Goal: Entertainment & Leisure: Browse casually

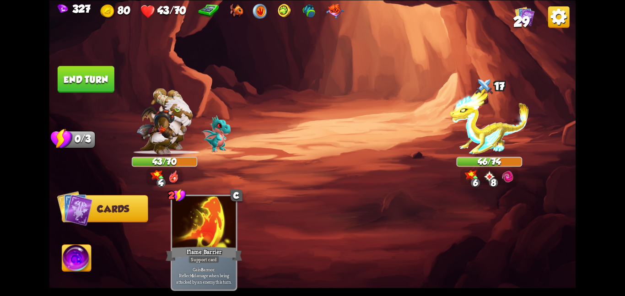
click at [82, 81] on button "End turn" at bounding box center [86, 79] width 57 height 27
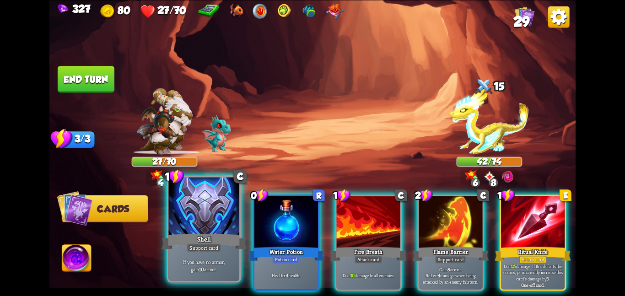
click at [204, 218] on div at bounding box center [203, 206] width 71 height 59
click at [254, 218] on div at bounding box center [286, 223] width 64 height 54
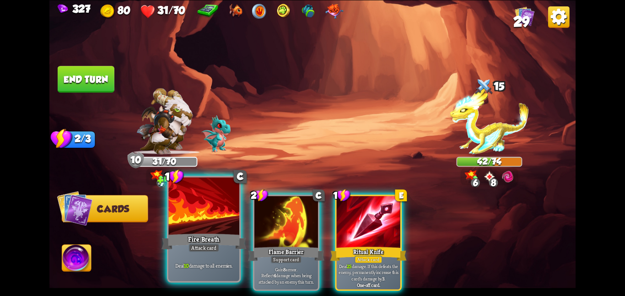
click at [207, 212] on div at bounding box center [203, 206] width 71 height 59
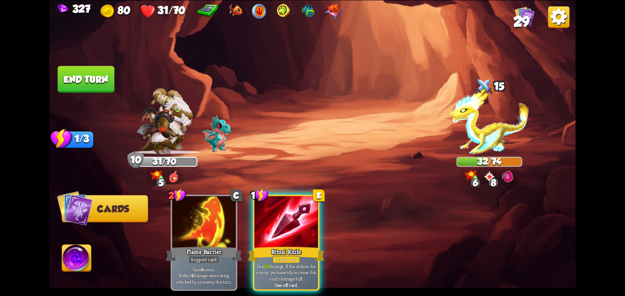
click at [79, 254] on img at bounding box center [76, 260] width 29 height 30
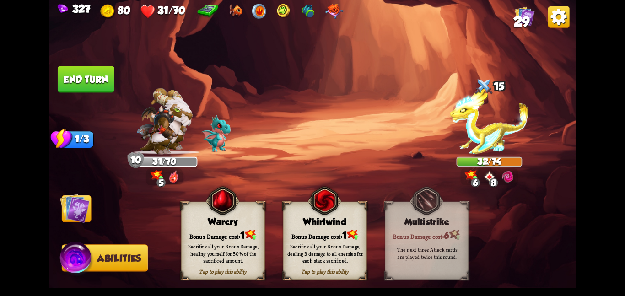
click at [302, 221] on div "Whirlwind" at bounding box center [324, 221] width 83 height 11
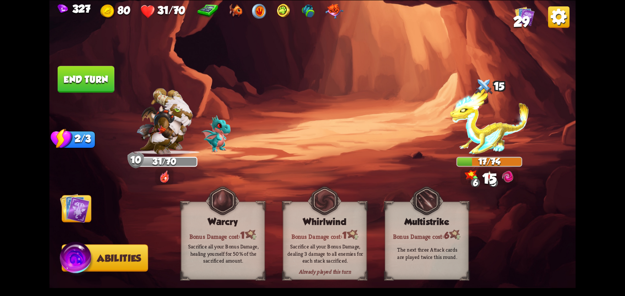
click at [80, 209] on img at bounding box center [75, 208] width 30 height 30
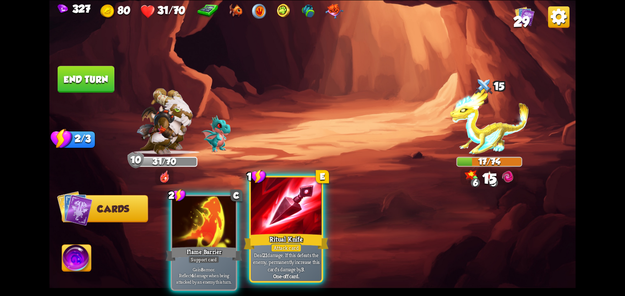
click at [298, 223] on div at bounding box center [286, 206] width 71 height 59
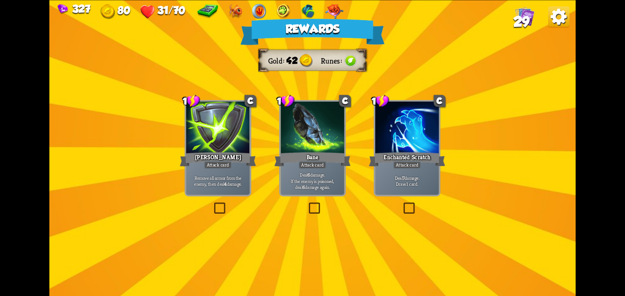
click at [297, 119] on div at bounding box center [313, 129] width 64 height 54
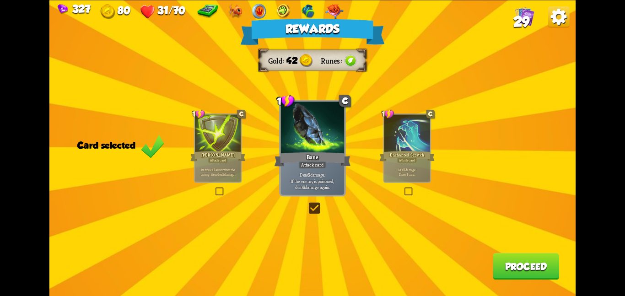
click at [522, 250] on div "Rewards Gold 42 Runes Card selected 1 C Pierce Attack card Remove all armor fro…" at bounding box center [312, 148] width 526 height 296
click at [519, 258] on button "Proceed" at bounding box center [526, 266] width 66 height 27
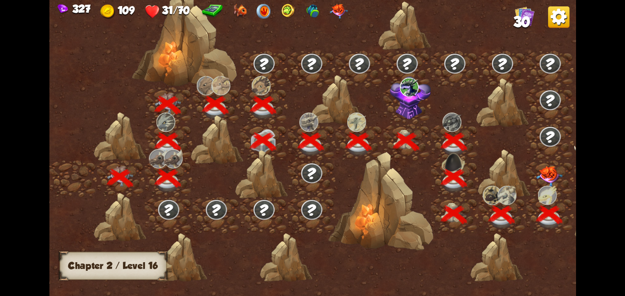
scroll to position [0, 139]
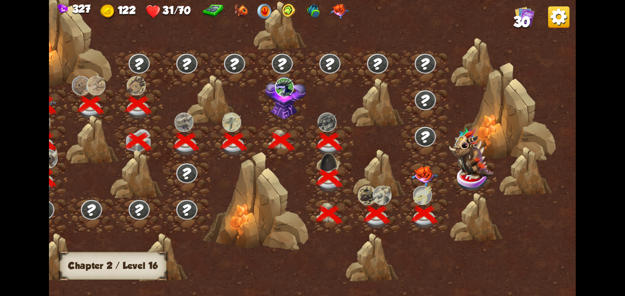
click at [425, 164] on div at bounding box center [425, 178] width 48 height 37
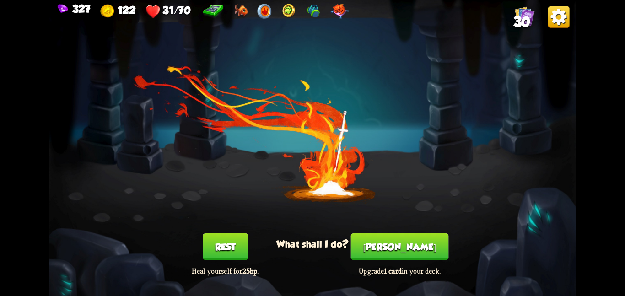
click at [216, 245] on button "Rest" at bounding box center [226, 246] width 46 height 27
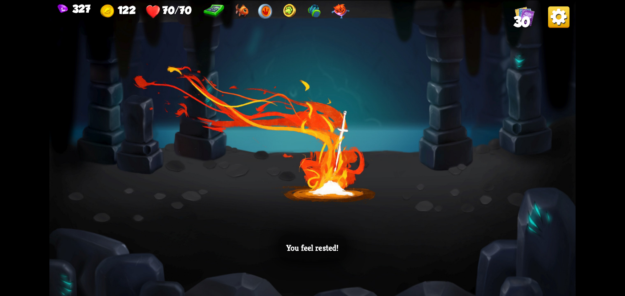
click at [366, 124] on div "You feel rested!" at bounding box center [312, 148] width 526 height 296
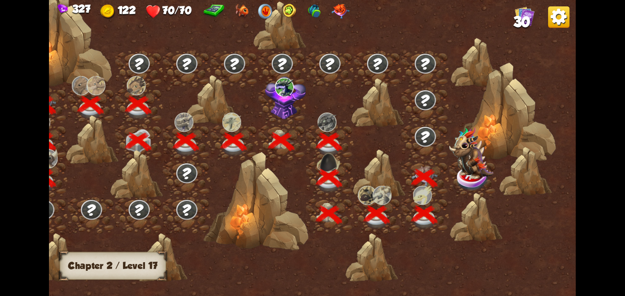
click at [476, 176] on img at bounding box center [471, 153] width 44 height 53
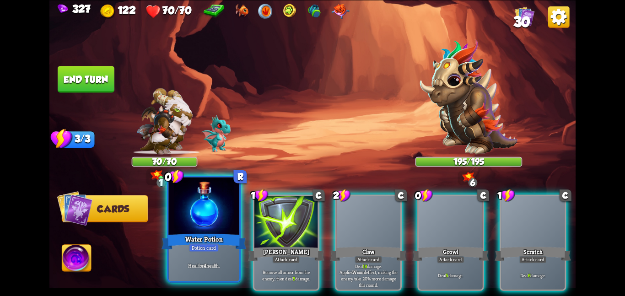
click at [203, 233] on div "Water Potion" at bounding box center [204, 241] width 85 height 19
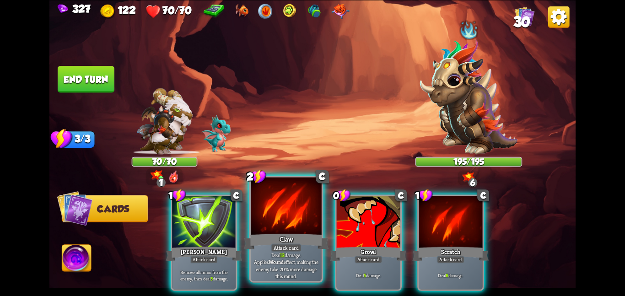
click at [263, 211] on div at bounding box center [286, 206] width 71 height 59
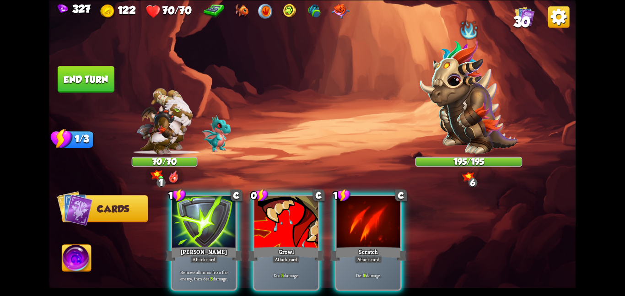
click at [263, 211] on div "1 C Pierce Attack card Remove all armor from the enemy, then deal 5 damage. 0 C…" at bounding box center [365, 230] width 421 height 132
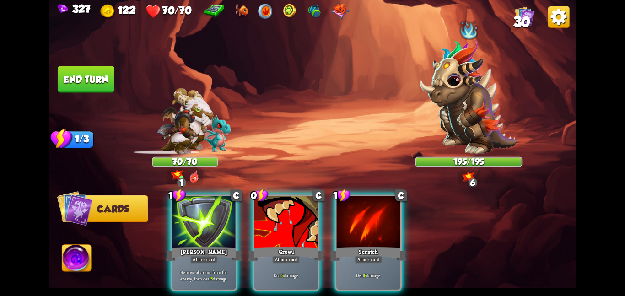
click at [263, 211] on div at bounding box center [286, 223] width 64 height 54
click at [263, 211] on div "1 C Pierce Attack card Remove all armor from the enemy, then deal 5 damage. 0 C…" at bounding box center [365, 230] width 421 height 132
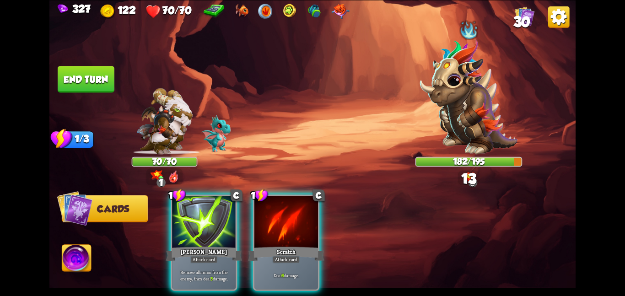
click at [263, 211] on div at bounding box center [286, 223] width 64 height 54
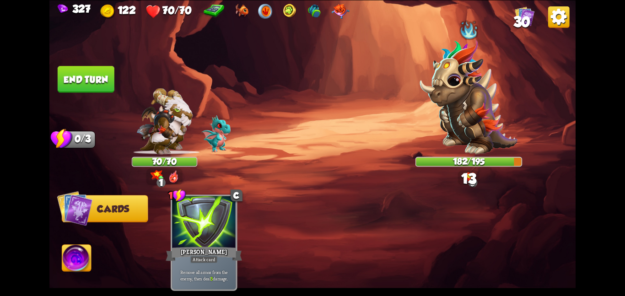
click at [263, 211] on div "1 C Pierce Attack card Remove all armor from the enemy, then deal 5 damage." at bounding box center [365, 230] width 421 height 132
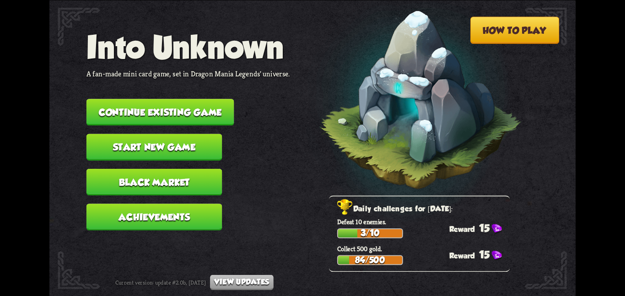
click at [189, 99] on button "Continue existing game" at bounding box center [160, 112] width 148 height 27
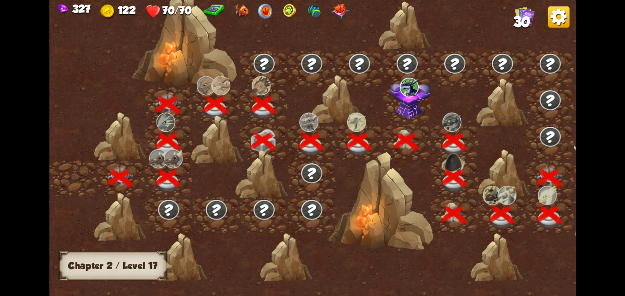
scroll to position [0, 139]
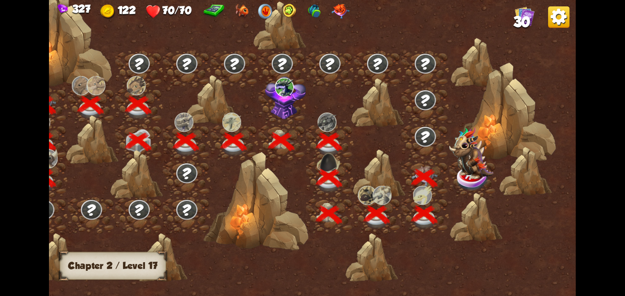
click at [456, 167] on img at bounding box center [471, 153] width 44 height 53
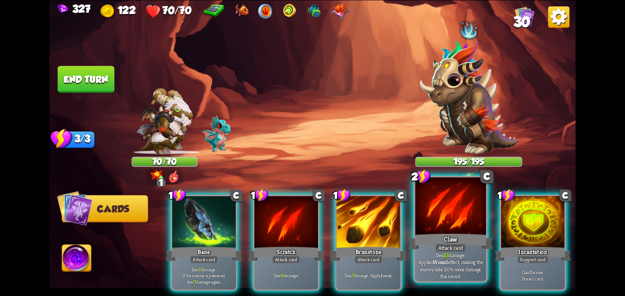
click at [475, 237] on div "Claw" at bounding box center [450, 241] width 85 height 19
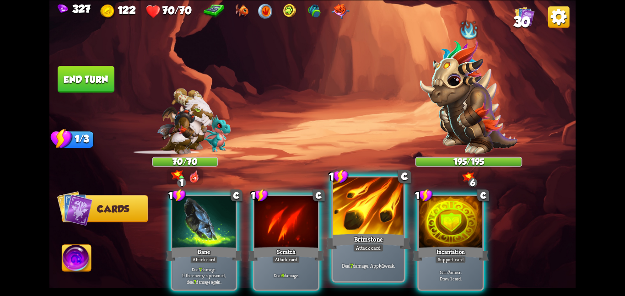
click at [398, 232] on div "Brimstone" at bounding box center [368, 241] width 85 height 19
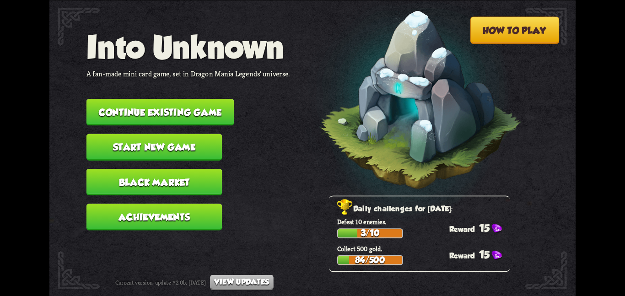
click at [178, 99] on button "Continue existing game" at bounding box center [160, 112] width 148 height 27
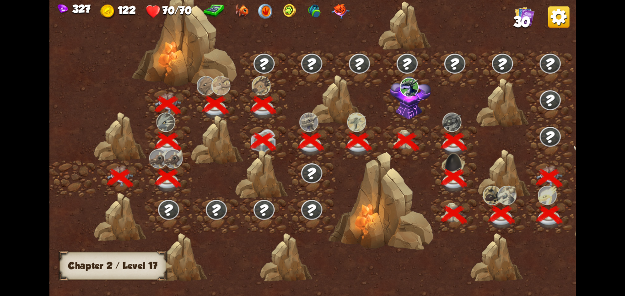
scroll to position [0, 139]
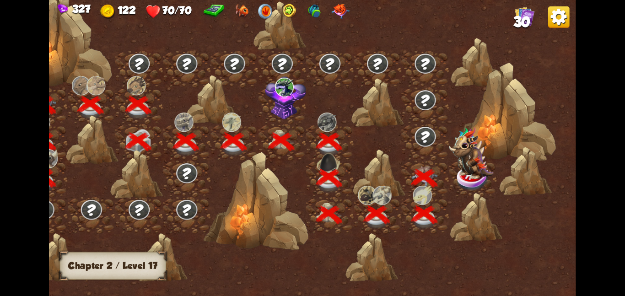
click at [483, 162] on img at bounding box center [471, 153] width 44 height 53
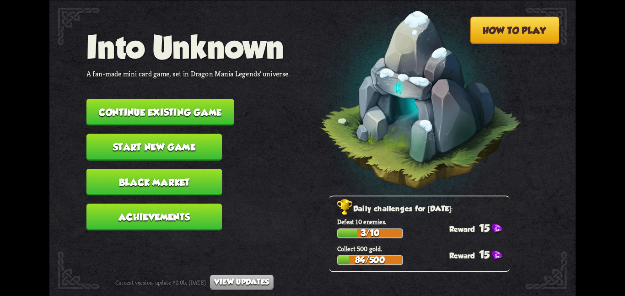
click at [205, 104] on button "Continue existing game" at bounding box center [160, 112] width 148 height 27
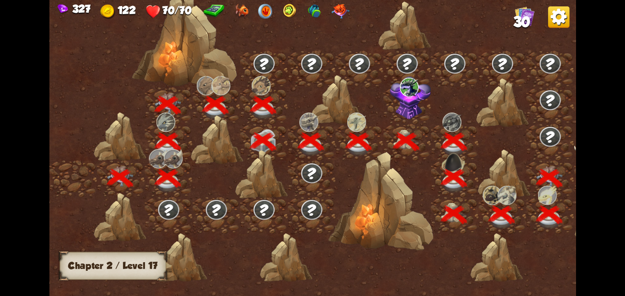
scroll to position [0, 139]
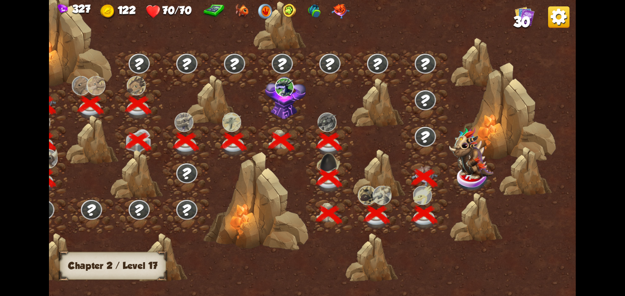
click at [472, 162] on img at bounding box center [471, 153] width 44 height 53
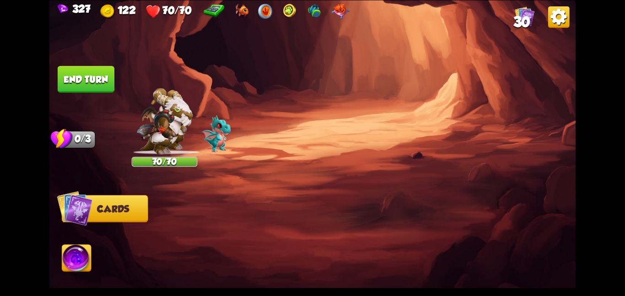
click at [284, 108] on img at bounding box center [312, 148] width 526 height 296
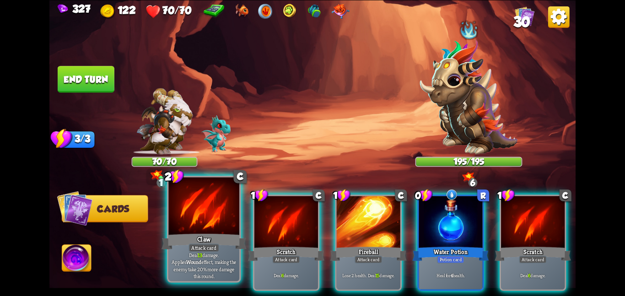
click at [217, 204] on div at bounding box center [203, 206] width 71 height 59
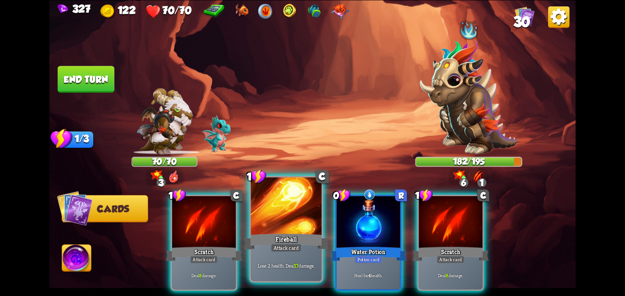
click at [271, 207] on div at bounding box center [286, 206] width 71 height 59
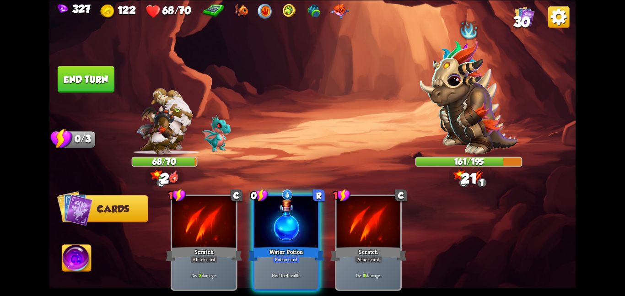
click at [271, 207] on div at bounding box center [286, 223] width 64 height 54
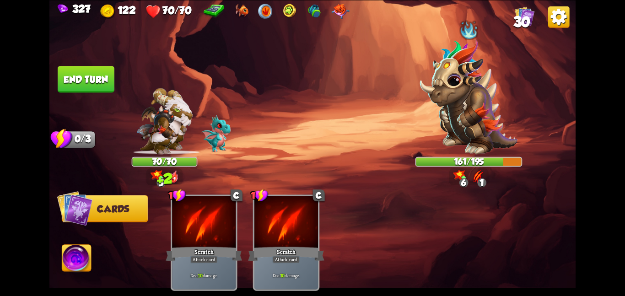
click at [92, 84] on button "End turn" at bounding box center [86, 78] width 58 height 27
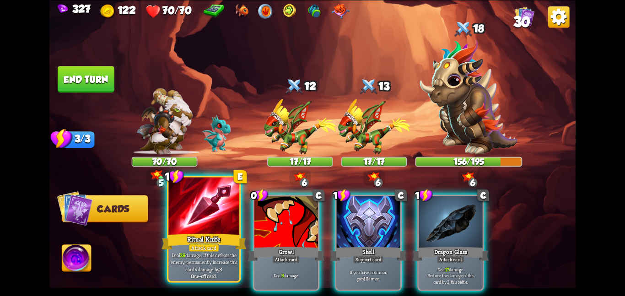
click at [206, 229] on div at bounding box center [203, 206] width 71 height 59
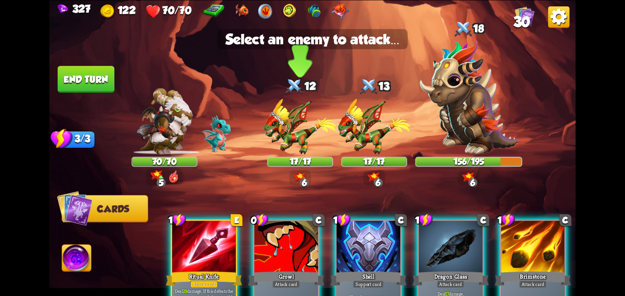
click at [278, 117] on img at bounding box center [300, 126] width 72 height 56
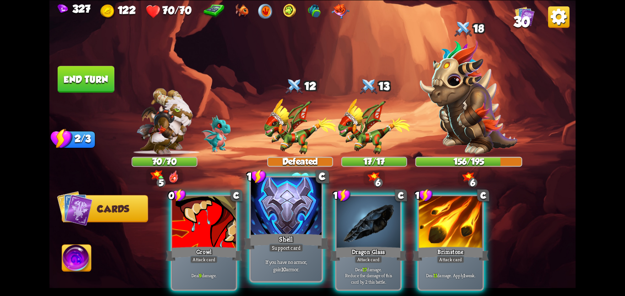
click at [273, 217] on div at bounding box center [286, 206] width 71 height 59
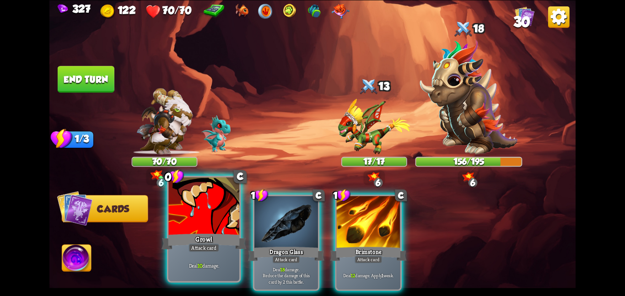
click at [207, 211] on div at bounding box center [203, 206] width 71 height 59
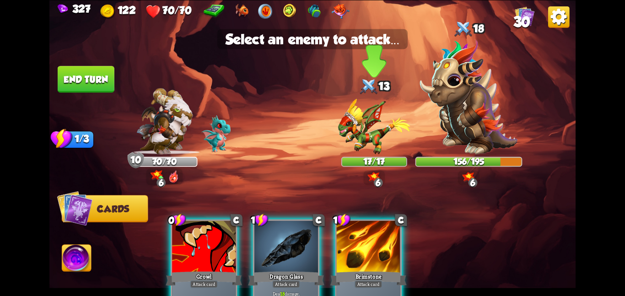
click at [367, 123] on img at bounding box center [374, 126] width 72 height 56
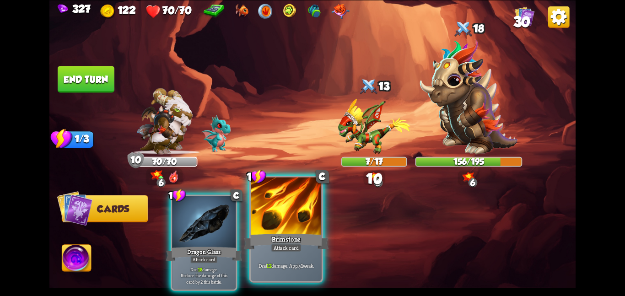
click at [279, 210] on div at bounding box center [286, 206] width 71 height 59
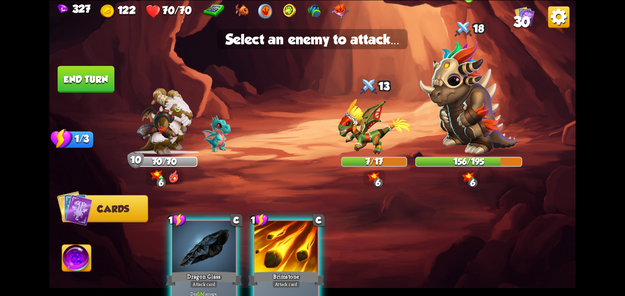
click at [471, 133] on img at bounding box center [468, 96] width 97 height 115
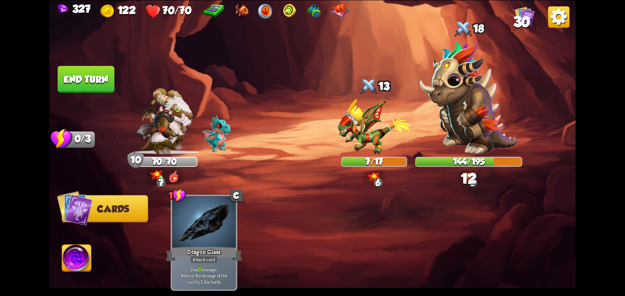
click at [67, 262] on img at bounding box center [76, 260] width 29 height 30
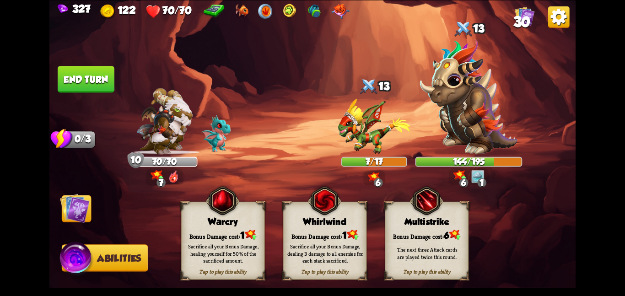
click at [328, 211] on img at bounding box center [325, 200] width 34 height 34
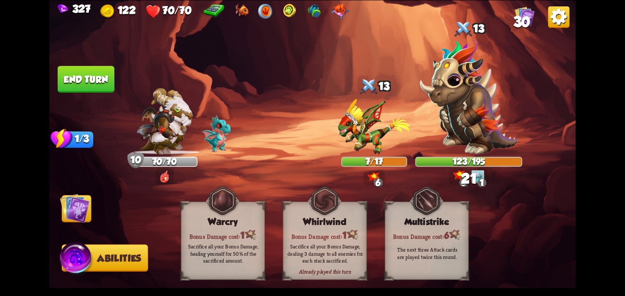
click at [77, 208] on img at bounding box center [75, 208] width 30 height 30
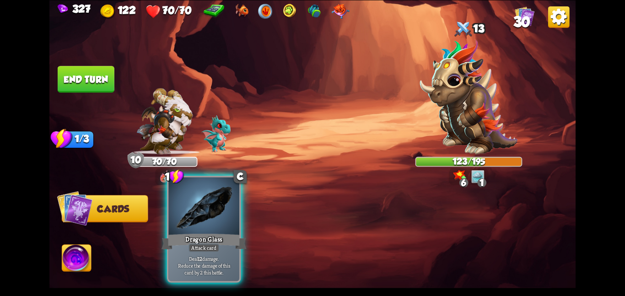
click at [186, 221] on div at bounding box center [203, 206] width 71 height 59
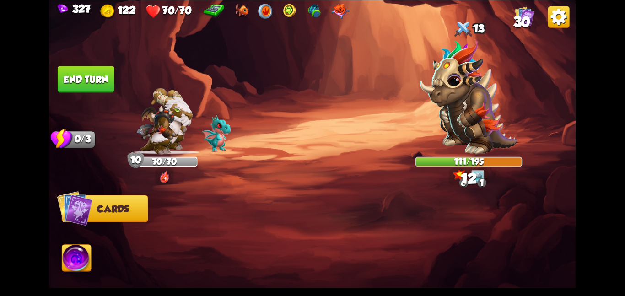
click at [99, 67] on button "End turn" at bounding box center [86, 79] width 57 height 27
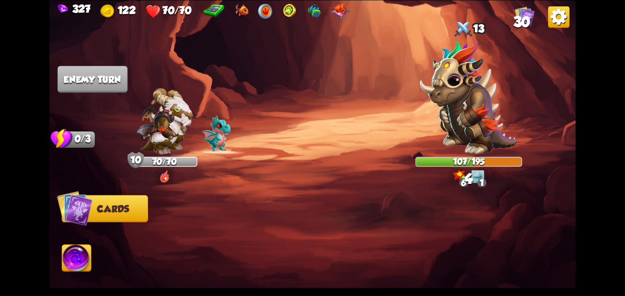
click at [438, 100] on img at bounding box center [468, 96] width 97 height 115
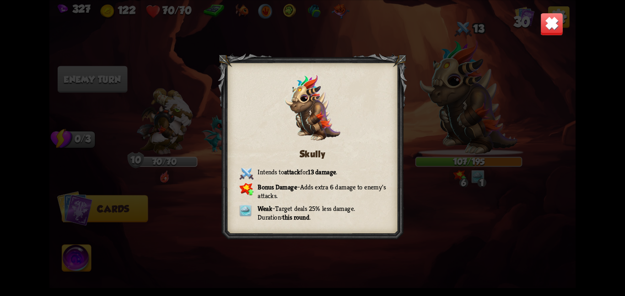
click at [554, 28] on img at bounding box center [551, 23] width 23 height 23
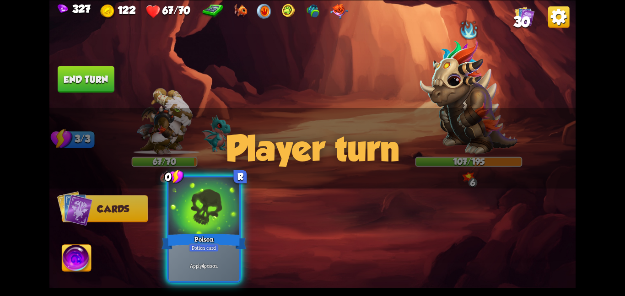
click at [225, 250] on div "Poison" at bounding box center [204, 241] width 85 height 19
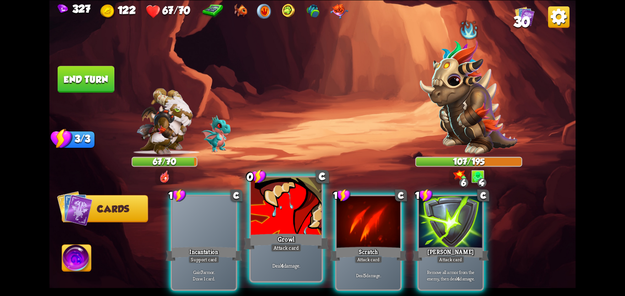
click at [289, 226] on div at bounding box center [286, 206] width 71 height 59
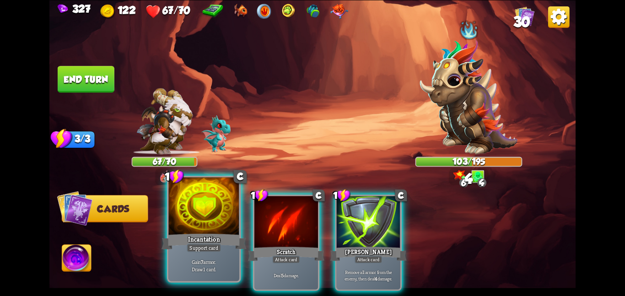
click at [215, 225] on div at bounding box center [203, 206] width 71 height 59
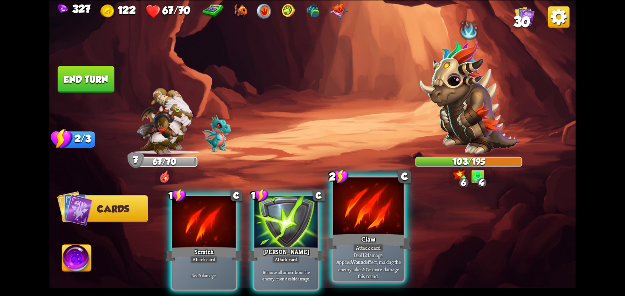
click at [379, 237] on div "Claw" at bounding box center [368, 241] width 85 height 19
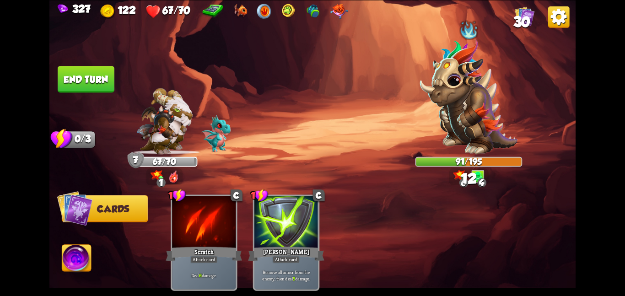
click at [106, 76] on button "End turn" at bounding box center [86, 79] width 57 height 27
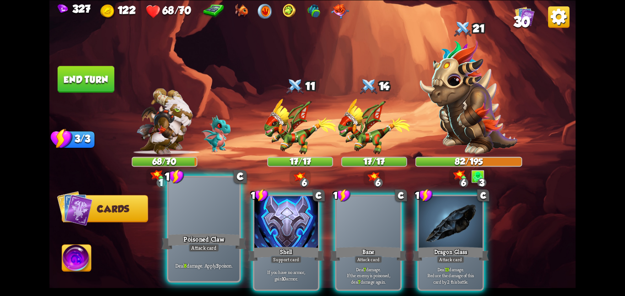
click at [225, 209] on div at bounding box center [203, 206] width 71 height 59
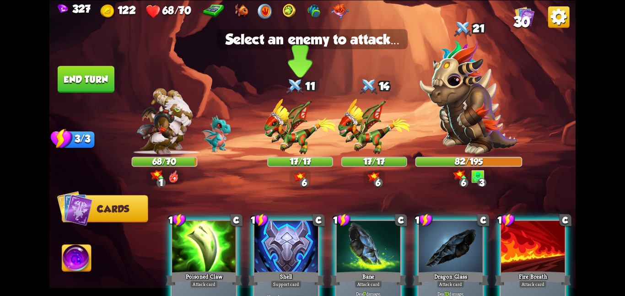
click at [275, 144] on img at bounding box center [300, 126] width 72 height 56
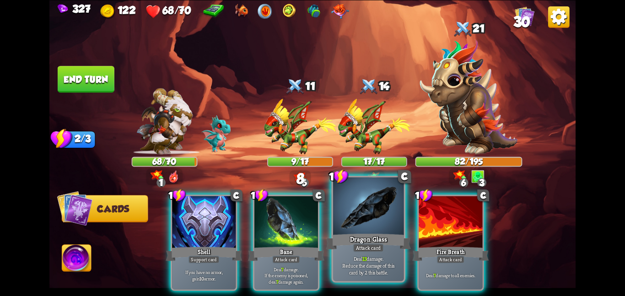
click at [359, 223] on div at bounding box center [368, 206] width 71 height 59
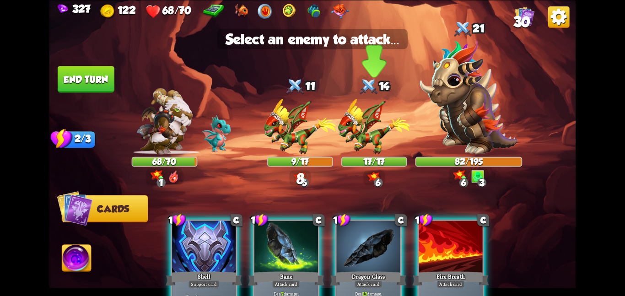
click at [357, 145] on img at bounding box center [374, 126] width 72 height 56
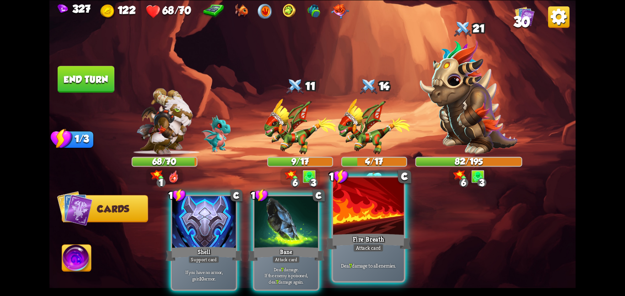
click at [363, 212] on div at bounding box center [368, 206] width 71 height 59
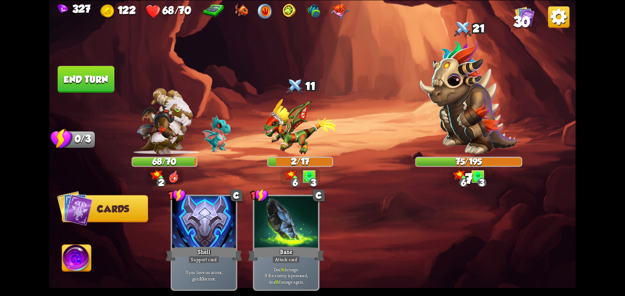
click at [81, 86] on button "End turn" at bounding box center [86, 79] width 57 height 27
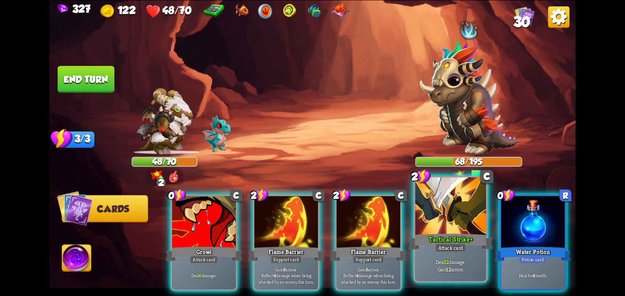
click at [444, 221] on div at bounding box center [450, 206] width 71 height 59
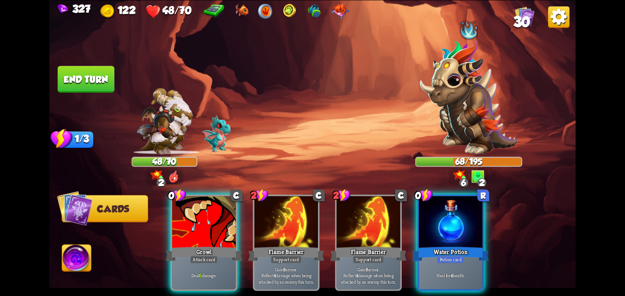
click at [444, 221] on div at bounding box center [451, 223] width 64 height 54
click at [444, 221] on div "0 C Growl Attack card Deal 6 damage. 2 C Flame Barrier Support card Gain 8 armo…" at bounding box center [365, 230] width 421 height 132
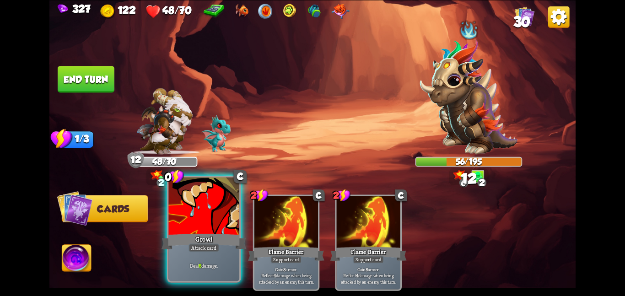
click at [203, 226] on div at bounding box center [203, 206] width 71 height 59
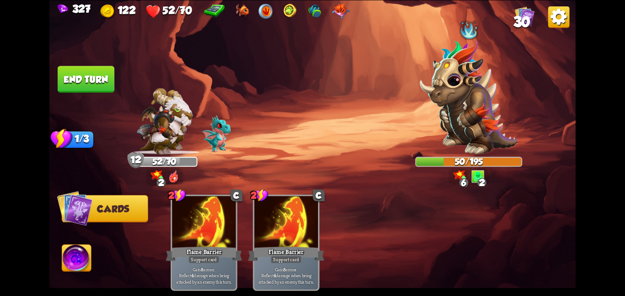
click at [92, 75] on button "End turn" at bounding box center [86, 79] width 57 height 27
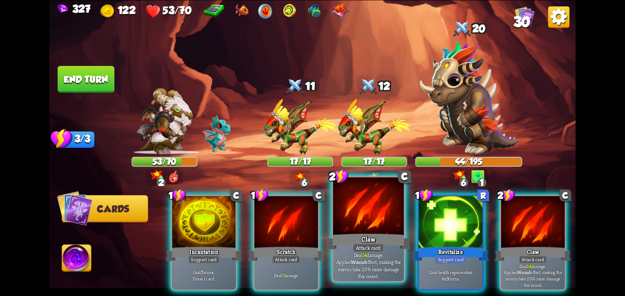
click at [354, 224] on div at bounding box center [368, 206] width 71 height 59
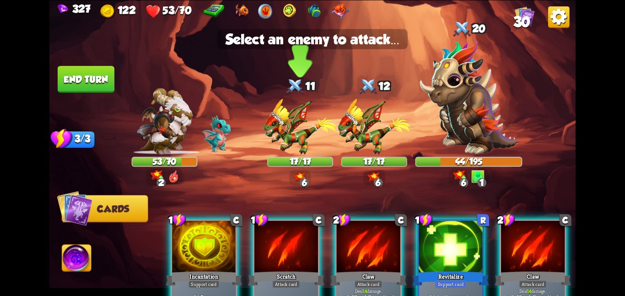
click at [275, 121] on img at bounding box center [300, 126] width 72 height 56
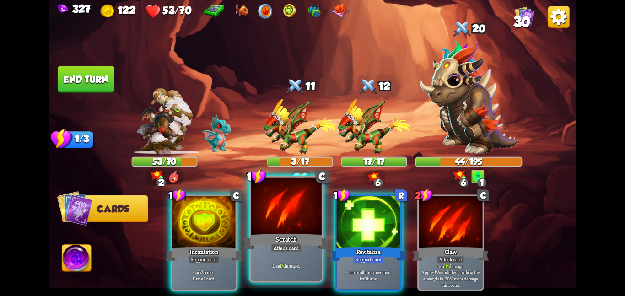
click at [281, 233] on div "Scratch" at bounding box center [286, 241] width 85 height 19
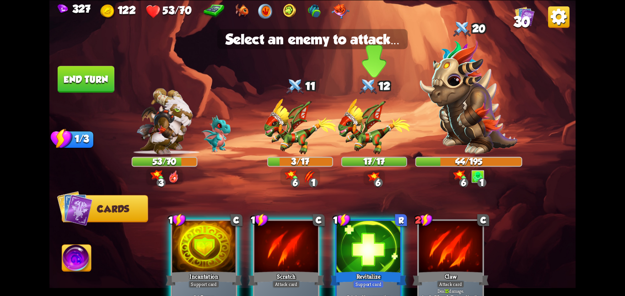
click at [365, 133] on img at bounding box center [374, 126] width 72 height 56
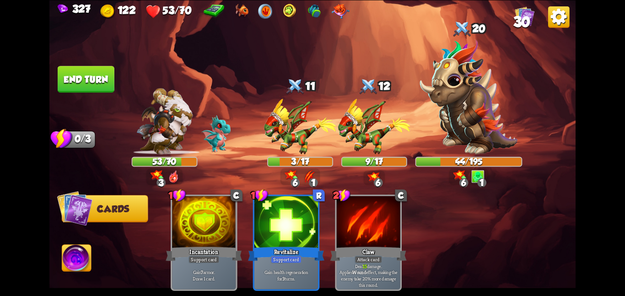
click at [90, 70] on button "End turn" at bounding box center [86, 79] width 57 height 27
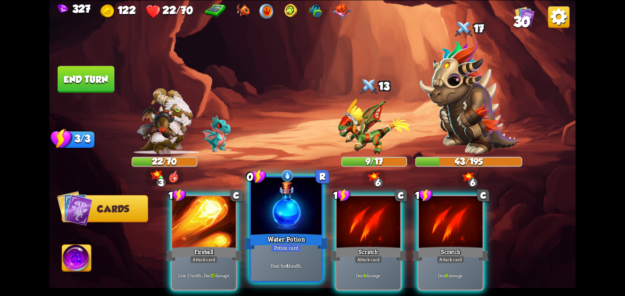
click at [295, 196] on div at bounding box center [286, 206] width 71 height 59
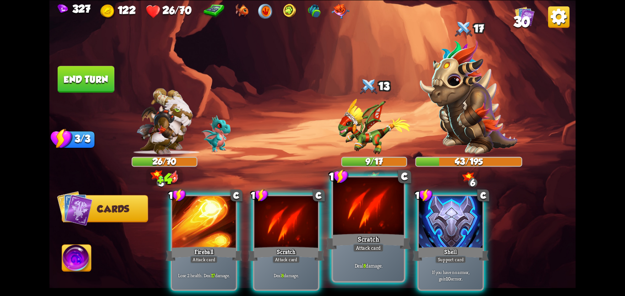
click at [362, 194] on div at bounding box center [368, 206] width 71 height 59
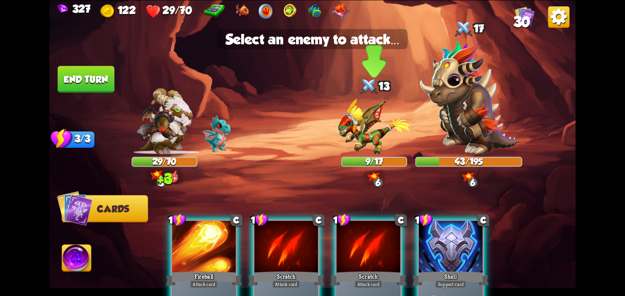
click at [371, 142] on img at bounding box center [374, 126] width 72 height 56
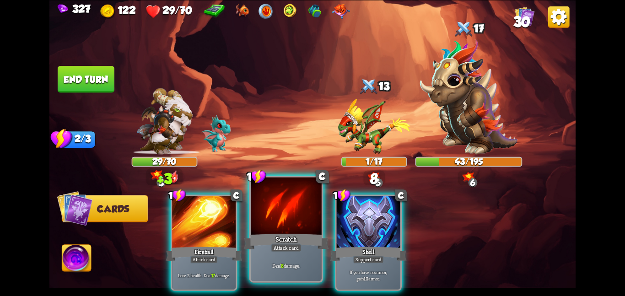
click at [307, 220] on div at bounding box center [286, 206] width 71 height 59
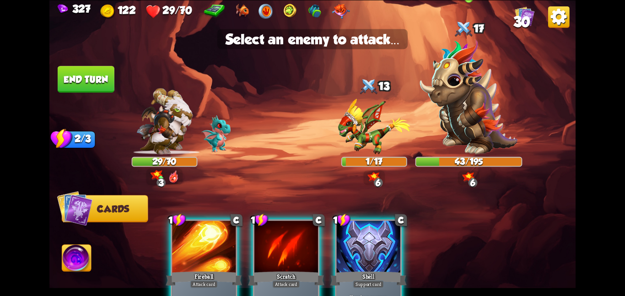
click at [461, 119] on img at bounding box center [468, 96] width 97 height 115
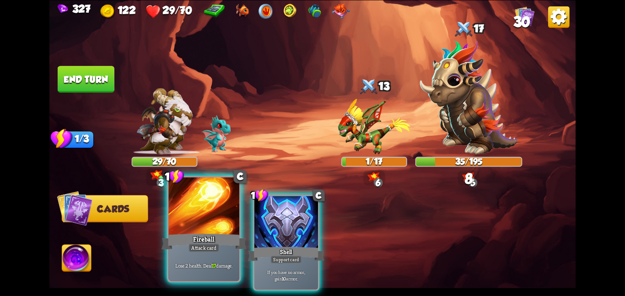
click at [216, 212] on div at bounding box center [203, 206] width 71 height 59
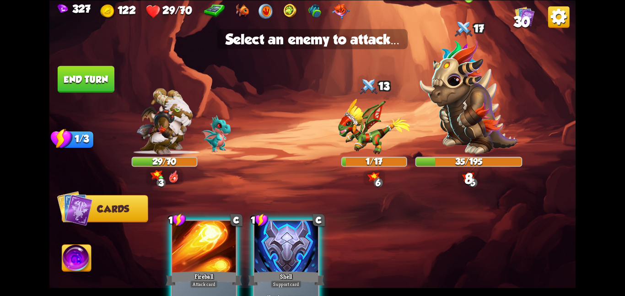
click at [498, 102] on img at bounding box center [468, 96] width 97 height 115
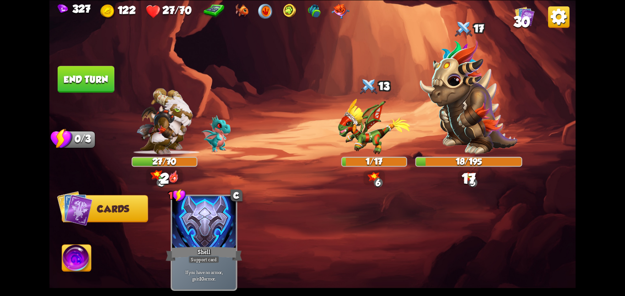
click at [73, 256] on img at bounding box center [76, 260] width 29 height 30
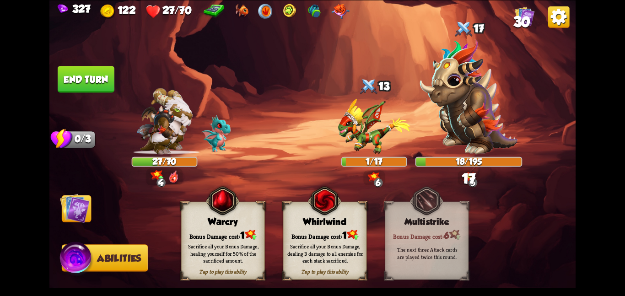
click at [320, 210] on img at bounding box center [325, 200] width 34 height 34
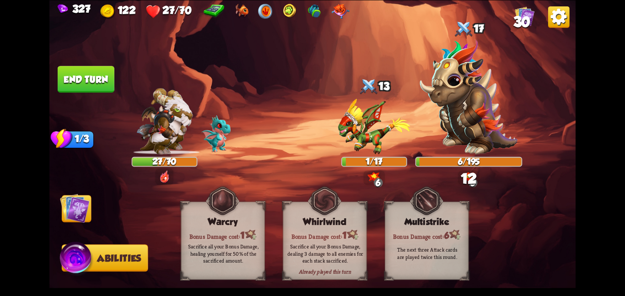
click at [88, 205] on img at bounding box center [75, 208] width 30 height 30
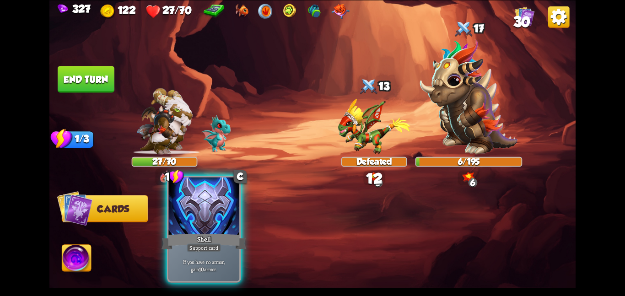
click at [218, 220] on div at bounding box center [203, 206] width 71 height 59
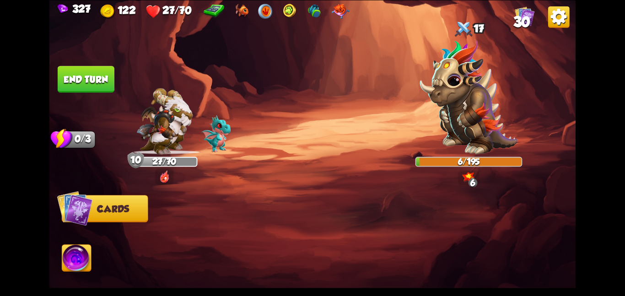
click at [101, 73] on button "End turn" at bounding box center [86, 79] width 57 height 27
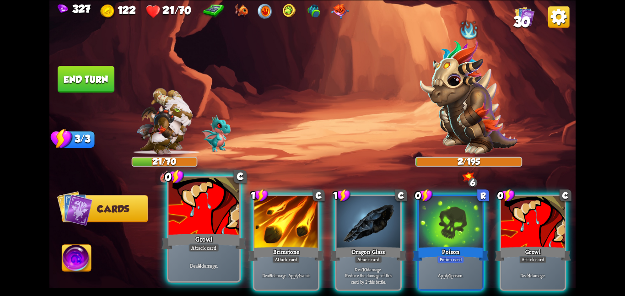
click at [222, 232] on div "Growl" at bounding box center [204, 241] width 85 height 19
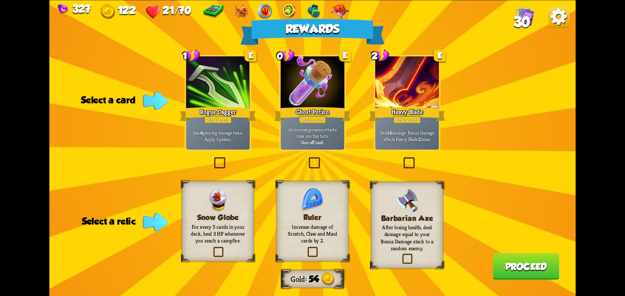
click at [228, 89] on div at bounding box center [218, 83] width 64 height 54
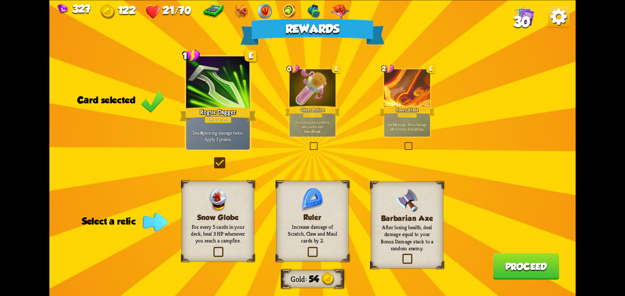
click at [205, 189] on div "Snow Globe For every 5 cards in your deck, heal 3 HP whenever you reach a campf…" at bounding box center [218, 221] width 72 height 81
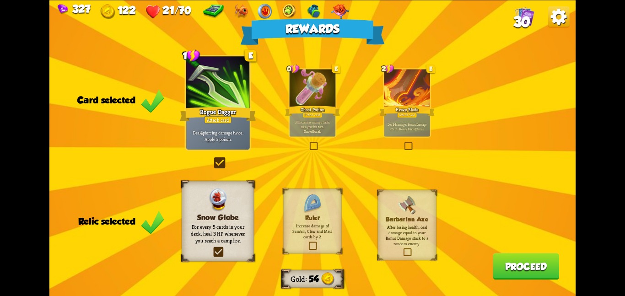
click at [508, 264] on button "Proceed" at bounding box center [526, 266] width 66 height 27
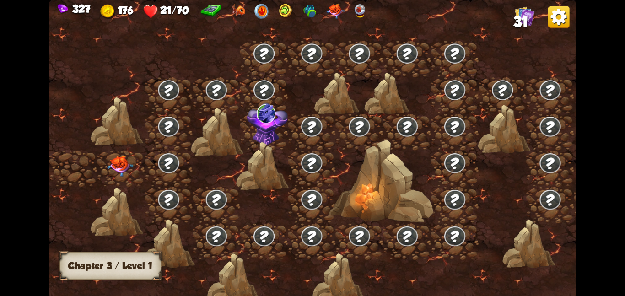
click at [114, 158] on img at bounding box center [120, 166] width 27 height 21
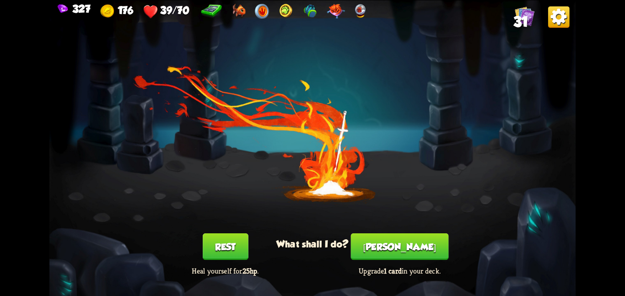
click at [220, 237] on button "Rest" at bounding box center [226, 246] width 46 height 27
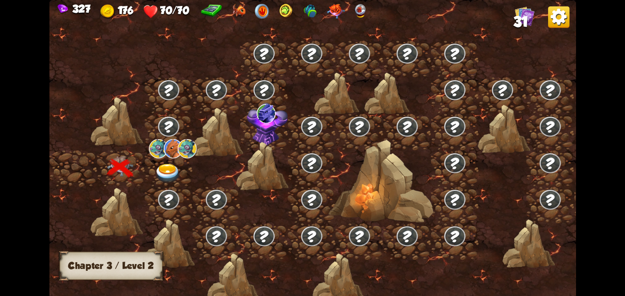
click at [185, 157] on div at bounding box center [169, 168] width 48 height 37
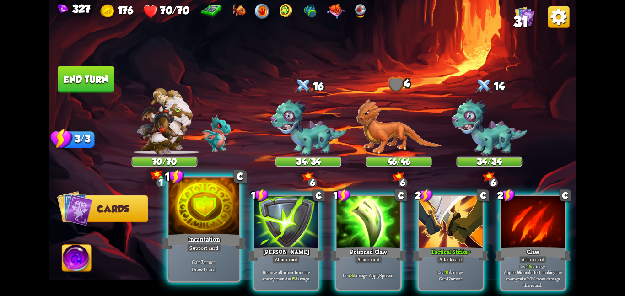
click at [227, 235] on div "Incantation" at bounding box center [204, 241] width 85 height 19
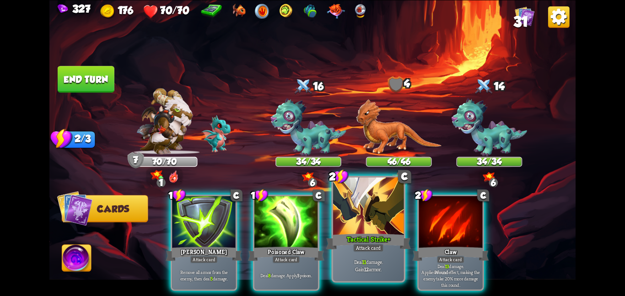
click at [389, 224] on div at bounding box center [368, 206] width 71 height 59
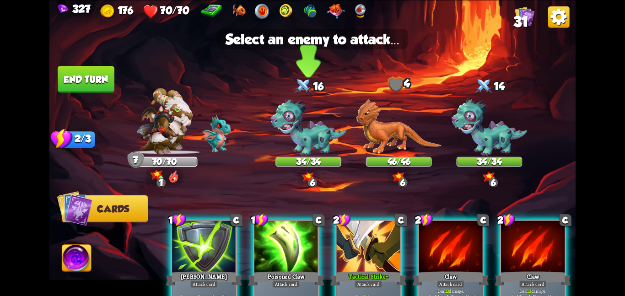
click at [302, 105] on img at bounding box center [308, 127] width 76 height 59
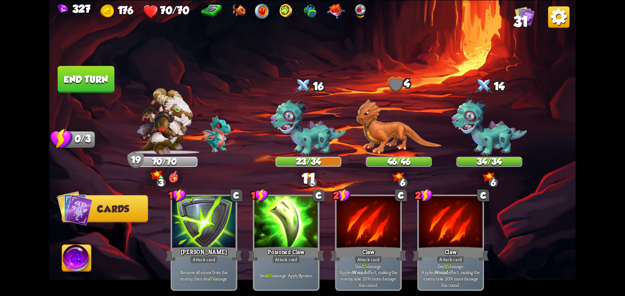
click at [89, 71] on button "End turn" at bounding box center [86, 79] width 57 height 27
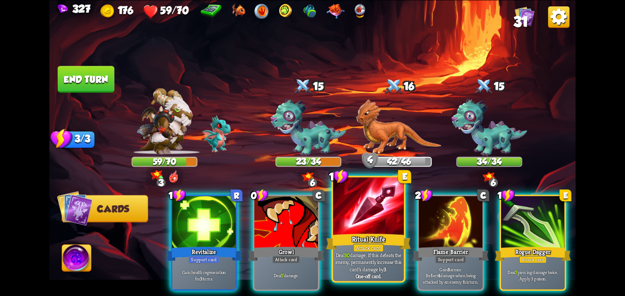
click at [349, 219] on div at bounding box center [368, 206] width 71 height 59
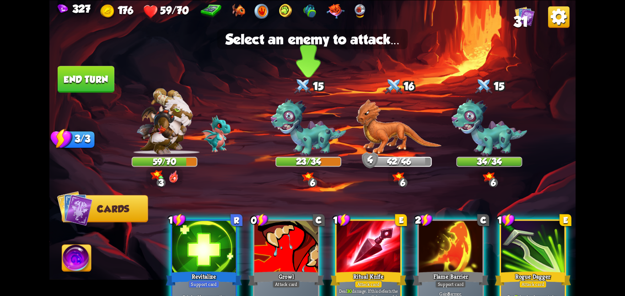
click at [313, 108] on img at bounding box center [308, 127] width 76 height 59
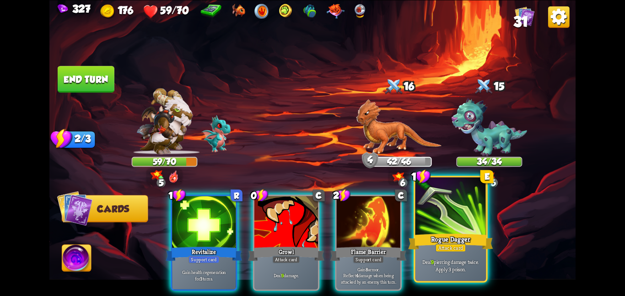
click at [440, 222] on div at bounding box center [450, 206] width 71 height 59
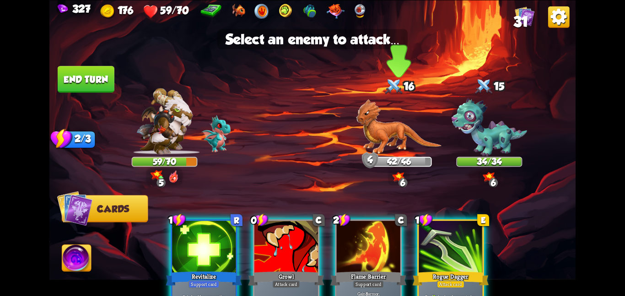
click at [399, 151] on img at bounding box center [399, 126] width 86 height 55
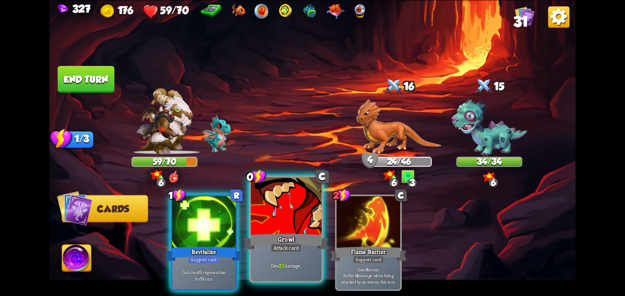
click at [291, 209] on div at bounding box center [286, 206] width 71 height 59
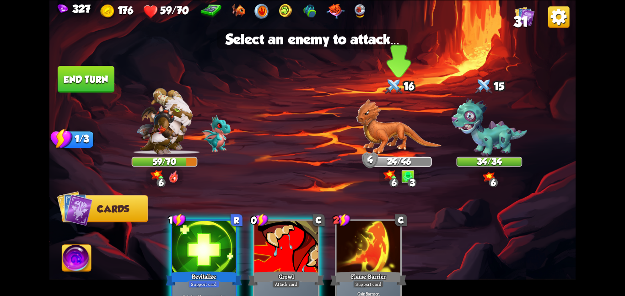
click at [371, 140] on img at bounding box center [399, 126] width 86 height 55
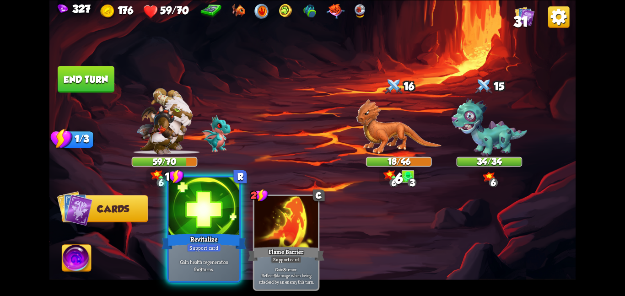
click at [232, 201] on div at bounding box center [203, 206] width 71 height 59
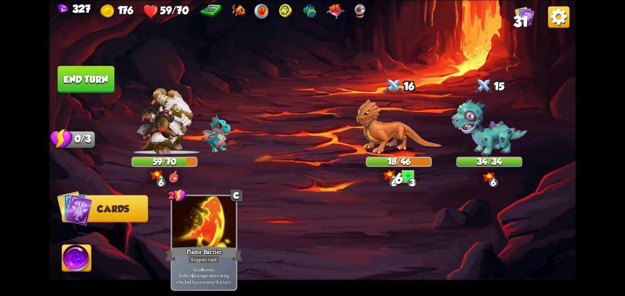
click at [80, 255] on img at bounding box center [76, 260] width 29 height 30
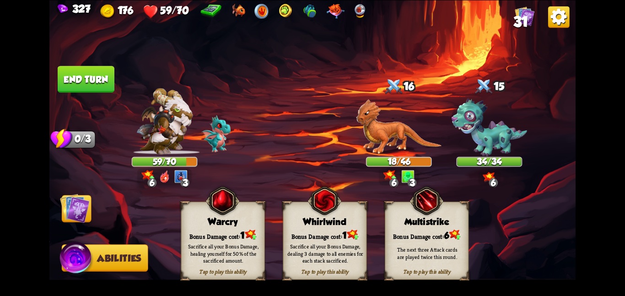
click at [306, 225] on div "Whirlwind" at bounding box center [324, 221] width 83 height 11
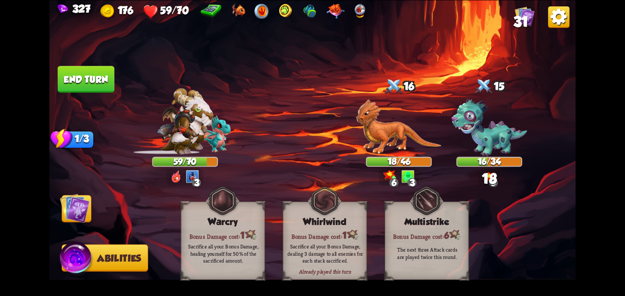
click at [74, 210] on img at bounding box center [75, 208] width 30 height 30
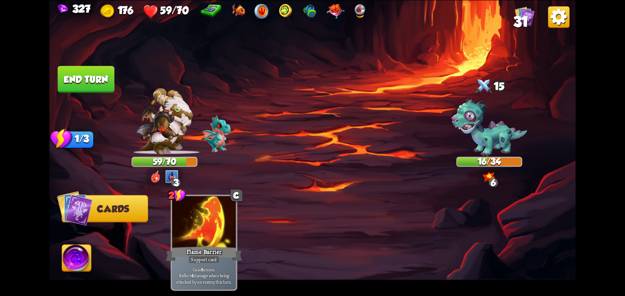
click at [88, 81] on button "End turn" at bounding box center [86, 79] width 57 height 27
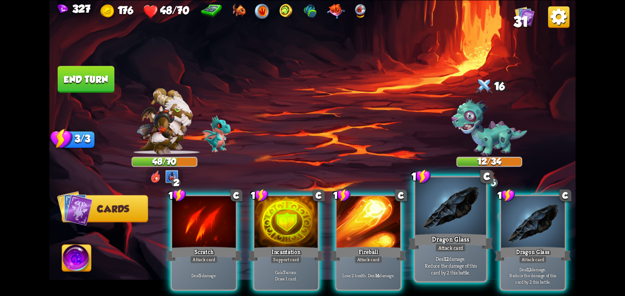
click at [439, 206] on div at bounding box center [450, 206] width 71 height 59
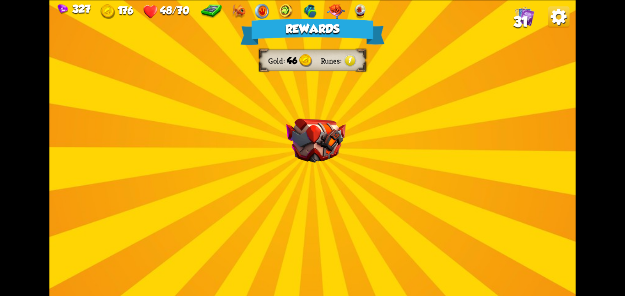
click at [310, 115] on div "Rewards Gold 46 Runes Select a card 1 C Spot Weakness Support card If an enemy …" at bounding box center [312, 148] width 526 height 296
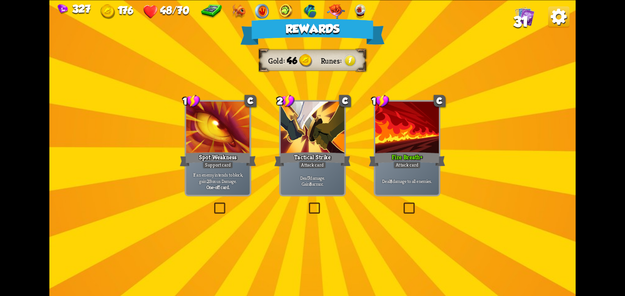
click at [337, 134] on div at bounding box center [313, 129] width 64 height 54
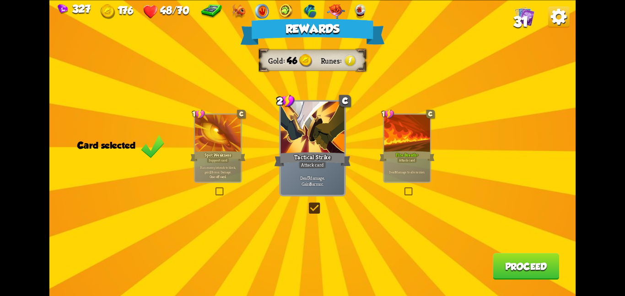
click at [400, 117] on div at bounding box center [407, 133] width 46 height 39
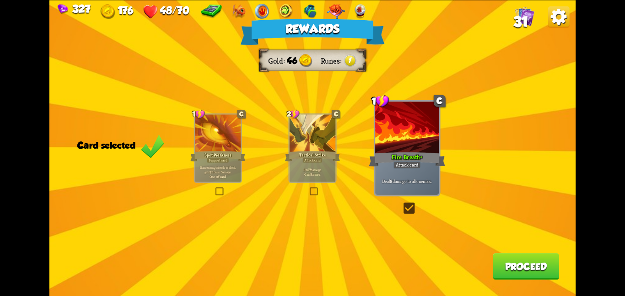
click at [528, 263] on button "Proceed" at bounding box center [526, 266] width 66 height 27
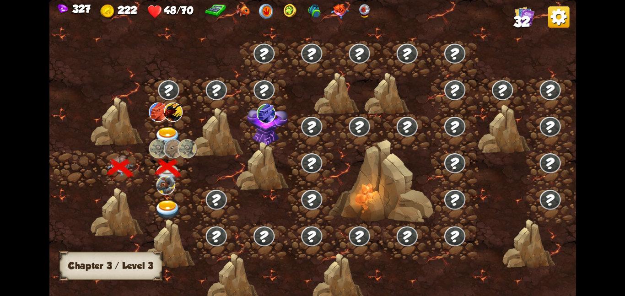
click at [169, 194] on div at bounding box center [169, 204] width 48 height 37
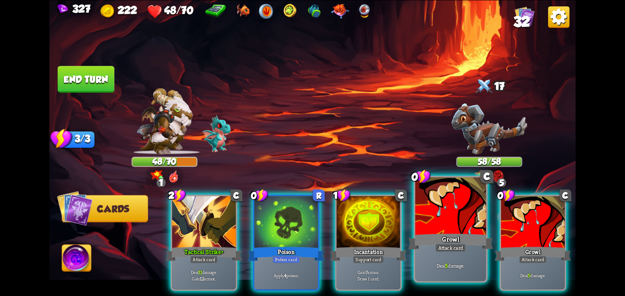
click at [441, 200] on div at bounding box center [450, 206] width 71 height 59
click at [500, 200] on div "0 C Growl Attack card Deal 5 damage." at bounding box center [533, 242] width 67 height 96
click at [441, 200] on div "2 C Tactical Strike+ Attack card Deal 11 damage. Gain 12 armor. 0 R Poison Poti…" at bounding box center [365, 230] width 421 height 132
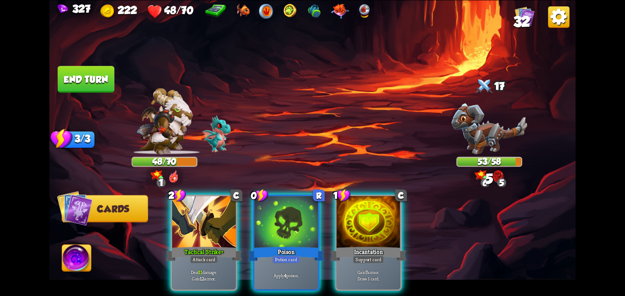
click at [320, 220] on div "2 C Tactical Strike+ Attack card Deal 11 damage. Gain 12 armor. 0 R Poison Poti…" at bounding box center [365, 230] width 421 height 132
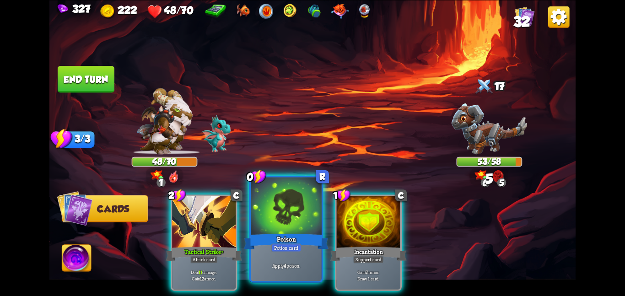
click at [294, 221] on div at bounding box center [286, 206] width 71 height 59
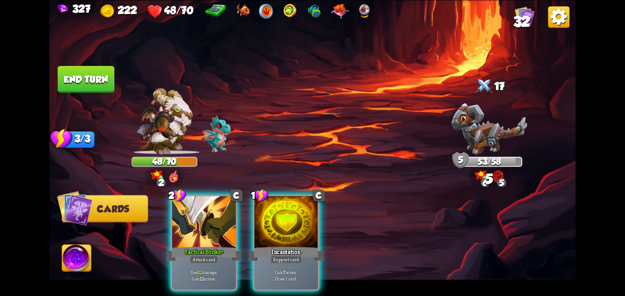
click at [248, 224] on div "2 C Tactical Strike+ Attack card Deal 12 damage. Gain 12 armor. 1 C Incantation…" at bounding box center [365, 230] width 421 height 132
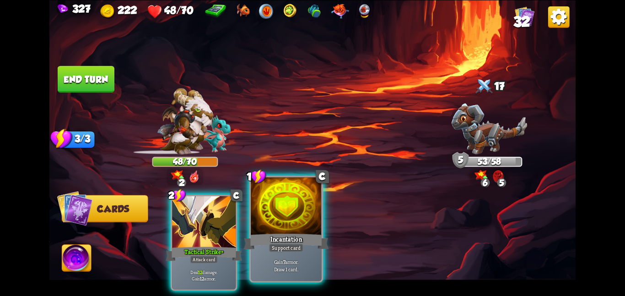
click at [276, 217] on div at bounding box center [286, 206] width 71 height 59
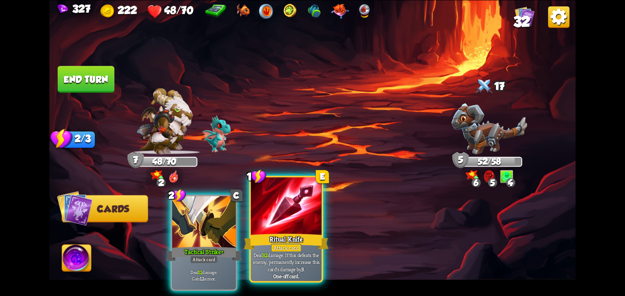
click at [275, 221] on div at bounding box center [286, 206] width 71 height 59
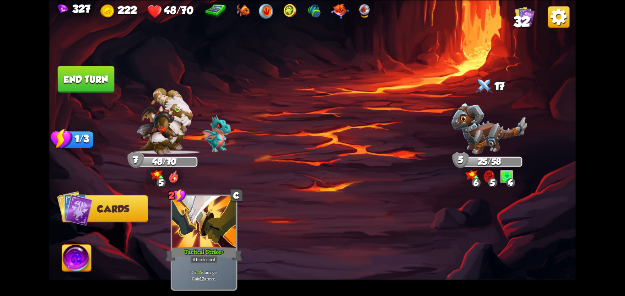
click at [71, 249] on img at bounding box center [76, 260] width 29 height 30
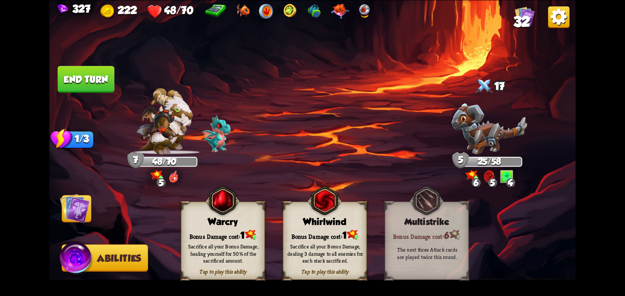
click at [252, 222] on div "Warcry" at bounding box center [222, 221] width 83 height 11
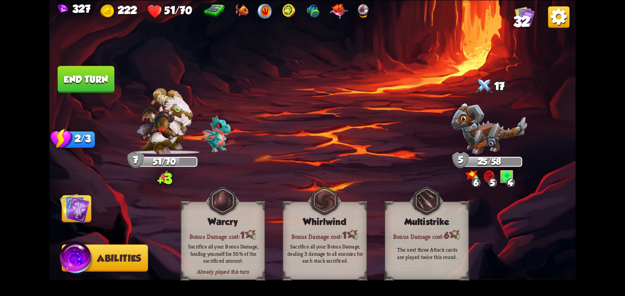
click at [91, 215] on button "Cards" at bounding box center [77, 208] width 30 height 27
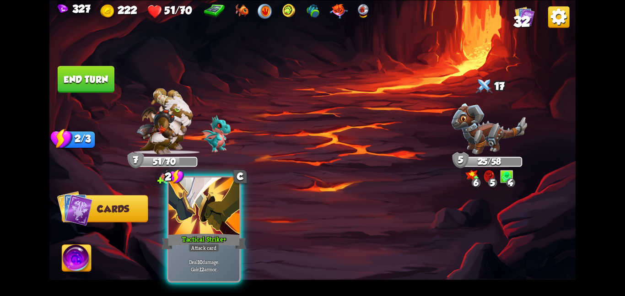
click at [215, 216] on div at bounding box center [203, 206] width 71 height 59
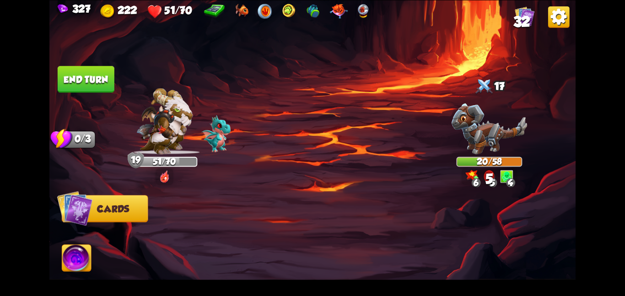
click at [83, 81] on button "End turn" at bounding box center [86, 79] width 57 height 27
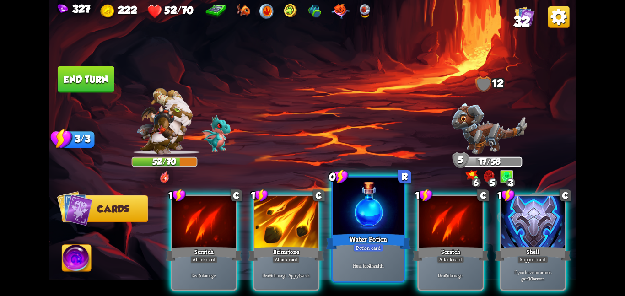
click at [354, 225] on div at bounding box center [368, 206] width 71 height 59
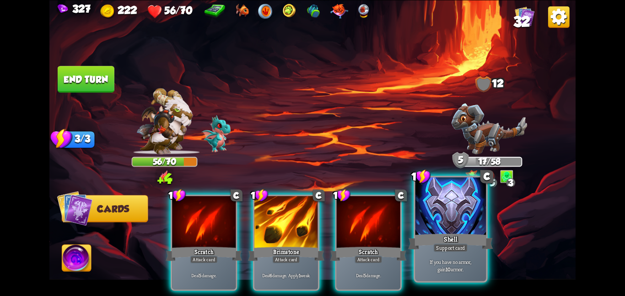
click at [421, 216] on div at bounding box center [450, 206] width 71 height 59
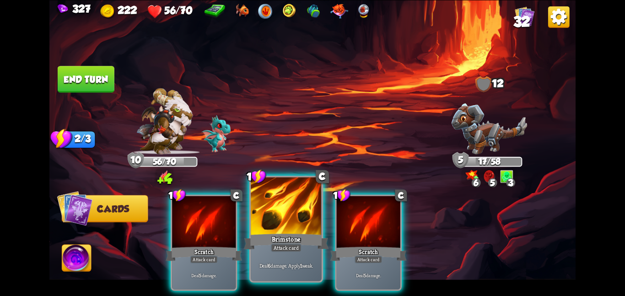
click at [274, 232] on div "Brimstone" at bounding box center [286, 241] width 85 height 19
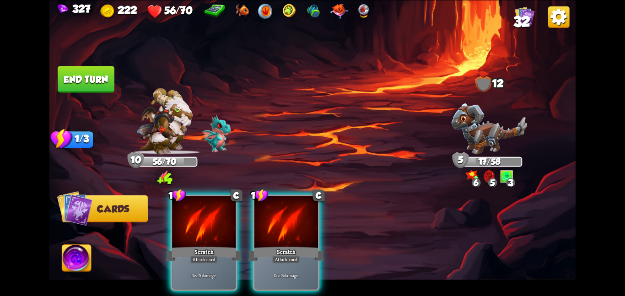
click at [274, 245] on div "Scratch" at bounding box center [286, 253] width 76 height 17
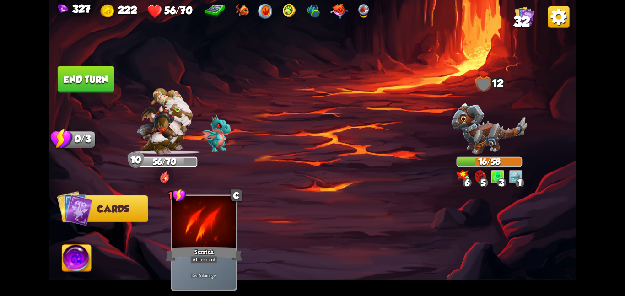
click at [92, 81] on button "End turn" at bounding box center [86, 79] width 57 height 27
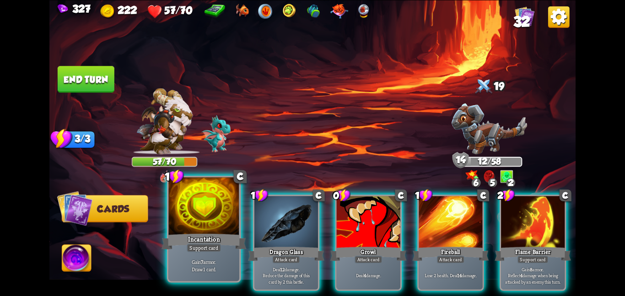
click at [198, 220] on div at bounding box center [203, 206] width 71 height 59
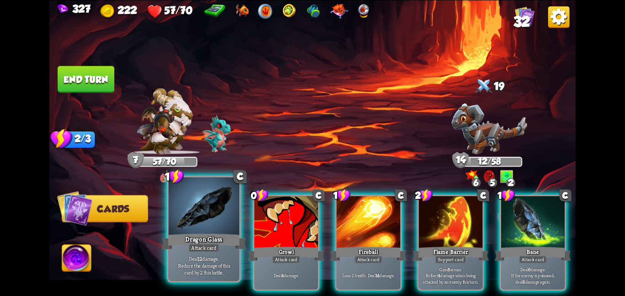
click at [209, 232] on div "Dragon Glass" at bounding box center [204, 241] width 85 height 19
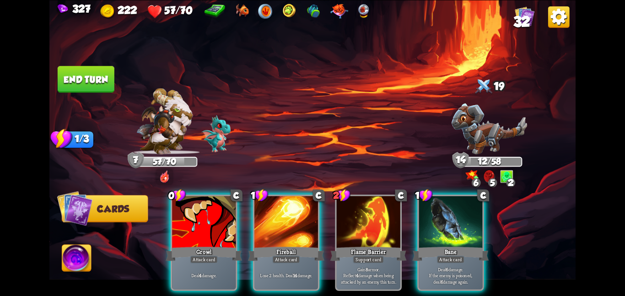
click at [209, 245] on div "Growl" at bounding box center [204, 253] width 76 height 17
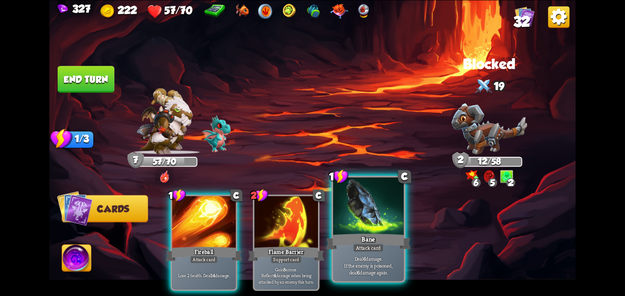
click at [367, 211] on div at bounding box center [368, 206] width 71 height 59
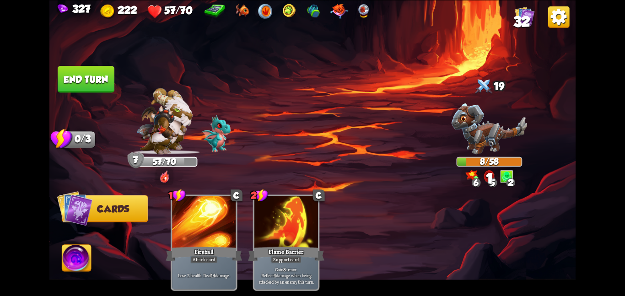
click at [97, 76] on button "End turn" at bounding box center [86, 79] width 57 height 27
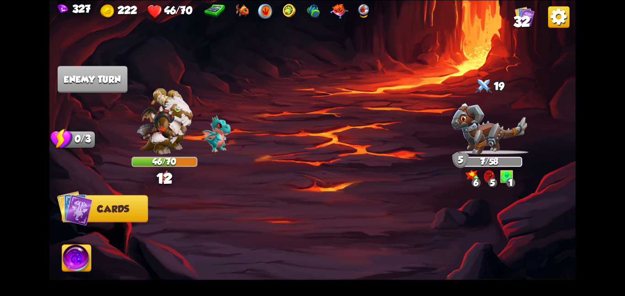
click at [462, 113] on img at bounding box center [490, 128] width 76 height 51
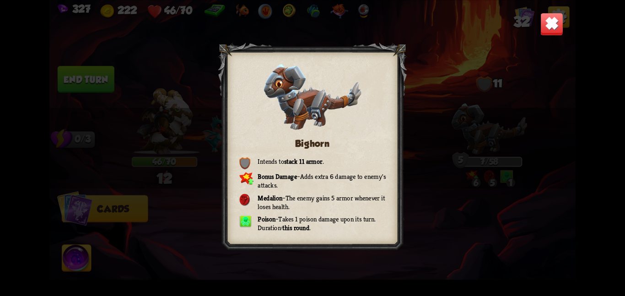
click at [551, 17] on img at bounding box center [551, 23] width 23 height 23
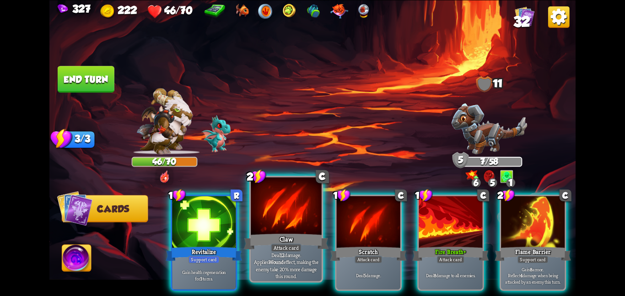
click at [299, 210] on div at bounding box center [286, 206] width 71 height 59
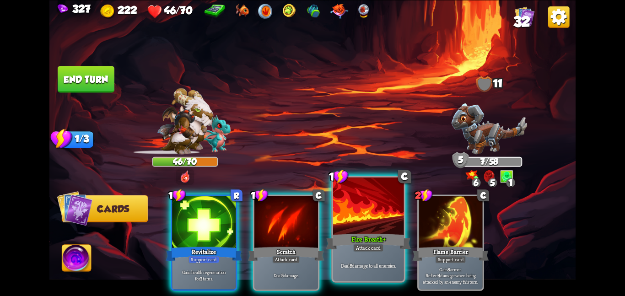
click at [368, 216] on div "1 R Revitalize Support card Gain health regeneration for 3 turns. 1 C Scratch A…" at bounding box center [365, 230] width 421 height 132
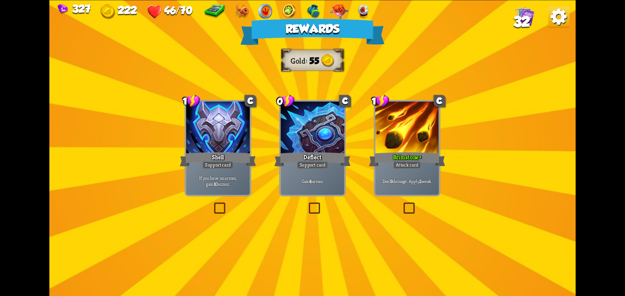
click at [282, 133] on div at bounding box center [313, 129] width 64 height 54
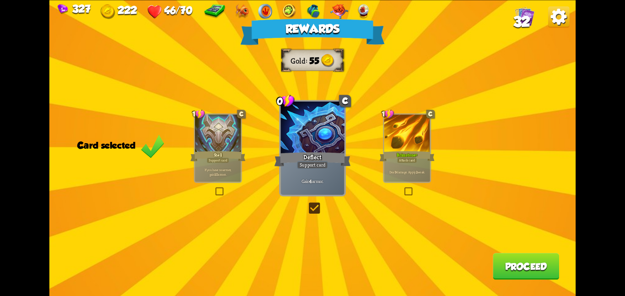
click at [428, 157] on div "Brimstone+" at bounding box center [406, 156] width 55 height 12
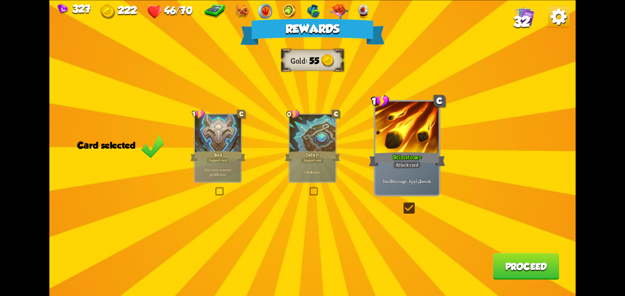
click at [501, 257] on button "Proceed" at bounding box center [526, 266] width 66 height 27
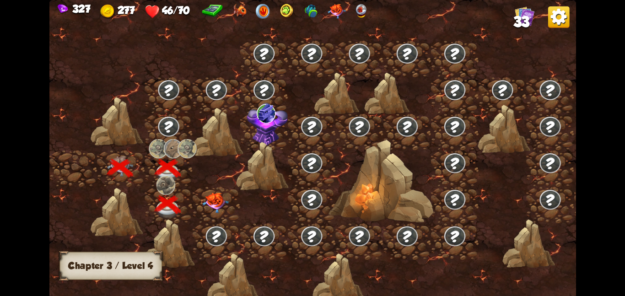
click at [196, 207] on div at bounding box center [217, 204] width 48 height 37
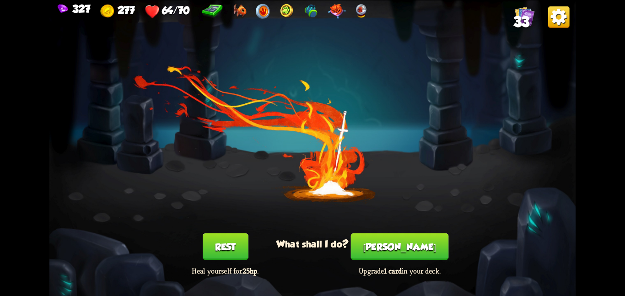
click at [409, 240] on button "Smith" at bounding box center [400, 246] width 98 height 27
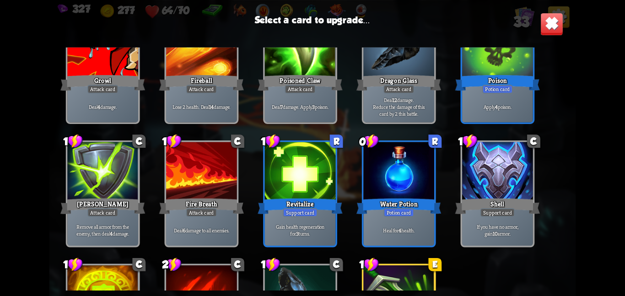
scroll to position [562, 0]
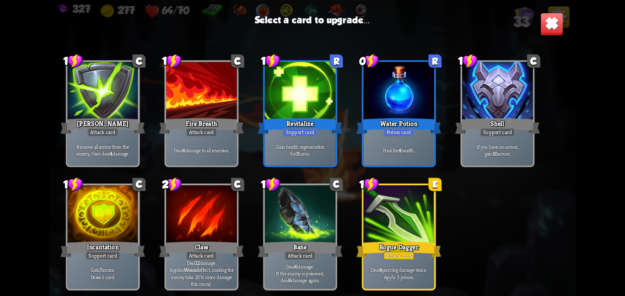
click at [409, 240] on div "Rogue Dagger" at bounding box center [398, 249] width 85 height 19
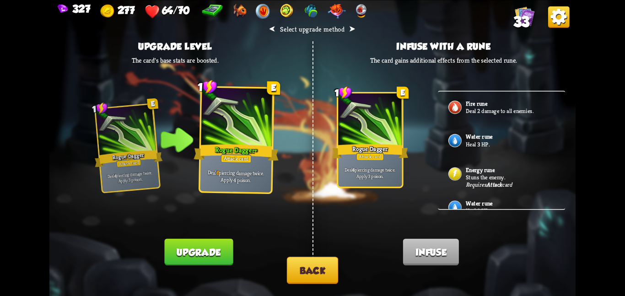
click at [298, 268] on button "Back" at bounding box center [312, 270] width 51 height 27
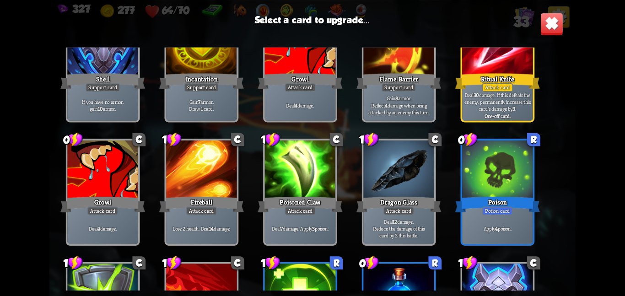
scroll to position [340, 0]
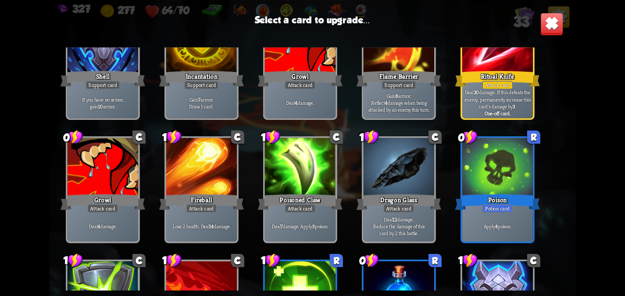
click at [484, 104] on p "Deal 30 damage. If this defeats the enemy, permanently increase this card's dam…" at bounding box center [497, 99] width 67 height 21
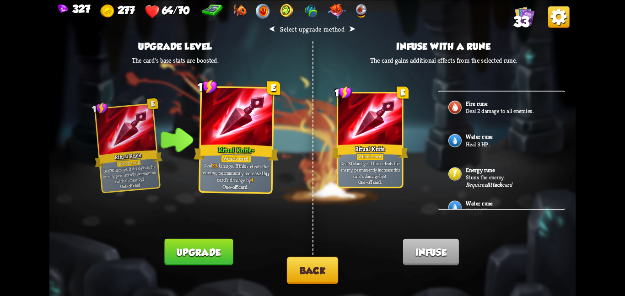
click at [198, 253] on button "Upgrade" at bounding box center [199, 251] width 69 height 27
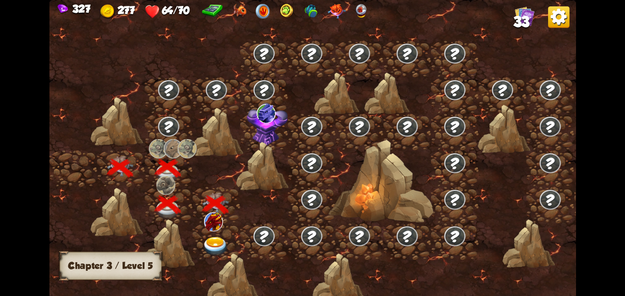
click at [200, 241] on div at bounding box center [217, 241] width 48 height 37
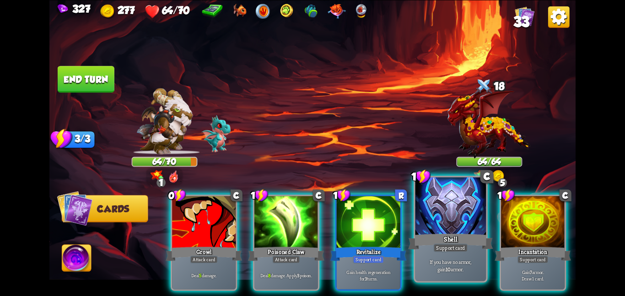
click at [459, 209] on div at bounding box center [450, 206] width 71 height 59
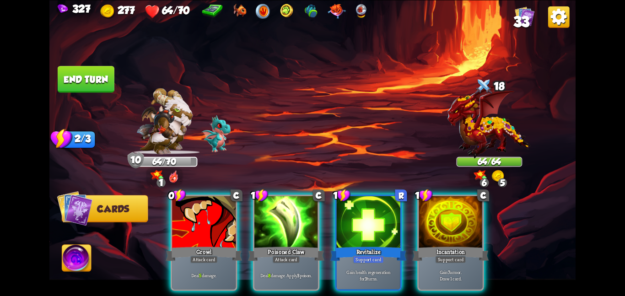
click at [459, 209] on div at bounding box center [451, 223] width 64 height 54
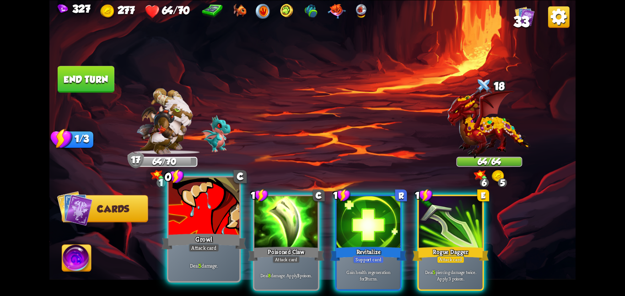
click at [215, 206] on div at bounding box center [203, 206] width 71 height 59
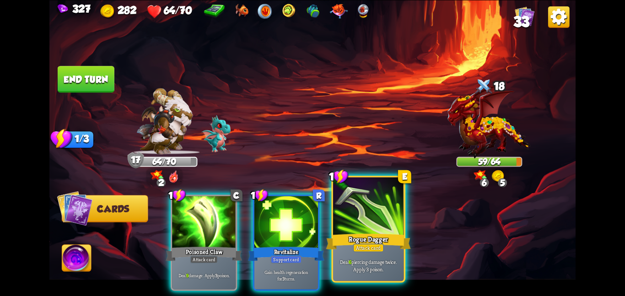
click at [369, 216] on div at bounding box center [368, 206] width 71 height 59
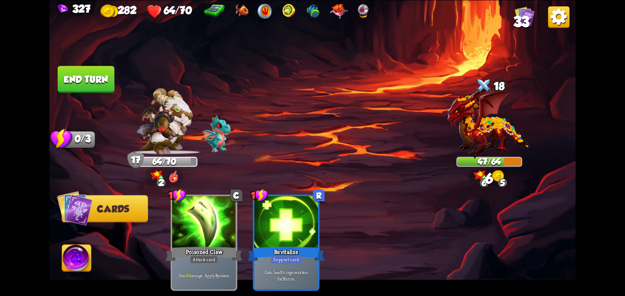
click at [93, 78] on button "End turn" at bounding box center [86, 79] width 57 height 27
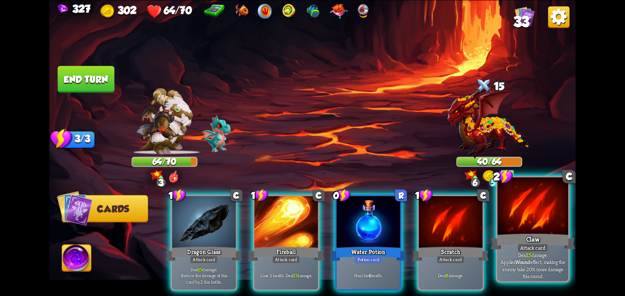
click at [517, 224] on div at bounding box center [532, 206] width 71 height 59
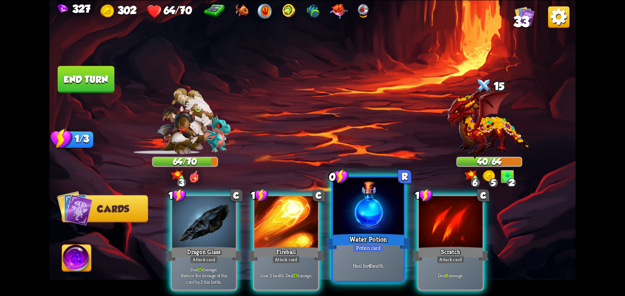
click at [344, 228] on div at bounding box center [368, 206] width 71 height 59
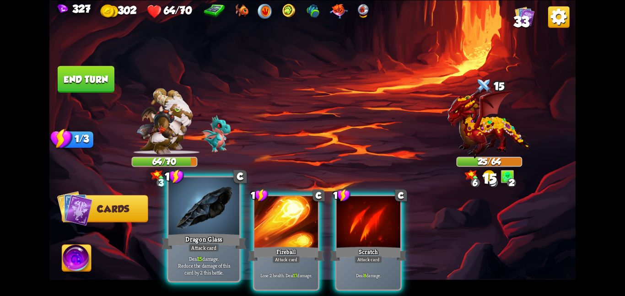
click at [199, 237] on div "Dragon Glass" at bounding box center [204, 241] width 85 height 19
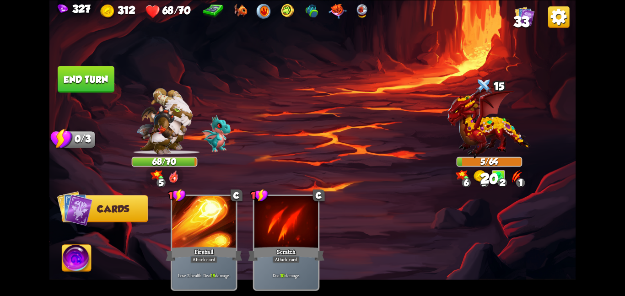
click at [97, 79] on button "End turn" at bounding box center [86, 79] width 57 height 27
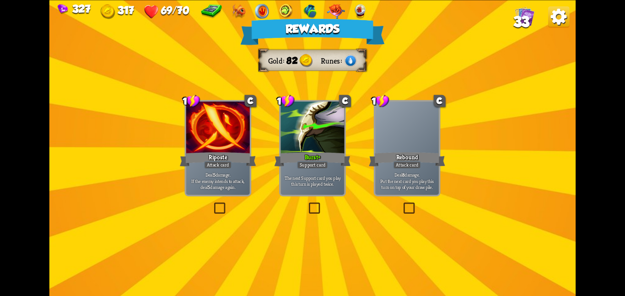
click at [211, 159] on div "Riposte" at bounding box center [218, 159] width 76 height 17
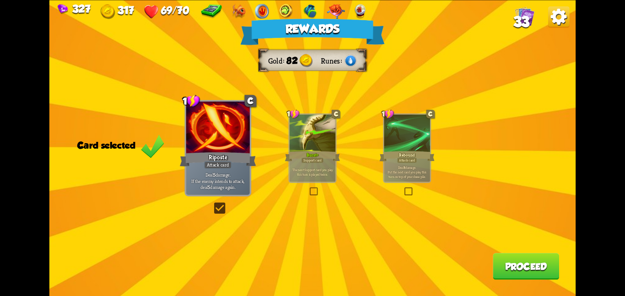
click at [486, 263] on div "Rewards Gold 82 Runes Card selected 1 C Riposte Attack card Deal 5 damage. If t…" at bounding box center [312, 148] width 526 height 296
click at [506, 264] on button "Proceed" at bounding box center [526, 266] width 66 height 27
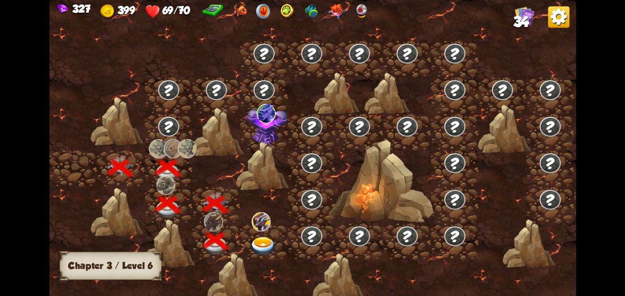
click at [254, 237] on img at bounding box center [263, 246] width 27 height 19
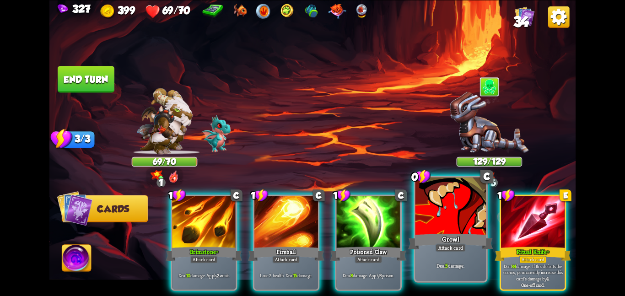
click at [450, 229] on div at bounding box center [450, 206] width 71 height 59
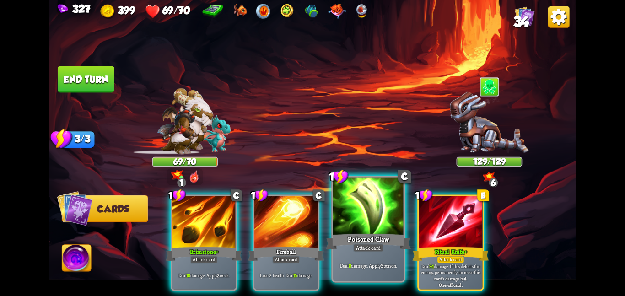
click at [356, 228] on div at bounding box center [368, 206] width 71 height 59
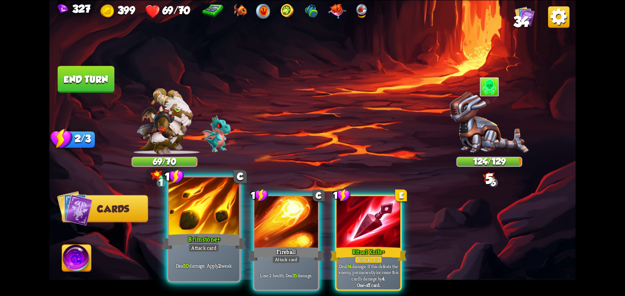
click at [191, 214] on div at bounding box center [203, 206] width 71 height 59
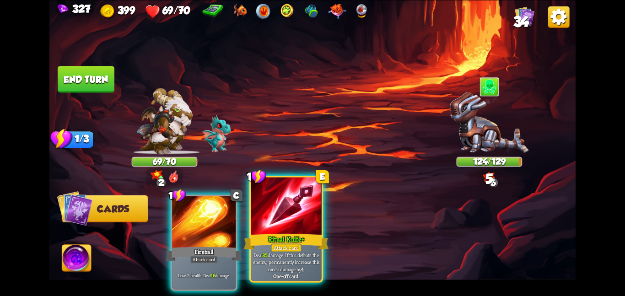
click at [285, 208] on div at bounding box center [286, 206] width 71 height 59
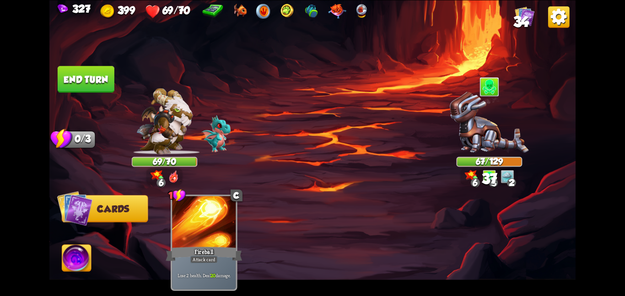
click at [110, 79] on button "End turn" at bounding box center [86, 79] width 57 height 27
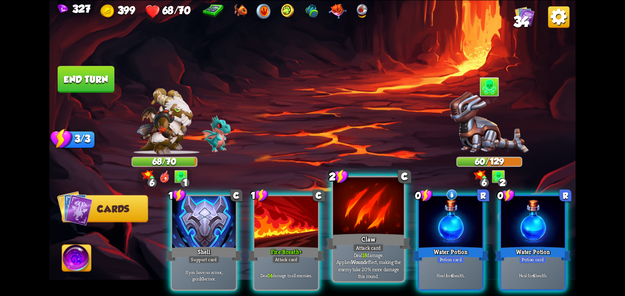
click at [394, 211] on div at bounding box center [368, 206] width 71 height 59
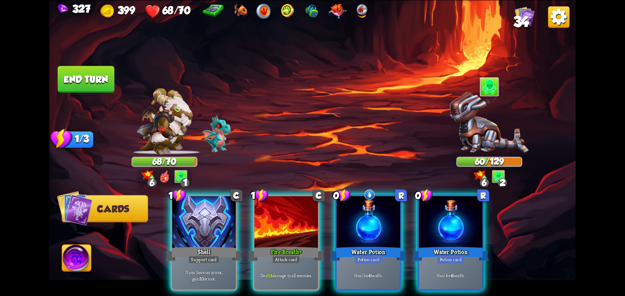
click at [394, 211] on div at bounding box center [369, 223] width 64 height 54
click at [419, 211] on div at bounding box center [451, 223] width 64 height 54
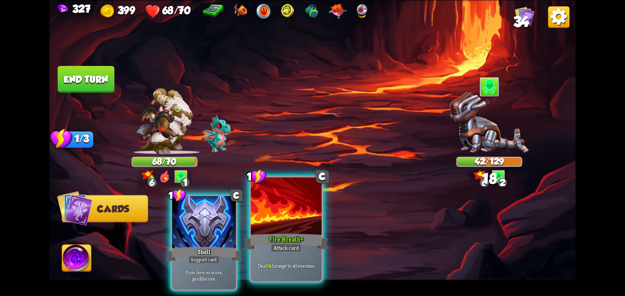
click at [278, 219] on div at bounding box center [286, 206] width 71 height 59
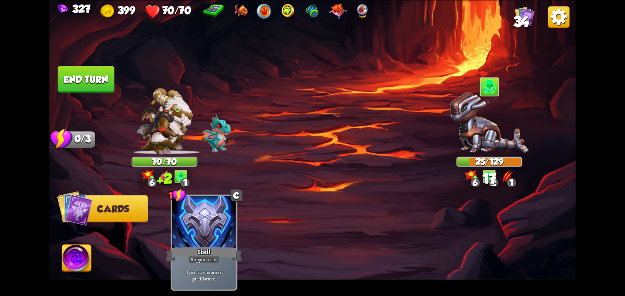
click at [77, 72] on button "End turn" at bounding box center [86, 79] width 57 height 27
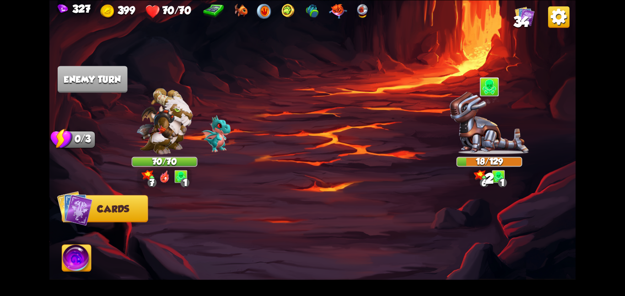
click at [76, 247] on img at bounding box center [76, 260] width 29 height 30
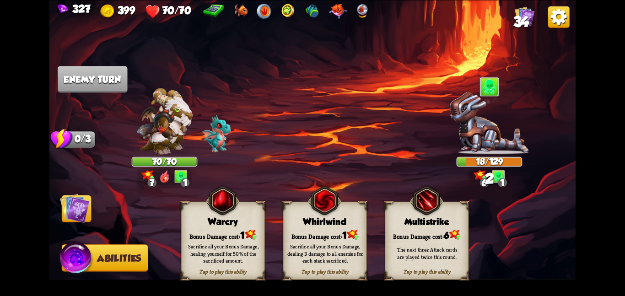
click at [302, 233] on div "Bonus Damage cost: 1" at bounding box center [324, 235] width 83 height 12
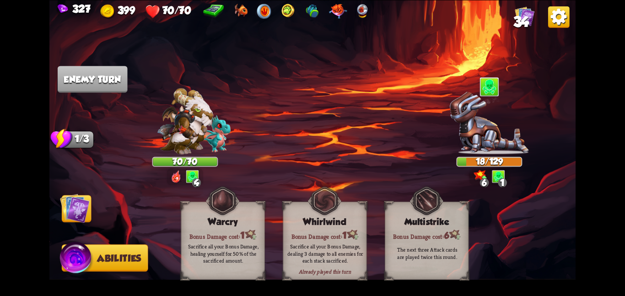
click at [72, 213] on img at bounding box center [312, 148] width 526 height 296
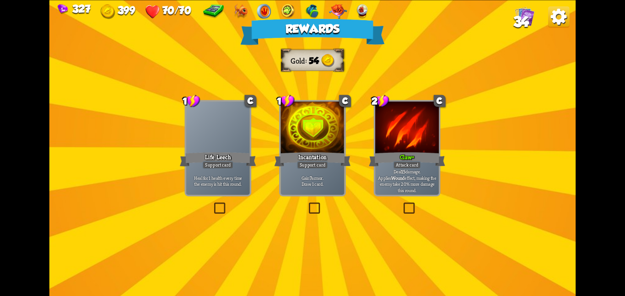
click at [326, 153] on div "Incantation" at bounding box center [313, 159] width 76 height 17
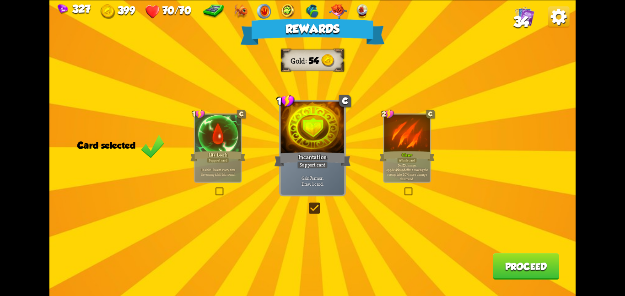
click at [489, 278] on div "Rewards Gold 54 Card selected 1 C Life Leech Support card Heal for 1 health eve…" at bounding box center [312, 148] width 526 height 296
click at [502, 272] on button "Proceed" at bounding box center [526, 266] width 66 height 27
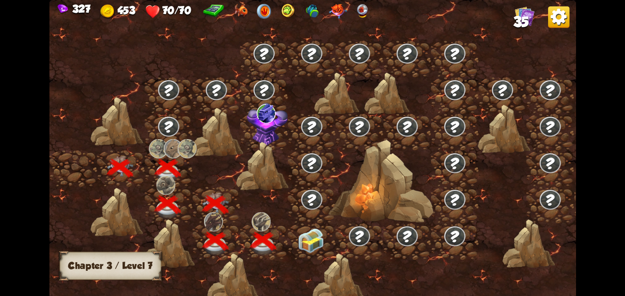
click at [312, 246] on img at bounding box center [311, 240] width 27 height 25
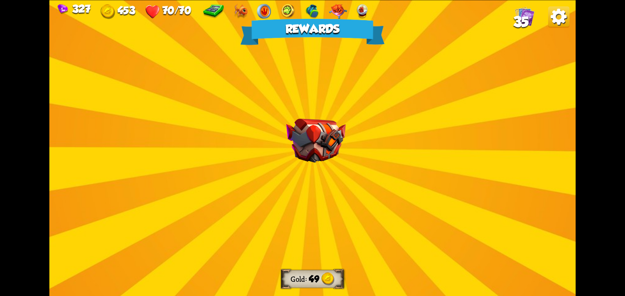
click at [320, 133] on img at bounding box center [315, 141] width 59 height 44
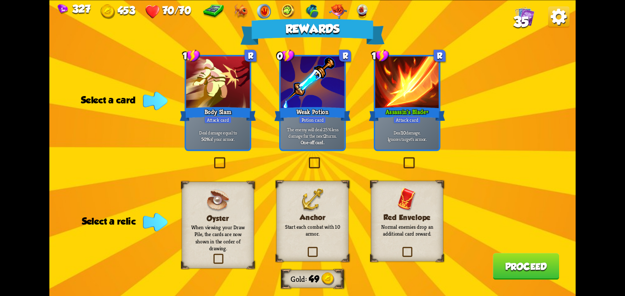
click at [340, 214] on h3 "Anchor" at bounding box center [312, 217] width 59 height 9
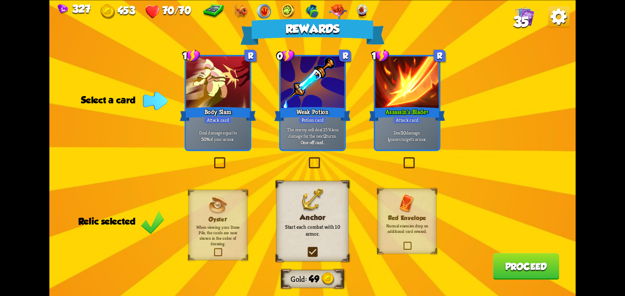
click at [380, 86] on div at bounding box center [407, 83] width 64 height 54
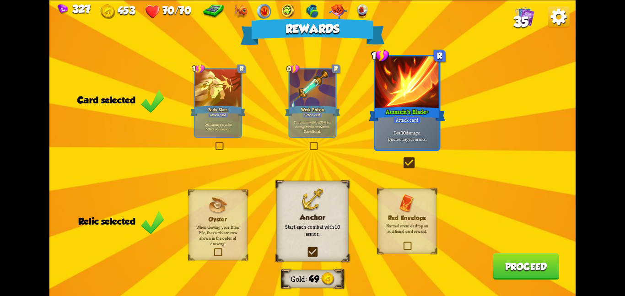
click at [500, 256] on button "Proceed" at bounding box center [526, 266] width 66 height 27
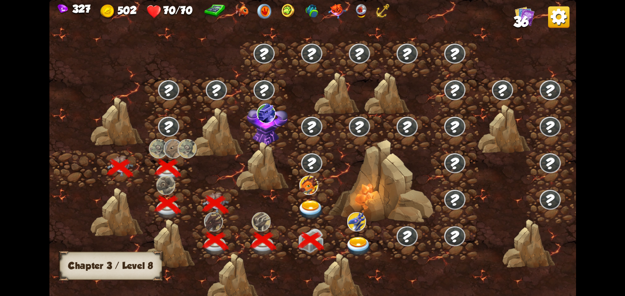
click at [302, 191] on img at bounding box center [308, 184] width 19 height 19
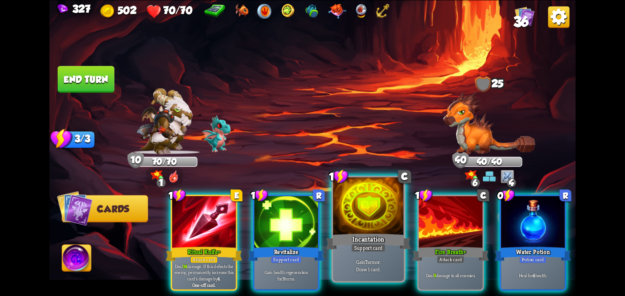
click at [363, 226] on div at bounding box center [368, 206] width 71 height 59
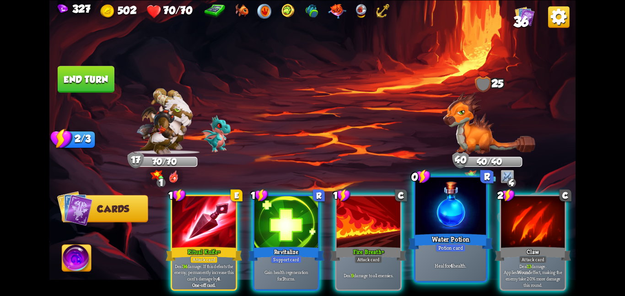
click at [470, 214] on div at bounding box center [450, 206] width 71 height 59
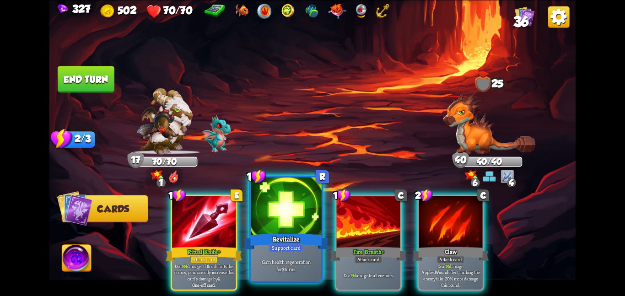
click at [283, 211] on div at bounding box center [286, 206] width 71 height 59
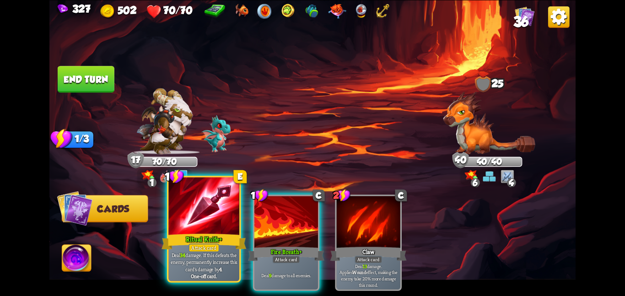
click at [200, 219] on div at bounding box center [203, 206] width 71 height 59
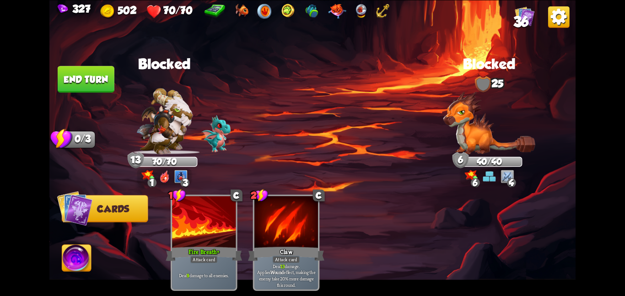
click at [89, 74] on button "End turn" at bounding box center [86, 79] width 57 height 27
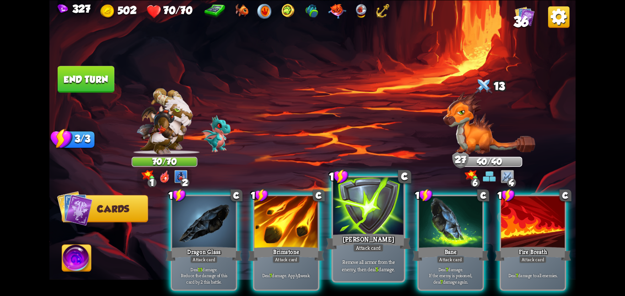
click at [360, 214] on div at bounding box center [368, 206] width 71 height 59
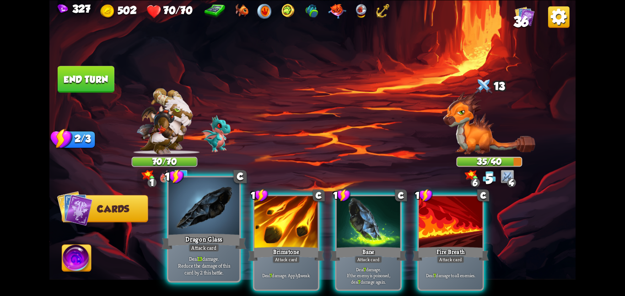
click at [222, 212] on div at bounding box center [203, 206] width 71 height 59
click at [254, 212] on div at bounding box center [286, 223] width 64 height 54
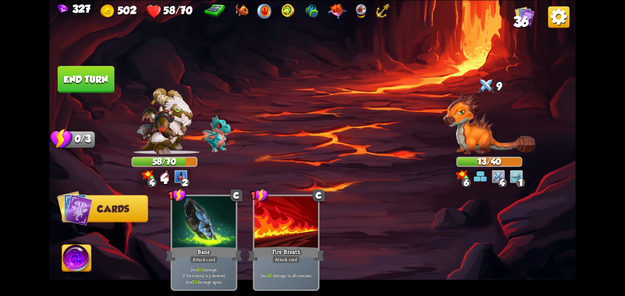
click at [93, 82] on button "End turn" at bounding box center [86, 79] width 57 height 27
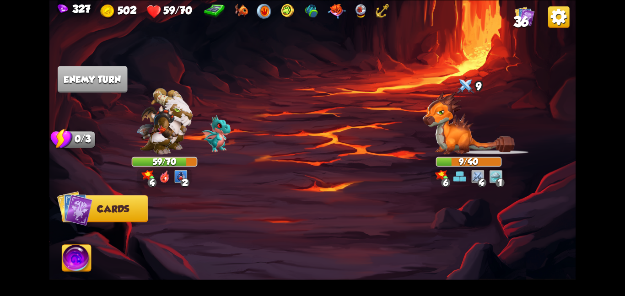
click at [69, 259] on img at bounding box center [76, 260] width 29 height 30
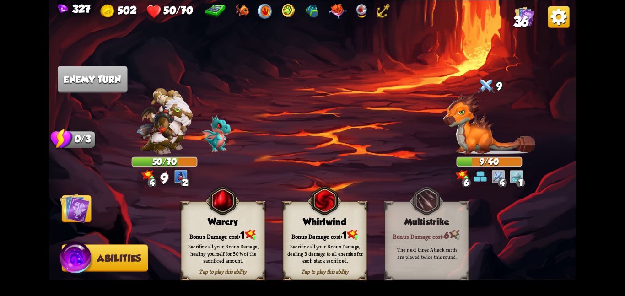
click at [308, 219] on div "Whirlwind" at bounding box center [324, 221] width 83 height 11
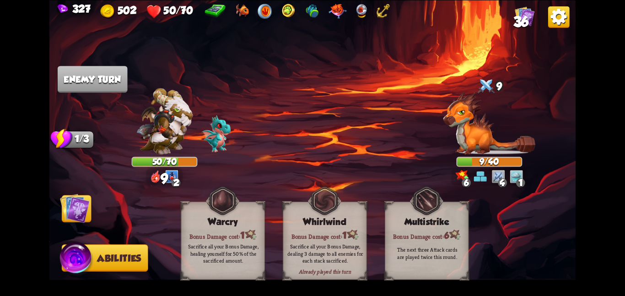
click at [91, 211] on span "Cards" at bounding box center [78, 209] width 32 height 11
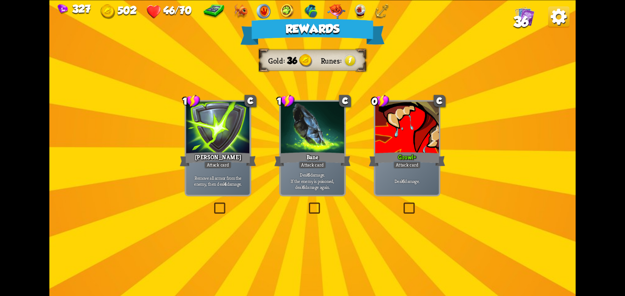
click at [234, 149] on div at bounding box center [218, 129] width 64 height 54
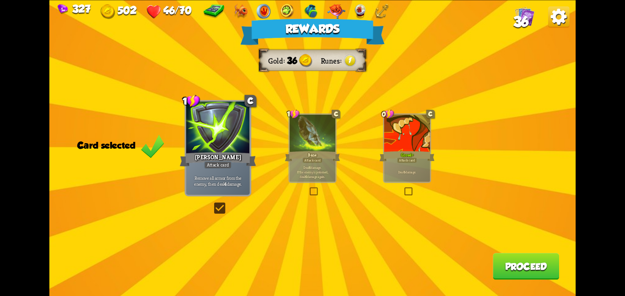
click at [504, 264] on button "Proceed" at bounding box center [526, 266] width 66 height 27
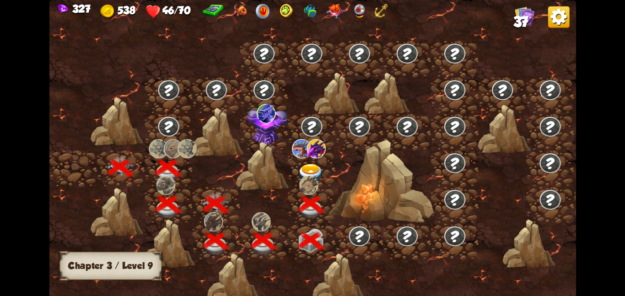
click at [315, 166] on img at bounding box center [311, 172] width 27 height 19
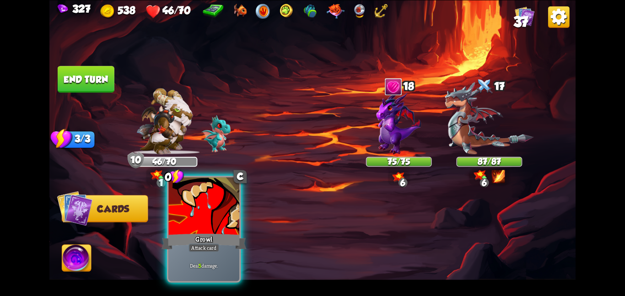
click at [176, 228] on div at bounding box center [203, 206] width 71 height 59
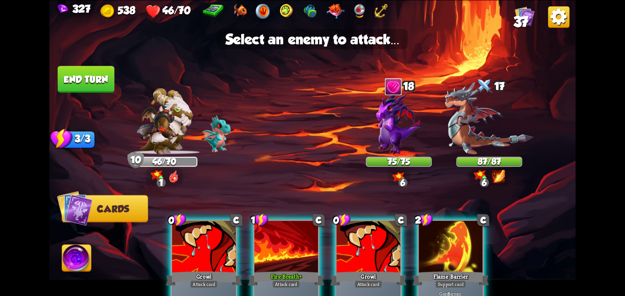
click at [504, 127] on img at bounding box center [489, 118] width 89 height 72
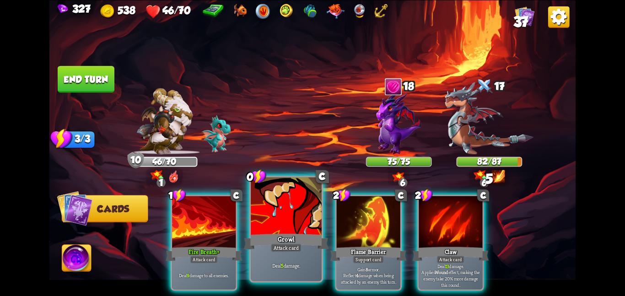
click at [302, 205] on div at bounding box center [286, 206] width 71 height 59
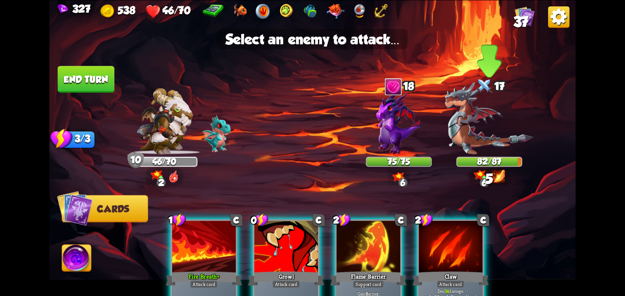
click at [461, 134] on img at bounding box center [489, 118] width 89 height 72
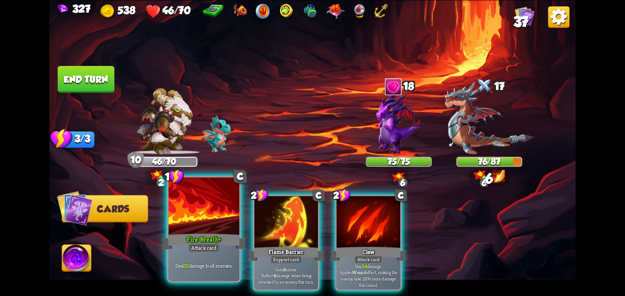
click at [210, 214] on div at bounding box center [203, 206] width 71 height 59
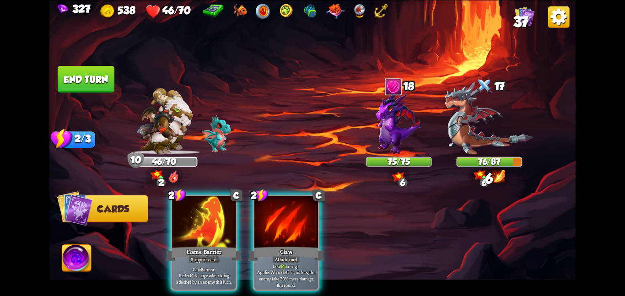
click at [210, 214] on div at bounding box center [204, 223] width 64 height 54
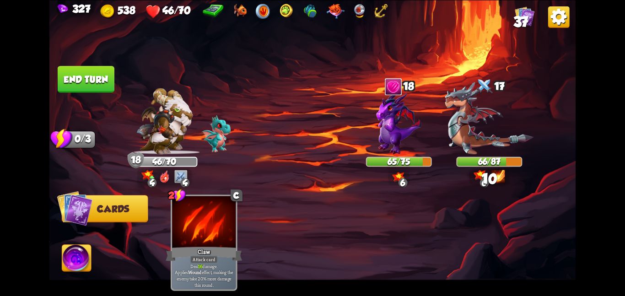
click at [103, 83] on button "End turn" at bounding box center [86, 79] width 57 height 27
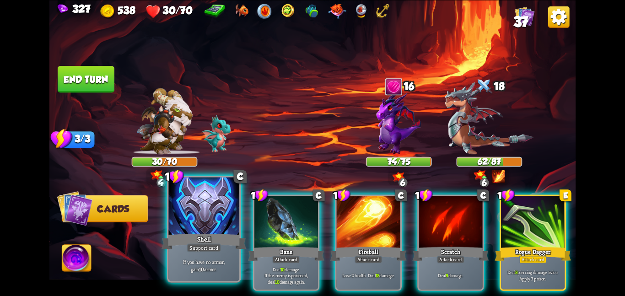
click at [205, 221] on div at bounding box center [203, 206] width 71 height 59
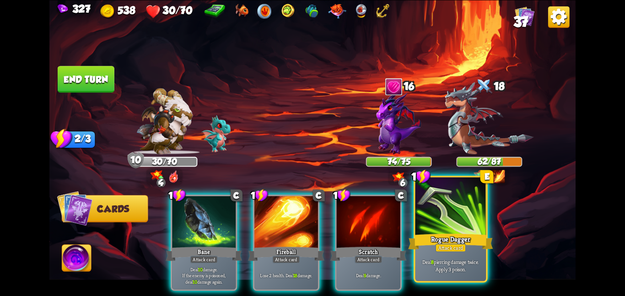
click at [425, 211] on div at bounding box center [450, 206] width 71 height 59
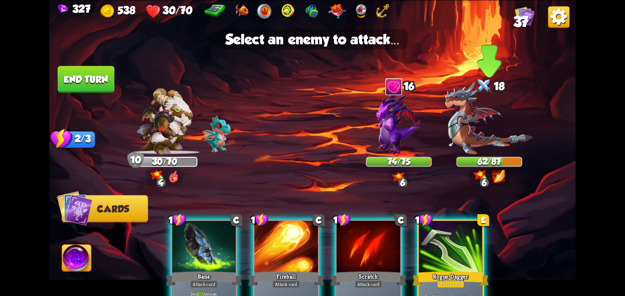
click at [462, 145] on img at bounding box center [489, 118] width 89 height 72
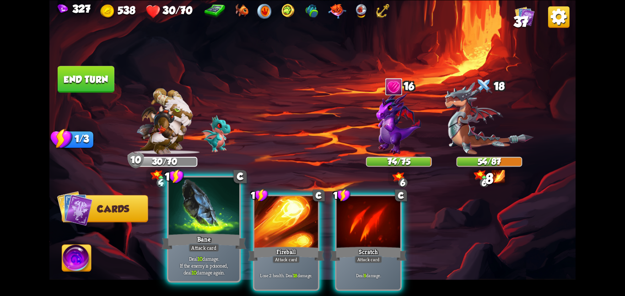
click at [212, 207] on div at bounding box center [203, 206] width 71 height 59
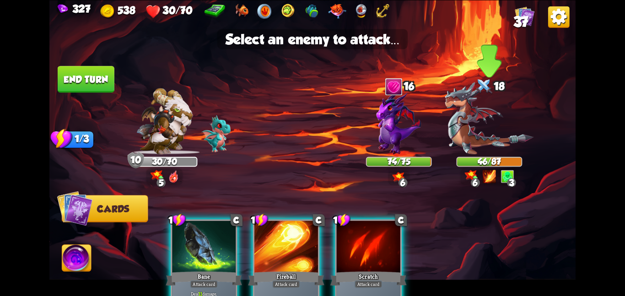
click at [468, 128] on img at bounding box center [489, 118] width 89 height 72
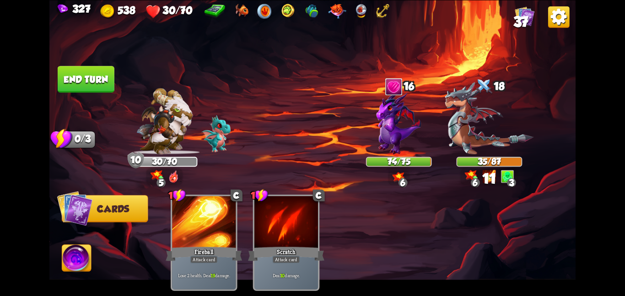
click at [291, 65] on img at bounding box center [312, 148] width 526 height 296
click at [71, 256] on img at bounding box center [76, 260] width 29 height 30
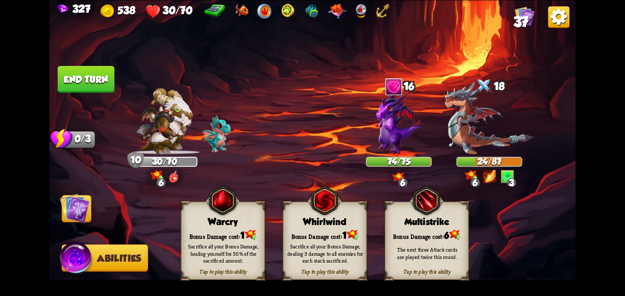
click at [341, 230] on div "Bonus Damage cost: 1" at bounding box center [324, 235] width 83 height 12
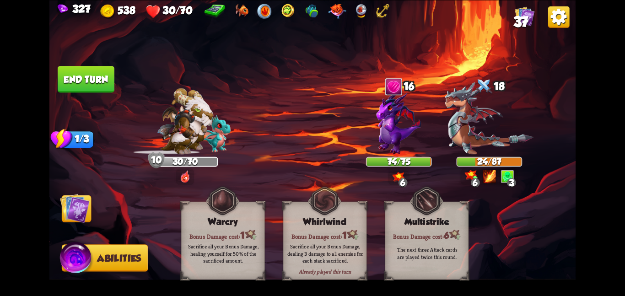
click at [73, 200] on img at bounding box center [75, 208] width 30 height 30
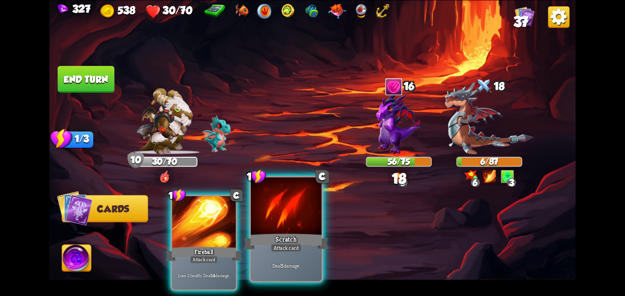
click at [297, 214] on div at bounding box center [286, 206] width 71 height 59
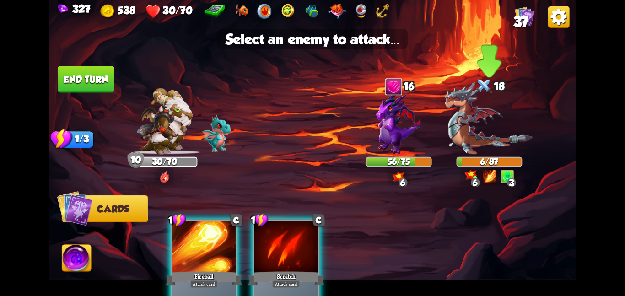
click at [480, 152] on img at bounding box center [489, 118] width 89 height 72
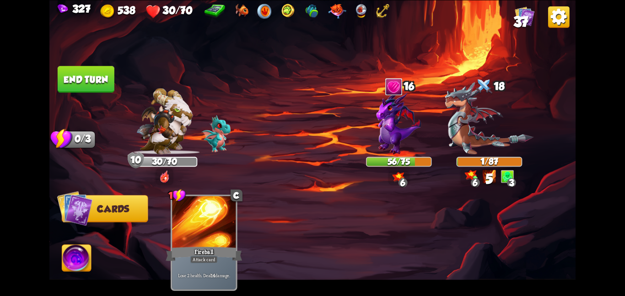
click at [76, 76] on button "End turn" at bounding box center [86, 79] width 57 height 27
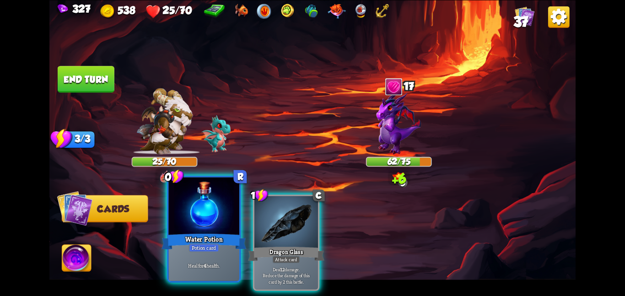
click at [221, 221] on div at bounding box center [203, 206] width 71 height 59
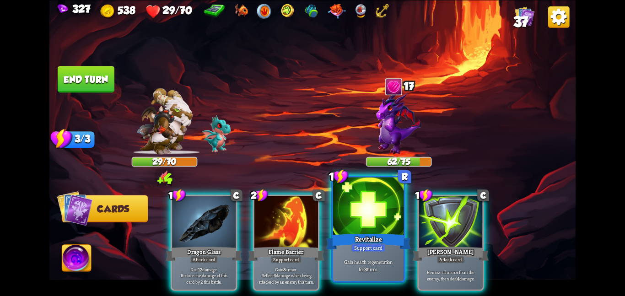
click at [364, 212] on div at bounding box center [368, 206] width 71 height 59
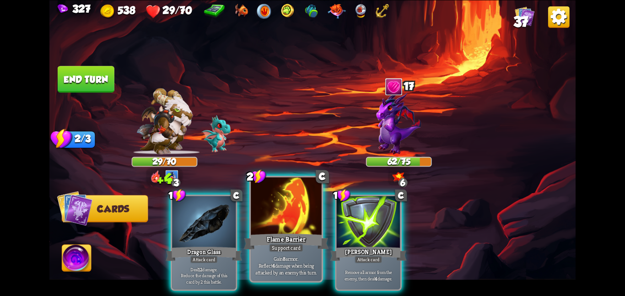
click at [255, 220] on div at bounding box center [286, 206] width 71 height 59
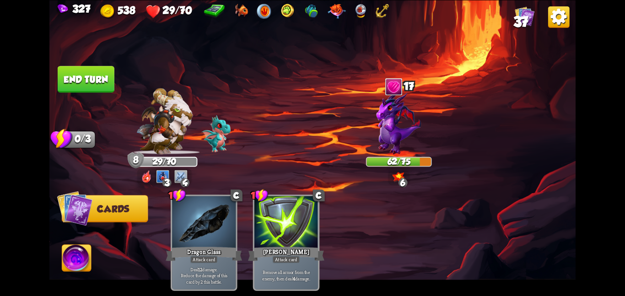
click at [86, 70] on button "End turn" at bounding box center [86, 79] width 57 height 27
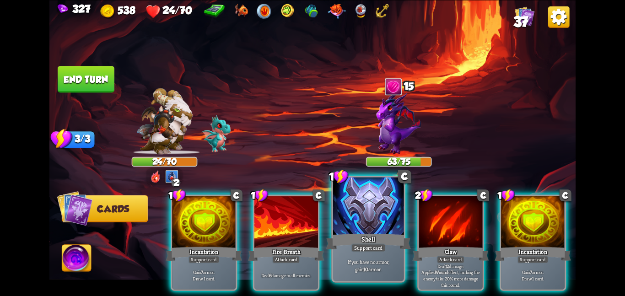
click at [335, 219] on div at bounding box center [368, 206] width 71 height 59
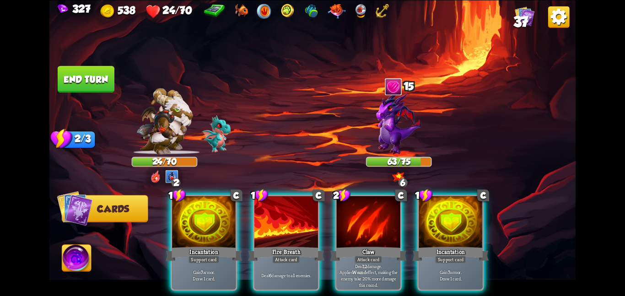
click at [335, 219] on div "1 C Incantation Support card Gain 7 armor. Draw 1 card. 1 C Fire Breath Attack …" at bounding box center [365, 230] width 421 height 132
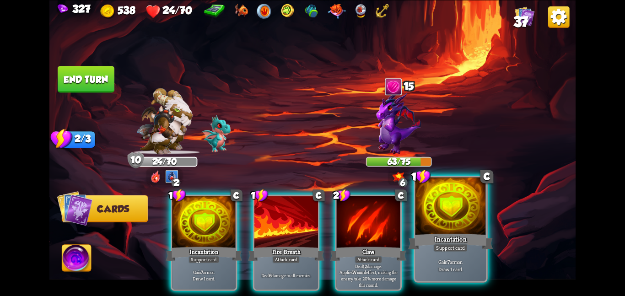
click at [429, 220] on div at bounding box center [450, 206] width 71 height 59
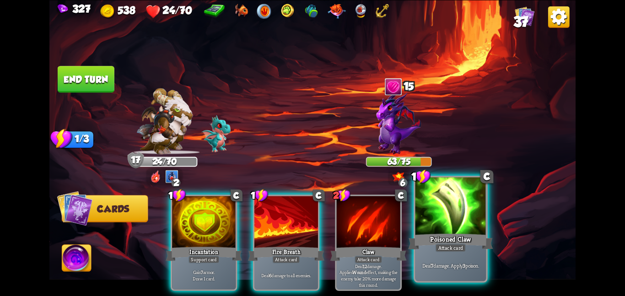
click at [437, 200] on div at bounding box center [450, 206] width 71 height 59
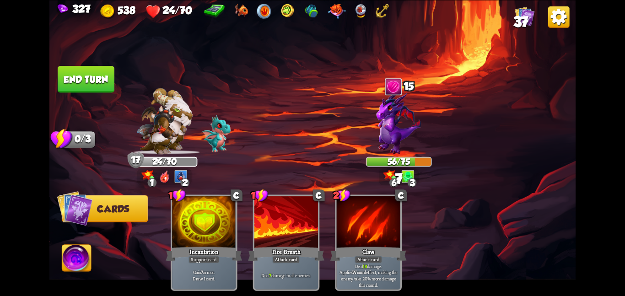
click at [81, 78] on button "End turn" at bounding box center [86, 79] width 57 height 27
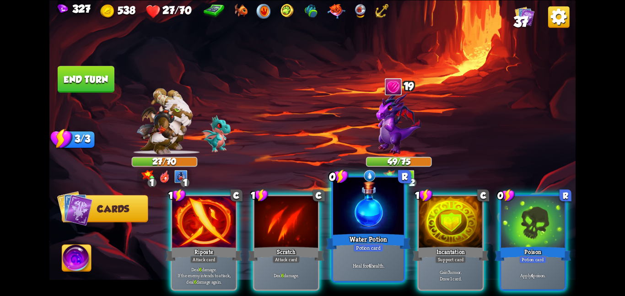
click at [352, 219] on div at bounding box center [368, 206] width 71 height 59
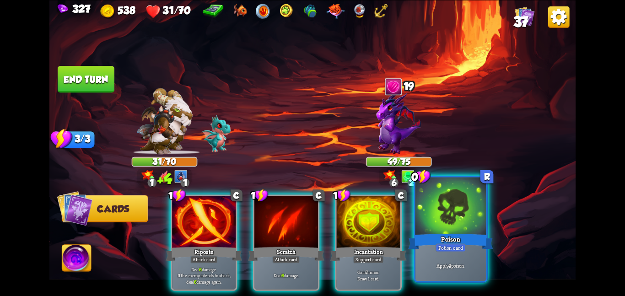
click at [433, 227] on div at bounding box center [450, 206] width 71 height 59
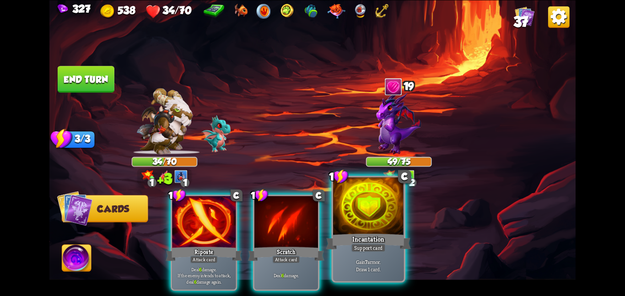
click at [383, 232] on div "Incantation" at bounding box center [368, 241] width 85 height 19
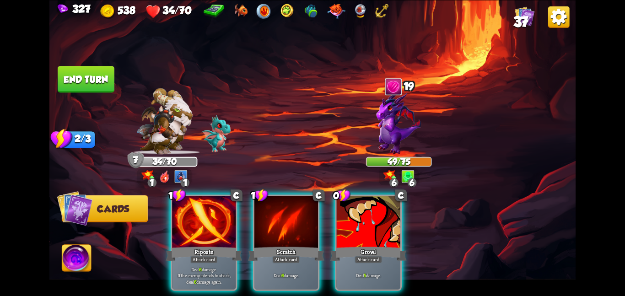
click at [375, 227] on div at bounding box center [369, 223] width 64 height 54
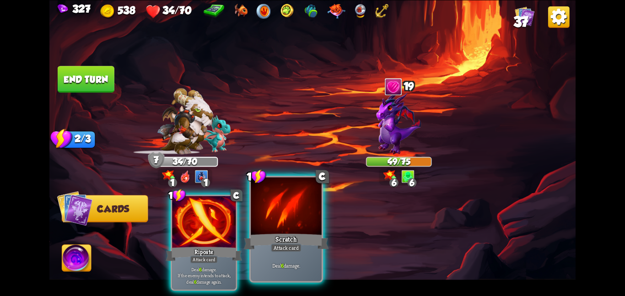
click at [278, 224] on div at bounding box center [286, 206] width 71 height 59
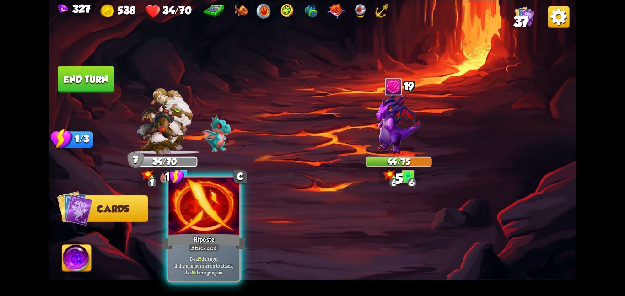
click at [197, 212] on div at bounding box center [203, 206] width 71 height 59
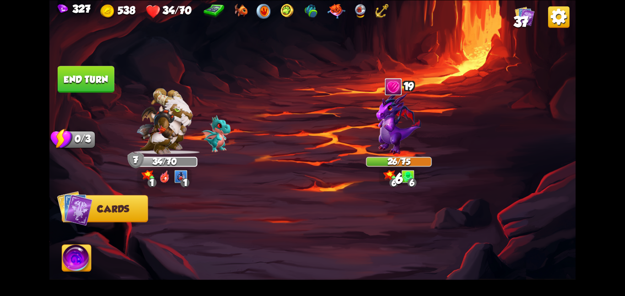
click at [163, 122] on img at bounding box center [164, 121] width 56 height 66
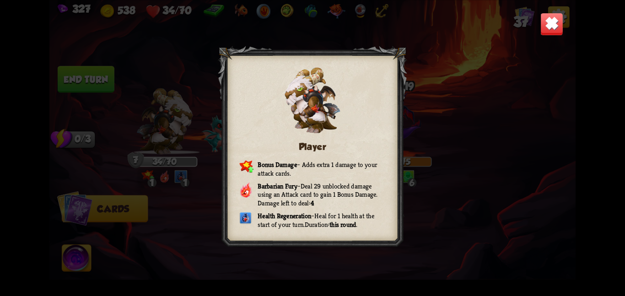
click at [551, 32] on img at bounding box center [551, 23] width 23 height 23
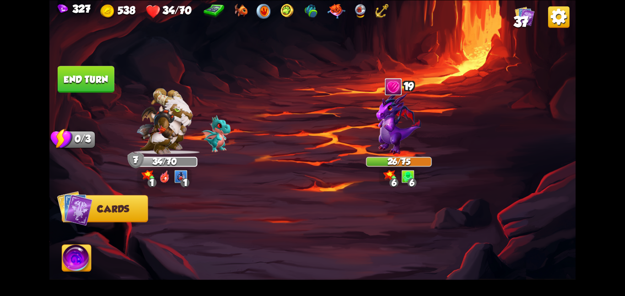
click at [103, 86] on button "End turn" at bounding box center [86, 79] width 57 height 27
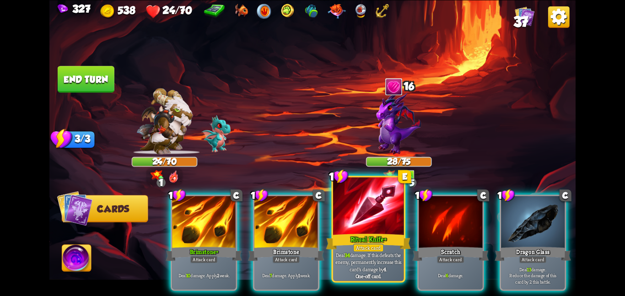
click at [362, 211] on div at bounding box center [368, 206] width 71 height 59
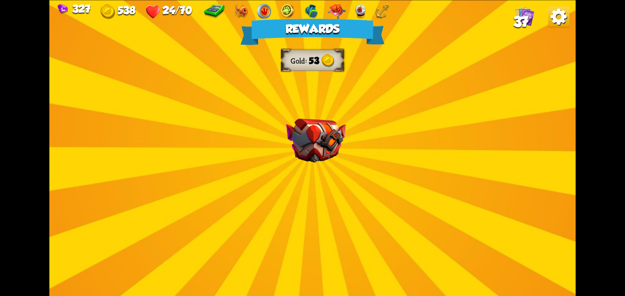
click at [307, 140] on img at bounding box center [315, 141] width 59 height 44
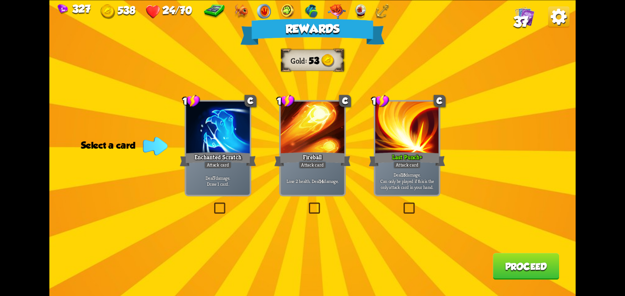
click at [369, 137] on div "Rewards Gold 53 Select a card 1 C Enchanted Scratch Attack card Deal 7 damage. …" at bounding box center [312, 148] width 526 height 296
click at [408, 148] on div at bounding box center [407, 129] width 64 height 54
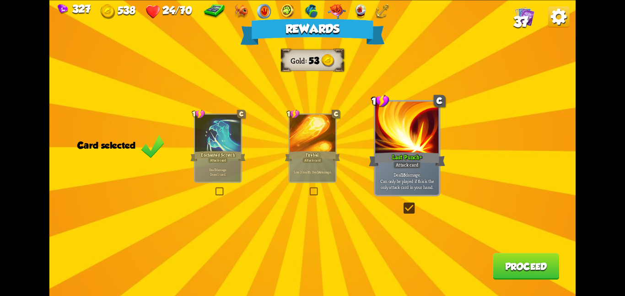
click at [499, 259] on button "Proceed" at bounding box center [526, 266] width 66 height 27
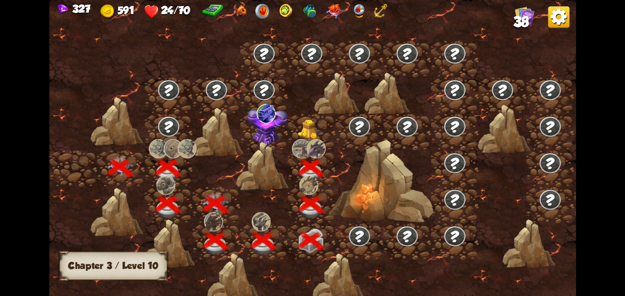
click at [316, 140] on img at bounding box center [316, 148] width 19 height 19
click at [317, 131] on img at bounding box center [311, 129] width 27 height 20
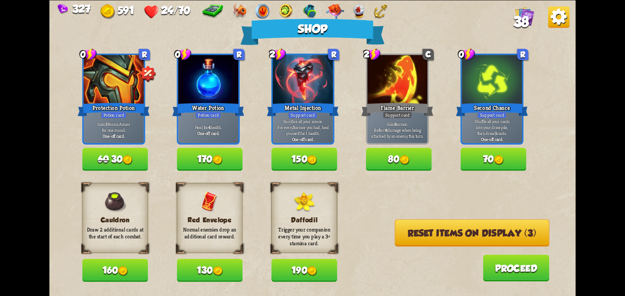
click at [217, 166] on button "170" at bounding box center [210, 159] width 66 height 23
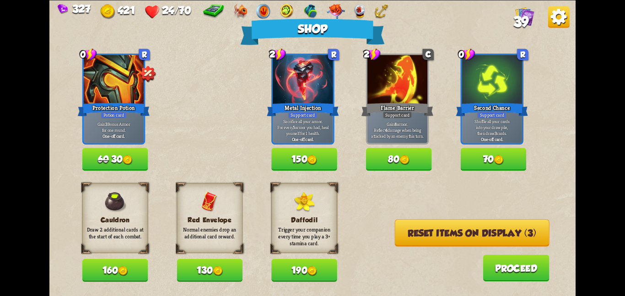
click at [410, 235] on button "Reset items on display (3)" at bounding box center [472, 232] width 155 height 27
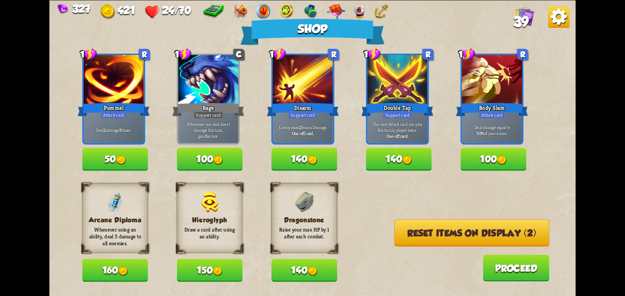
click at [140, 265] on button "160" at bounding box center [115, 270] width 66 height 23
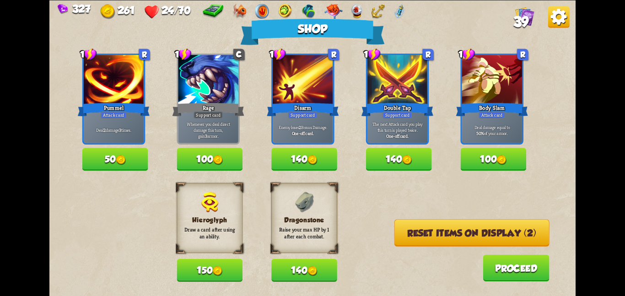
click at [432, 246] on button "Reset items on display (2)" at bounding box center [471, 232] width 155 height 27
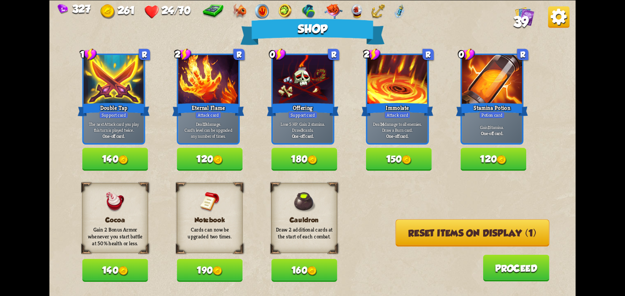
click at [228, 267] on button "190" at bounding box center [210, 270] width 66 height 23
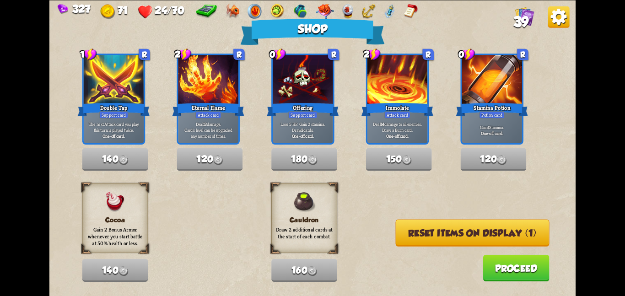
click at [402, 235] on button "Reset items on display (1)" at bounding box center [473, 232] width 154 height 27
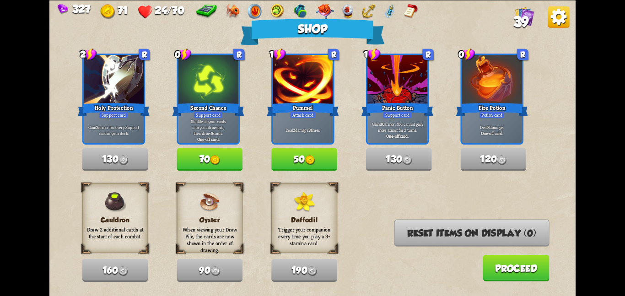
click at [507, 267] on button "Proceed" at bounding box center [516, 267] width 66 height 27
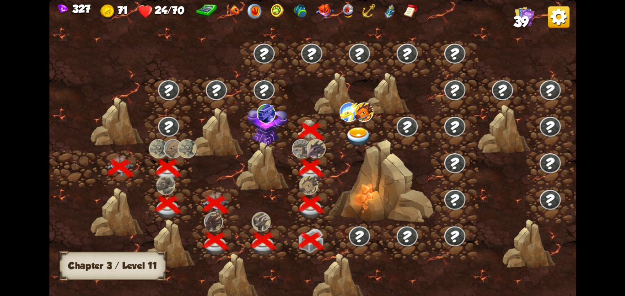
scroll to position [0, 139]
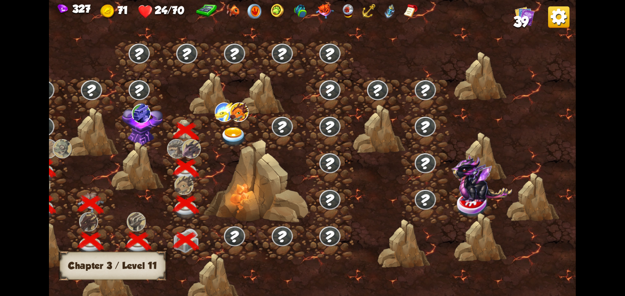
click at [124, 117] on img at bounding box center [142, 123] width 41 height 43
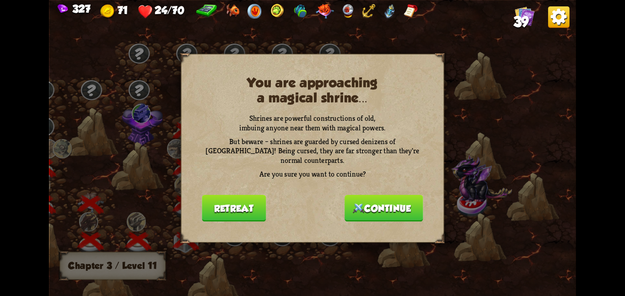
click at [360, 203] on img at bounding box center [358, 208] width 11 height 10
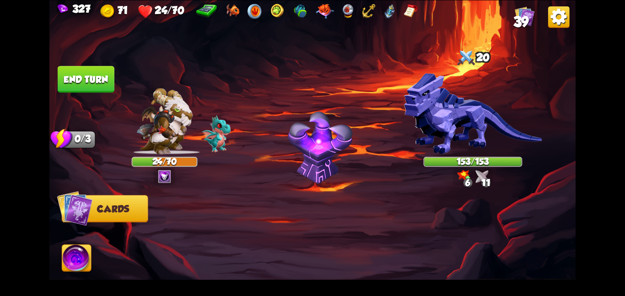
click at [517, 30] on img at bounding box center [312, 148] width 526 height 296
click at [523, 19] on span "39" at bounding box center [521, 22] width 16 height 16
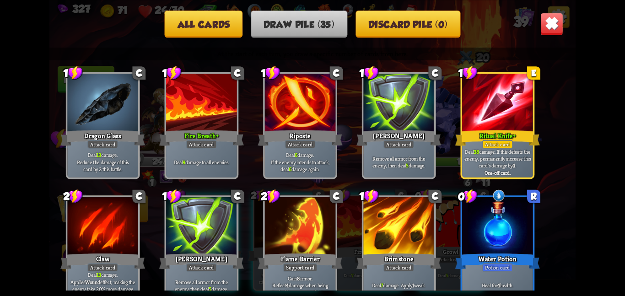
click at [210, 30] on button "All cards" at bounding box center [204, 23] width 78 height 27
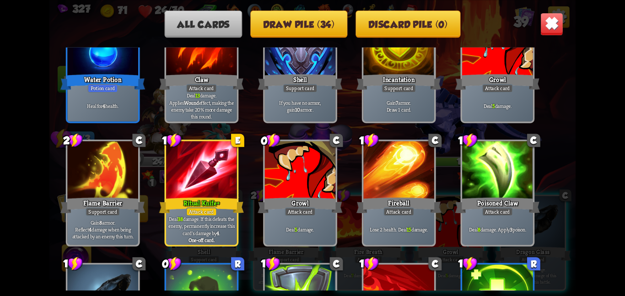
scroll to position [347, 0]
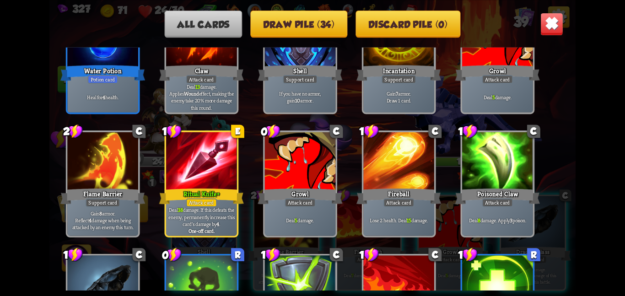
click at [547, 23] on img at bounding box center [551, 23] width 23 height 23
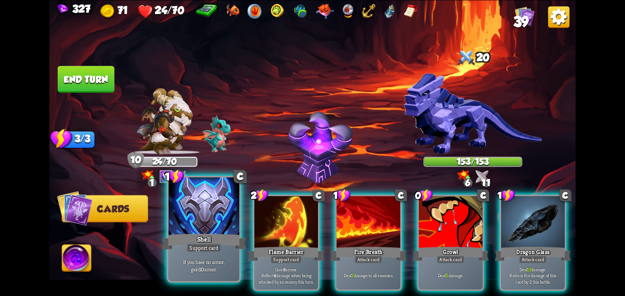
click at [234, 221] on div at bounding box center [203, 206] width 71 height 59
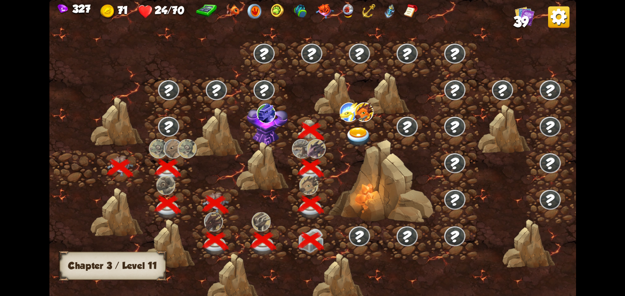
scroll to position [0, 139]
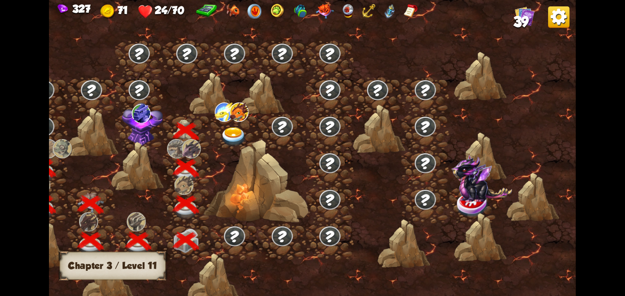
click at [146, 129] on img at bounding box center [142, 123] width 41 height 43
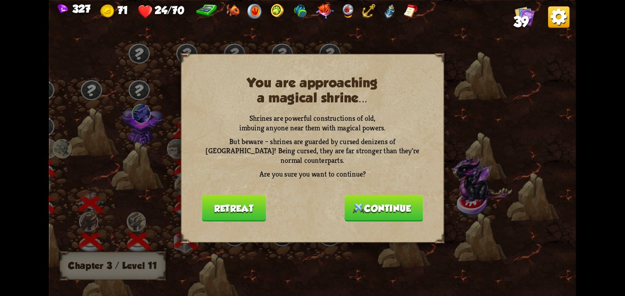
click at [361, 206] on button "Continue" at bounding box center [384, 207] width 79 height 27
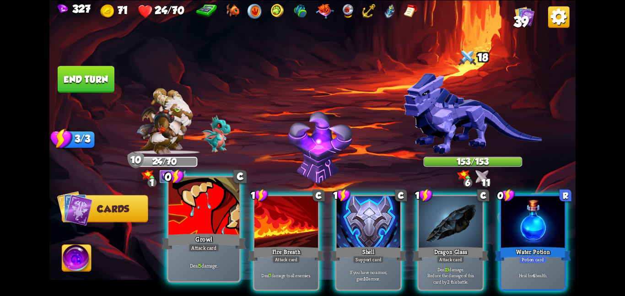
click at [220, 202] on div at bounding box center [203, 206] width 71 height 59
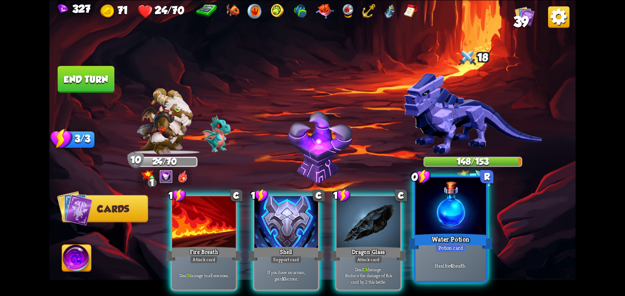
click at [441, 229] on div at bounding box center [450, 206] width 71 height 59
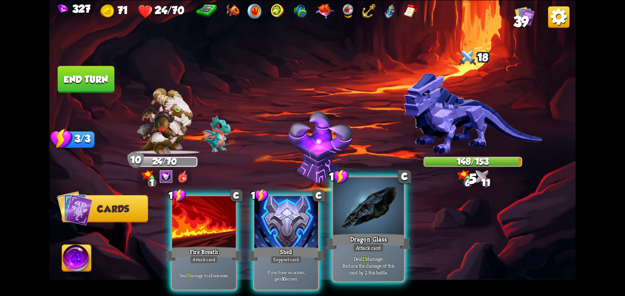
click at [368, 227] on div at bounding box center [368, 206] width 71 height 59
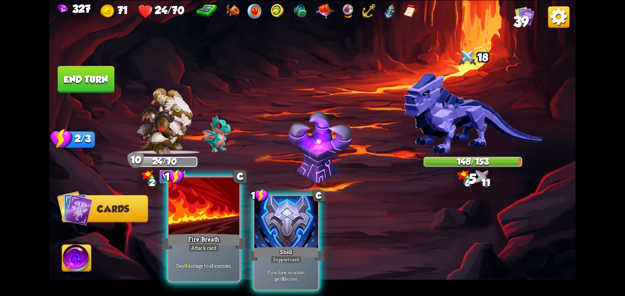
click at [219, 229] on div at bounding box center [203, 206] width 71 height 59
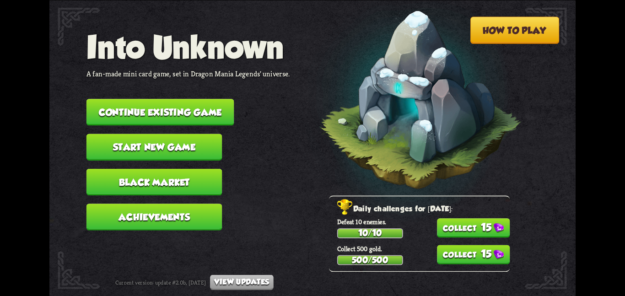
click at [227, 113] on button "Continue existing game" at bounding box center [160, 112] width 148 height 27
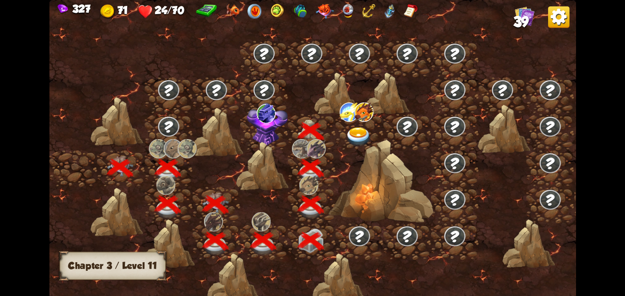
scroll to position [0, 139]
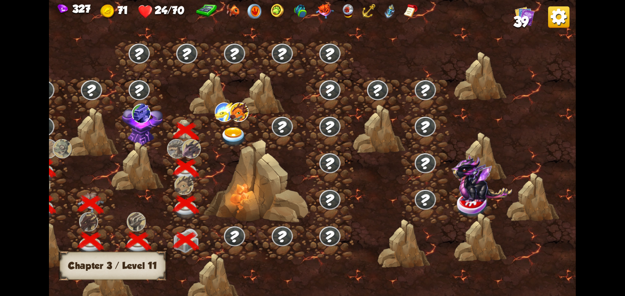
click at [150, 127] on img at bounding box center [142, 123] width 41 height 43
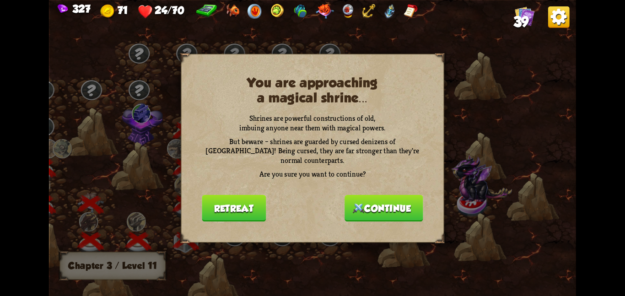
click at [371, 196] on button "Continue" at bounding box center [384, 207] width 79 height 27
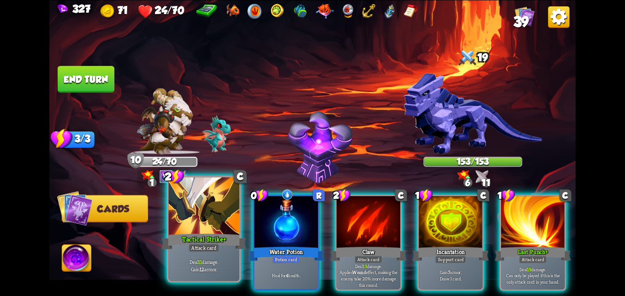
click at [227, 244] on div "Tactical Strike+" at bounding box center [204, 241] width 85 height 19
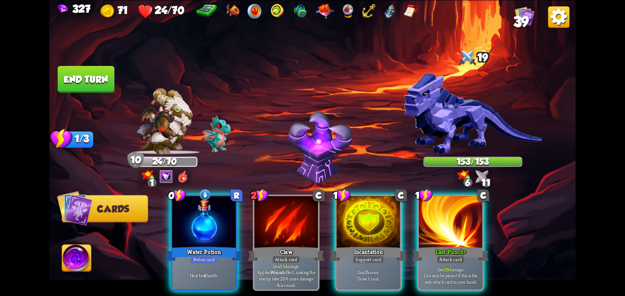
click at [227, 245] on div "Water Potion" at bounding box center [204, 253] width 76 height 17
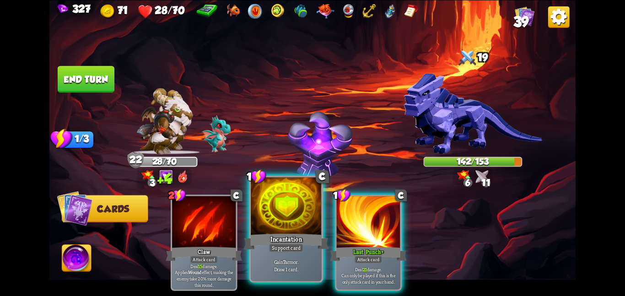
click at [291, 221] on div at bounding box center [286, 206] width 71 height 59
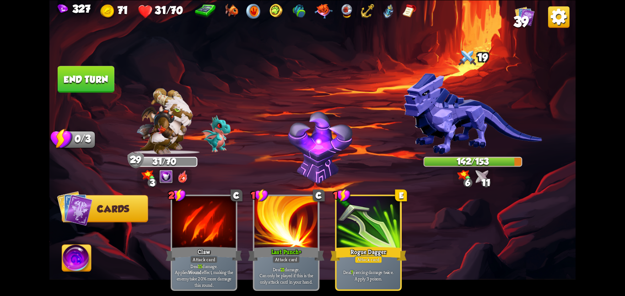
click at [81, 252] on img at bounding box center [76, 260] width 29 height 30
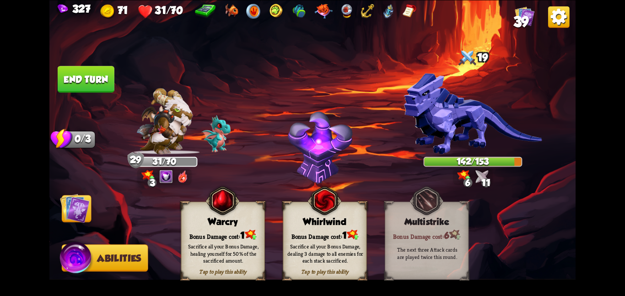
click at [298, 232] on div "Bonus Damage cost: 1" at bounding box center [324, 235] width 83 height 12
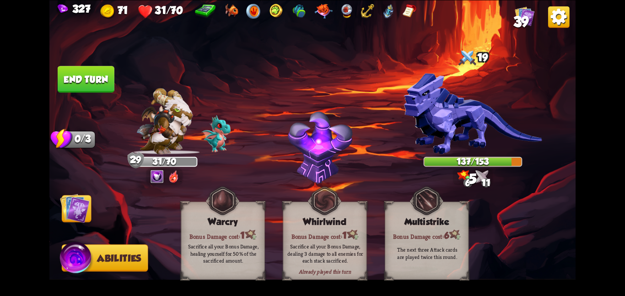
click at [71, 206] on img at bounding box center [75, 208] width 30 height 30
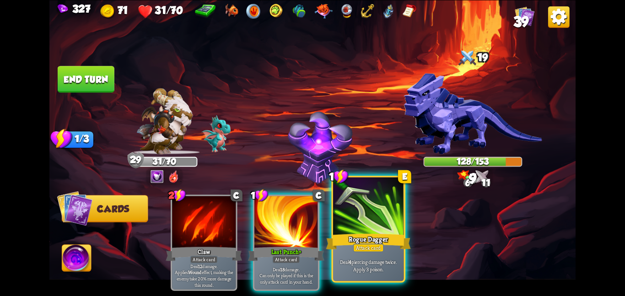
click at [353, 225] on div at bounding box center [368, 206] width 71 height 59
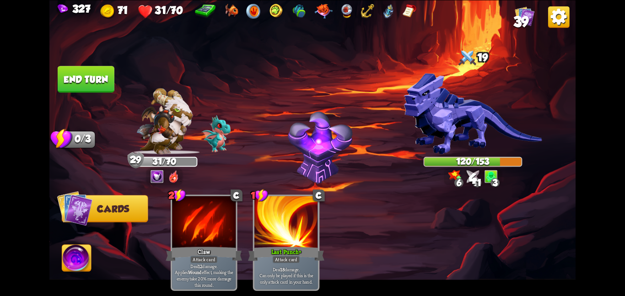
click at [160, 100] on img at bounding box center [164, 121] width 56 height 66
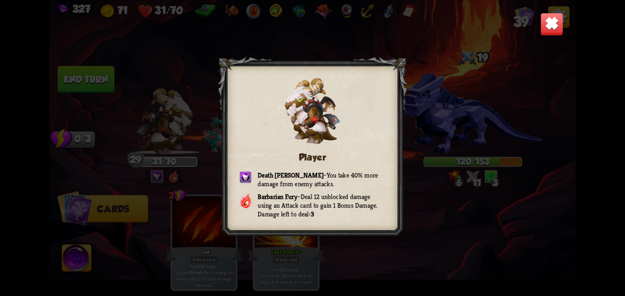
click at [543, 23] on img at bounding box center [551, 23] width 23 height 23
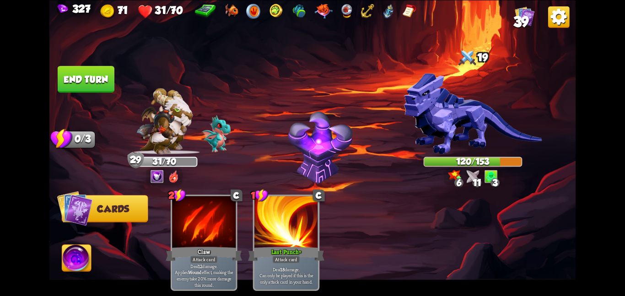
click at [99, 73] on button "End turn" at bounding box center [86, 78] width 58 height 27
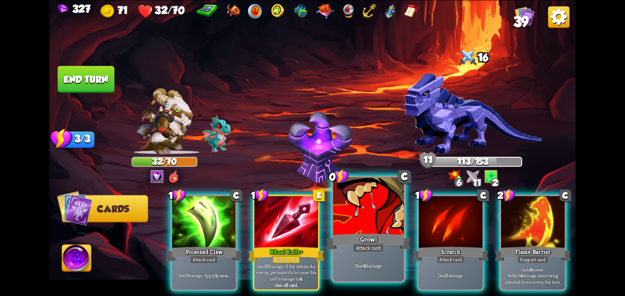
click at [392, 219] on div at bounding box center [368, 206] width 71 height 59
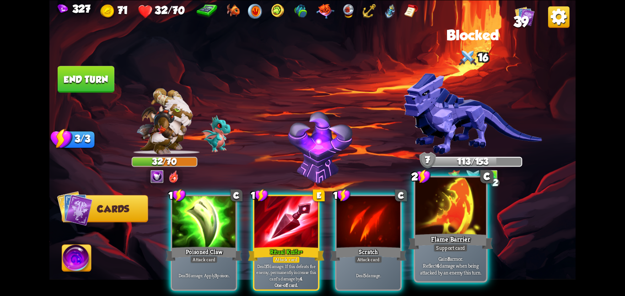
click at [449, 224] on div at bounding box center [450, 206] width 71 height 59
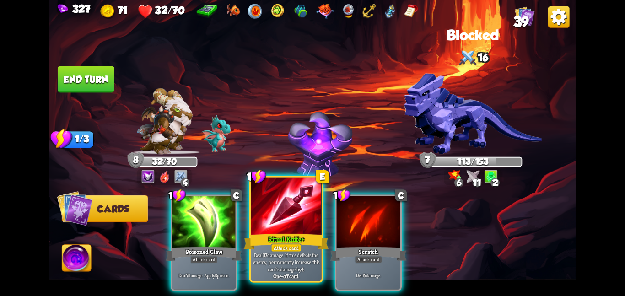
click at [269, 215] on div at bounding box center [286, 206] width 71 height 59
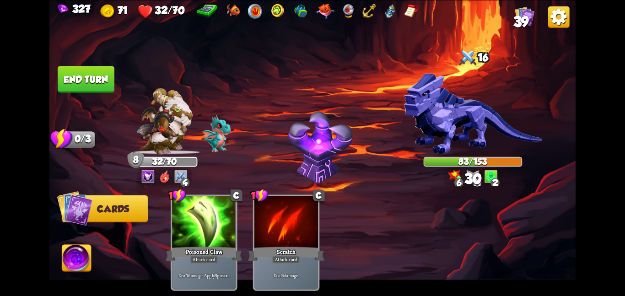
click at [95, 73] on button "End turn" at bounding box center [86, 79] width 57 height 27
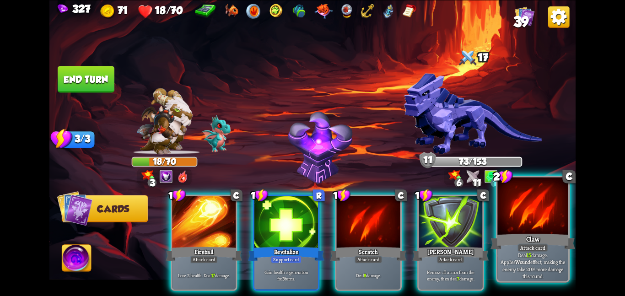
click at [525, 207] on div at bounding box center [532, 206] width 71 height 59
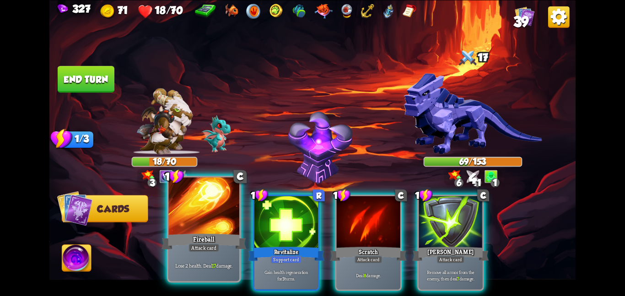
click at [202, 234] on div "Fireball" at bounding box center [204, 241] width 85 height 19
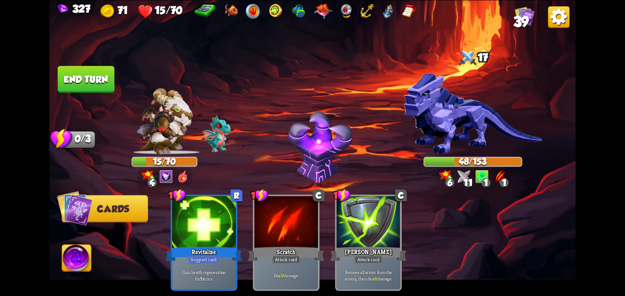
click at [68, 264] on img at bounding box center [76, 260] width 29 height 30
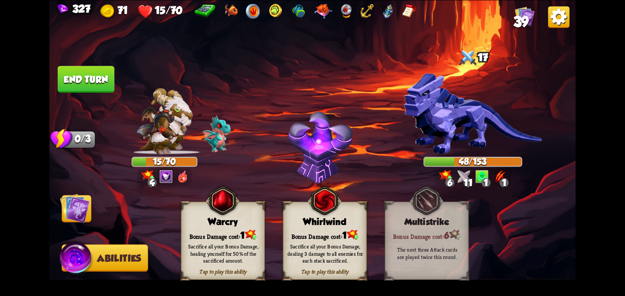
click at [303, 220] on div "Whirlwind" at bounding box center [324, 221] width 83 height 11
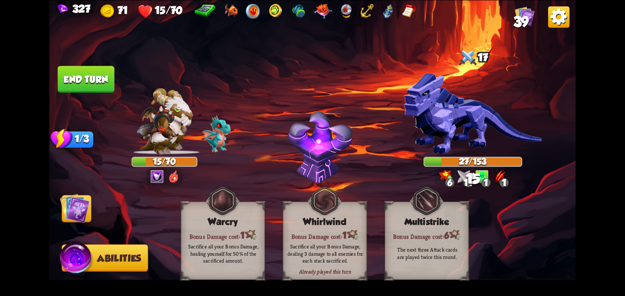
click at [64, 211] on img at bounding box center [75, 208] width 30 height 30
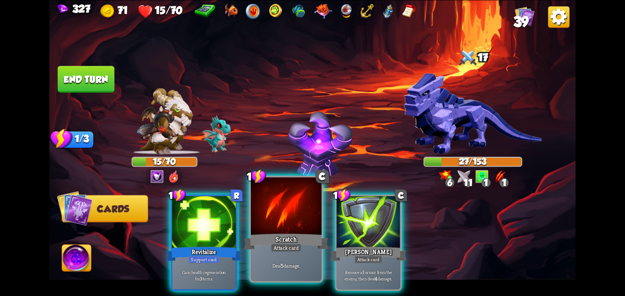
click at [281, 215] on div at bounding box center [286, 206] width 71 height 59
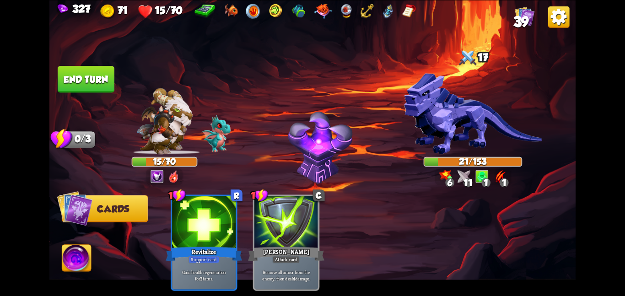
click at [101, 69] on button "End turn" at bounding box center [86, 78] width 58 height 27
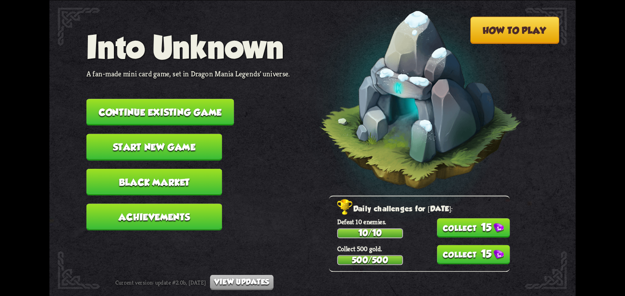
click at [453, 218] on p "Defeat 10 enemies." at bounding box center [423, 221] width 173 height 9
click at [453, 223] on button "15" at bounding box center [473, 227] width 73 height 19
click at [454, 253] on button "15" at bounding box center [473, 254] width 73 height 19
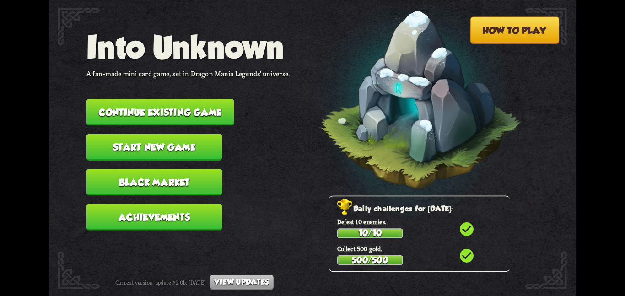
click at [219, 108] on button "Continue existing game" at bounding box center [160, 112] width 148 height 27
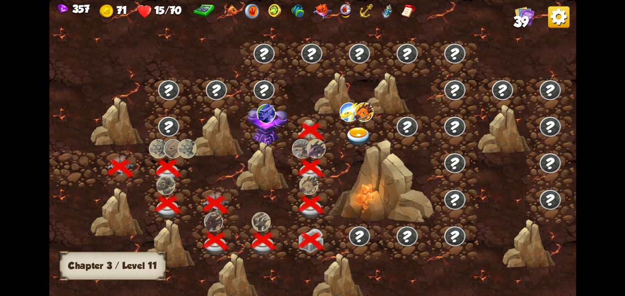
scroll to position [0, 139]
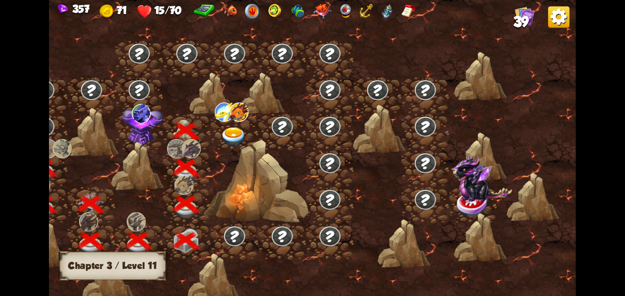
click at [143, 122] on img at bounding box center [142, 123] width 41 height 43
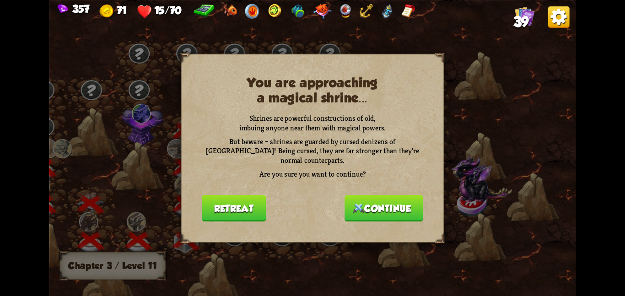
click at [396, 196] on button "Continue" at bounding box center [384, 207] width 79 height 27
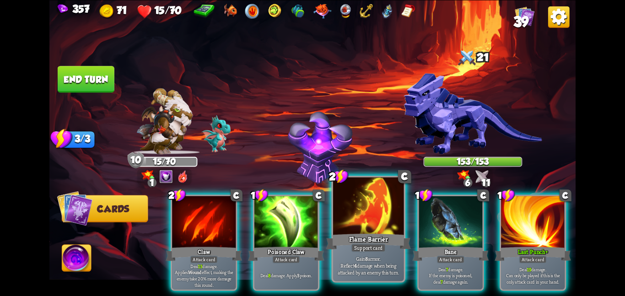
click at [378, 213] on div at bounding box center [368, 206] width 71 height 59
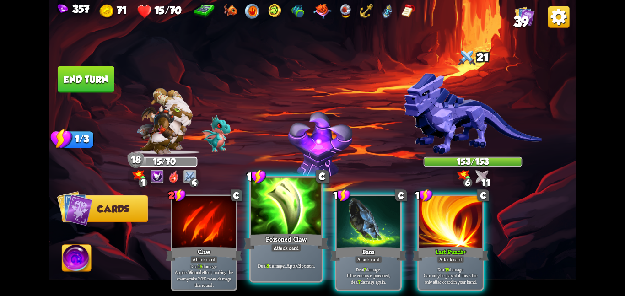
click at [287, 209] on div at bounding box center [286, 206] width 71 height 59
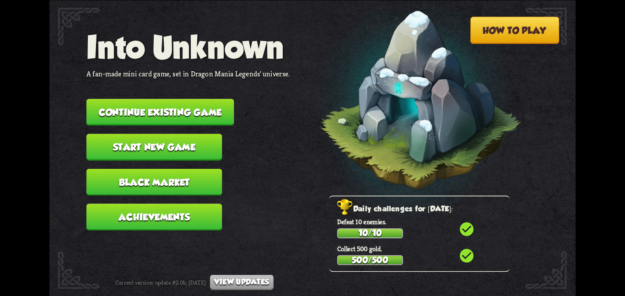
click at [125, 99] on button "Continue existing game" at bounding box center [160, 112] width 148 height 27
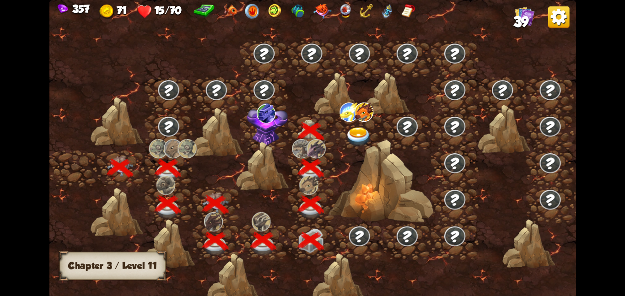
scroll to position [0, 139]
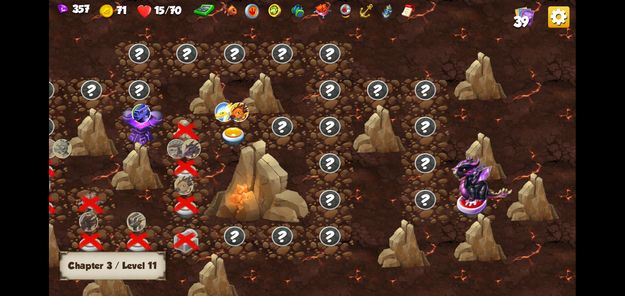
click at [243, 119] on img at bounding box center [238, 111] width 19 height 19
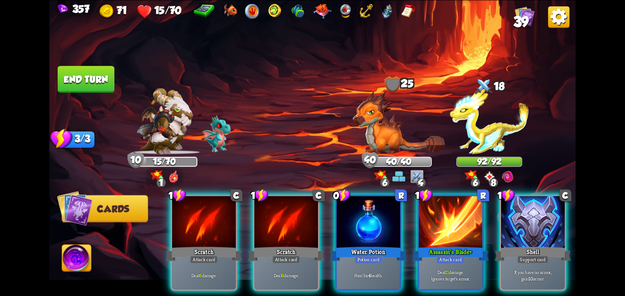
click at [398, 230] on div at bounding box center [369, 223] width 64 height 54
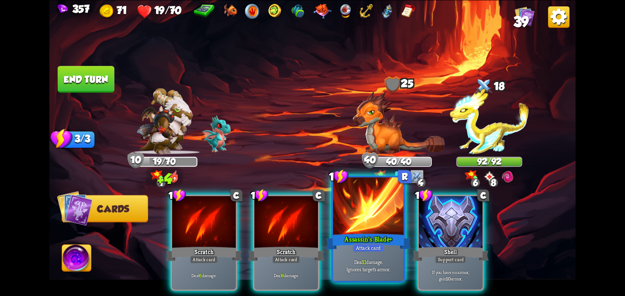
click at [374, 223] on div at bounding box center [368, 206] width 71 height 59
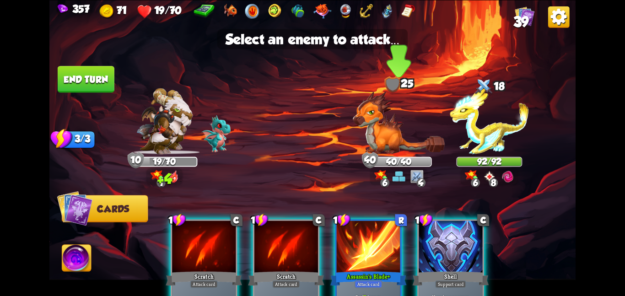
click at [371, 139] on img at bounding box center [399, 122] width 92 height 63
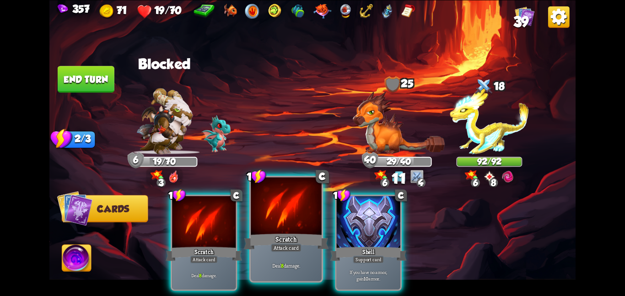
click at [279, 221] on div at bounding box center [286, 206] width 71 height 59
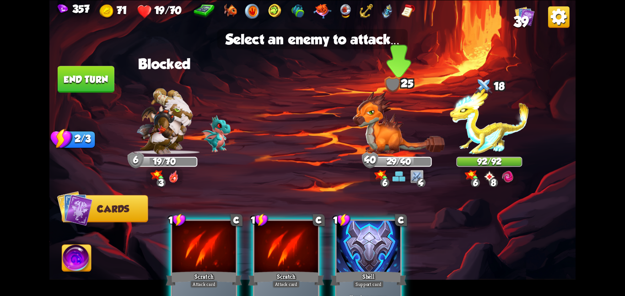
click at [357, 146] on img at bounding box center [399, 122] width 92 height 63
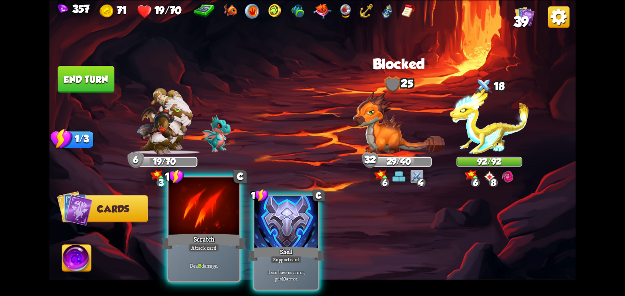
click at [220, 211] on div at bounding box center [203, 206] width 71 height 59
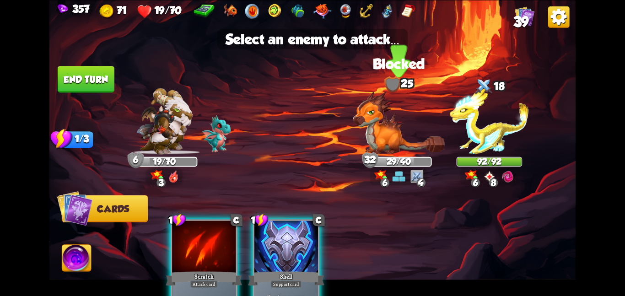
click at [402, 124] on img at bounding box center [399, 122] width 92 height 63
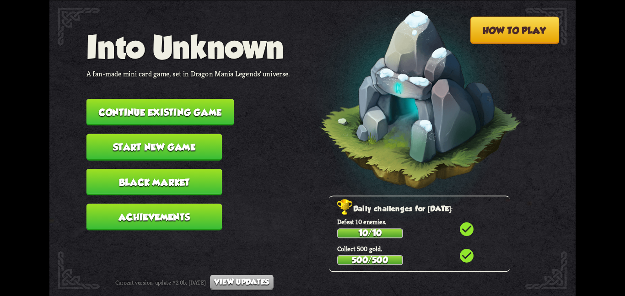
click at [181, 100] on button "Continue existing game" at bounding box center [160, 112] width 148 height 27
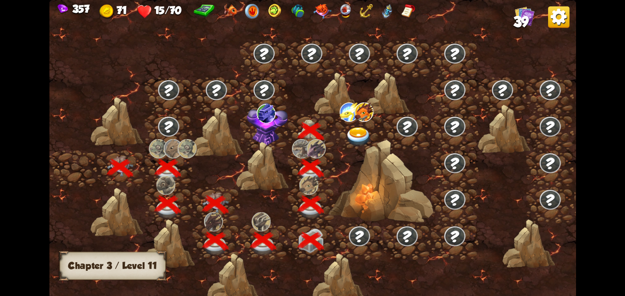
scroll to position [0, 139]
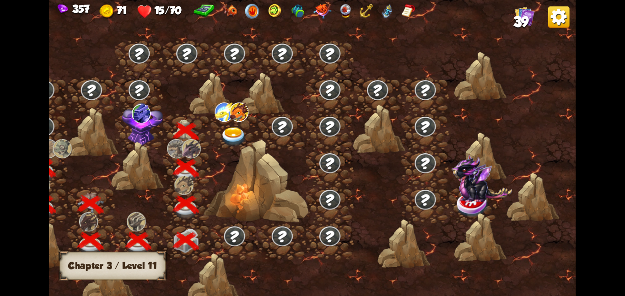
click at [221, 124] on div at bounding box center [234, 131] width 48 height 37
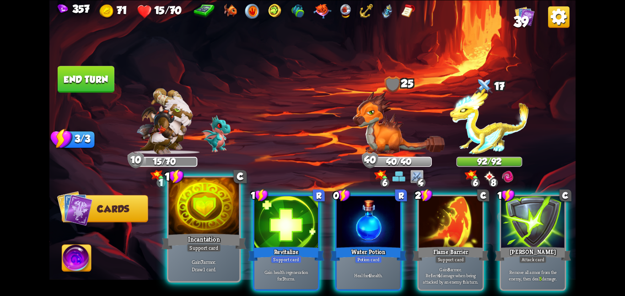
click at [210, 212] on div at bounding box center [203, 206] width 71 height 59
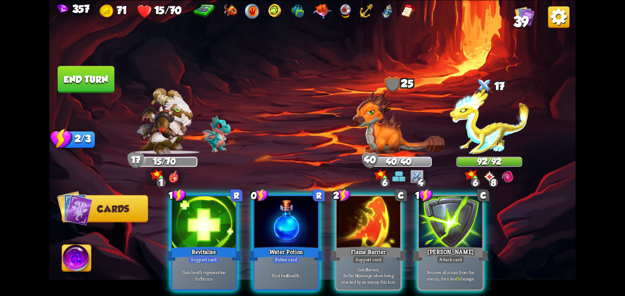
click at [210, 212] on div at bounding box center [204, 223] width 64 height 54
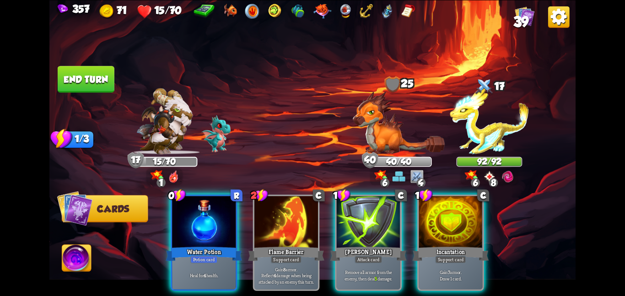
click at [210, 212] on div at bounding box center [204, 223] width 64 height 54
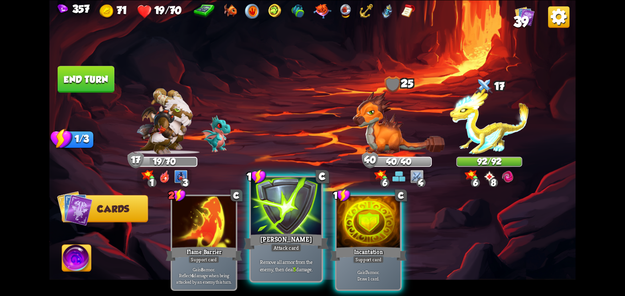
click at [261, 225] on div at bounding box center [286, 206] width 71 height 59
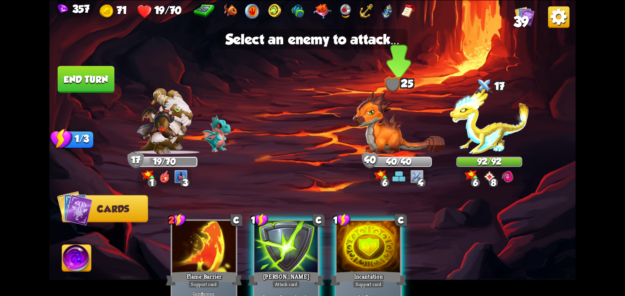
click at [384, 126] on img at bounding box center [399, 122] width 92 height 63
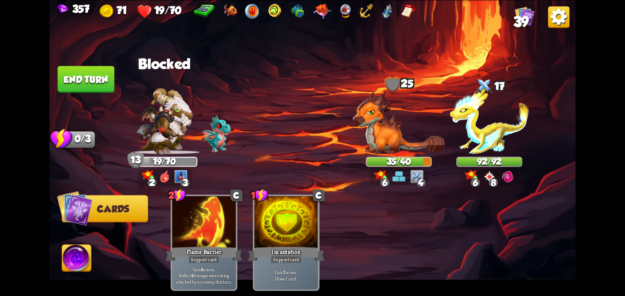
click at [84, 82] on button "End turn" at bounding box center [86, 79] width 57 height 27
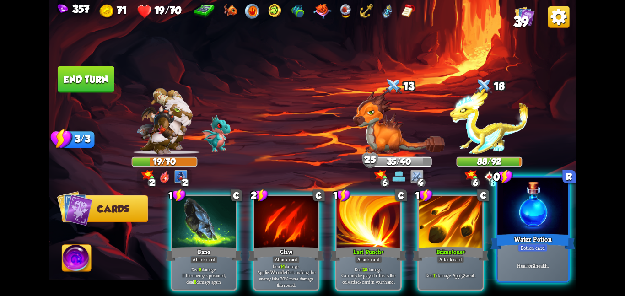
click at [531, 229] on div at bounding box center [532, 206] width 71 height 59
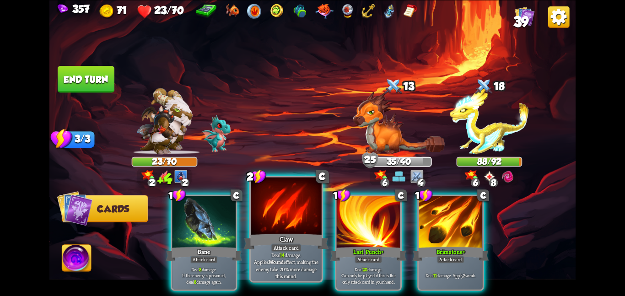
click at [291, 217] on div at bounding box center [286, 206] width 71 height 59
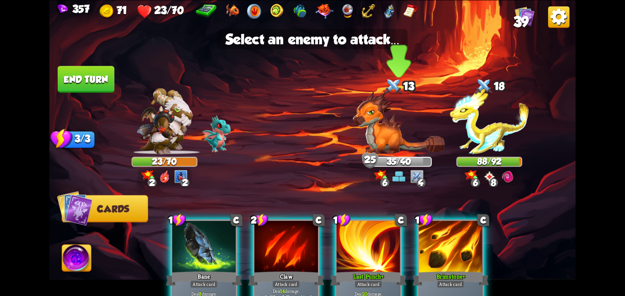
click at [402, 146] on img at bounding box center [399, 122] width 92 height 63
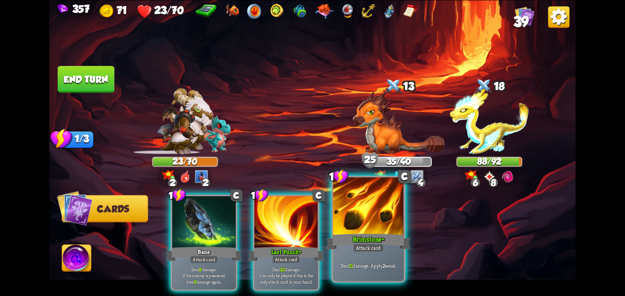
click at [379, 232] on div "Brimstone+" at bounding box center [368, 241] width 85 height 19
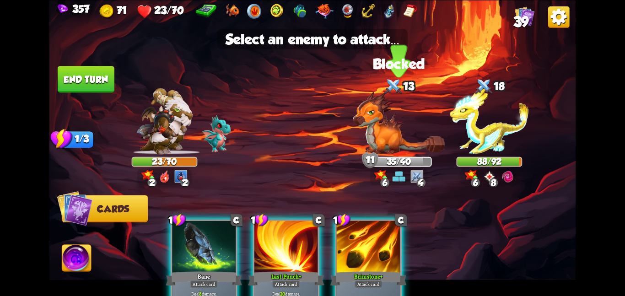
click at [398, 127] on img at bounding box center [399, 122] width 92 height 63
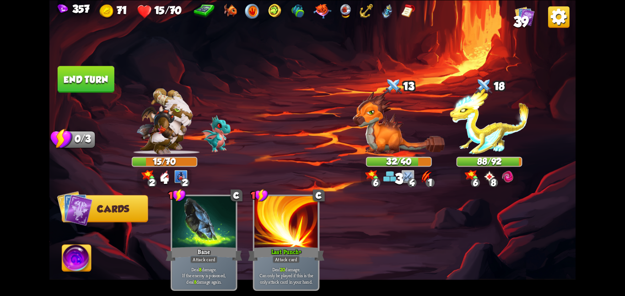
click at [83, 91] on img at bounding box center [312, 148] width 526 height 296
click at [81, 84] on button "End turn" at bounding box center [86, 79] width 57 height 27
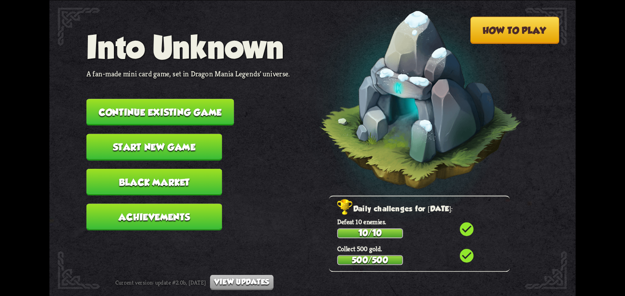
click at [197, 102] on button "Continue existing game" at bounding box center [160, 112] width 148 height 27
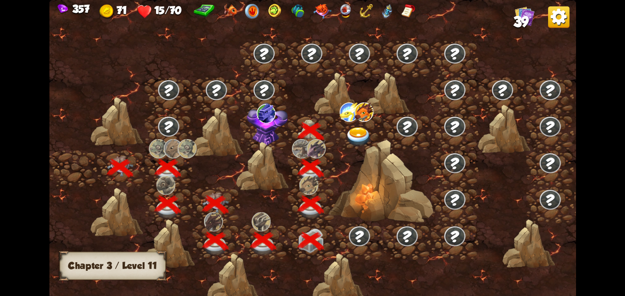
scroll to position [0, 139]
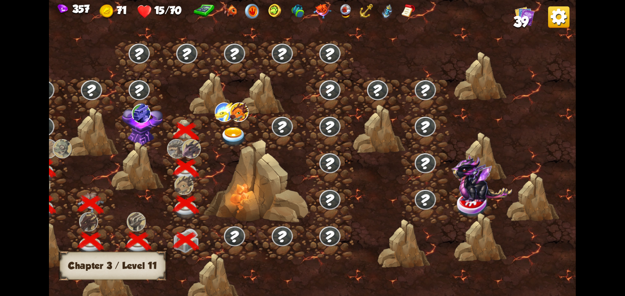
click at [236, 125] on div at bounding box center [234, 131] width 48 height 37
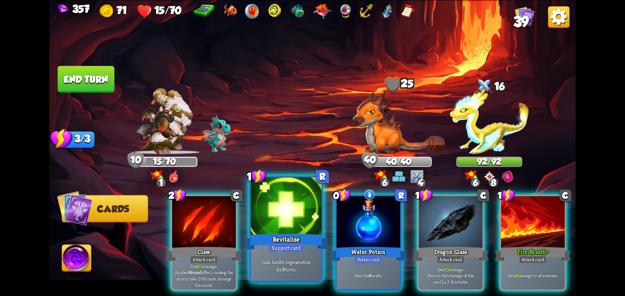
click at [293, 222] on div at bounding box center [286, 206] width 71 height 59
click at [337, 222] on div at bounding box center [369, 223] width 64 height 54
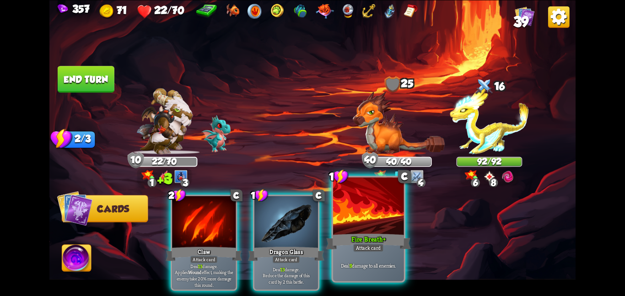
click at [340, 215] on div at bounding box center [368, 206] width 71 height 59
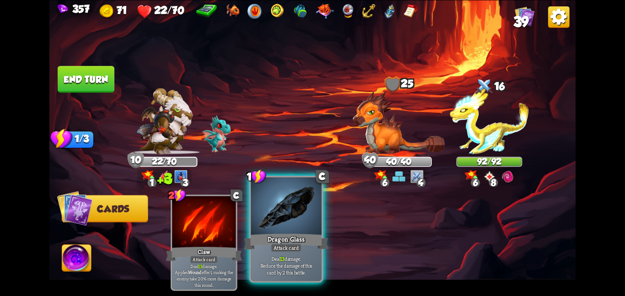
click at [302, 217] on div at bounding box center [286, 206] width 71 height 59
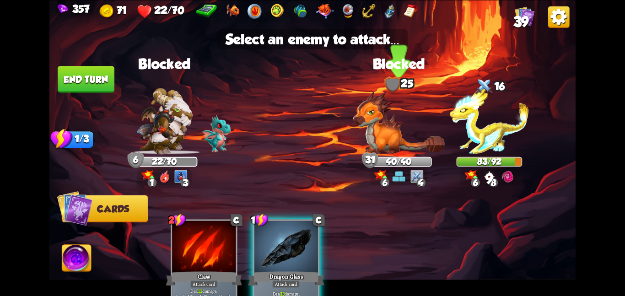
click at [410, 133] on img at bounding box center [399, 122] width 92 height 63
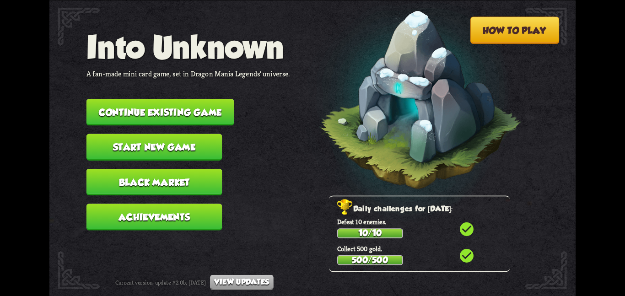
click at [193, 111] on button "Continue existing game" at bounding box center [160, 112] width 148 height 27
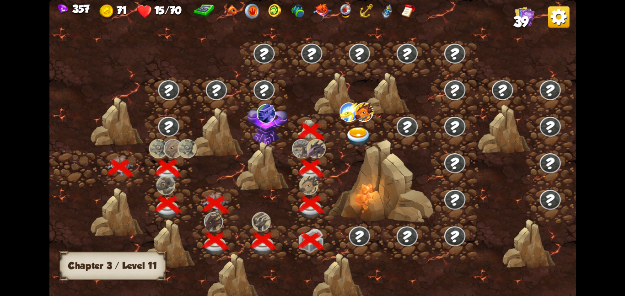
scroll to position [0, 139]
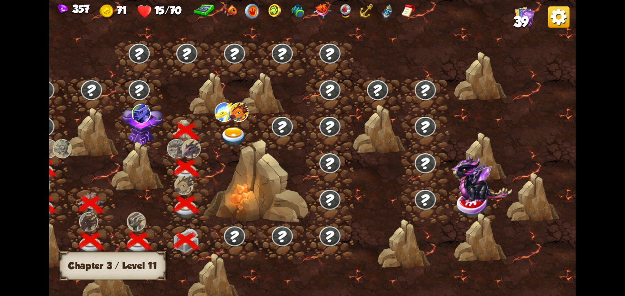
click at [132, 119] on img at bounding box center [141, 112] width 19 height 19
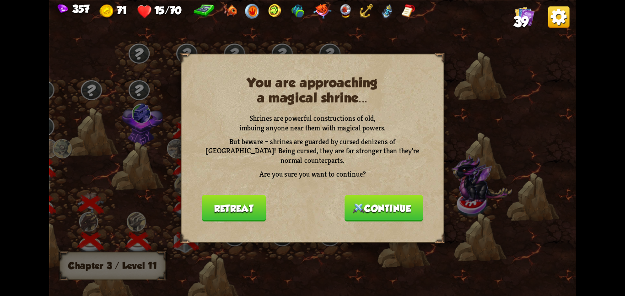
click at [364, 207] on button "Continue" at bounding box center [384, 207] width 79 height 27
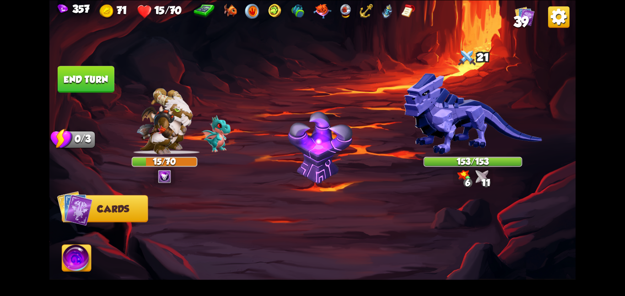
click at [542, 75] on img at bounding box center [473, 113] width 138 height 81
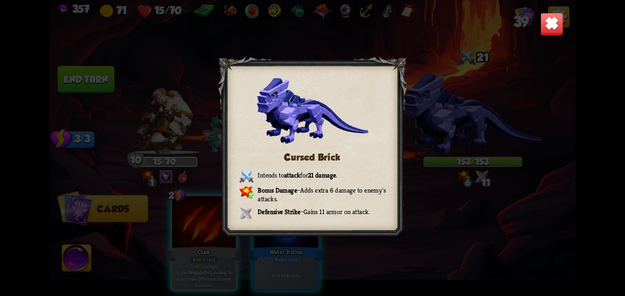
click at [545, 29] on img at bounding box center [551, 23] width 23 height 23
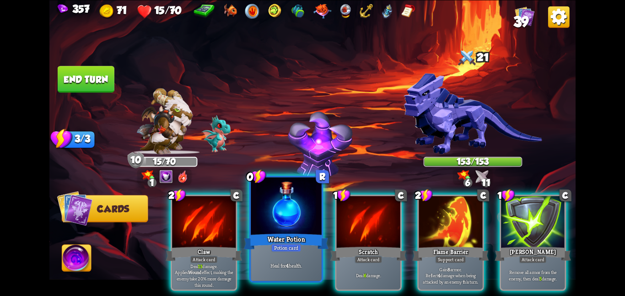
click at [301, 205] on div at bounding box center [286, 206] width 71 height 59
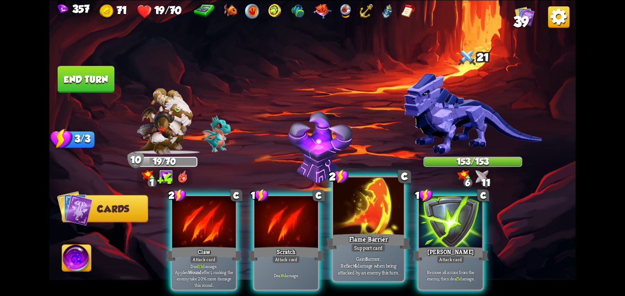
click at [383, 215] on div at bounding box center [368, 206] width 71 height 59
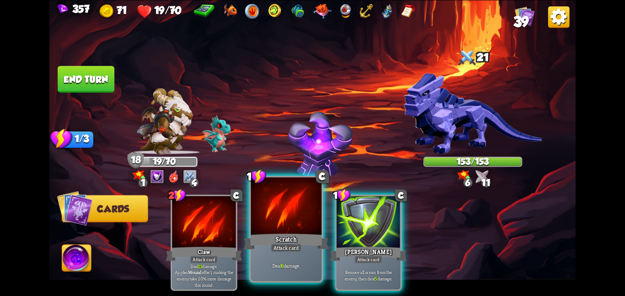
click at [305, 213] on div at bounding box center [286, 206] width 71 height 59
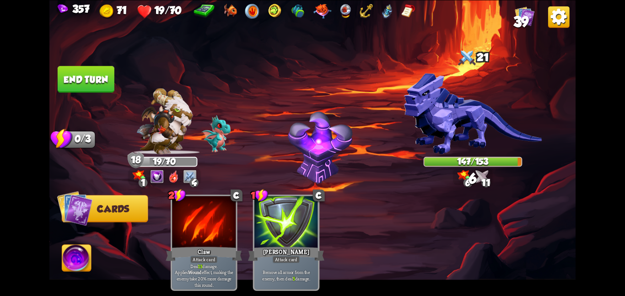
click at [94, 74] on button "End turn" at bounding box center [86, 79] width 57 height 27
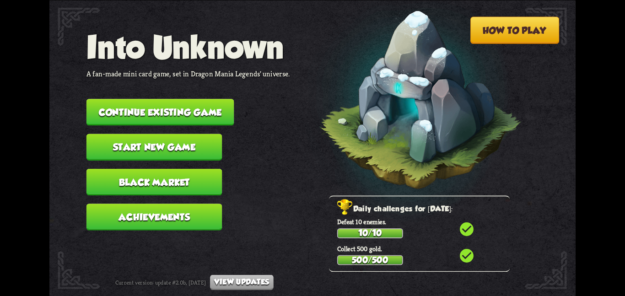
click at [167, 110] on button "Continue existing game" at bounding box center [160, 112] width 148 height 27
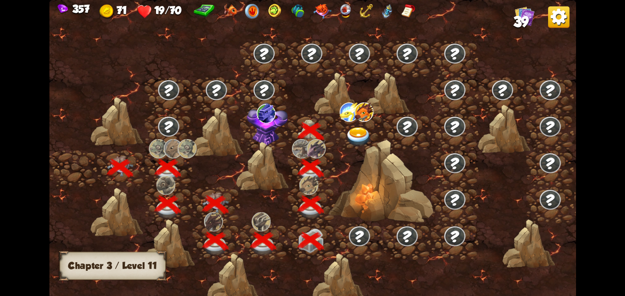
scroll to position [0, 139]
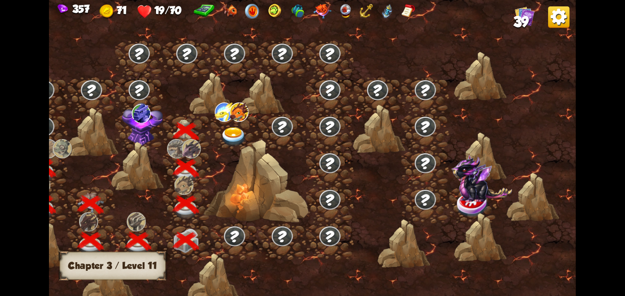
click at [241, 135] on img at bounding box center [234, 136] width 27 height 19
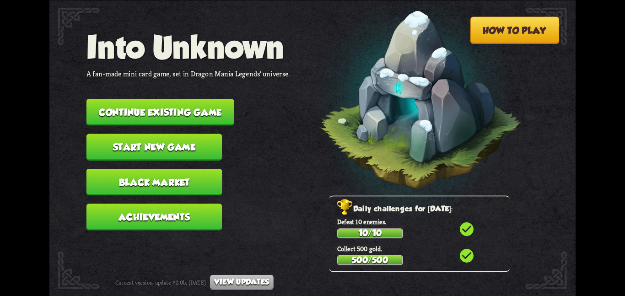
click at [106, 99] on button "Continue existing game" at bounding box center [160, 112] width 148 height 27
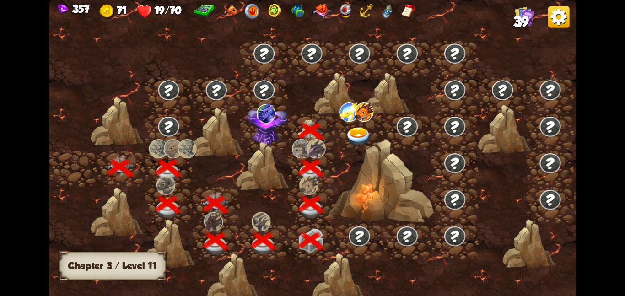
scroll to position [0, 139]
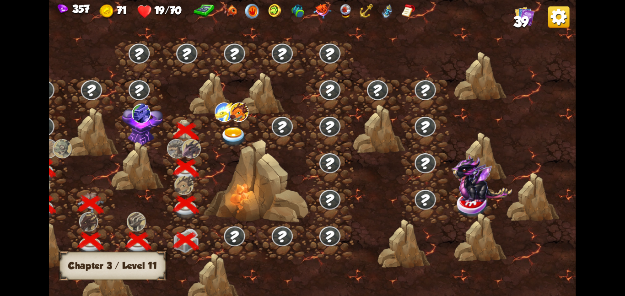
click at [138, 128] on img at bounding box center [142, 123] width 41 height 43
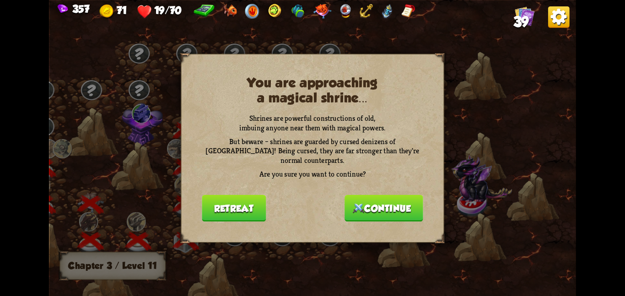
click at [361, 202] on button "Continue" at bounding box center [384, 207] width 79 height 27
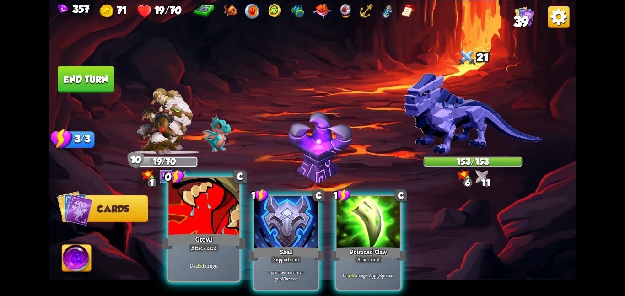
click at [230, 211] on div at bounding box center [203, 206] width 71 height 59
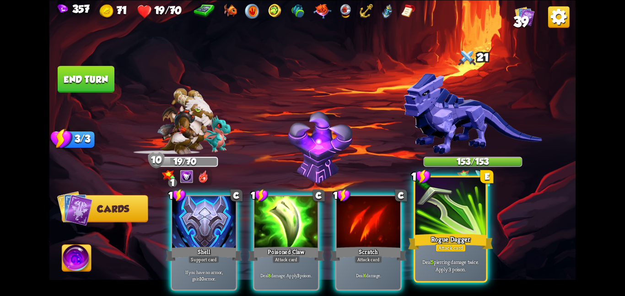
click at [442, 235] on div "Rogue Dagger" at bounding box center [450, 241] width 85 height 19
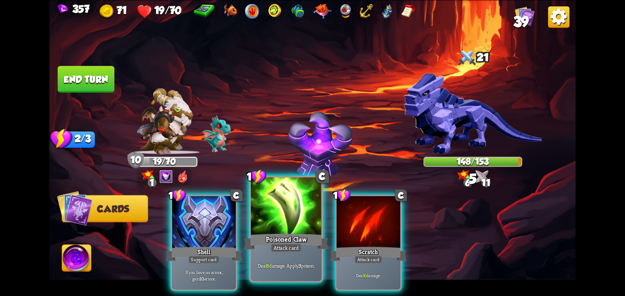
click at [288, 212] on div at bounding box center [286, 206] width 71 height 59
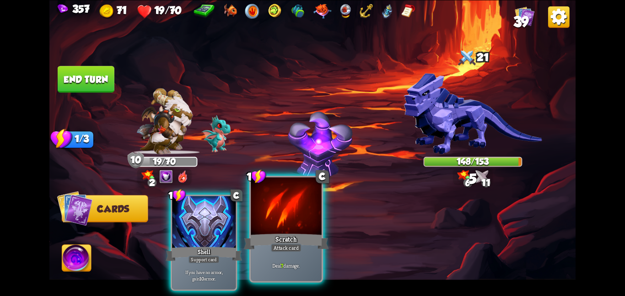
click at [287, 211] on div at bounding box center [286, 206] width 71 height 59
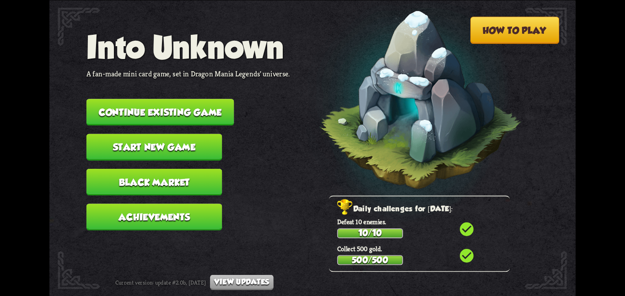
click at [204, 105] on button "Continue existing game" at bounding box center [160, 112] width 148 height 27
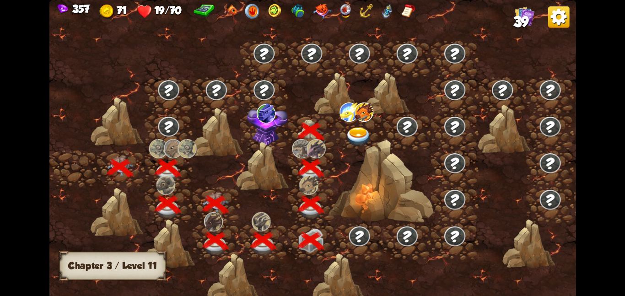
scroll to position [0, 139]
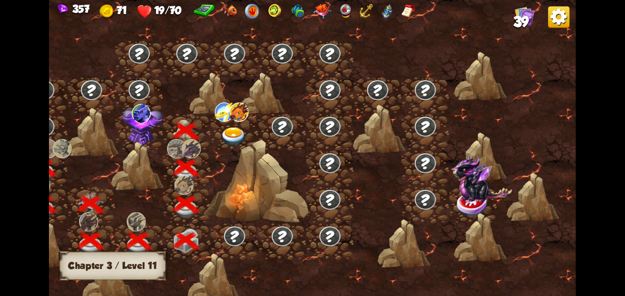
click at [151, 117] on img at bounding box center [142, 123] width 41 height 43
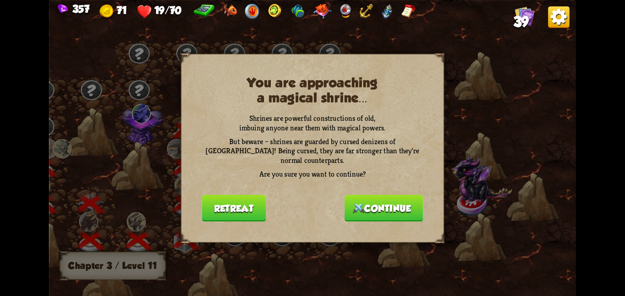
click at [357, 205] on img at bounding box center [358, 208] width 11 height 10
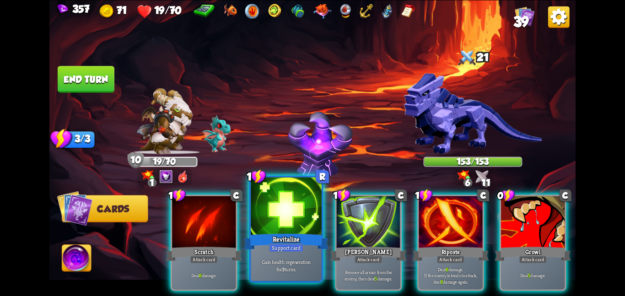
click at [267, 193] on div at bounding box center [286, 206] width 71 height 59
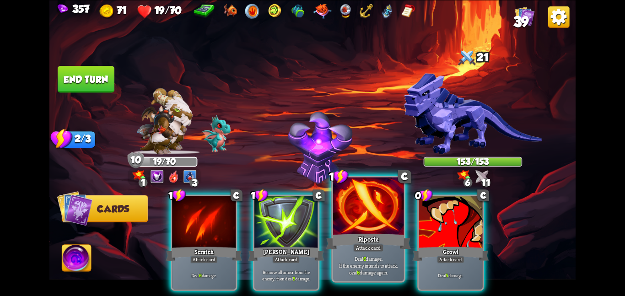
click at [405, 227] on div "1 C Riposte Attack card Deal 6 damage. If the enemy intends to attack, deal 6 d…" at bounding box center [368, 229] width 74 height 107
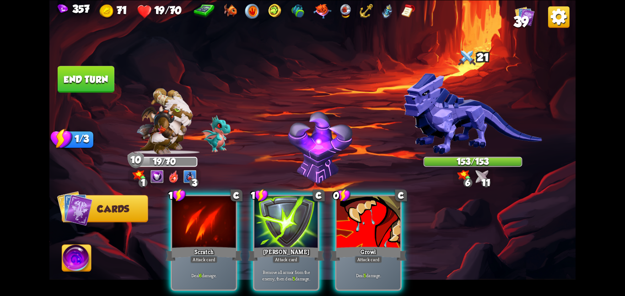
click at [400, 227] on div at bounding box center [369, 223] width 64 height 54
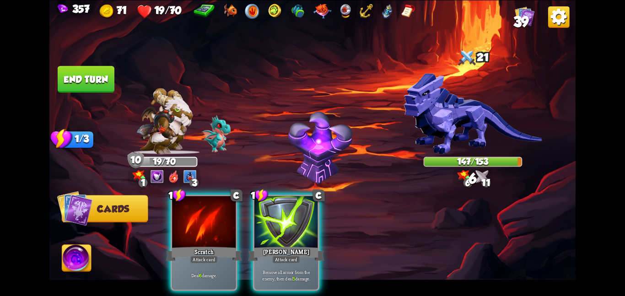
click at [181, 181] on div "1 3" at bounding box center [164, 176] width 73 height 17
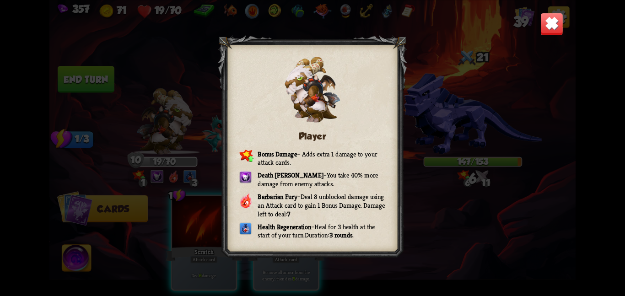
click at [179, 196] on div "Player Bonus Damage – Adds extra 1 damage to your attack cards. Death Mark – Yo…" at bounding box center [312, 148] width 526 height 296
click at [548, 27] on img at bounding box center [551, 23] width 23 height 23
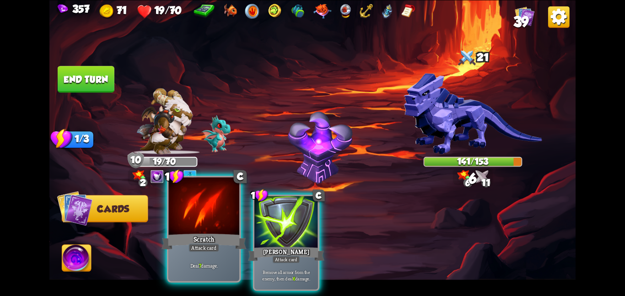
click at [221, 208] on div at bounding box center [203, 206] width 71 height 59
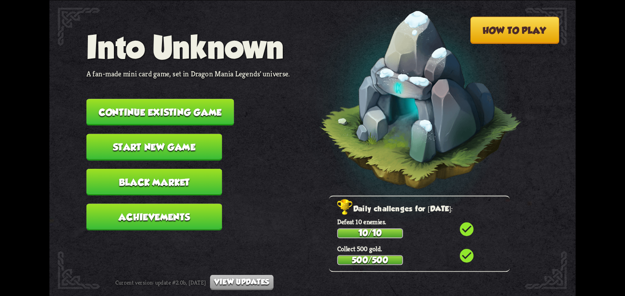
click at [174, 103] on button "Continue existing game" at bounding box center [160, 112] width 148 height 27
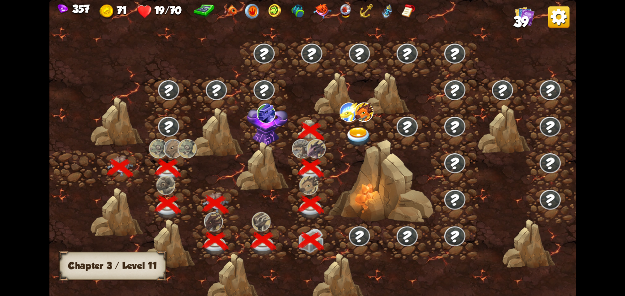
scroll to position [0, 139]
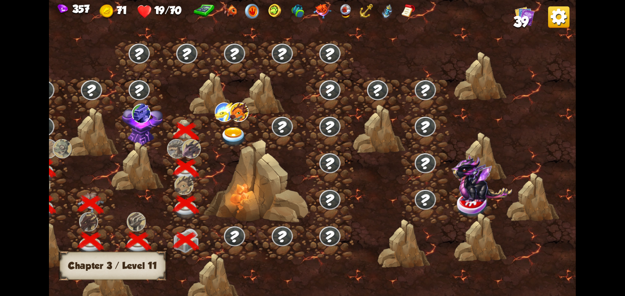
click at [146, 126] on img at bounding box center [142, 123] width 41 height 43
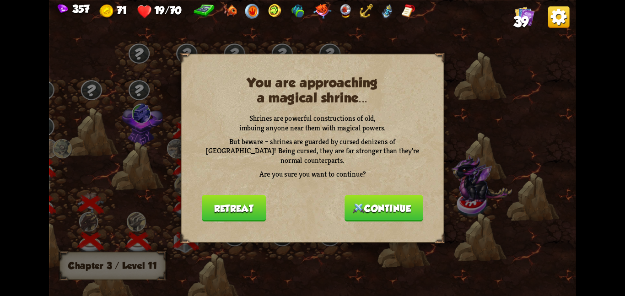
click at [361, 194] on button "Continue" at bounding box center [384, 207] width 79 height 27
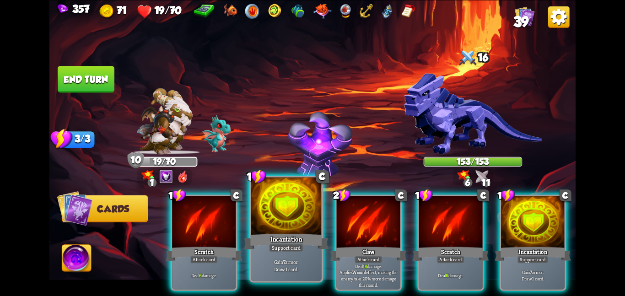
click at [306, 228] on div at bounding box center [286, 206] width 71 height 59
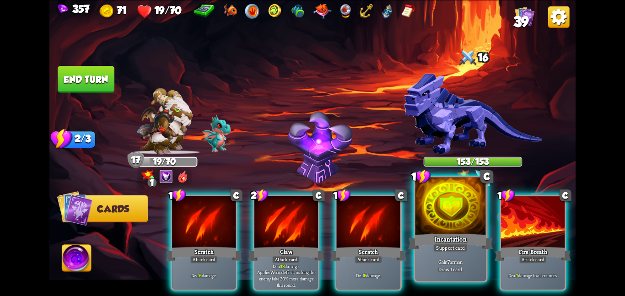
click at [432, 221] on div at bounding box center [450, 206] width 71 height 59
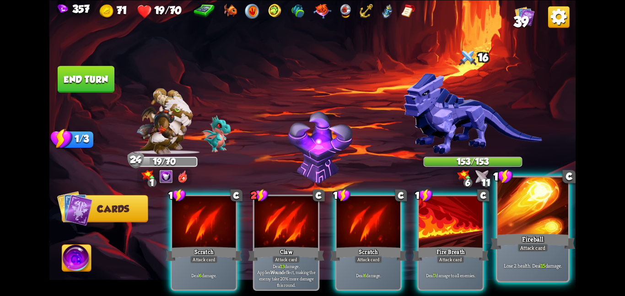
click at [528, 210] on div at bounding box center [532, 206] width 71 height 59
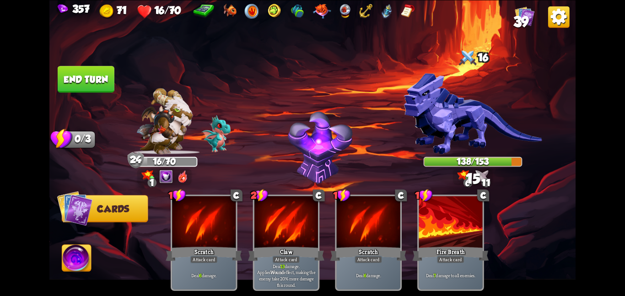
click at [100, 68] on button "End turn" at bounding box center [86, 79] width 57 height 27
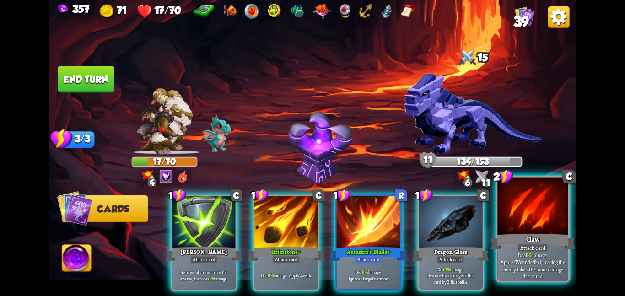
click at [513, 224] on div at bounding box center [532, 206] width 71 height 59
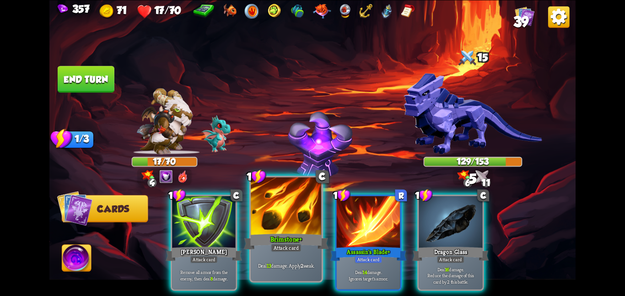
click at [286, 211] on div at bounding box center [286, 206] width 71 height 59
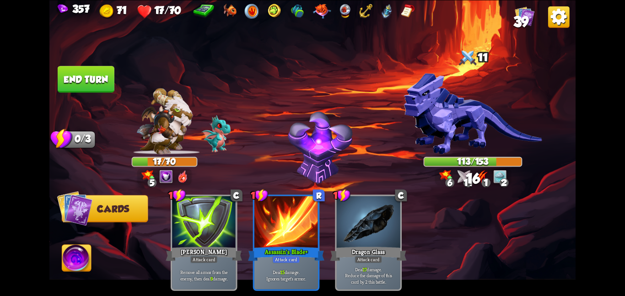
click at [85, 74] on button "End turn" at bounding box center [86, 79] width 57 height 27
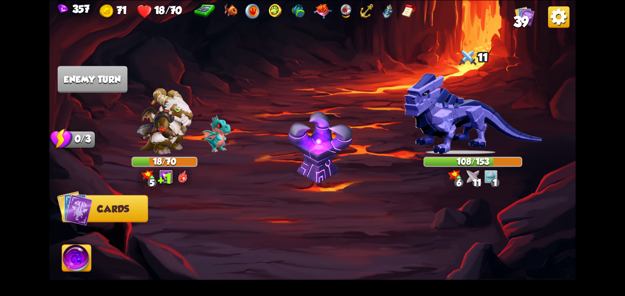
click at [81, 253] on img at bounding box center [76, 260] width 29 height 30
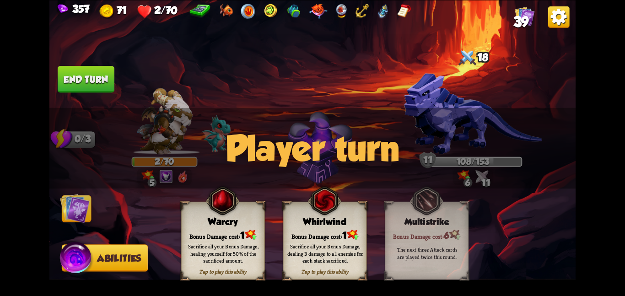
click at [80, 216] on img at bounding box center [75, 208] width 30 height 30
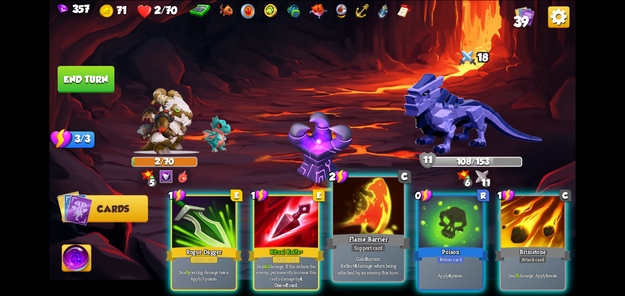
click at [358, 228] on div at bounding box center [368, 206] width 71 height 59
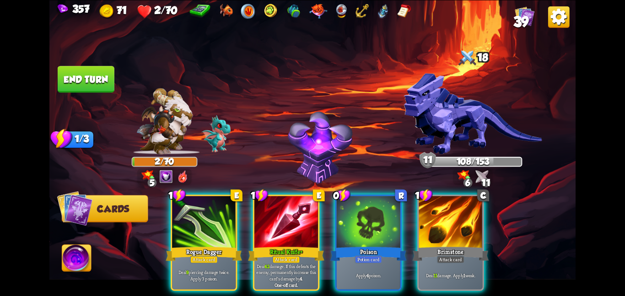
click at [358, 228] on div at bounding box center [369, 223] width 64 height 54
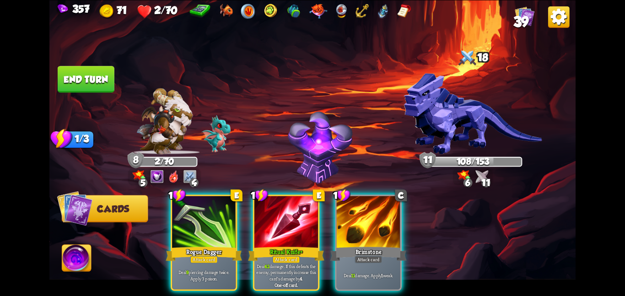
click at [358, 228] on div at bounding box center [369, 223] width 64 height 54
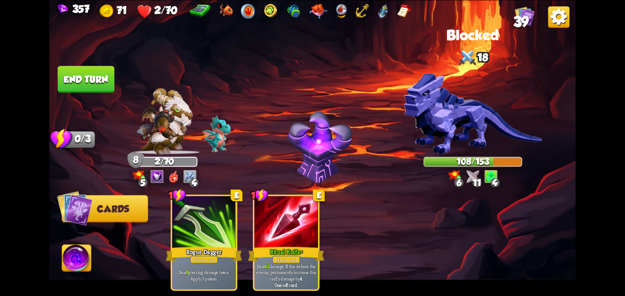
click at [75, 249] on img at bounding box center [76, 260] width 29 height 30
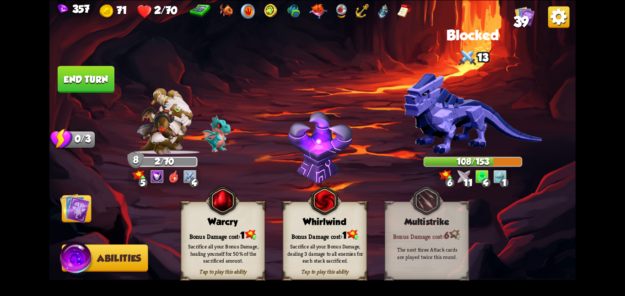
click at [244, 229] on div "Bonus Damage cost: 1" at bounding box center [222, 235] width 83 height 12
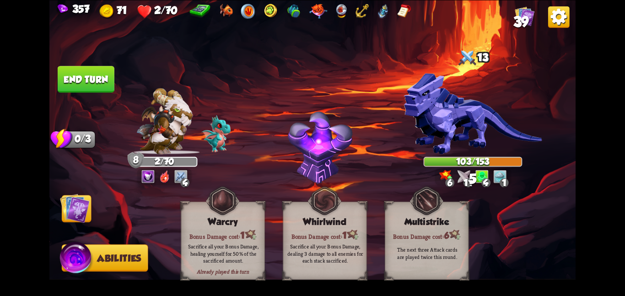
click at [71, 215] on img at bounding box center [75, 208] width 30 height 30
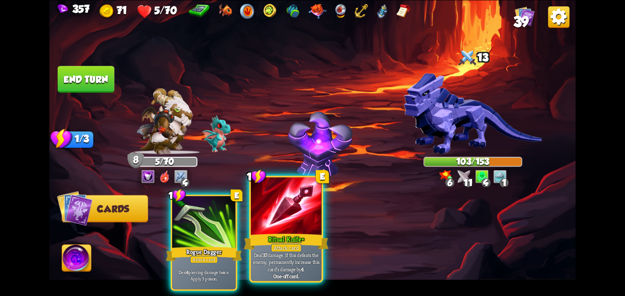
click at [270, 214] on div at bounding box center [286, 206] width 71 height 59
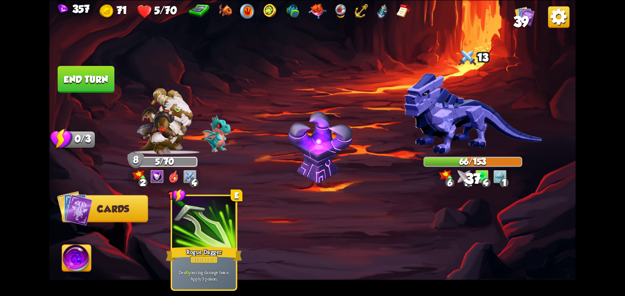
click at [100, 72] on button "End turn" at bounding box center [86, 79] width 57 height 27
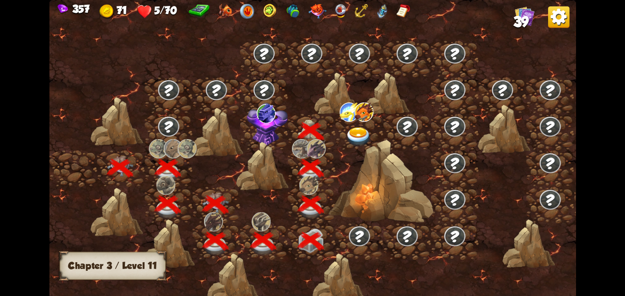
scroll to position [0, 139]
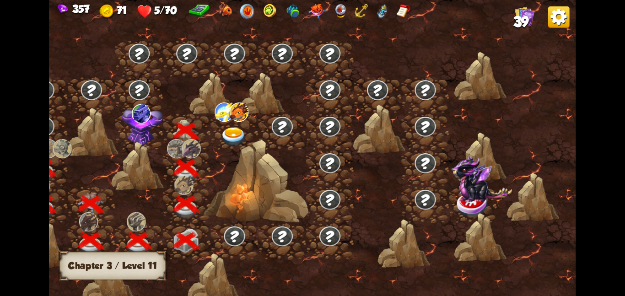
click at [150, 126] on img at bounding box center [142, 123] width 41 height 43
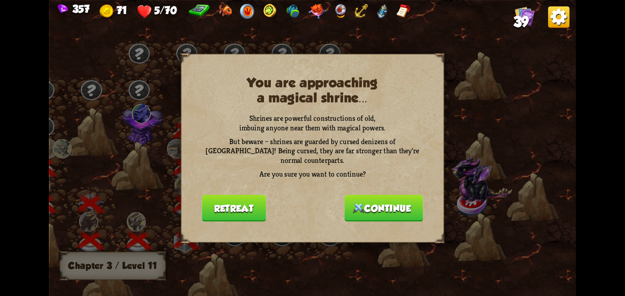
click at [369, 204] on button "Continue" at bounding box center [384, 207] width 79 height 27
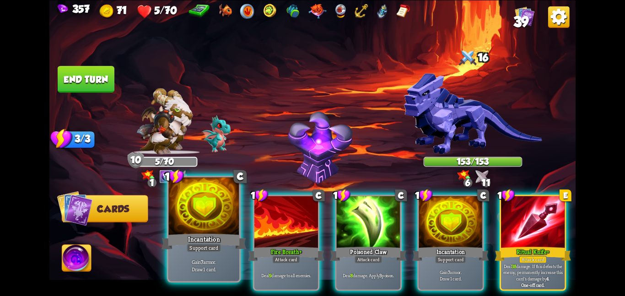
click at [214, 216] on div at bounding box center [203, 206] width 71 height 59
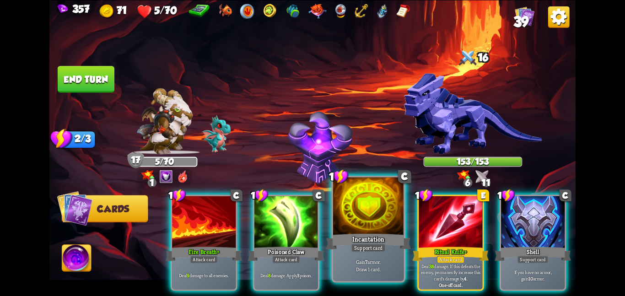
click at [375, 209] on div at bounding box center [368, 206] width 71 height 59
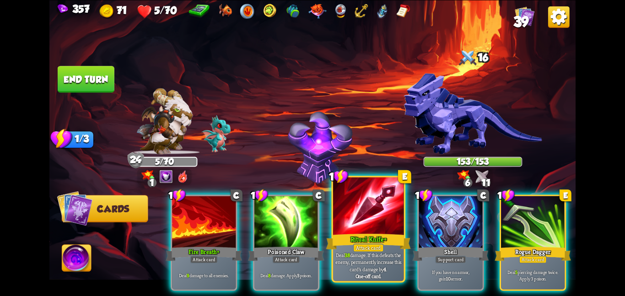
click at [370, 214] on div at bounding box center [368, 206] width 71 height 59
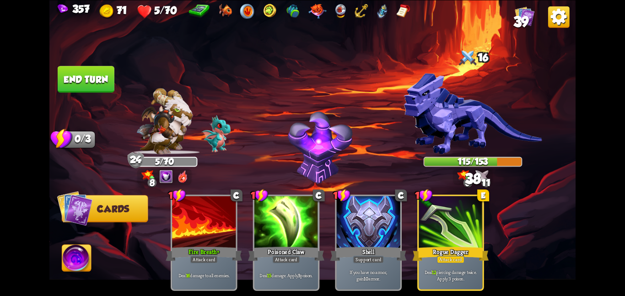
click at [76, 86] on button "End turn" at bounding box center [86, 79] width 57 height 27
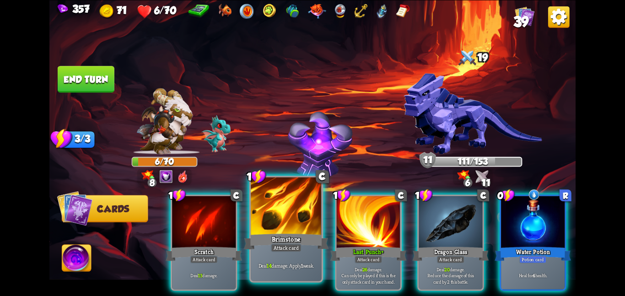
click at [255, 227] on div at bounding box center [286, 206] width 71 height 59
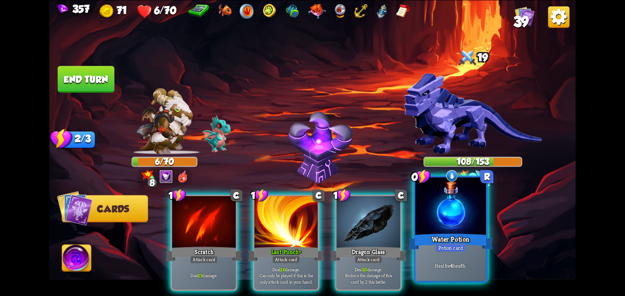
click at [443, 229] on div at bounding box center [450, 206] width 71 height 59
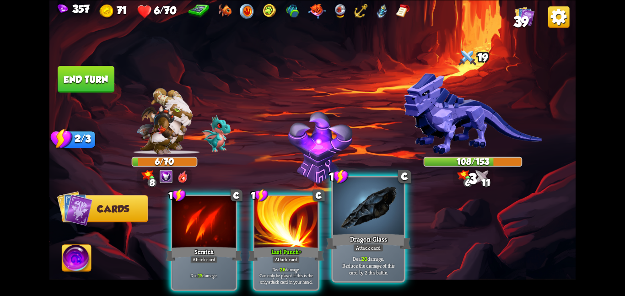
click at [363, 225] on div at bounding box center [368, 206] width 71 height 59
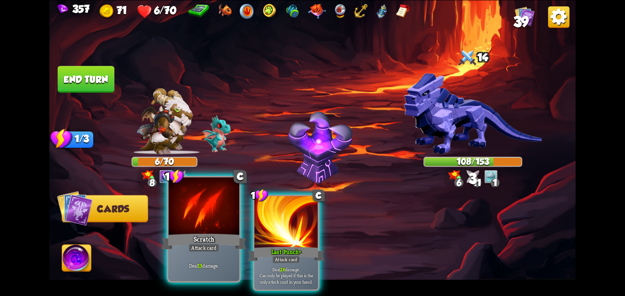
click at [210, 226] on div at bounding box center [203, 206] width 71 height 59
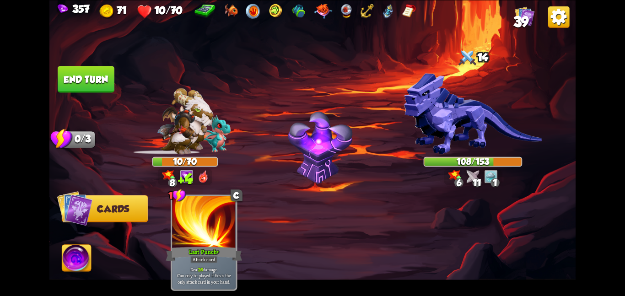
click at [77, 256] on img at bounding box center [76, 260] width 29 height 30
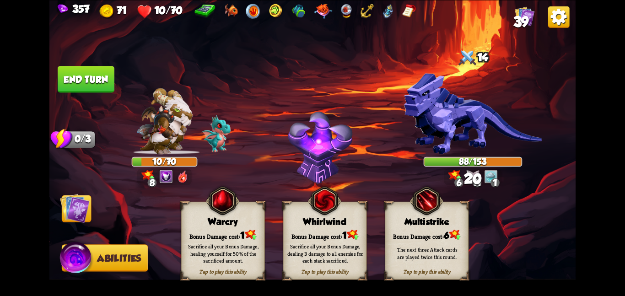
click at [206, 252] on div "Sacrifice all your Bonus Damage, healing yourself for 50% of the sacrificed amo…" at bounding box center [223, 253] width 76 height 21
click at [82, 211] on img at bounding box center [75, 208] width 30 height 30
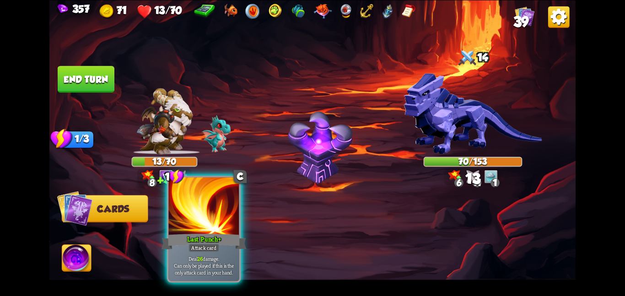
click at [185, 225] on div at bounding box center [203, 206] width 71 height 59
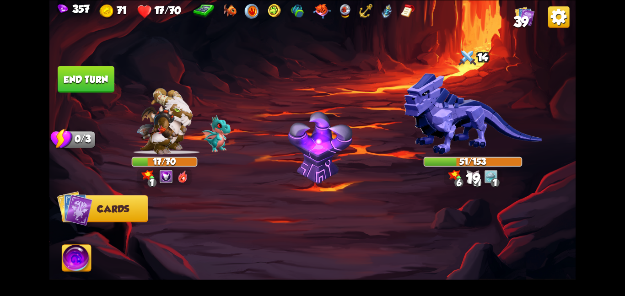
click at [99, 73] on button "End turn" at bounding box center [86, 79] width 57 height 27
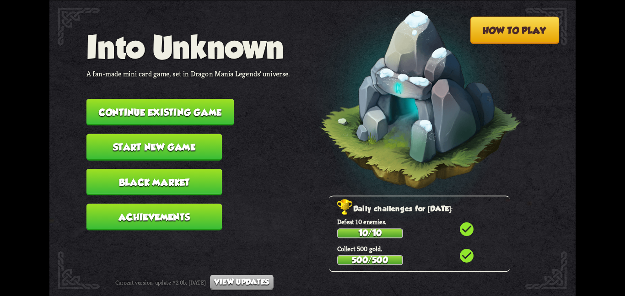
click at [179, 113] on button "Continue existing game" at bounding box center [160, 112] width 148 height 27
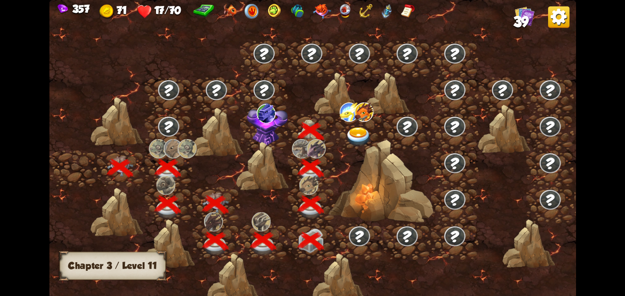
scroll to position [0, 139]
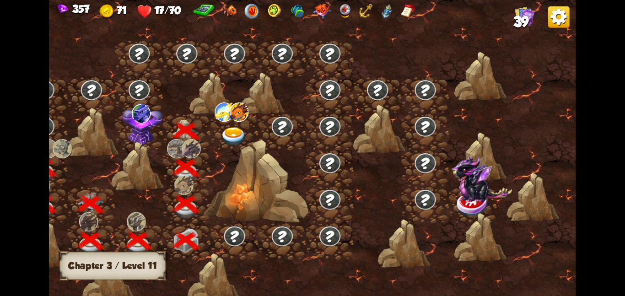
click at [156, 122] on img at bounding box center [142, 123] width 41 height 43
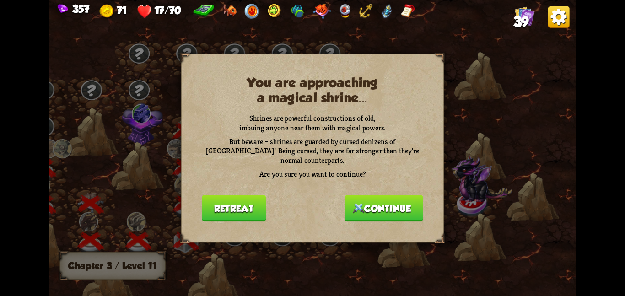
click at [349, 194] on button "Continue" at bounding box center [384, 207] width 79 height 27
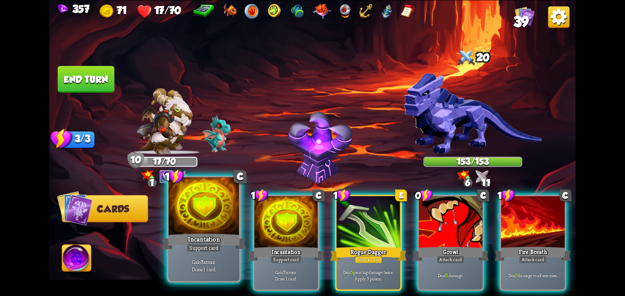
click at [223, 227] on div at bounding box center [203, 206] width 71 height 59
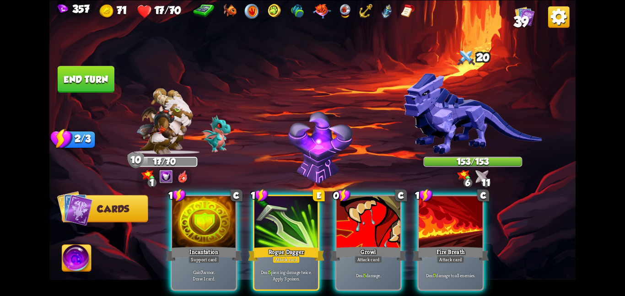
click at [223, 227] on div at bounding box center [204, 223] width 64 height 54
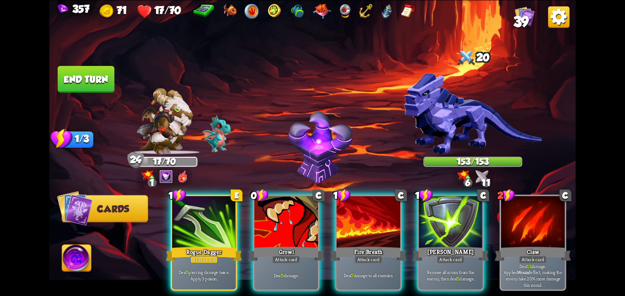
click at [223, 227] on div at bounding box center [204, 223] width 64 height 54
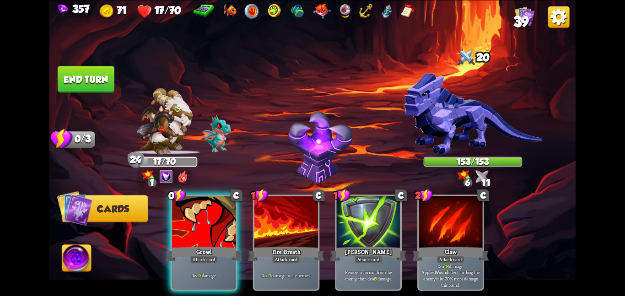
click at [223, 227] on div at bounding box center [204, 223] width 64 height 54
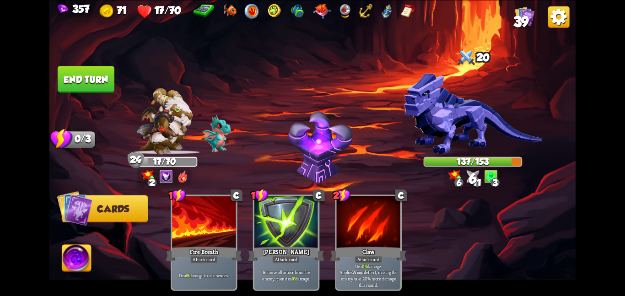
click at [78, 79] on button "End turn" at bounding box center [86, 79] width 57 height 27
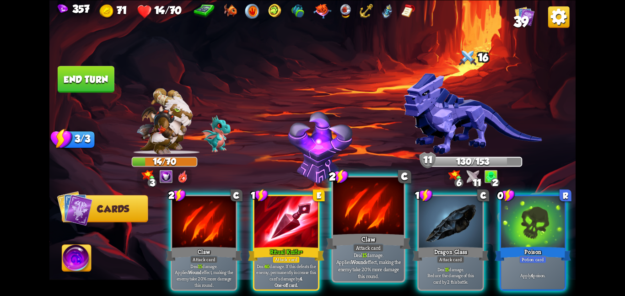
click at [371, 228] on div at bounding box center [368, 206] width 71 height 59
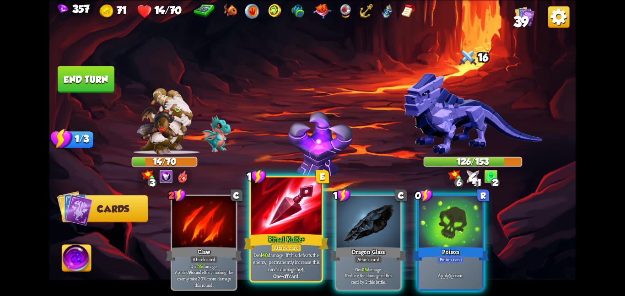
click at [275, 222] on div at bounding box center [286, 206] width 71 height 59
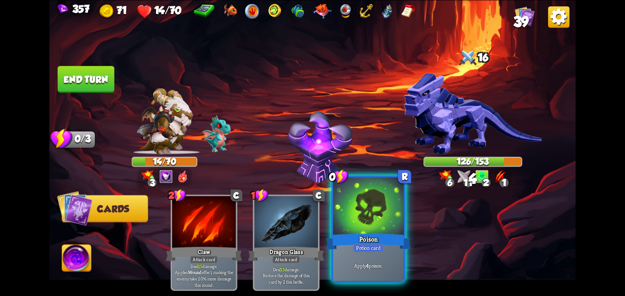
click at [346, 224] on div at bounding box center [368, 206] width 71 height 59
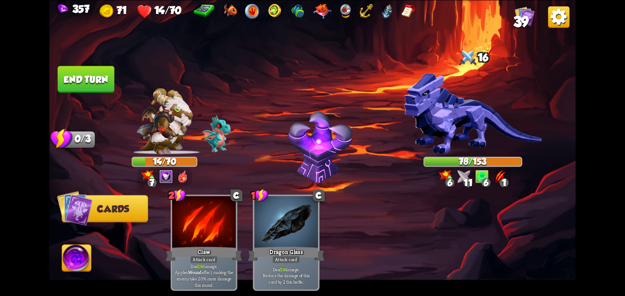
click at [81, 255] on img at bounding box center [76, 260] width 29 height 30
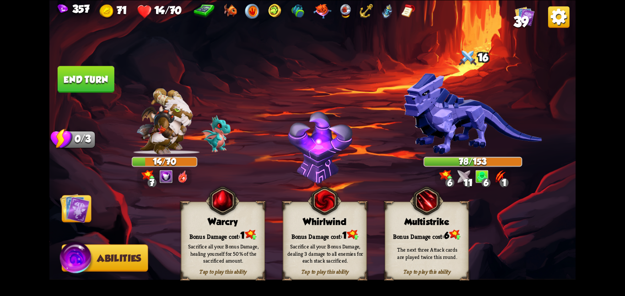
click at [196, 236] on div "Bonus Damage cost: 1" at bounding box center [222, 235] width 83 height 12
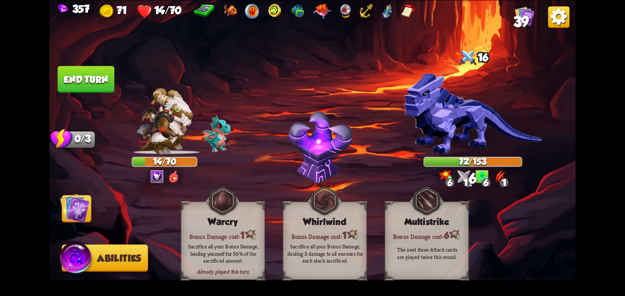
click at [90, 214] on span "Cards" at bounding box center [78, 209] width 32 height 11
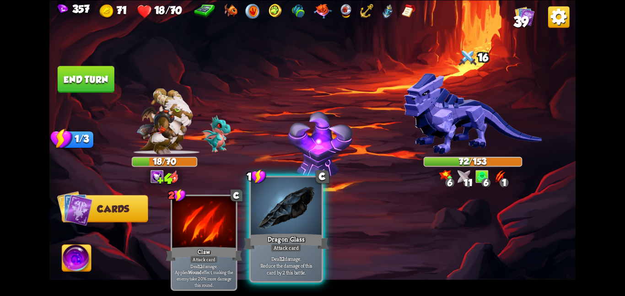
click at [306, 232] on div "Dragon Glass" at bounding box center [286, 241] width 85 height 19
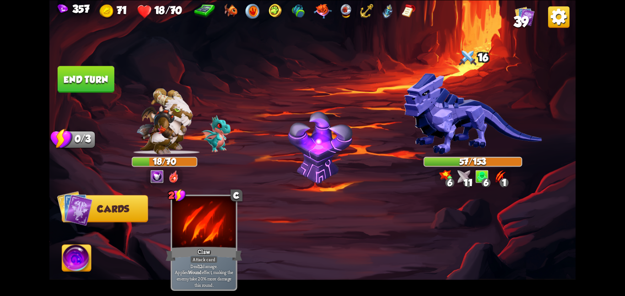
click at [81, 67] on button "End turn" at bounding box center [86, 79] width 57 height 27
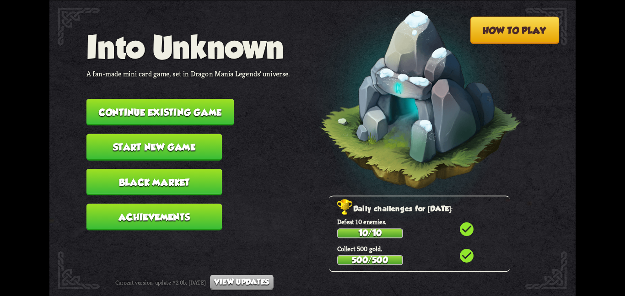
click at [108, 102] on button "Continue existing game" at bounding box center [160, 112] width 148 height 27
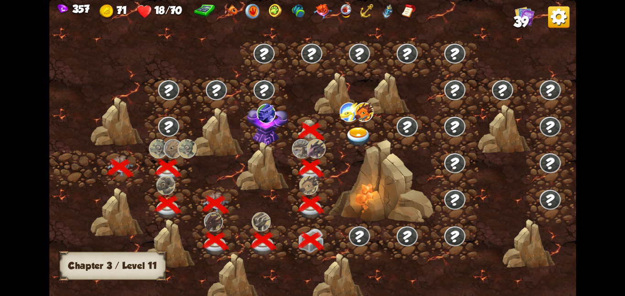
scroll to position [0, 139]
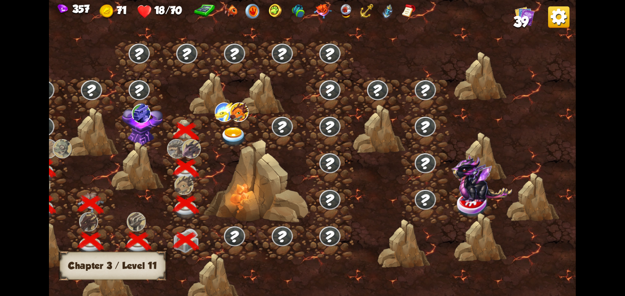
click at [157, 124] on img at bounding box center [142, 123] width 41 height 43
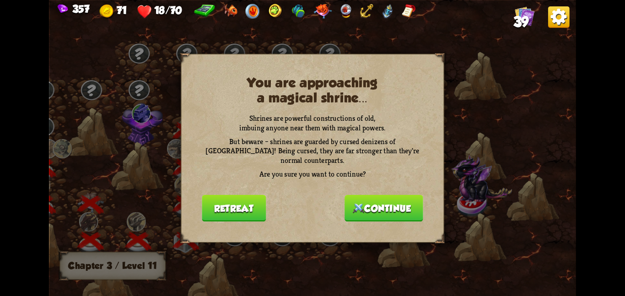
click at [384, 208] on button "Continue" at bounding box center [384, 207] width 79 height 27
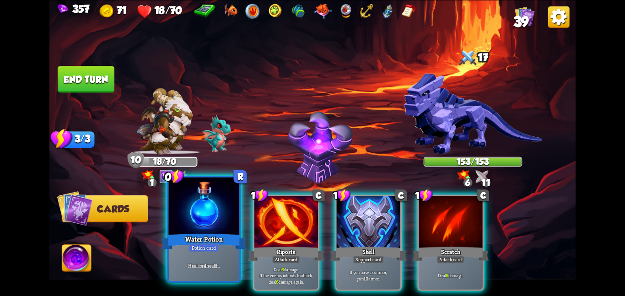
click at [210, 221] on div at bounding box center [203, 206] width 71 height 59
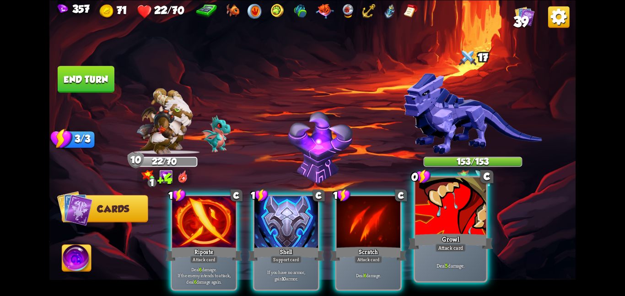
click at [455, 232] on div at bounding box center [450, 206] width 71 height 59
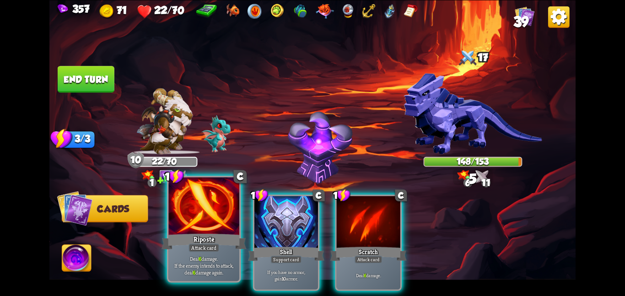
click at [213, 213] on div at bounding box center [203, 206] width 71 height 59
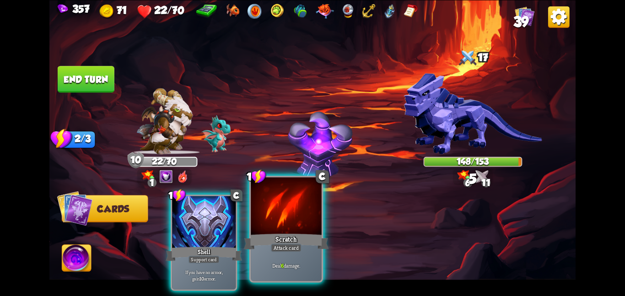
click at [317, 211] on div at bounding box center [286, 206] width 71 height 59
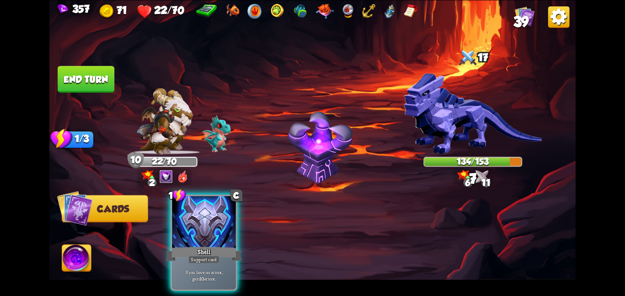
click at [104, 78] on button "End turn" at bounding box center [86, 79] width 57 height 27
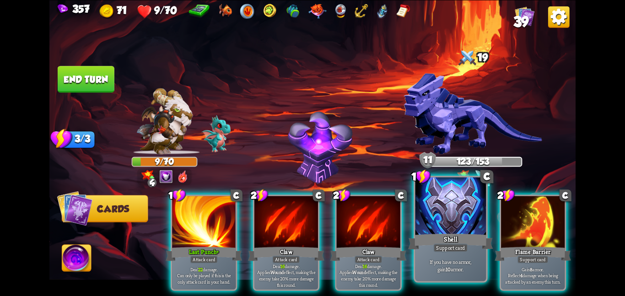
click at [453, 212] on div at bounding box center [450, 206] width 71 height 59
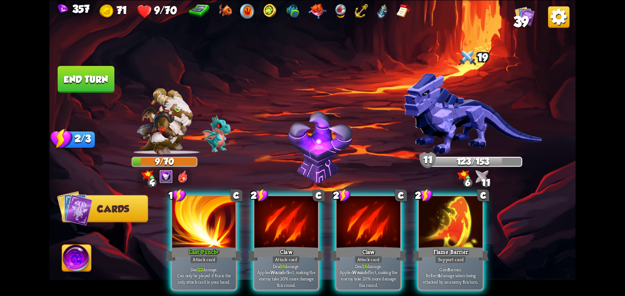
click at [453, 212] on div at bounding box center [451, 223] width 64 height 54
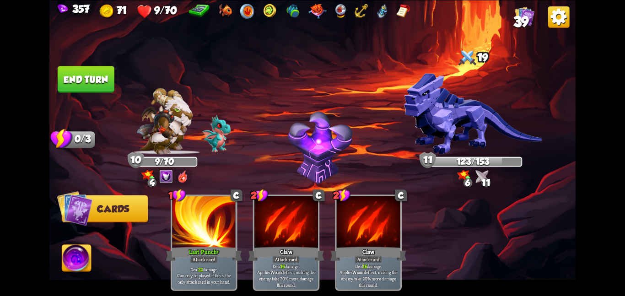
click at [453, 212] on div "1 C Last Punch+ Attack card Deal 22 damage. Can only be played if this is the o…" at bounding box center [365, 230] width 421 height 132
click at [113, 80] on button "End turn" at bounding box center [86, 79] width 57 height 27
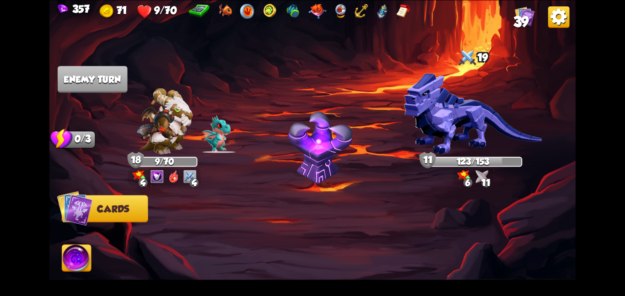
click at [76, 261] on img at bounding box center [76, 260] width 29 height 30
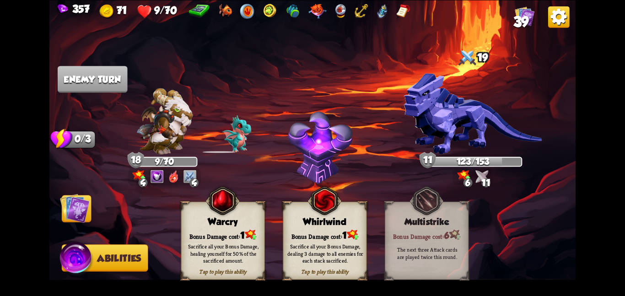
click at [232, 241] on div "Sacrifice all your Bonus Damage, healing yourself for 50% of the sacrificed amo…" at bounding box center [223, 253] width 84 height 33
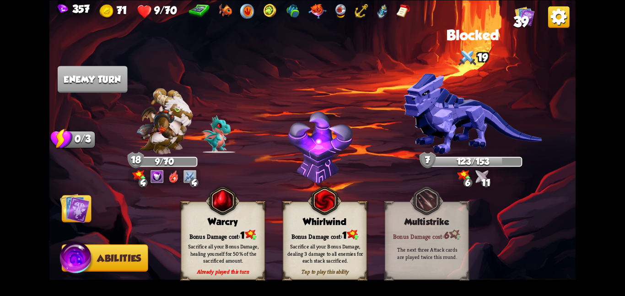
click at [83, 213] on img at bounding box center [75, 208] width 30 height 30
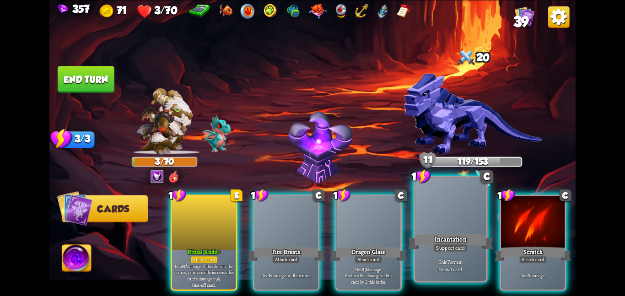
click at [452, 245] on div "Support card" at bounding box center [450, 247] width 34 height 9
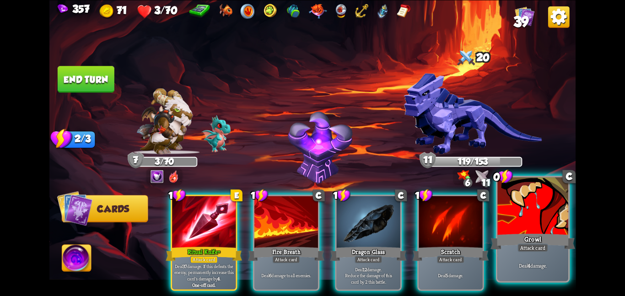
click at [522, 241] on div "Growl" at bounding box center [533, 241] width 85 height 19
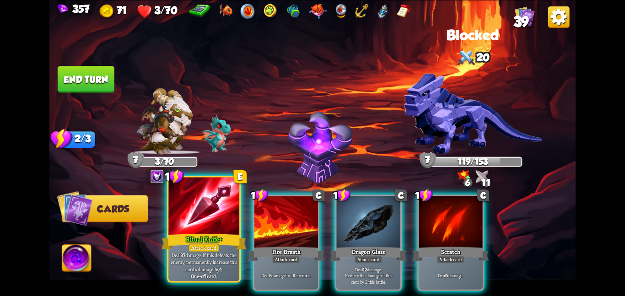
click at [205, 212] on div at bounding box center [203, 206] width 71 height 59
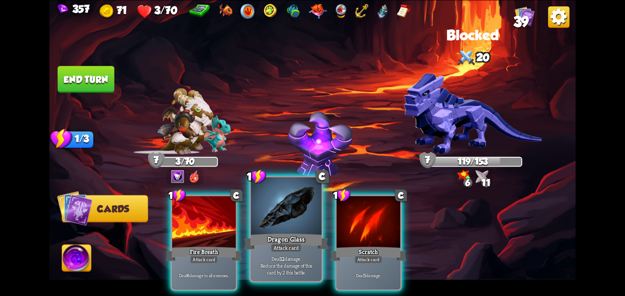
click at [281, 205] on div at bounding box center [286, 206] width 71 height 59
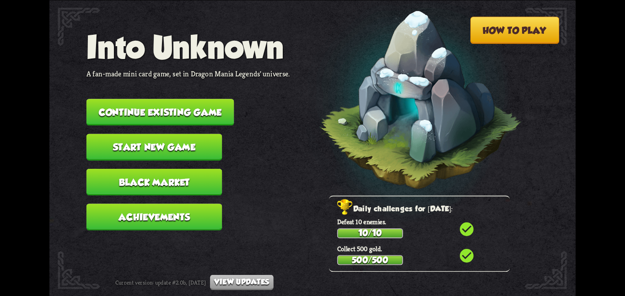
click at [157, 110] on button "Continue existing game" at bounding box center [160, 112] width 148 height 27
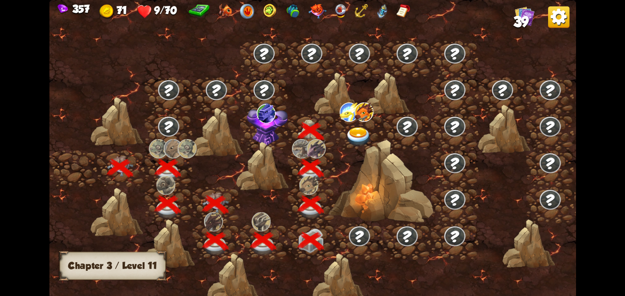
scroll to position [0, 139]
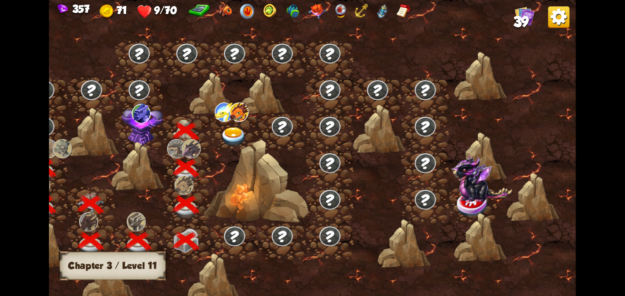
click at [138, 127] on img at bounding box center [142, 123] width 41 height 43
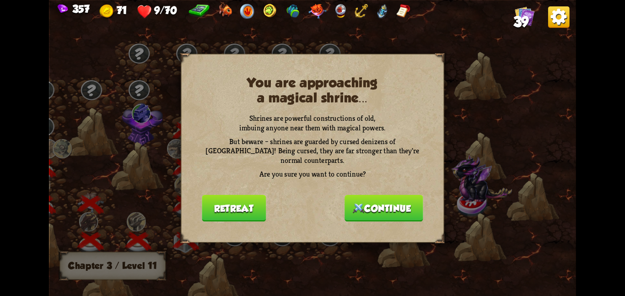
click at [383, 204] on button "Continue" at bounding box center [384, 207] width 79 height 27
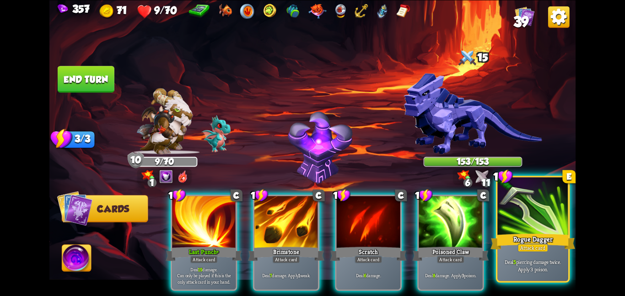
click at [547, 243] on div "Rogue Dagger" at bounding box center [533, 241] width 85 height 19
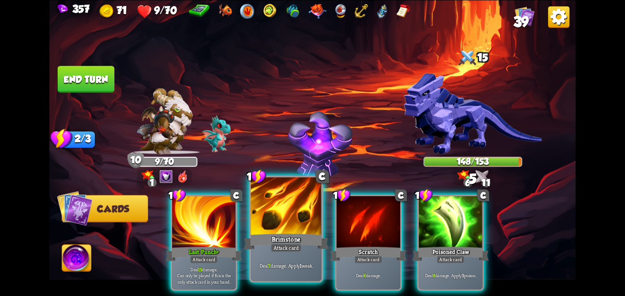
click at [308, 194] on div at bounding box center [286, 206] width 71 height 59
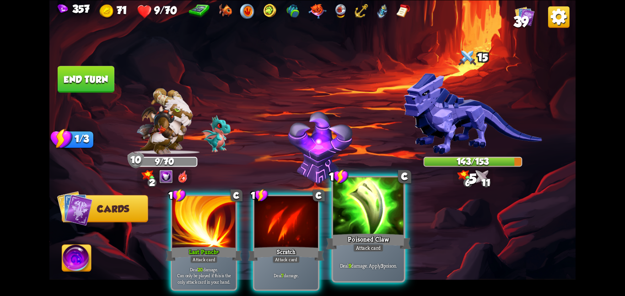
click at [334, 210] on div at bounding box center [368, 206] width 71 height 59
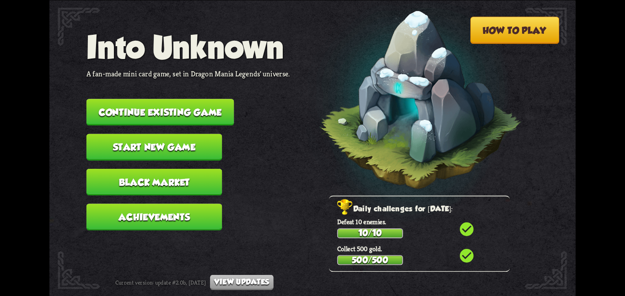
click at [120, 99] on button "Continue existing game" at bounding box center [160, 112] width 148 height 27
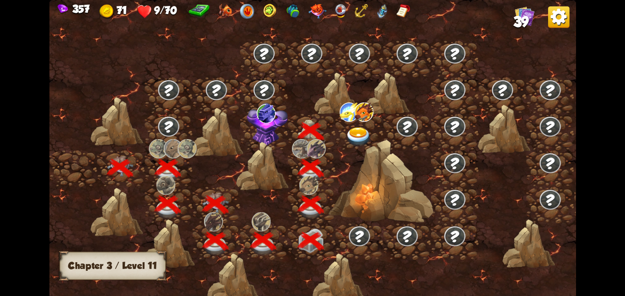
scroll to position [0, 139]
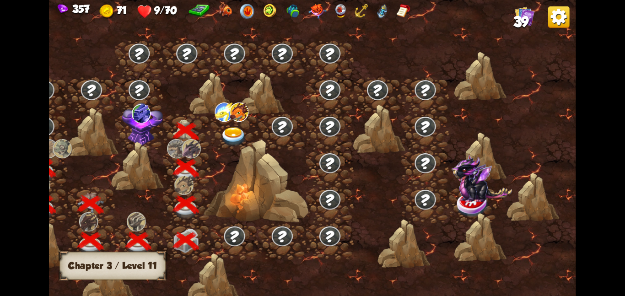
click at [160, 128] on img at bounding box center [142, 123] width 41 height 43
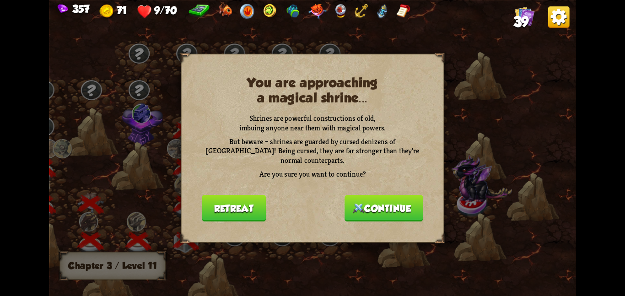
click at [360, 203] on img at bounding box center [358, 208] width 11 height 10
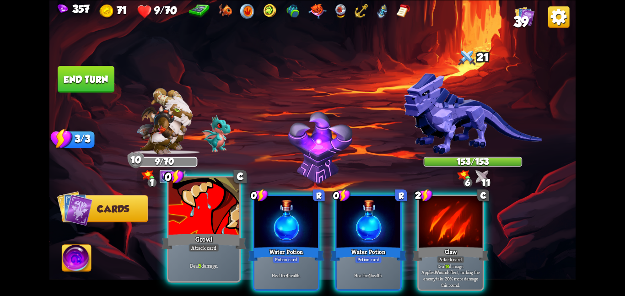
click at [230, 205] on div at bounding box center [203, 206] width 71 height 59
click at [254, 205] on div at bounding box center [286, 223] width 64 height 54
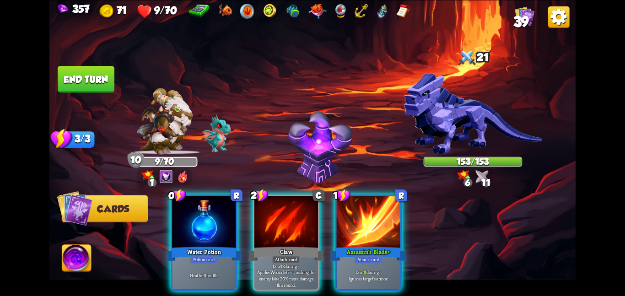
click at [230, 205] on div at bounding box center [204, 223] width 64 height 54
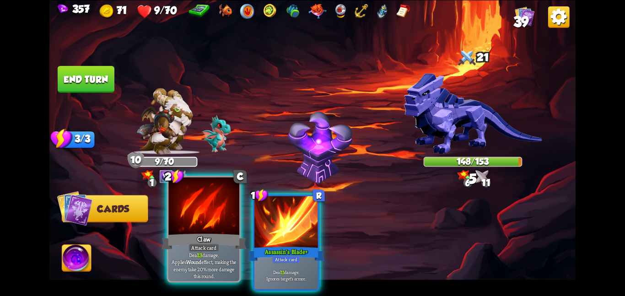
click at [206, 214] on div at bounding box center [203, 206] width 71 height 59
click at [254, 214] on div at bounding box center [286, 223] width 64 height 54
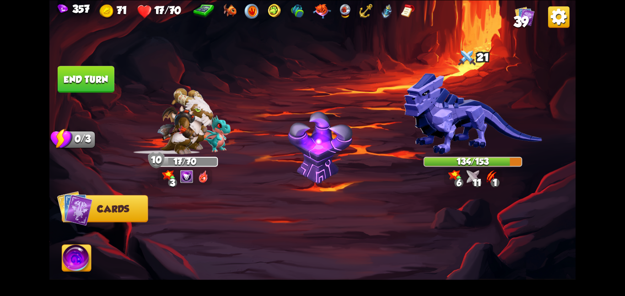
click at [78, 82] on button "End turn" at bounding box center [86, 79] width 57 height 27
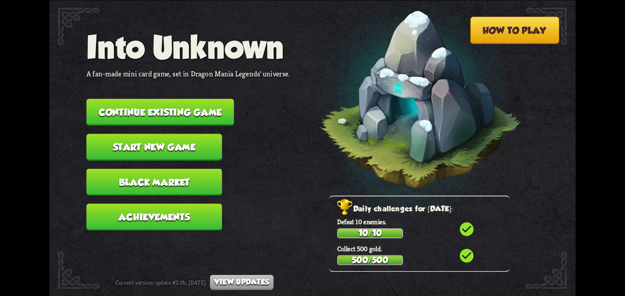
click at [122, 99] on button "Continue existing game" at bounding box center [160, 112] width 148 height 27
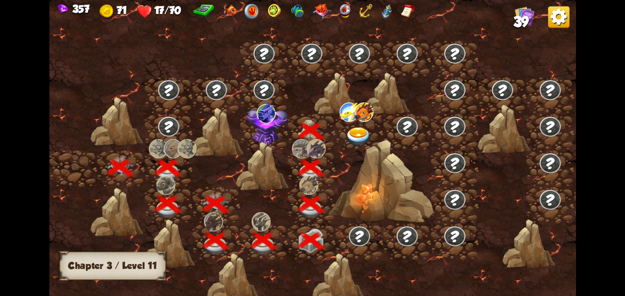
scroll to position [0, 139]
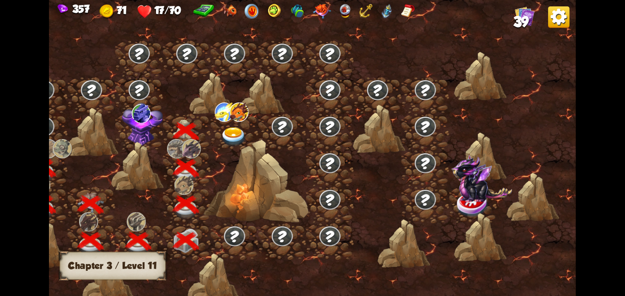
click at [135, 117] on img at bounding box center [141, 112] width 19 height 19
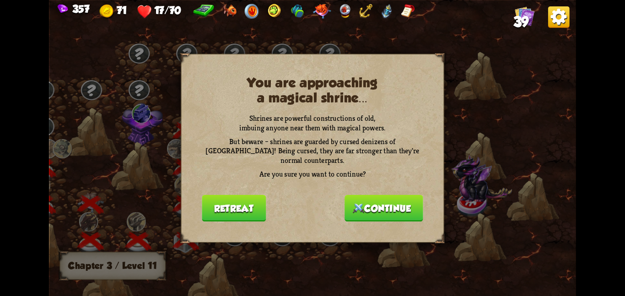
click at [355, 194] on button "Continue" at bounding box center [384, 207] width 79 height 27
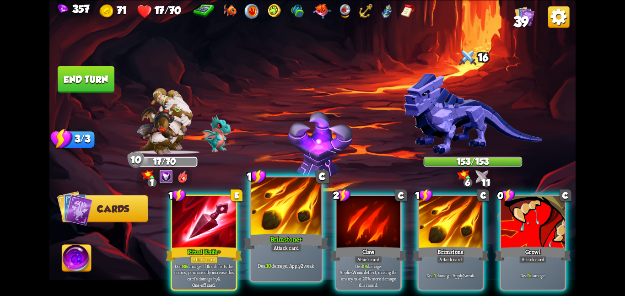
click at [281, 225] on div at bounding box center [286, 206] width 71 height 59
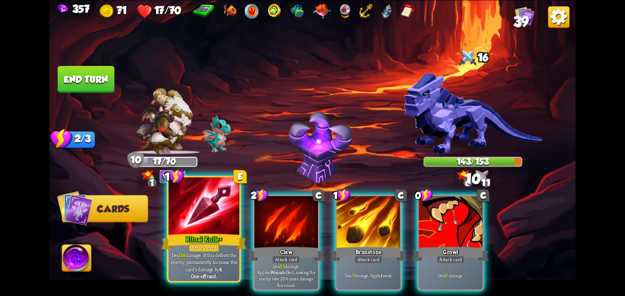
click at [221, 220] on div at bounding box center [203, 206] width 71 height 59
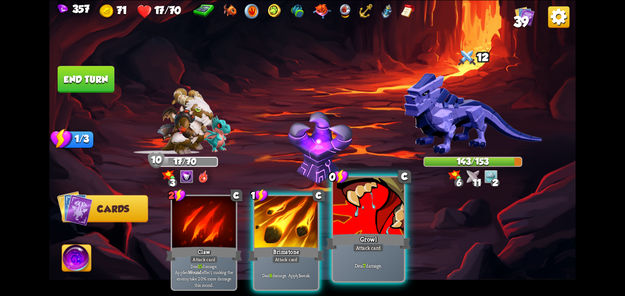
click at [356, 229] on div at bounding box center [368, 206] width 71 height 59
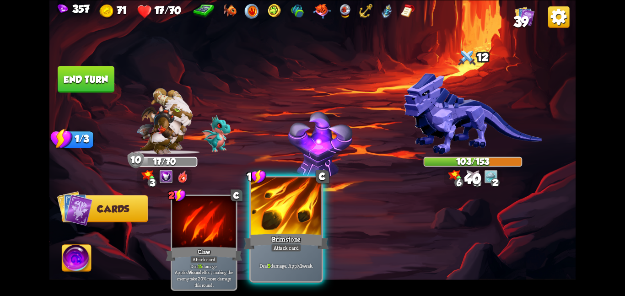
click at [290, 214] on div at bounding box center [286, 206] width 71 height 59
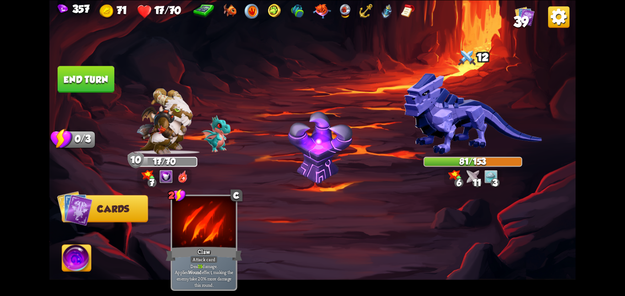
click at [104, 76] on button "End turn" at bounding box center [86, 79] width 57 height 27
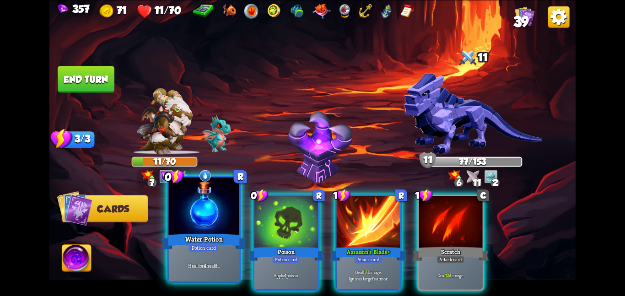
click at [227, 203] on div at bounding box center [203, 206] width 71 height 59
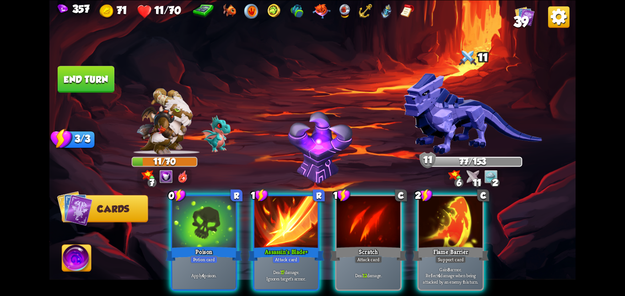
click at [227, 203] on div at bounding box center [204, 223] width 64 height 54
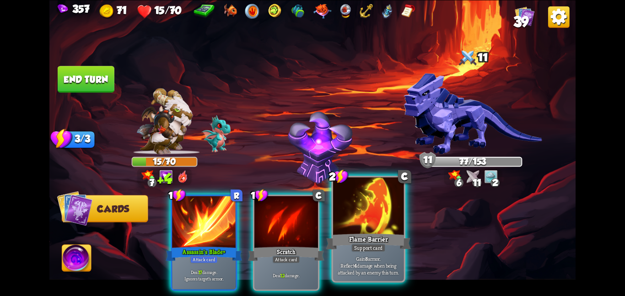
click at [355, 223] on div at bounding box center [368, 206] width 71 height 59
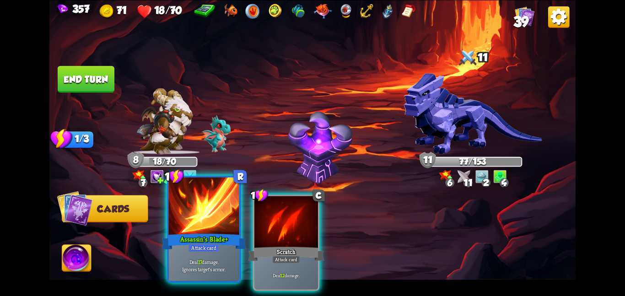
click at [195, 224] on div at bounding box center [203, 206] width 71 height 59
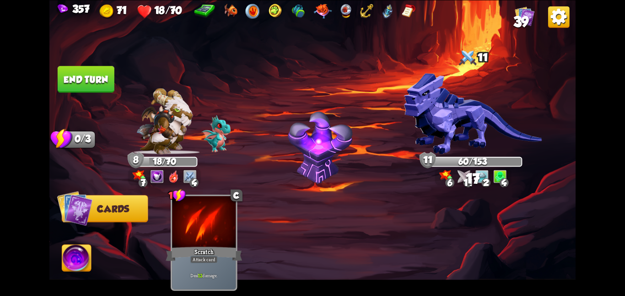
click at [84, 68] on button "End turn" at bounding box center [86, 79] width 57 height 27
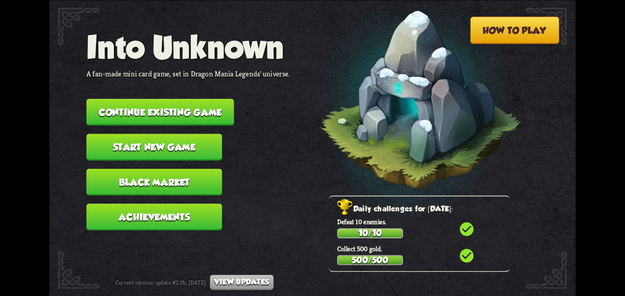
click at [120, 117] on nav "Into Unknown A fan-made mini card game, set in Dragon Mania Legends' universe. …" at bounding box center [188, 134] width 204 height 210
click at [131, 110] on button "Continue existing game" at bounding box center [160, 112] width 148 height 27
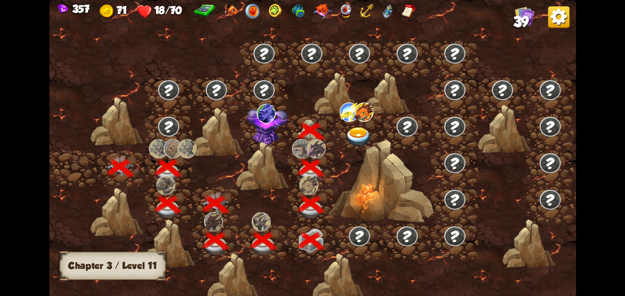
scroll to position [0, 139]
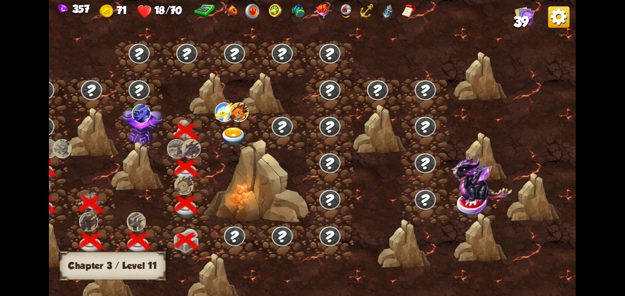
click at [143, 122] on img at bounding box center [141, 112] width 19 height 19
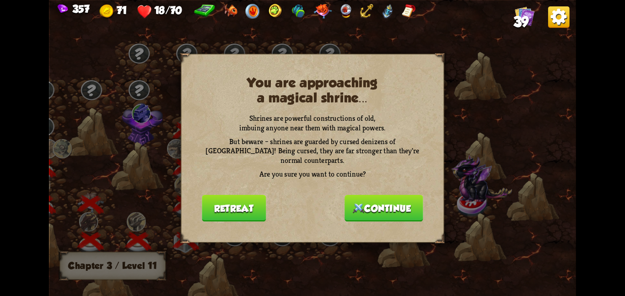
click at [355, 203] on img at bounding box center [358, 208] width 11 height 10
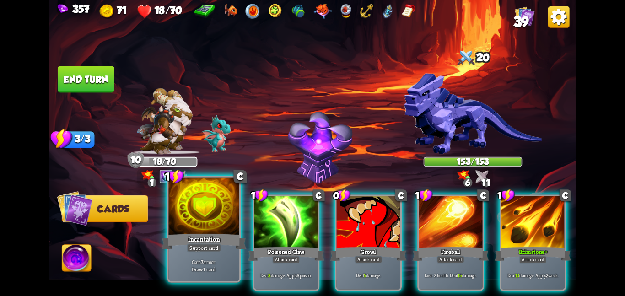
click at [206, 210] on div at bounding box center [203, 206] width 71 height 59
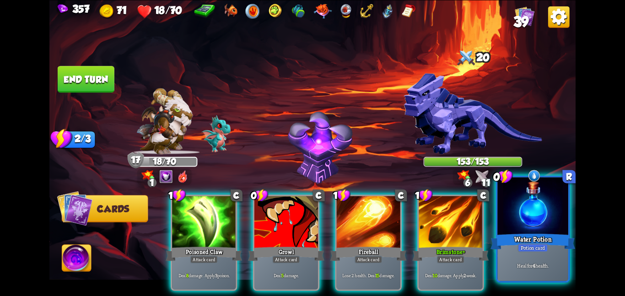
click at [501, 205] on div at bounding box center [532, 206] width 71 height 59
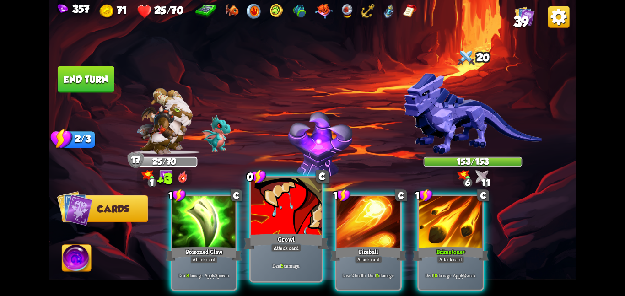
click at [286, 246] on div "Attack card" at bounding box center [286, 247] width 31 height 9
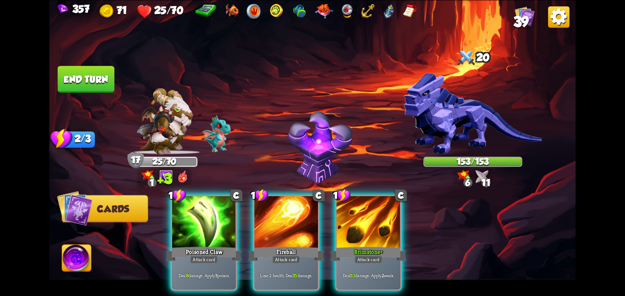
click at [286, 246] on div "Fireball" at bounding box center [286, 253] width 76 height 17
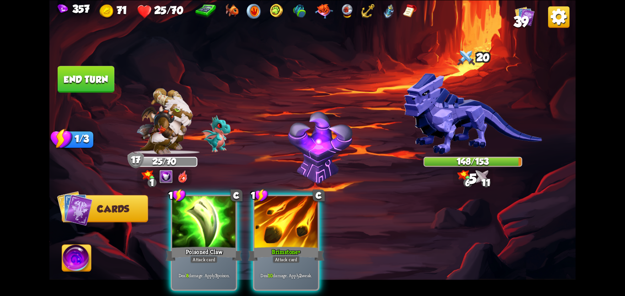
click at [286, 255] on div "Attack card" at bounding box center [286, 259] width 28 height 8
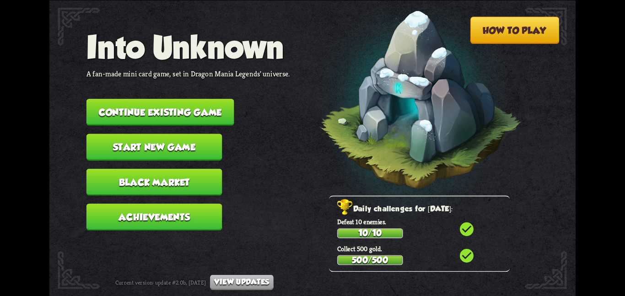
click at [139, 100] on button "Continue existing game" at bounding box center [160, 112] width 148 height 27
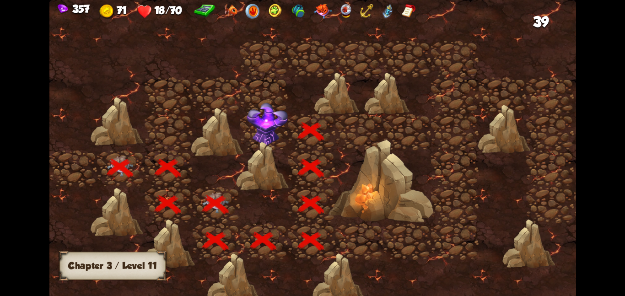
scroll to position [0, 139]
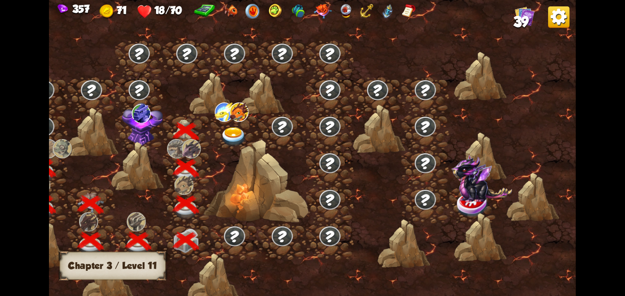
click at [136, 118] on img at bounding box center [141, 112] width 19 height 19
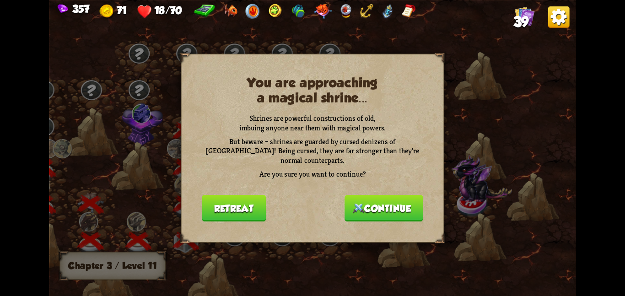
click at [362, 208] on button "Continue" at bounding box center [384, 207] width 79 height 27
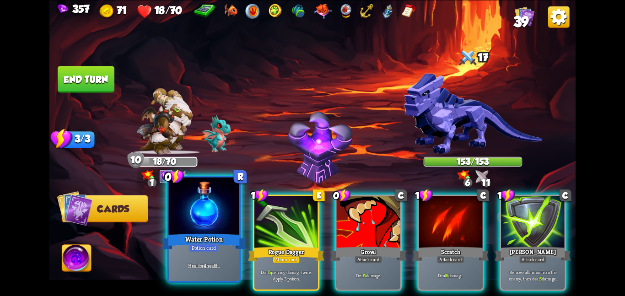
click at [210, 215] on div at bounding box center [203, 206] width 71 height 59
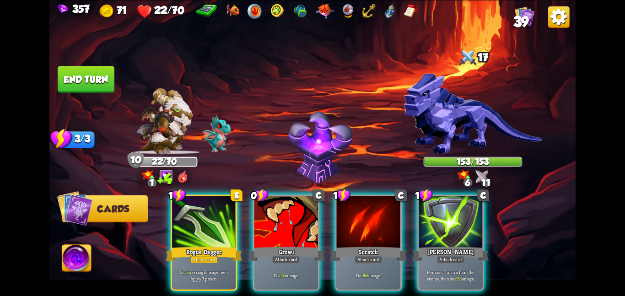
click at [86, 75] on button "End turn" at bounding box center [86, 79] width 57 height 27
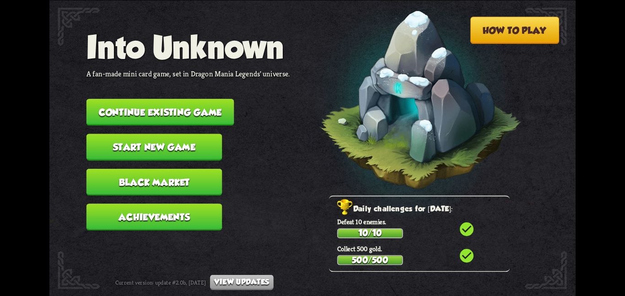
click at [118, 99] on button "Continue existing game" at bounding box center [160, 112] width 148 height 27
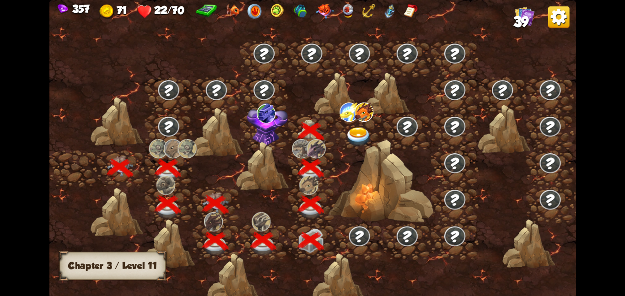
scroll to position [0, 139]
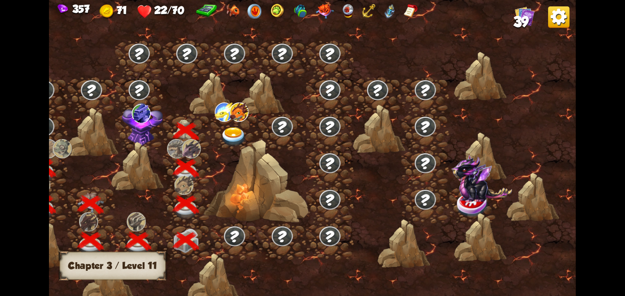
click at [148, 121] on img at bounding box center [141, 112] width 19 height 19
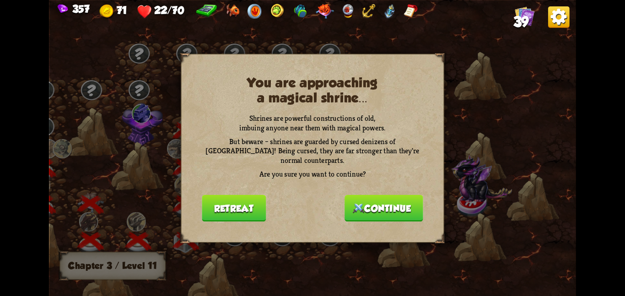
click at [372, 197] on button "Continue" at bounding box center [384, 207] width 79 height 27
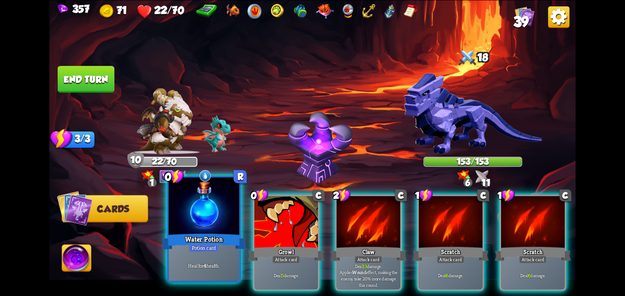
click at [221, 207] on div at bounding box center [203, 206] width 71 height 59
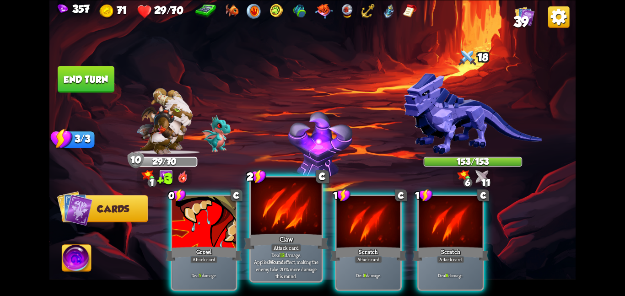
click at [260, 228] on div at bounding box center [286, 206] width 71 height 59
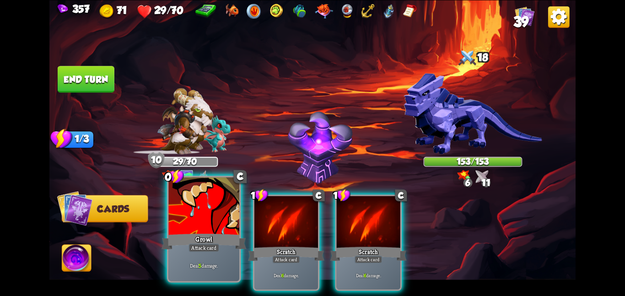
click at [221, 232] on div "Growl" at bounding box center [204, 241] width 85 height 19
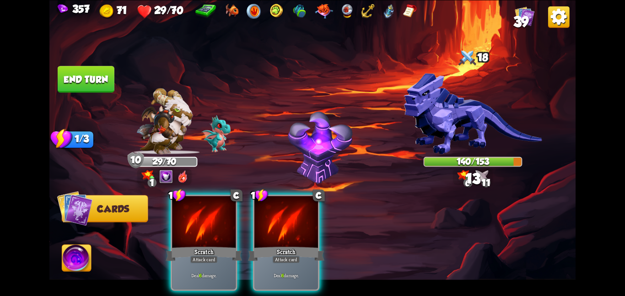
click at [221, 245] on div "Scratch" at bounding box center [204, 253] width 76 height 17
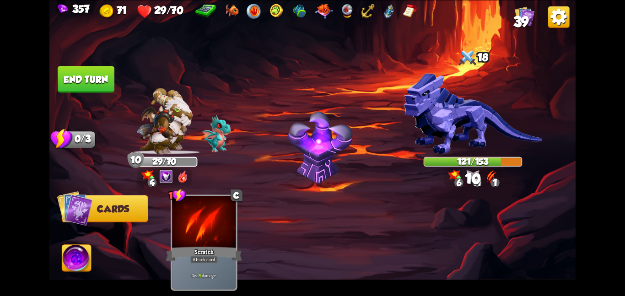
click at [85, 75] on button "End turn" at bounding box center [86, 79] width 57 height 27
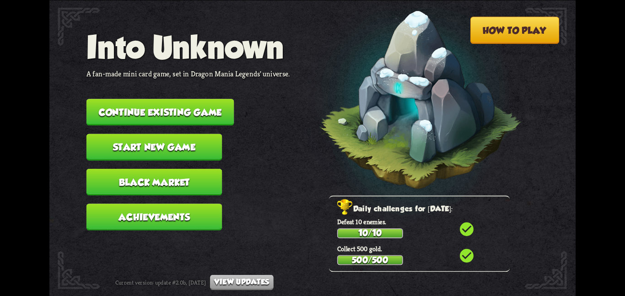
click at [122, 99] on button "Continue existing game" at bounding box center [160, 112] width 148 height 27
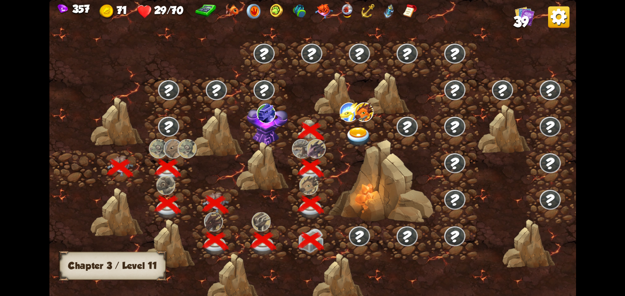
scroll to position [0, 139]
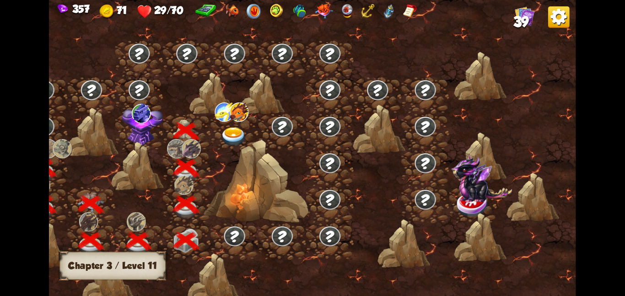
click at [132, 123] on img at bounding box center [142, 123] width 41 height 43
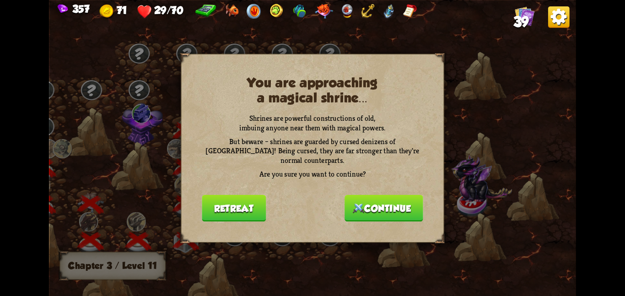
click at [352, 206] on button "Continue" at bounding box center [384, 207] width 79 height 27
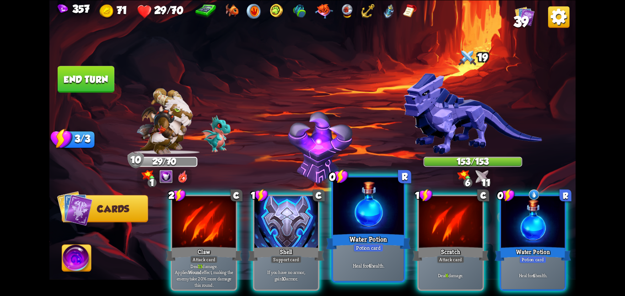
click at [368, 231] on div at bounding box center [368, 206] width 71 height 59
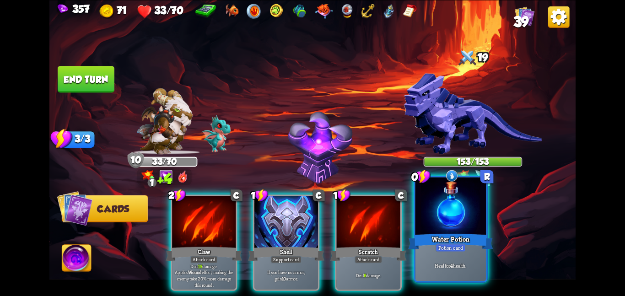
click at [481, 234] on div "Water Potion" at bounding box center [450, 241] width 85 height 19
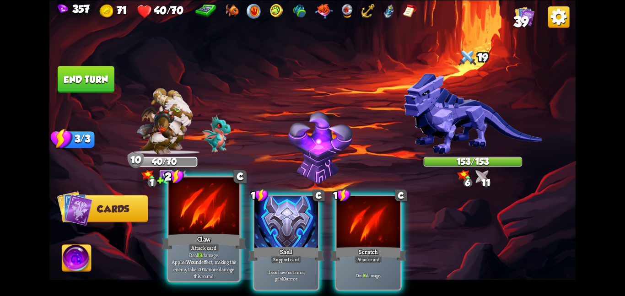
click at [227, 211] on div at bounding box center [203, 206] width 71 height 59
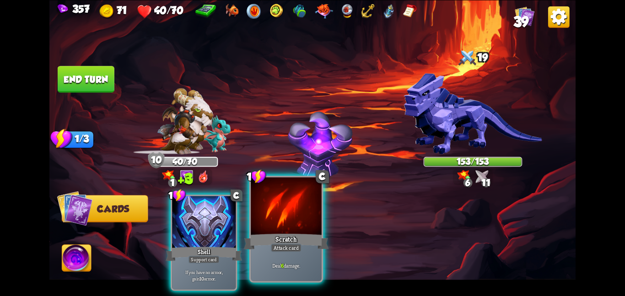
click at [307, 197] on div at bounding box center [286, 206] width 71 height 59
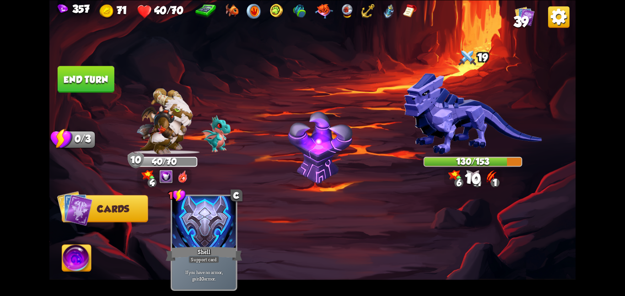
click at [90, 67] on button "End turn" at bounding box center [86, 79] width 57 height 27
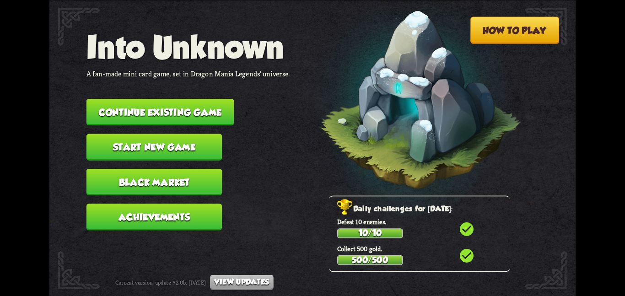
click at [147, 99] on button "Continue existing game" at bounding box center [160, 112] width 148 height 27
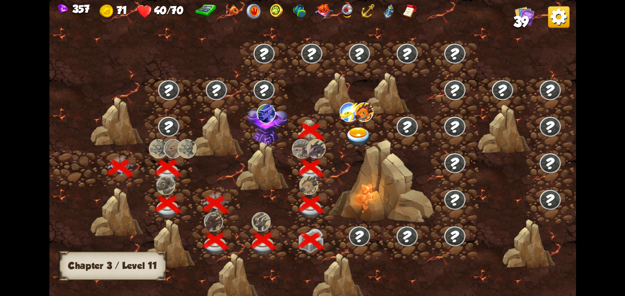
scroll to position [0, 139]
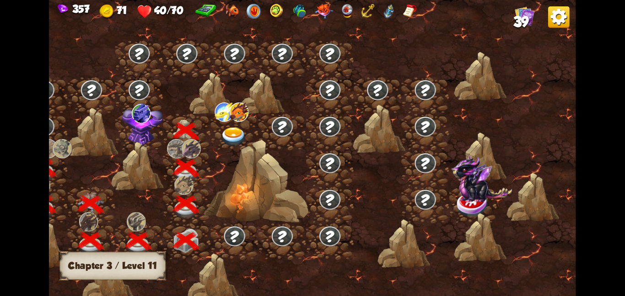
click at [144, 125] on img at bounding box center [142, 123] width 41 height 43
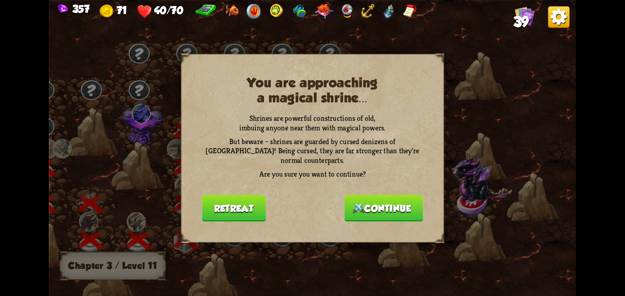
click at [371, 201] on button "Continue" at bounding box center [384, 207] width 79 height 27
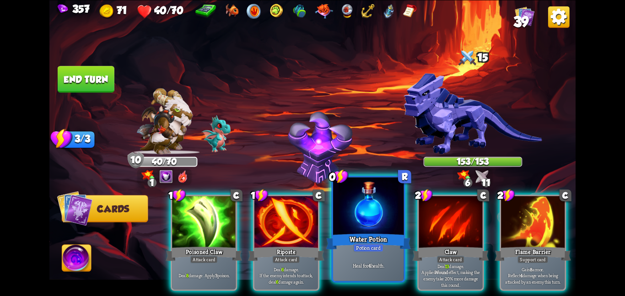
click at [353, 207] on div at bounding box center [368, 206] width 71 height 59
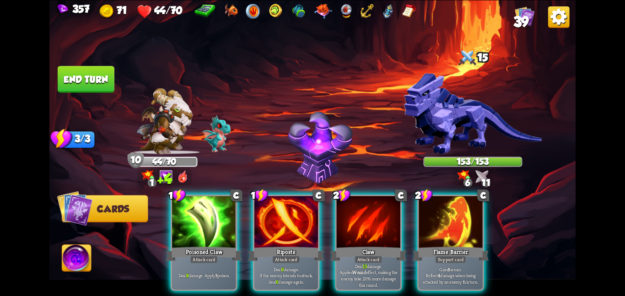
click at [93, 84] on button "End turn" at bounding box center [86, 79] width 57 height 27
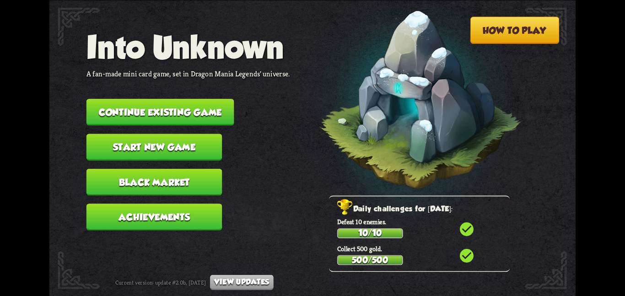
click at [134, 99] on button "Continue existing game" at bounding box center [160, 112] width 148 height 27
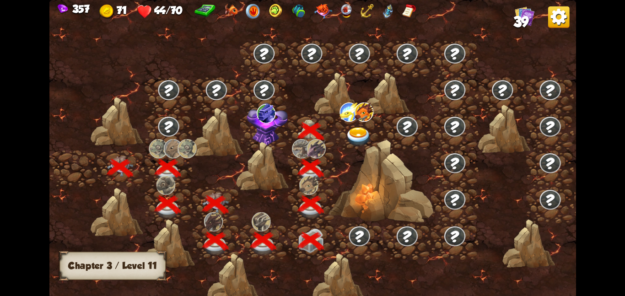
scroll to position [0, 139]
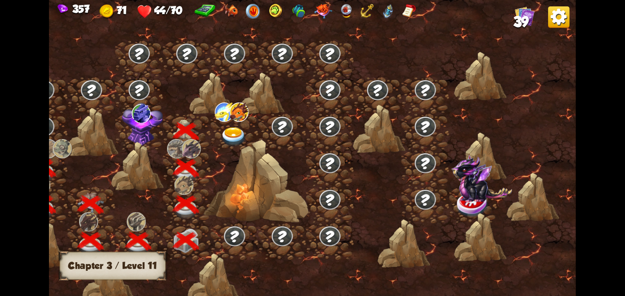
click at [149, 120] on img at bounding box center [141, 112] width 19 height 19
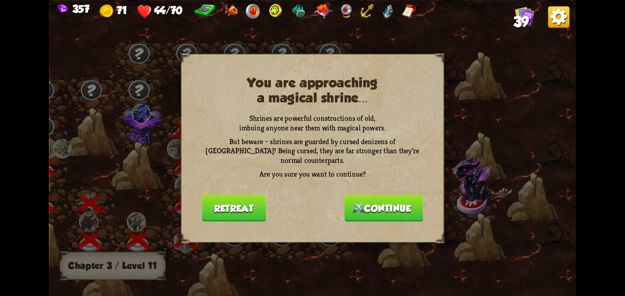
click at [359, 203] on img at bounding box center [358, 208] width 11 height 10
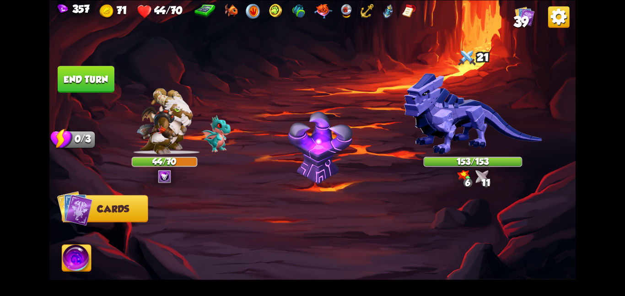
click at [325, 170] on div at bounding box center [365, 230] width 421 height 132
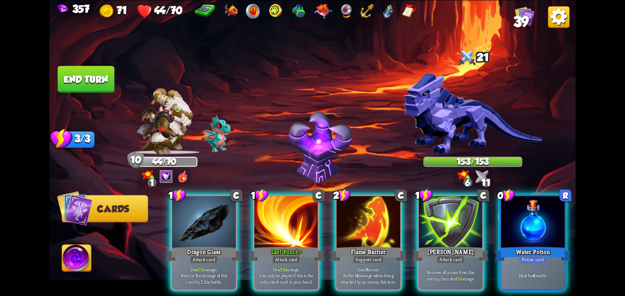
click at [575, 275] on div "1 C Dragon Glass Attack card Deal 13 damage. Reduce the damage of this card by …" at bounding box center [365, 230] width 421 height 132
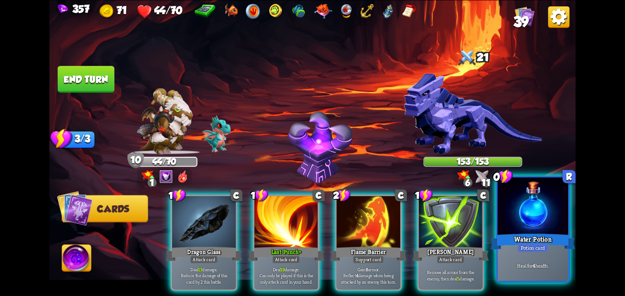
click at [550, 249] on div "Water Potion" at bounding box center [533, 241] width 85 height 19
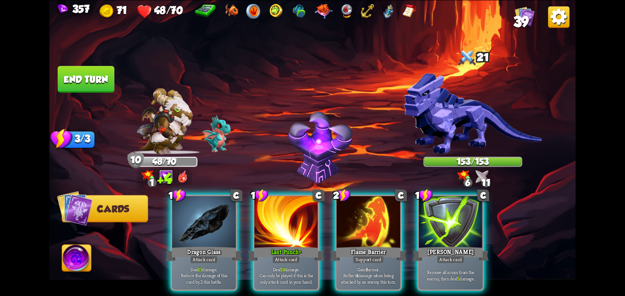
click at [108, 72] on button "End turn" at bounding box center [86, 79] width 57 height 27
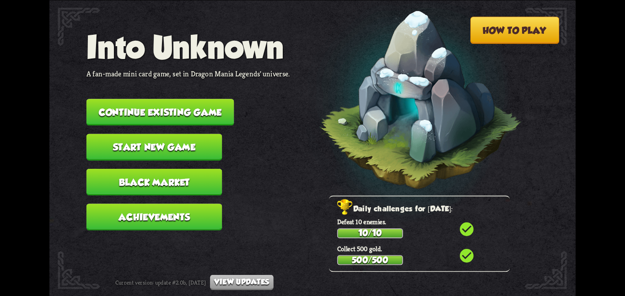
click at [96, 99] on button "Continue existing game" at bounding box center [160, 112] width 148 height 27
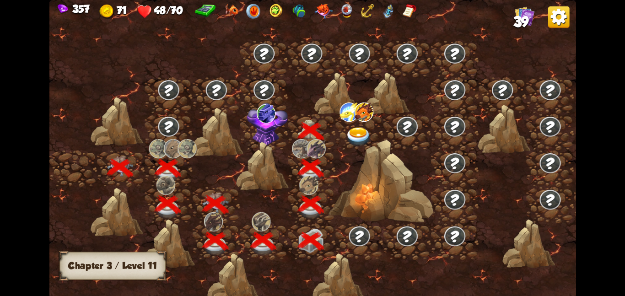
scroll to position [0, 139]
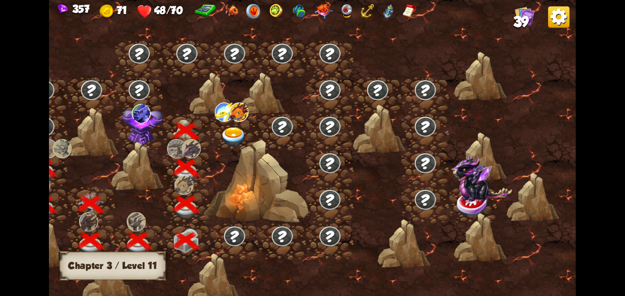
click at [148, 132] on img at bounding box center [142, 123] width 41 height 43
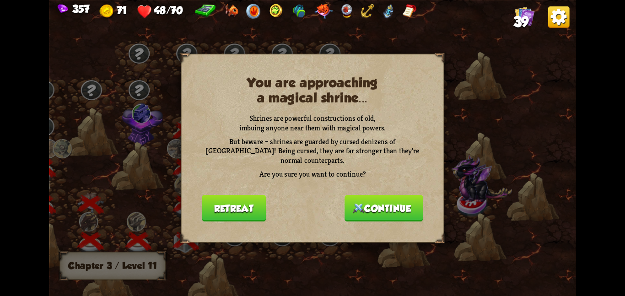
click at [362, 194] on button "Continue" at bounding box center [384, 207] width 79 height 27
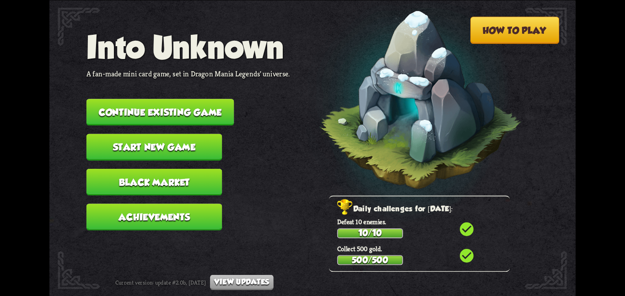
click at [118, 99] on button "Continue existing game" at bounding box center [160, 112] width 148 height 27
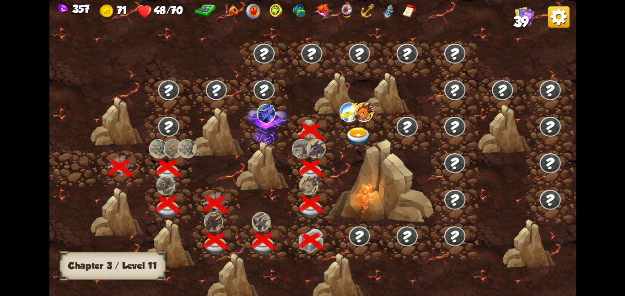
scroll to position [0, 139]
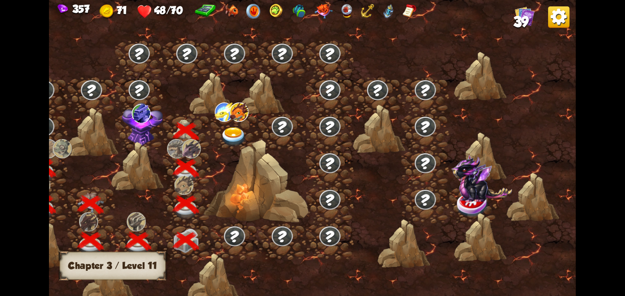
click at [143, 134] on img at bounding box center [142, 123] width 41 height 43
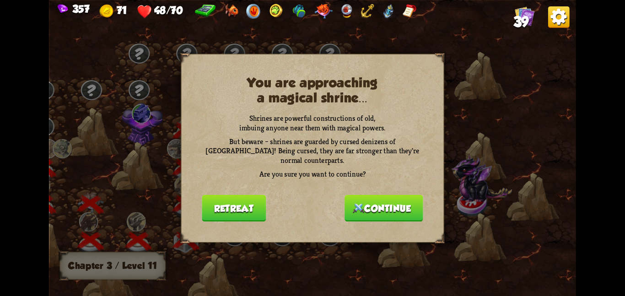
click at [407, 200] on button "Continue" at bounding box center [384, 207] width 79 height 27
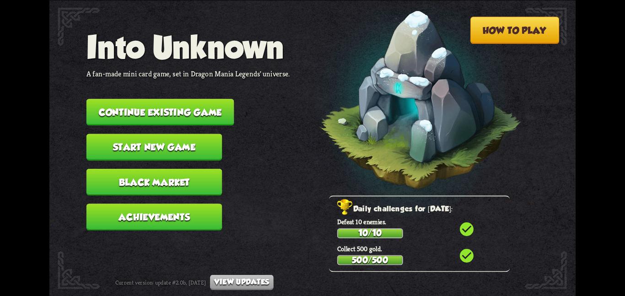
click at [145, 100] on button "Continue existing game" at bounding box center [160, 112] width 148 height 27
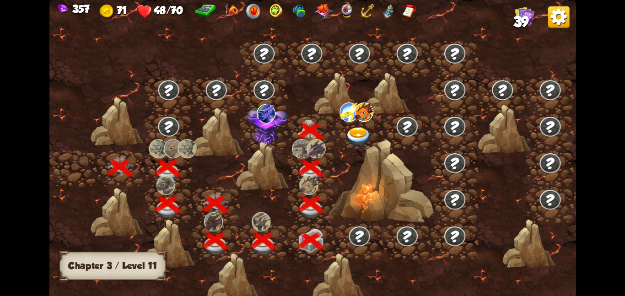
scroll to position [0, 139]
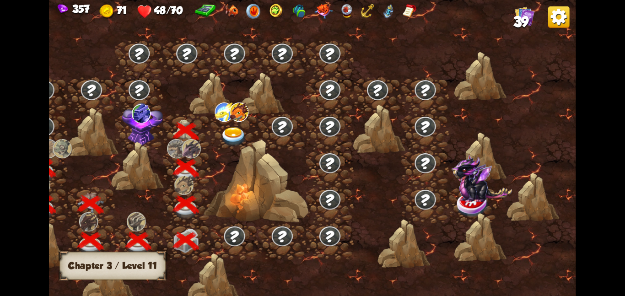
click at [151, 122] on img at bounding box center [142, 123] width 41 height 43
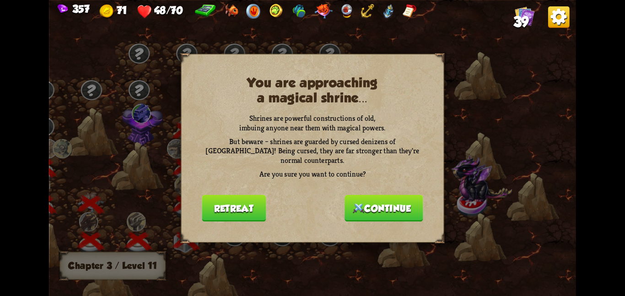
click at [352, 207] on button "Continue" at bounding box center [384, 207] width 79 height 27
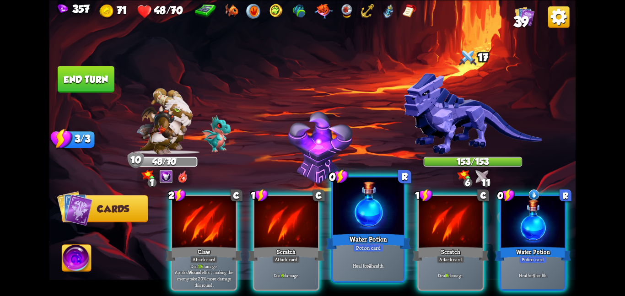
click at [353, 237] on div "Water Potion" at bounding box center [368, 241] width 85 height 19
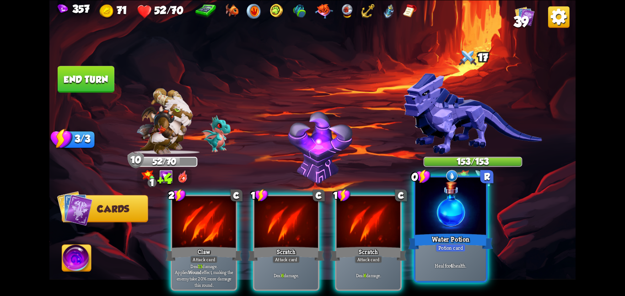
click at [436, 237] on div "Water Potion" at bounding box center [450, 241] width 85 height 19
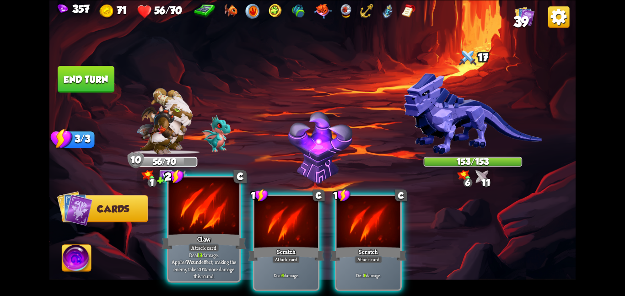
click at [224, 208] on div at bounding box center [203, 206] width 71 height 59
click at [254, 208] on div at bounding box center [286, 223] width 64 height 54
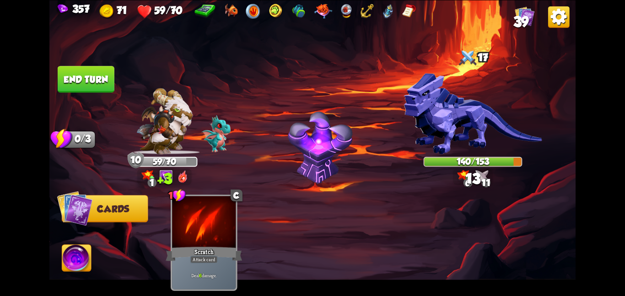
click at [94, 75] on button "End turn" at bounding box center [86, 79] width 57 height 27
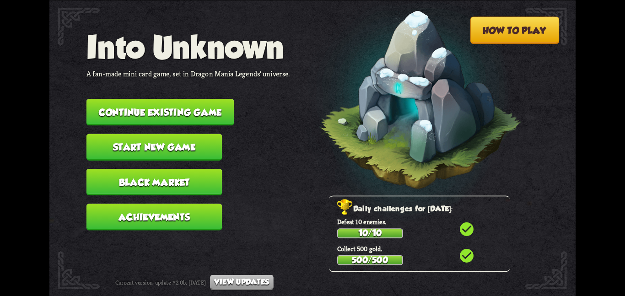
click at [138, 99] on button "Continue existing game" at bounding box center [160, 112] width 148 height 27
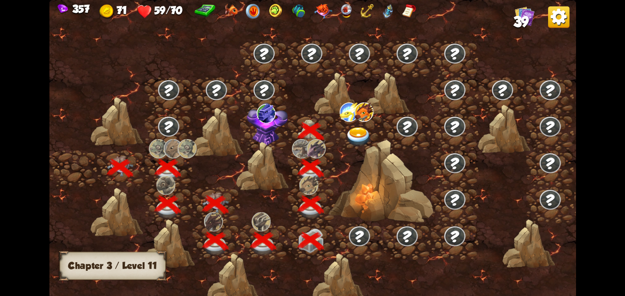
scroll to position [0, 139]
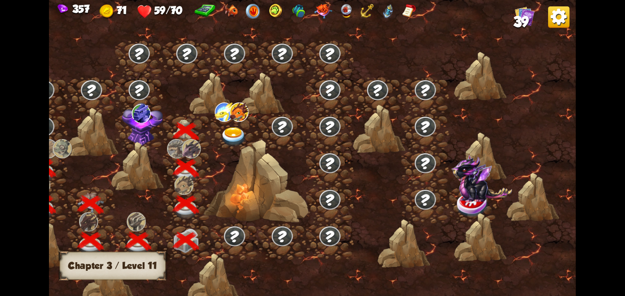
click at [137, 122] on img at bounding box center [141, 112] width 19 height 19
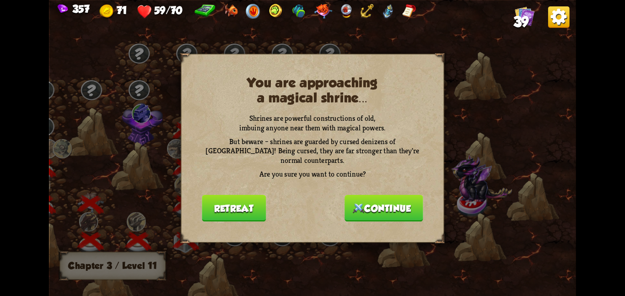
click at [388, 211] on button "Continue" at bounding box center [384, 207] width 79 height 27
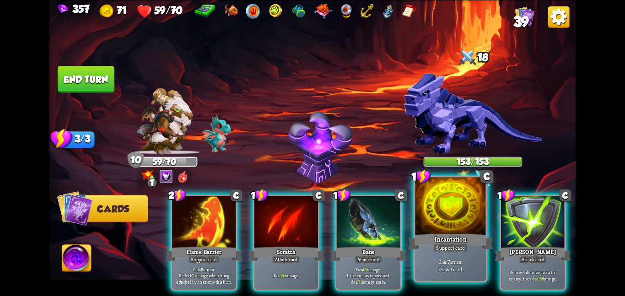
click at [432, 229] on div at bounding box center [450, 206] width 71 height 59
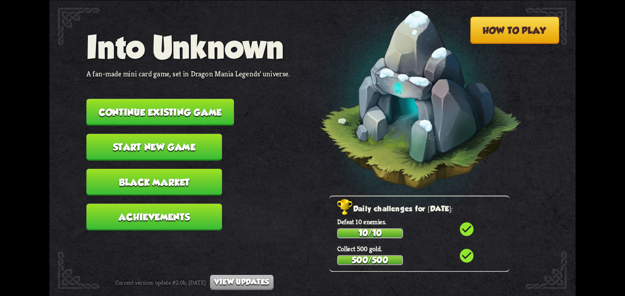
click at [134, 99] on button "Continue existing game" at bounding box center [160, 112] width 148 height 27
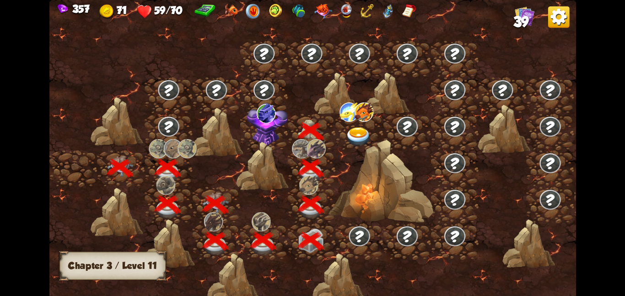
scroll to position [0, 139]
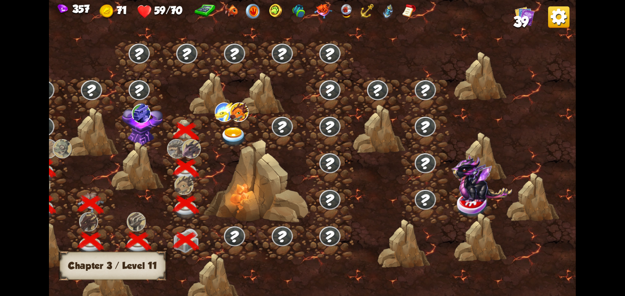
click at [150, 130] on img at bounding box center [142, 123] width 41 height 43
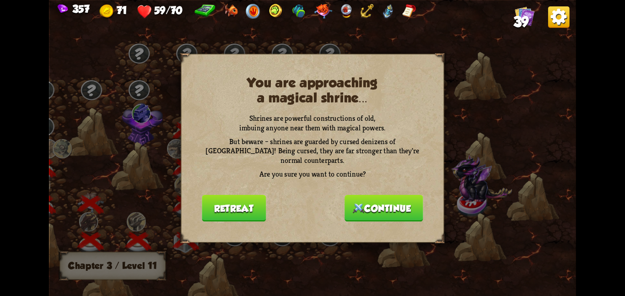
click at [361, 203] on button "Continue" at bounding box center [384, 207] width 79 height 27
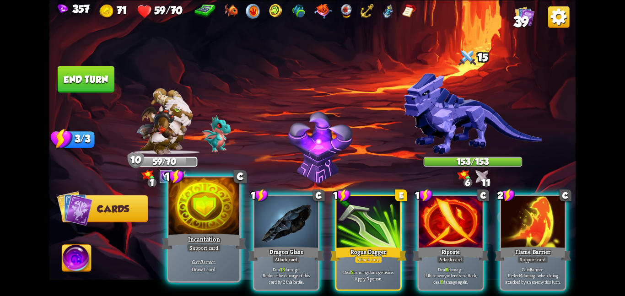
click at [190, 214] on div at bounding box center [203, 206] width 71 height 59
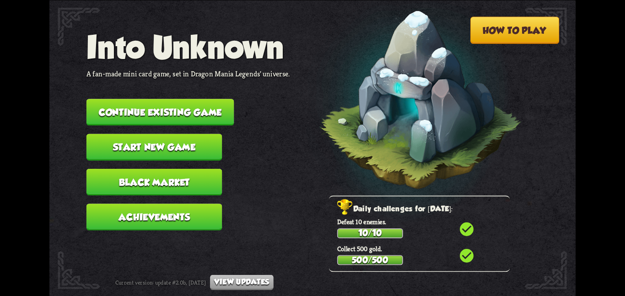
click at [124, 102] on button "Continue existing game" at bounding box center [160, 112] width 148 height 27
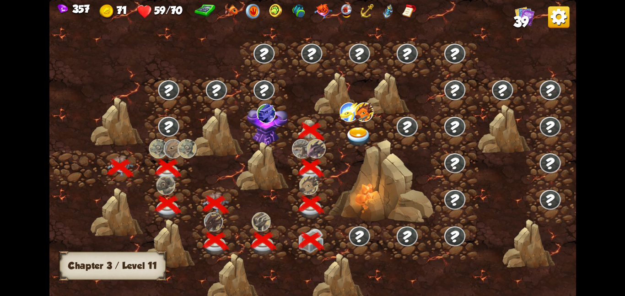
scroll to position [0, 139]
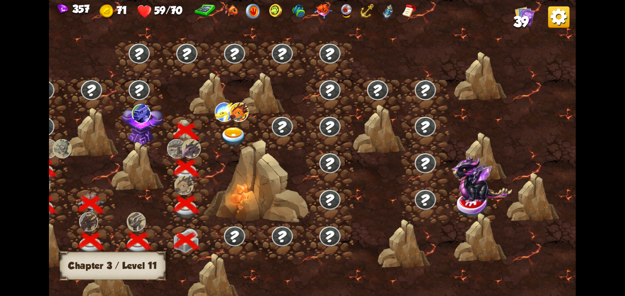
click at [146, 121] on img at bounding box center [141, 112] width 19 height 19
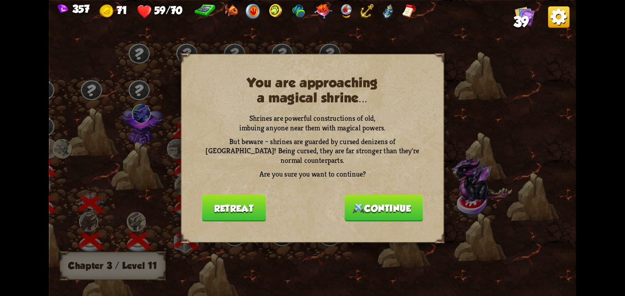
click at [379, 205] on button "Continue" at bounding box center [384, 207] width 79 height 27
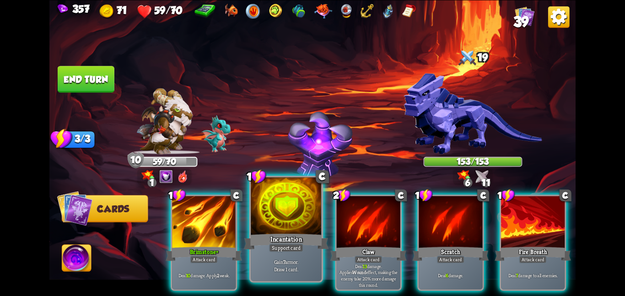
click at [269, 241] on div "Incantation" at bounding box center [286, 241] width 85 height 19
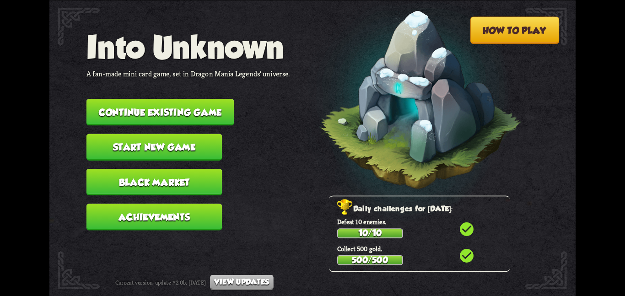
click at [121, 99] on button "Continue existing game" at bounding box center [160, 112] width 148 height 27
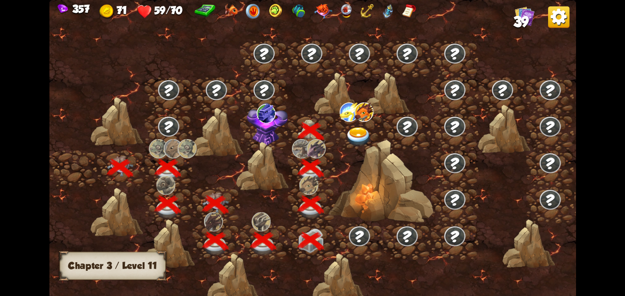
scroll to position [0, 139]
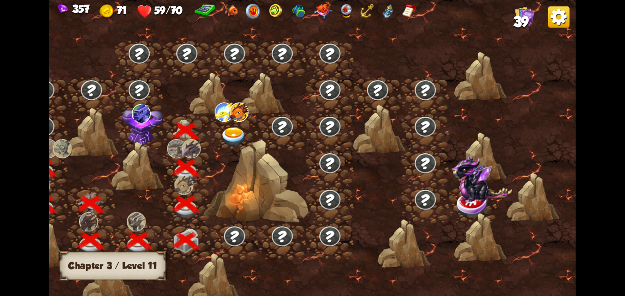
click at [140, 124] on img at bounding box center [142, 123] width 41 height 43
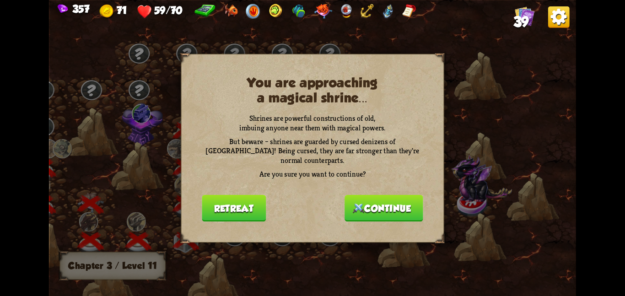
click at [353, 203] on img at bounding box center [358, 208] width 11 height 10
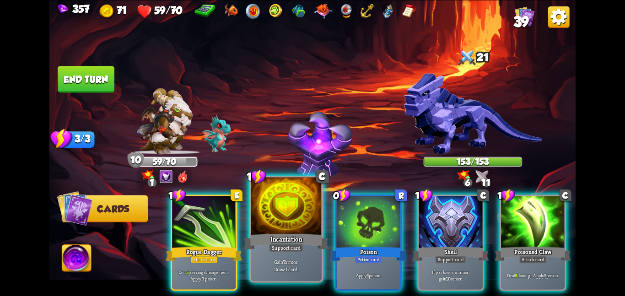
click at [298, 246] on div "Support card" at bounding box center [286, 247] width 34 height 9
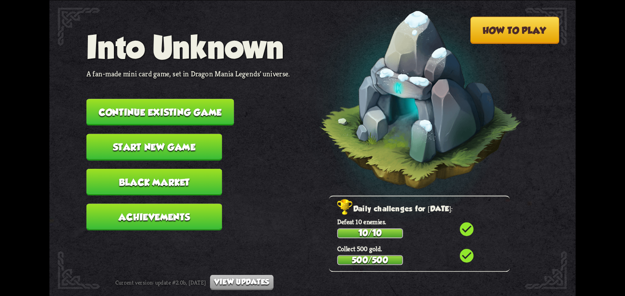
click at [119, 114] on button "Continue existing game" at bounding box center [160, 112] width 148 height 27
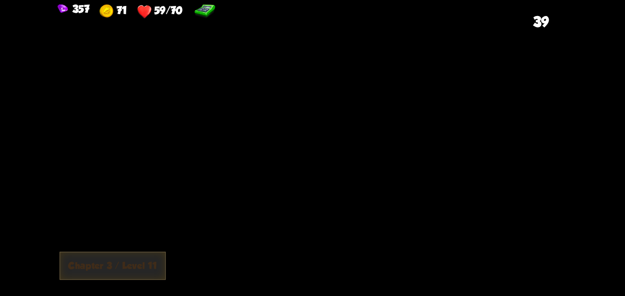
scroll to position [0, 139]
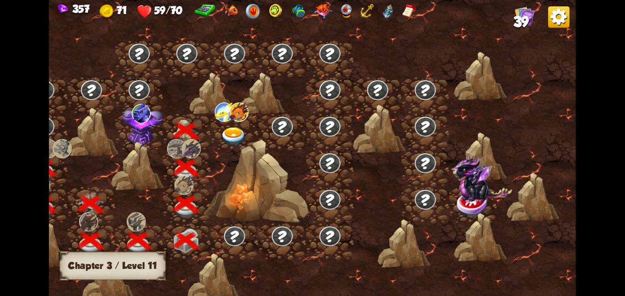
click at [127, 127] on img at bounding box center [142, 123] width 41 height 43
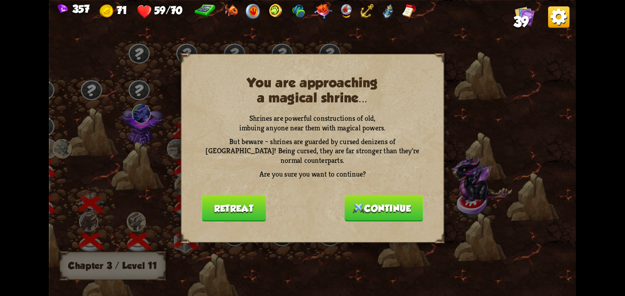
click at [369, 211] on button "Continue" at bounding box center [384, 207] width 79 height 27
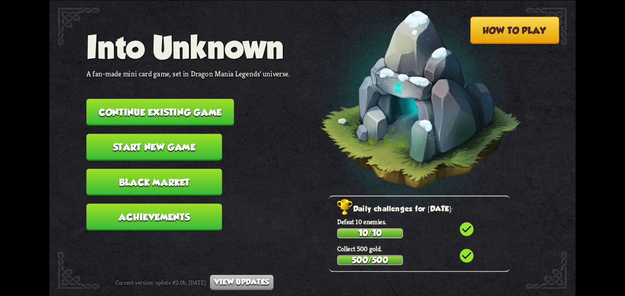
click at [152, 99] on button "Continue existing game" at bounding box center [160, 112] width 148 height 27
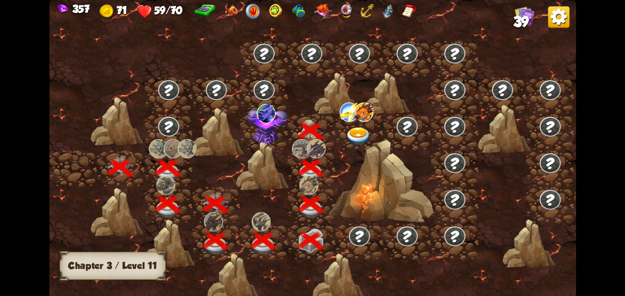
scroll to position [0, 139]
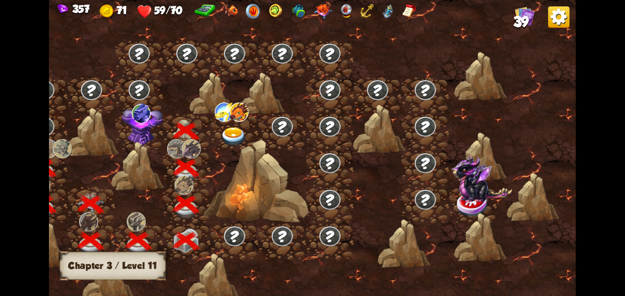
click at [142, 121] on img at bounding box center [141, 112] width 19 height 19
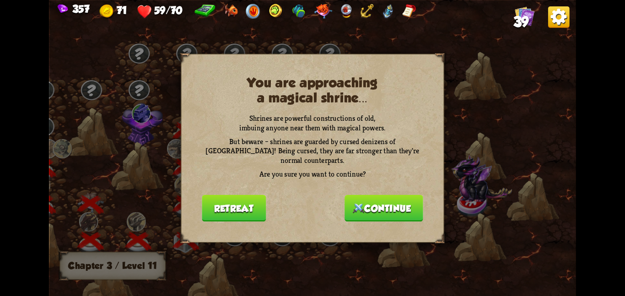
click at [398, 201] on button "Continue" at bounding box center [384, 207] width 79 height 27
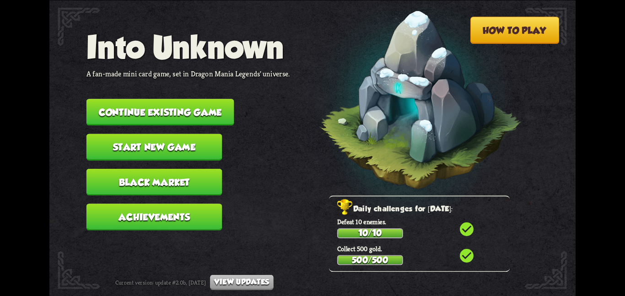
click at [154, 99] on button "Continue existing game" at bounding box center [160, 112] width 148 height 27
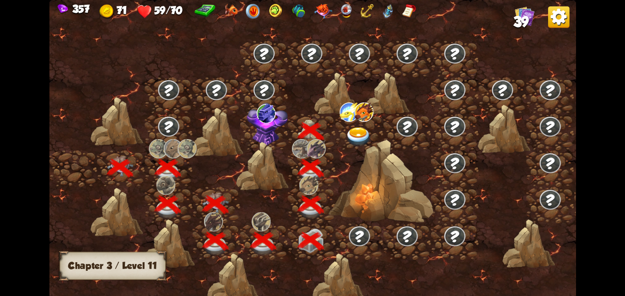
scroll to position [0, 139]
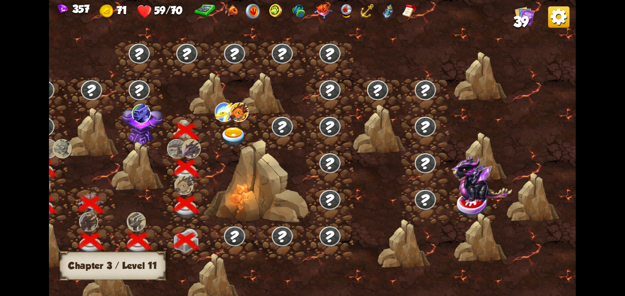
click at [153, 116] on img at bounding box center [142, 123] width 41 height 43
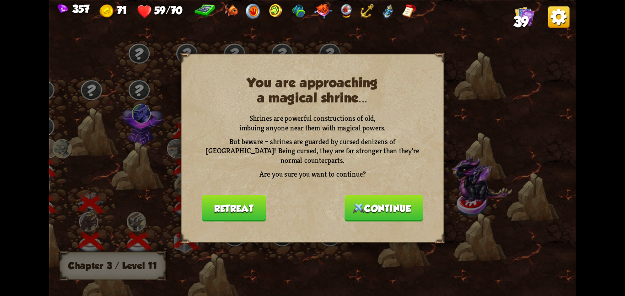
click at [383, 208] on button "Continue" at bounding box center [384, 207] width 79 height 27
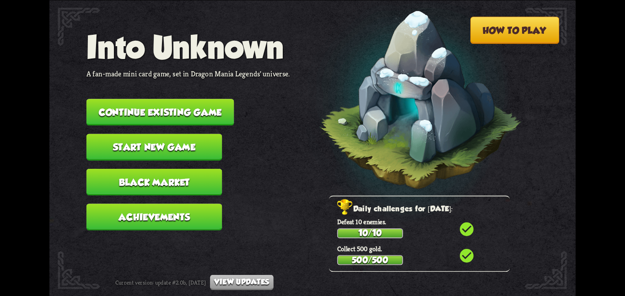
click at [164, 112] on button "Continue existing game" at bounding box center [160, 112] width 148 height 27
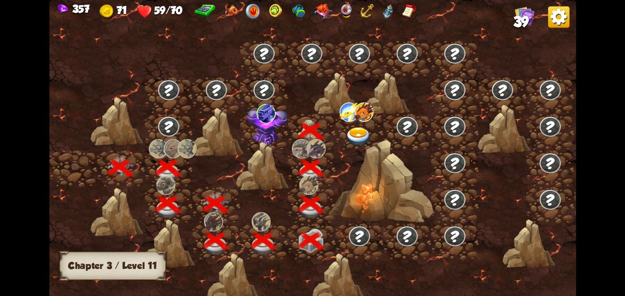
scroll to position [0, 139]
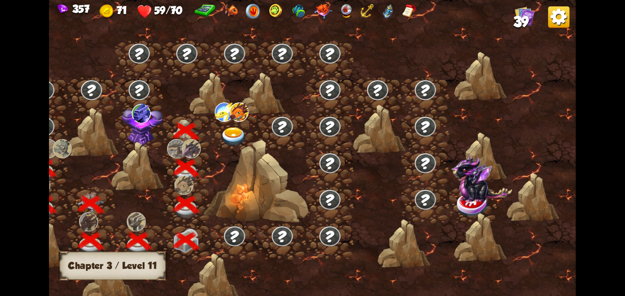
click at [154, 129] on img at bounding box center [142, 123] width 41 height 43
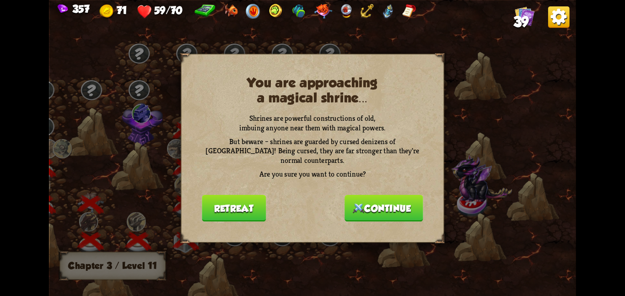
click at [361, 205] on button "Continue" at bounding box center [384, 207] width 79 height 27
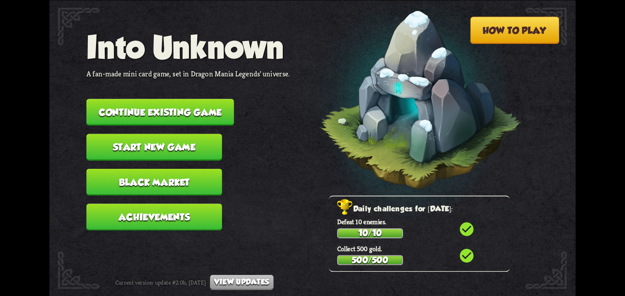
click at [181, 99] on button "Continue existing game" at bounding box center [160, 112] width 148 height 27
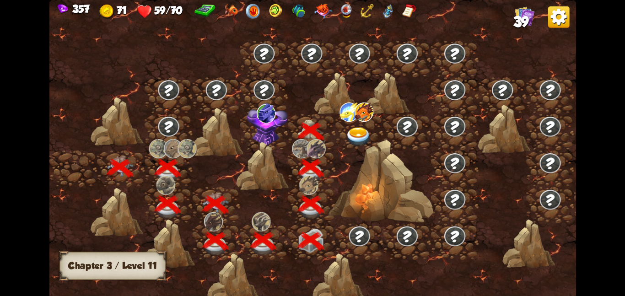
scroll to position [0, 139]
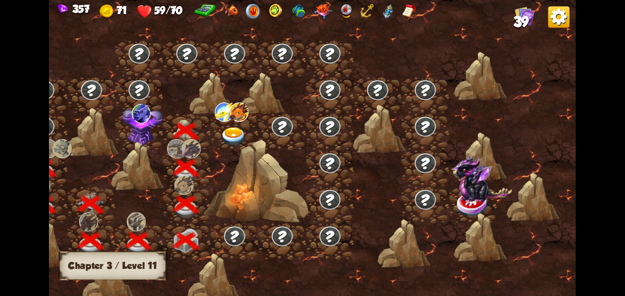
click at [160, 112] on img at bounding box center [142, 123] width 41 height 43
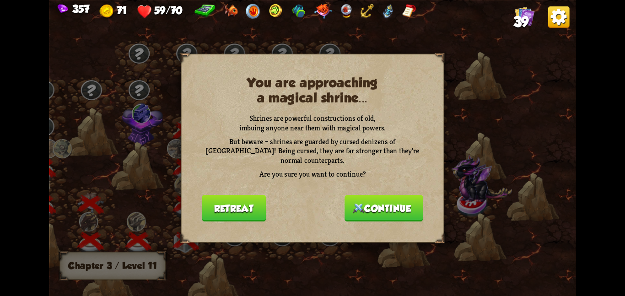
click at [354, 203] on img at bounding box center [358, 208] width 11 height 10
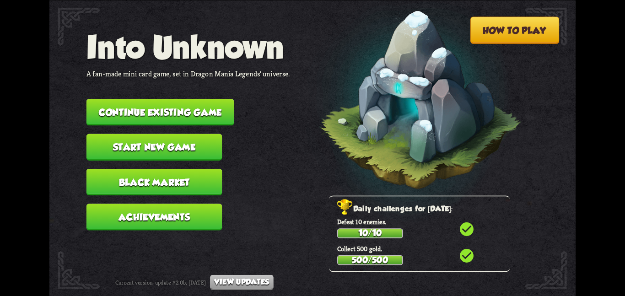
click at [116, 113] on button "Continue existing game" at bounding box center [160, 112] width 148 height 27
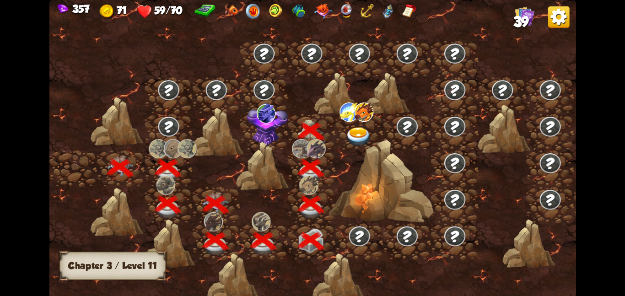
scroll to position [0, 139]
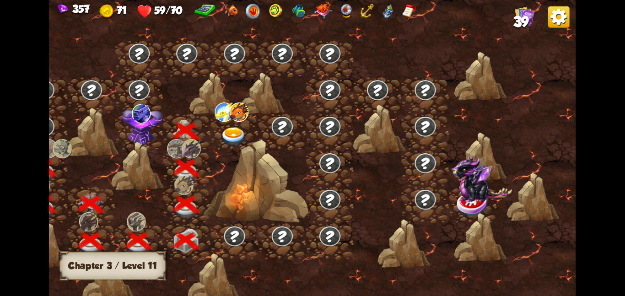
click at [137, 135] on img at bounding box center [142, 123] width 41 height 43
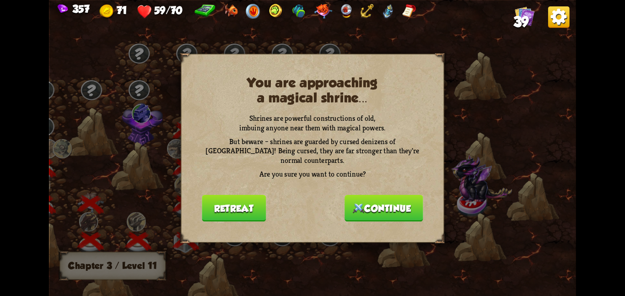
click at [365, 211] on button "Continue" at bounding box center [384, 207] width 79 height 27
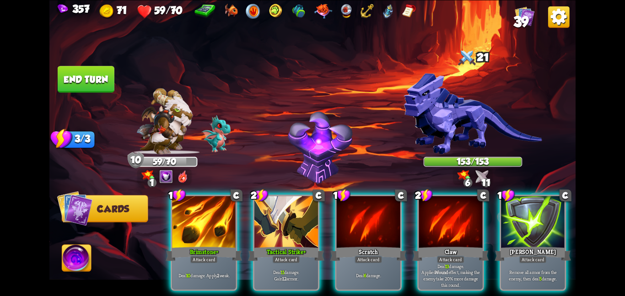
click at [101, 72] on button "End turn" at bounding box center [86, 79] width 57 height 27
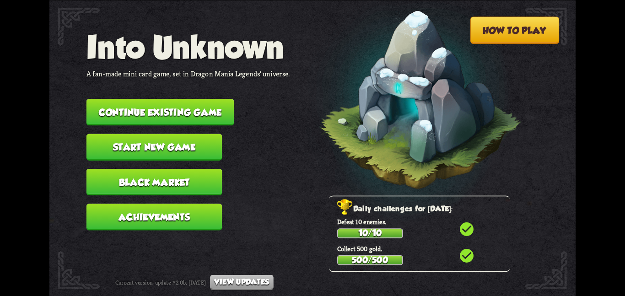
click at [130, 99] on button "Continue existing game" at bounding box center [160, 112] width 148 height 27
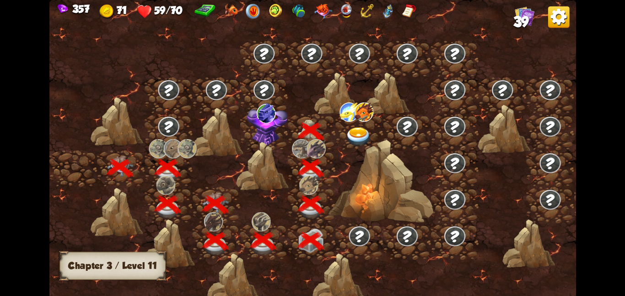
scroll to position [0, 139]
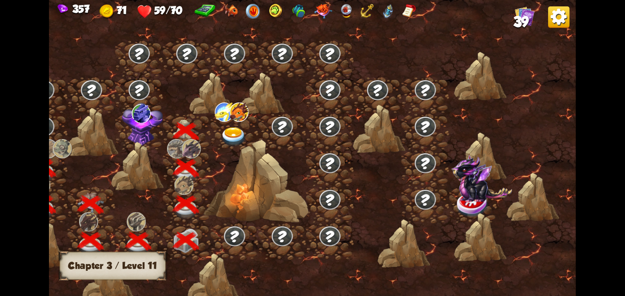
click at [145, 113] on img at bounding box center [141, 112] width 19 height 19
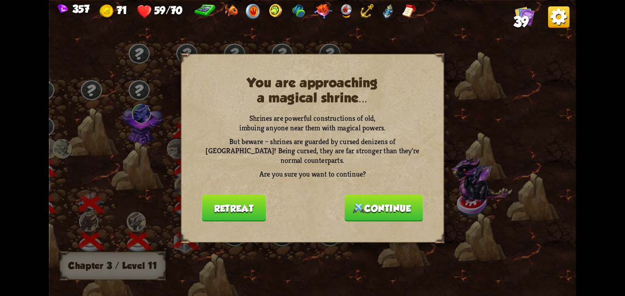
click at [348, 195] on button "Continue" at bounding box center [384, 207] width 79 height 27
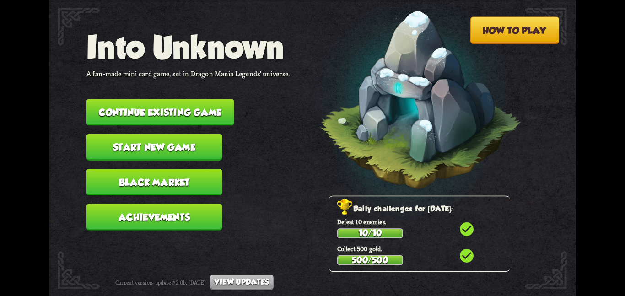
click at [197, 103] on button "Continue existing game" at bounding box center [160, 112] width 148 height 27
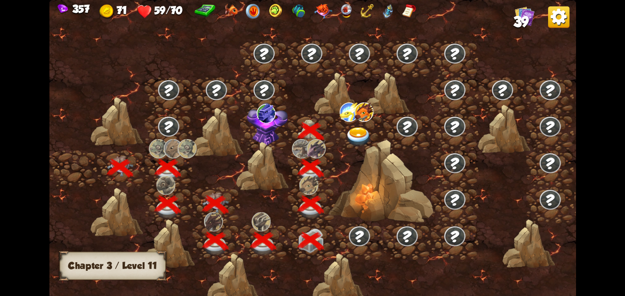
scroll to position [0, 139]
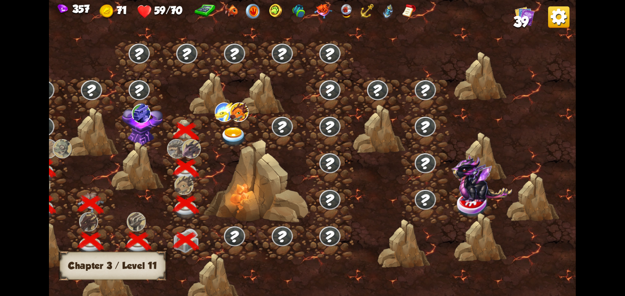
click at [124, 116] on img at bounding box center [142, 123] width 41 height 43
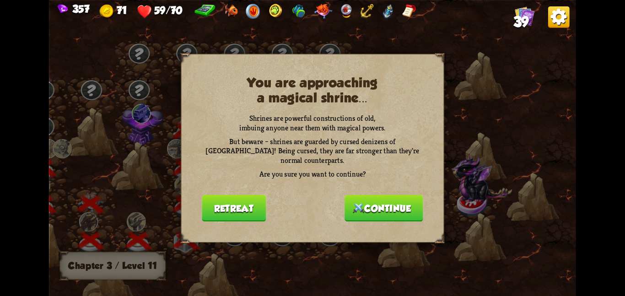
click at [368, 197] on button "Continue" at bounding box center [384, 207] width 79 height 27
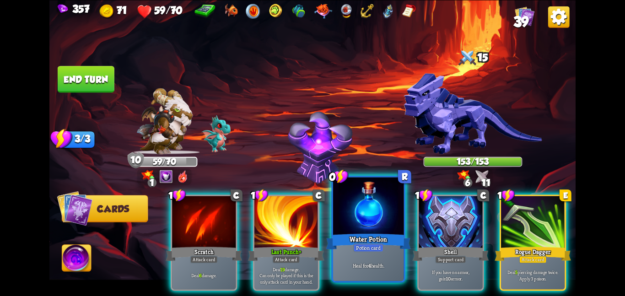
click at [351, 195] on div at bounding box center [368, 206] width 71 height 59
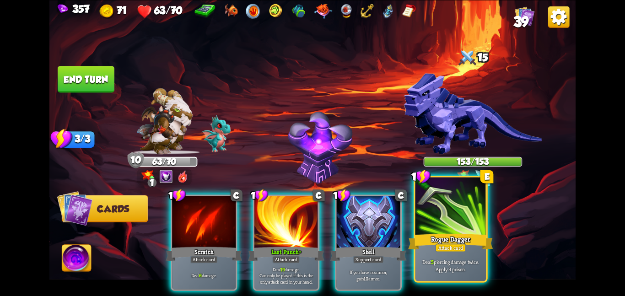
click at [434, 213] on div at bounding box center [450, 206] width 71 height 59
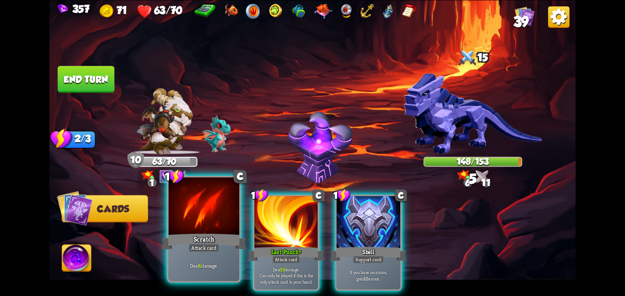
click at [232, 235] on div "Scratch" at bounding box center [204, 241] width 85 height 19
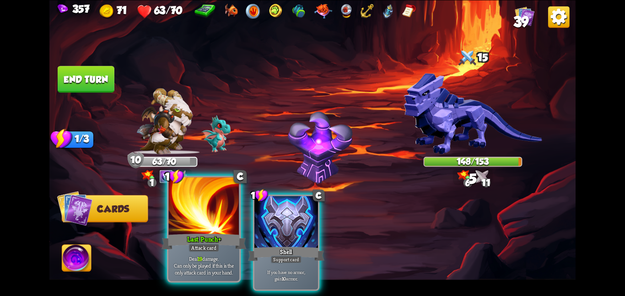
click at [189, 218] on div at bounding box center [203, 206] width 71 height 59
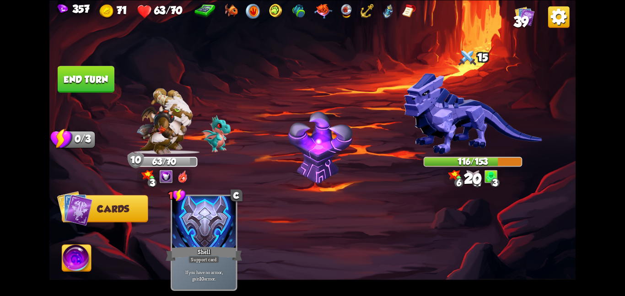
click at [82, 70] on button "End turn" at bounding box center [86, 79] width 57 height 27
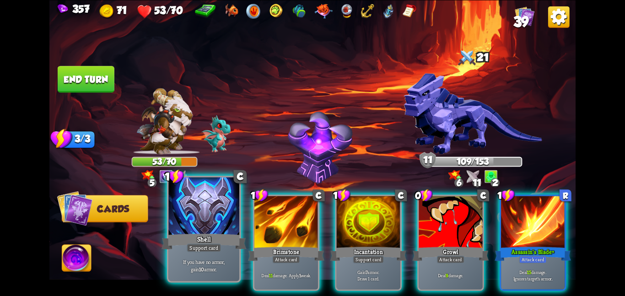
click at [216, 199] on div at bounding box center [203, 206] width 71 height 59
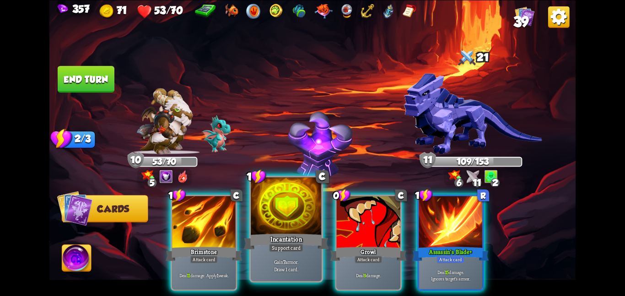
click at [261, 207] on div at bounding box center [286, 206] width 71 height 59
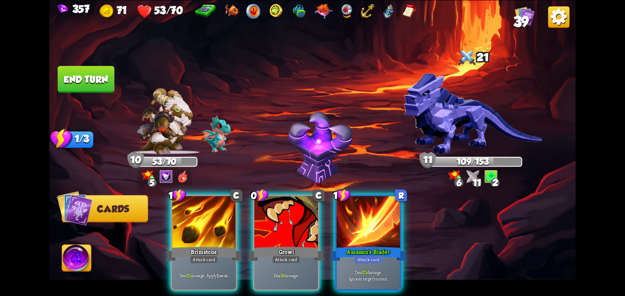
click at [261, 207] on div "1 C Brimstone Attack card Deal 11 damage. Apply 1 weak. 0 C Growl Attack card D…" at bounding box center [365, 230] width 421 height 132
click at [261, 207] on div at bounding box center [286, 223] width 64 height 54
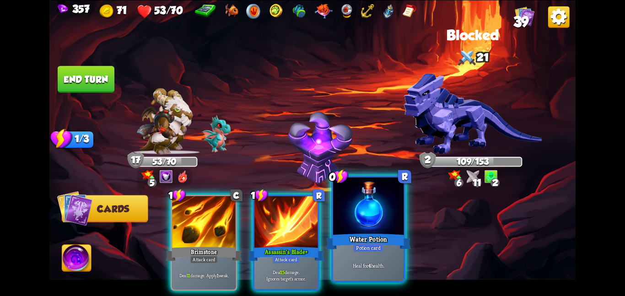
click at [353, 215] on div at bounding box center [368, 206] width 71 height 59
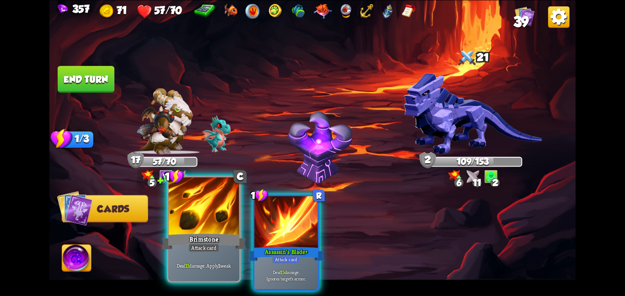
click at [220, 213] on div at bounding box center [203, 206] width 71 height 59
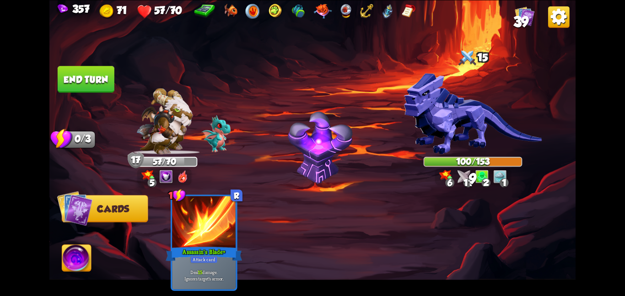
click at [95, 72] on button "End turn" at bounding box center [86, 79] width 57 height 27
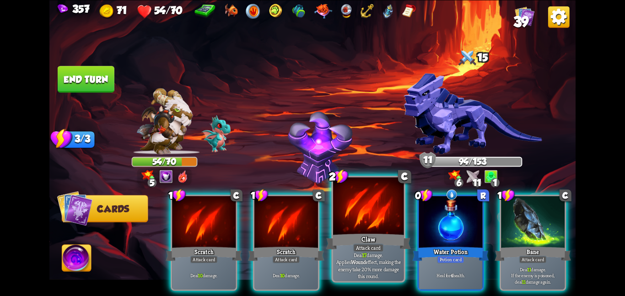
click at [358, 221] on div at bounding box center [368, 206] width 71 height 59
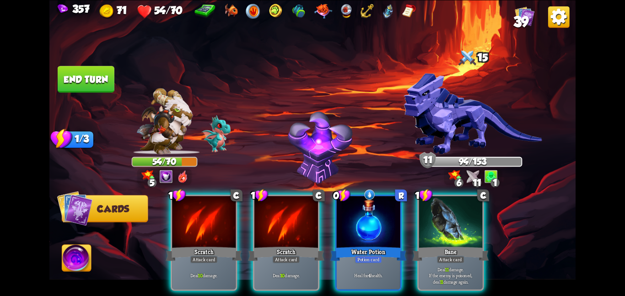
click at [358, 221] on div at bounding box center [369, 223] width 64 height 54
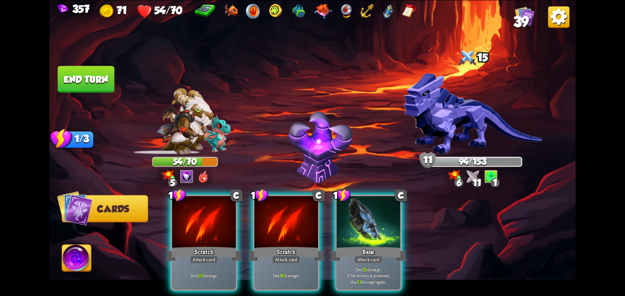
click at [358, 221] on div at bounding box center [369, 223] width 64 height 54
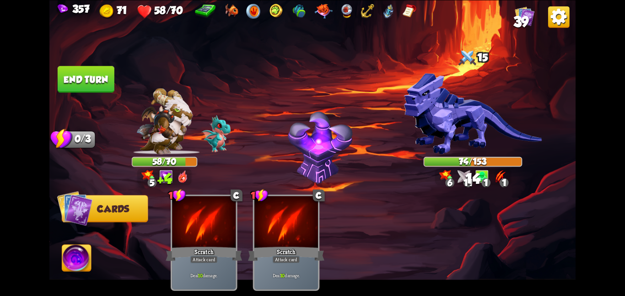
click at [408, 108] on img at bounding box center [473, 113] width 138 height 81
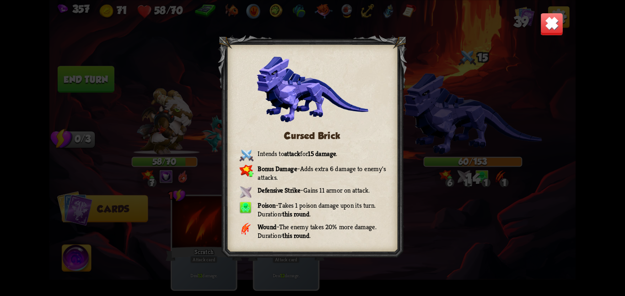
click at [550, 30] on img at bounding box center [551, 23] width 23 height 23
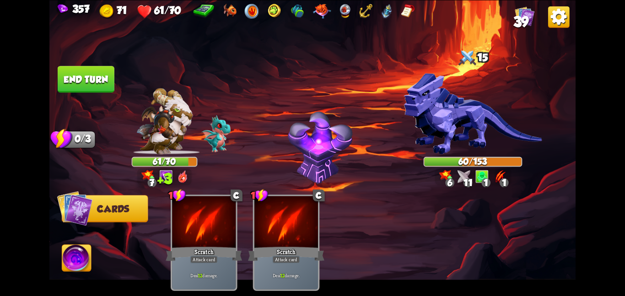
click at [79, 70] on button "End turn" at bounding box center [86, 79] width 57 height 27
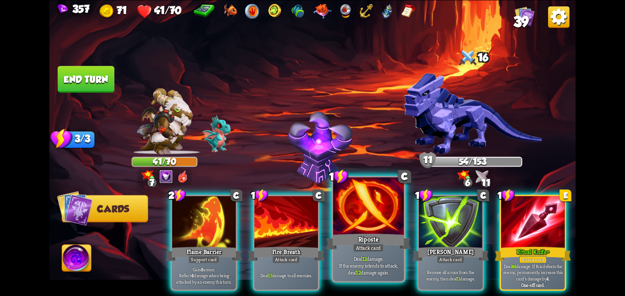
click at [358, 221] on div at bounding box center [368, 206] width 71 height 59
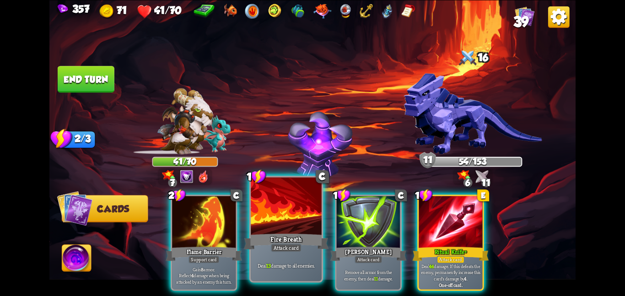
click at [279, 209] on div at bounding box center [286, 206] width 71 height 59
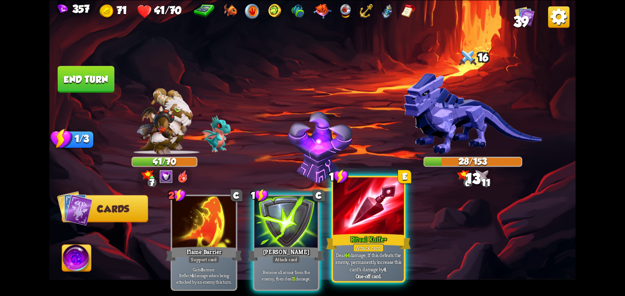
click at [376, 215] on div at bounding box center [368, 206] width 71 height 59
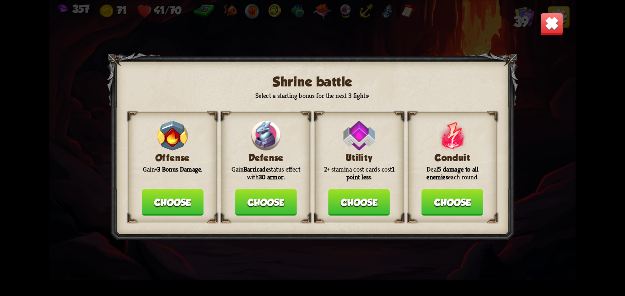
click at [258, 196] on button "Choose" at bounding box center [266, 202] width 62 height 27
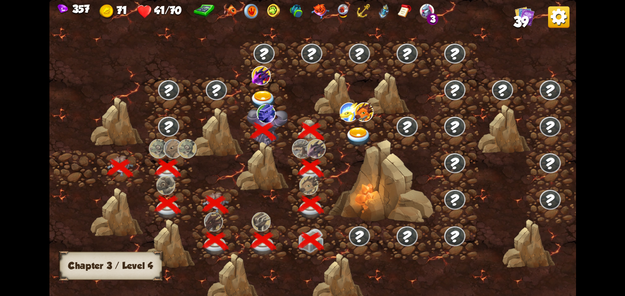
click at [255, 80] on img at bounding box center [261, 74] width 19 height 19
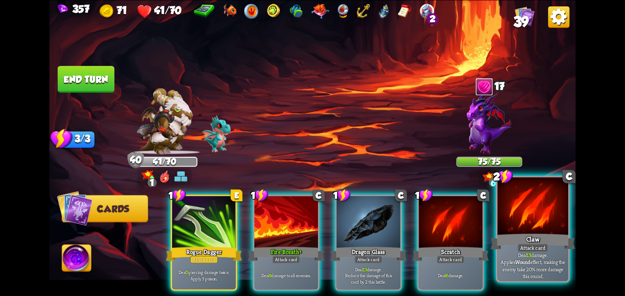
click at [534, 229] on div at bounding box center [532, 206] width 71 height 59
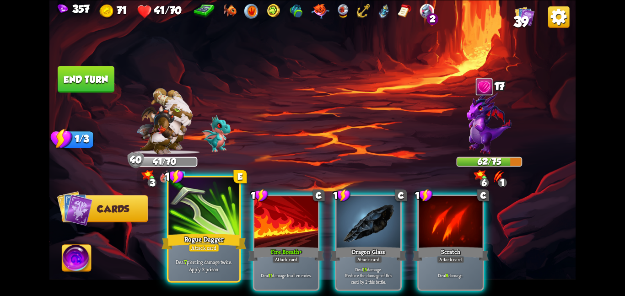
click at [214, 200] on div at bounding box center [203, 206] width 71 height 59
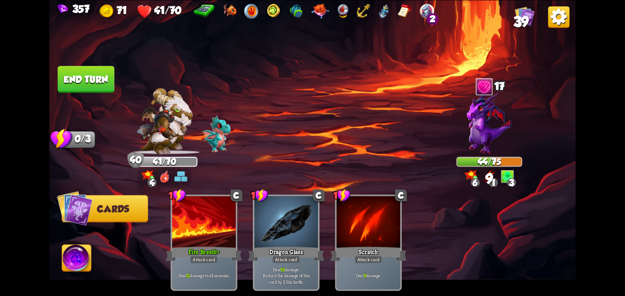
click at [99, 71] on button "End turn" at bounding box center [86, 79] width 57 height 27
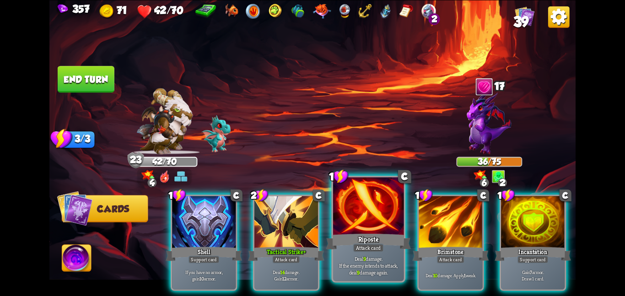
click at [354, 208] on div at bounding box center [368, 206] width 71 height 59
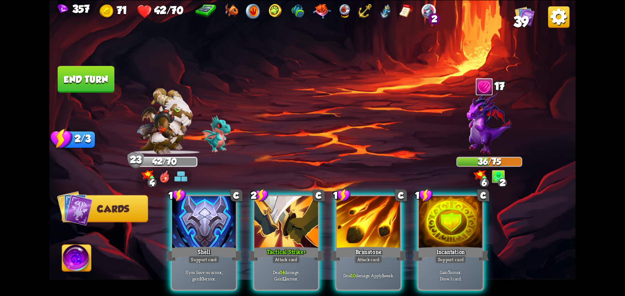
click at [354, 208] on div at bounding box center [369, 223] width 64 height 54
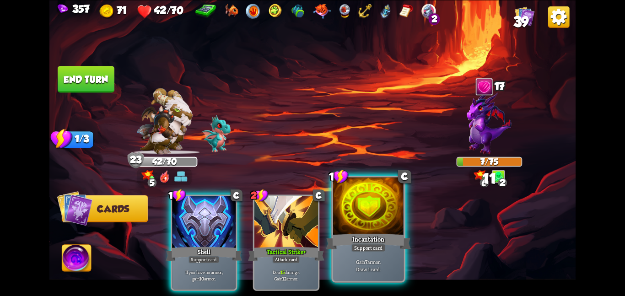
click at [350, 220] on div at bounding box center [368, 206] width 71 height 59
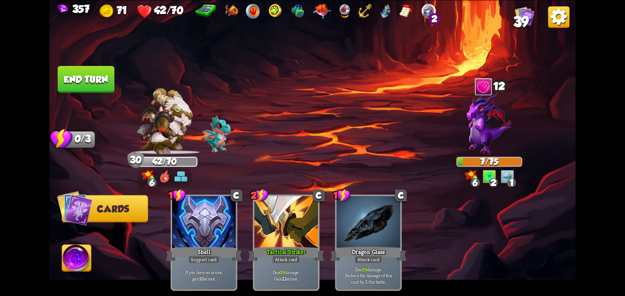
click at [97, 73] on button "End turn" at bounding box center [86, 79] width 57 height 27
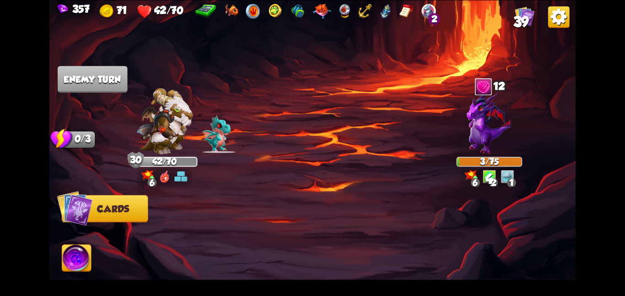
click at [82, 254] on img at bounding box center [76, 260] width 29 height 30
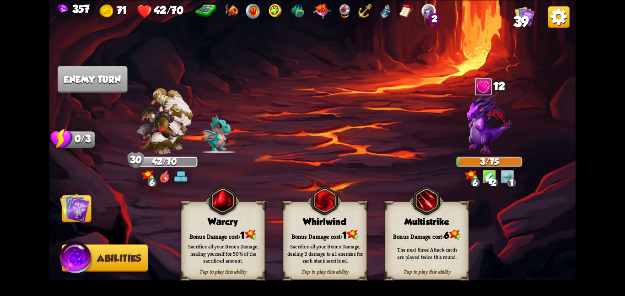
click at [300, 251] on div "Sacrifice all your Bonus Damage, dealing 3 damage to all enemies for each stack…" at bounding box center [325, 253] width 76 height 21
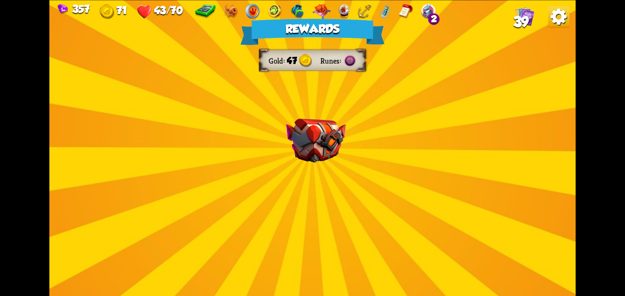
click at [290, 96] on div "Rewards Gold 47 Runes Select a card 3 C Maul Attack card Deal 20 damage. 1 C Ra…" at bounding box center [312, 148] width 526 height 296
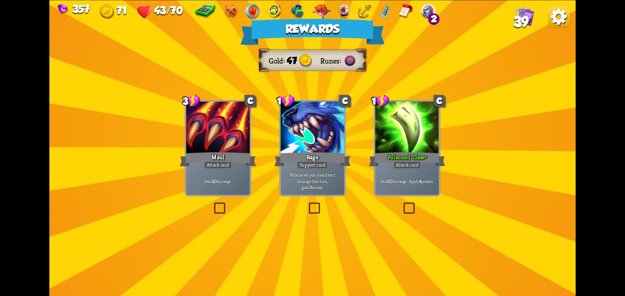
click at [376, 126] on div at bounding box center [407, 129] width 64 height 54
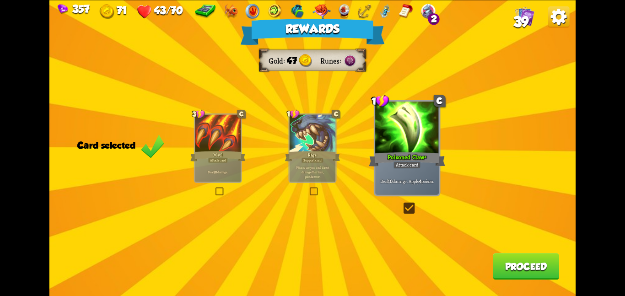
click at [525, 269] on button "Proceed" at bounding box center [526, 266] width 66 height 27
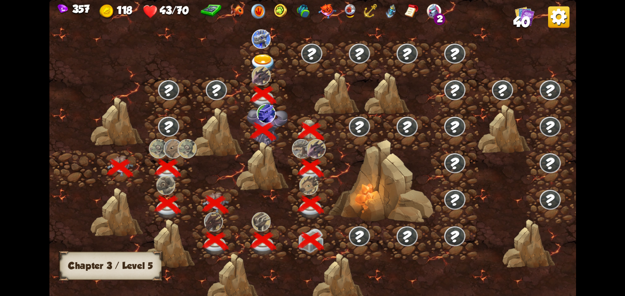
click at [267, 55] on img at bounding box center [263, 63] width 27 height 19
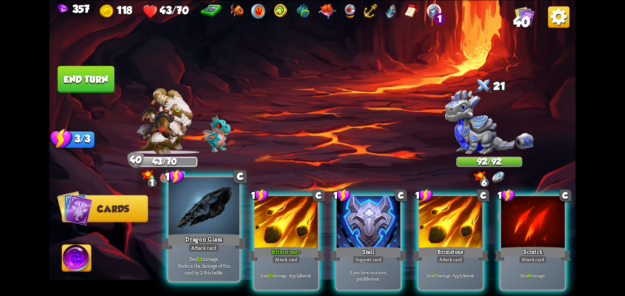
click at [227, 226] on div at bounding box center [203, 206] width 71 height 59
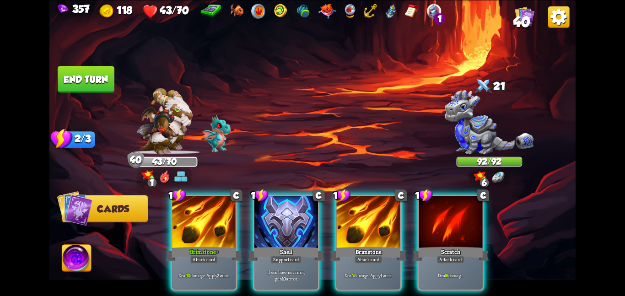
click at [227, 226] on div at bounding box center [204, 223] width 64 height 54
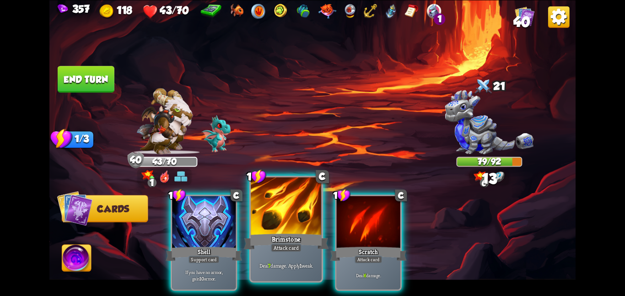
click at [273, 227] on div at bounding box center [286, 206] width 71 height 59
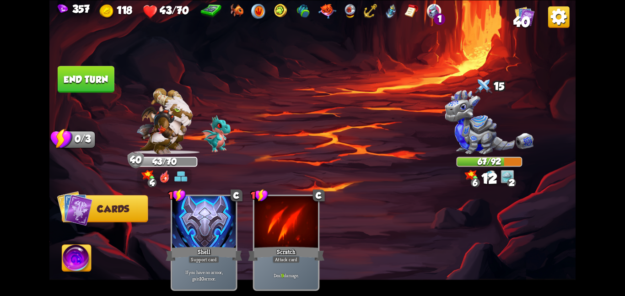
click at [100, 82] on button "End turn" at bounding box center [86, 79] width 57 height 27
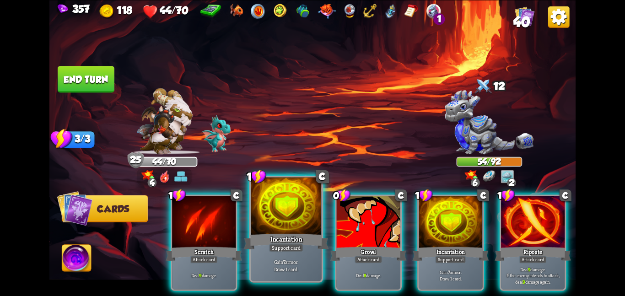
click at [305, 224] on div at bounding box center [286, 206] width 71 height 59
click at [337, 224] on div at bounding box center [369, 223] width 64 height 54
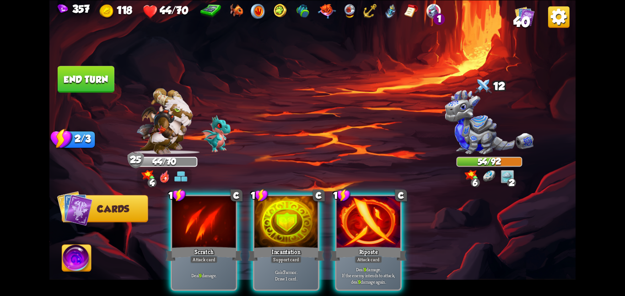
click at [305, 224] on div at bounding box center [286, 223] width 64 height 54
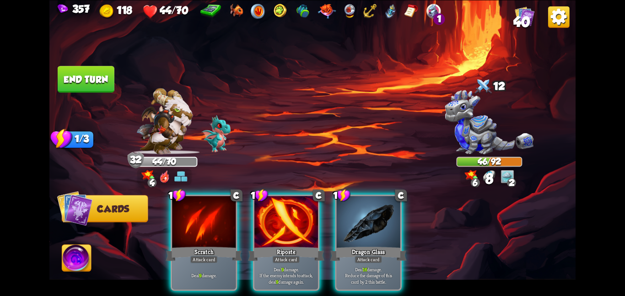
click at [305, 224] on div at bounding box center [286, 223] width 64 height 54
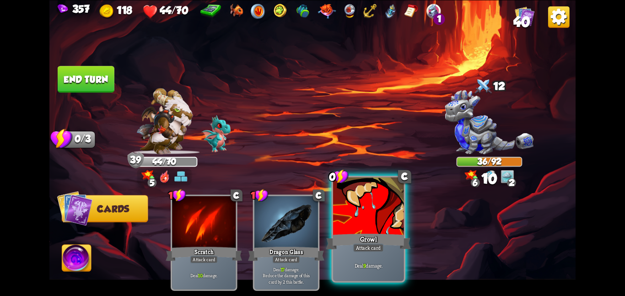
click at [345, 246] on div "Growl" at bounding box center [368, 241] width 85 height 19
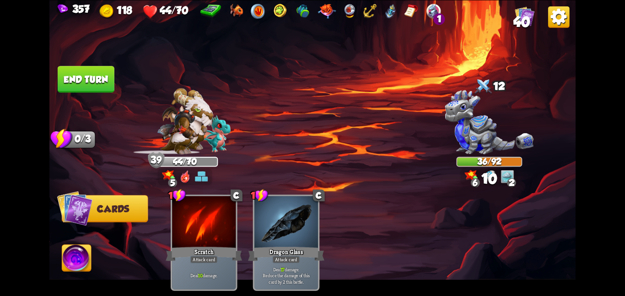
click at [80, 73] on button "End turn" at bounding box center [86, 79] width 57 height 27
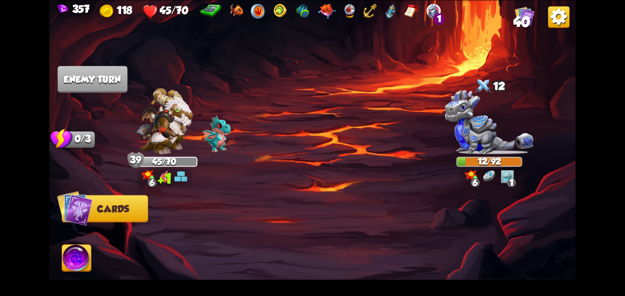
click at [68, 261] on img at bounding box center [76, 260] width 29 height 30
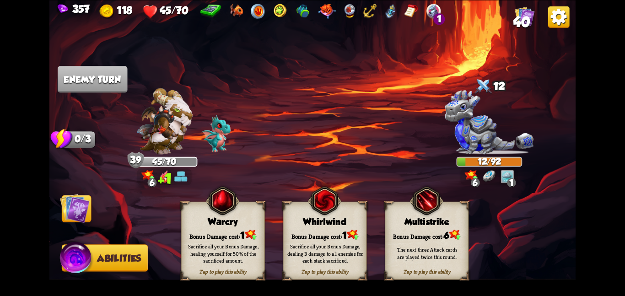
click at [292, 220] on div "Whirlwind" at bounding box center [324, 221] width 83 height 11
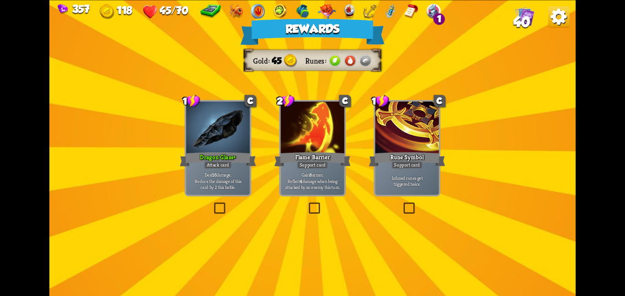
click at [216, 158] on div "Dragon Glass+" at bounding box center [218, 159] width 76 height 17
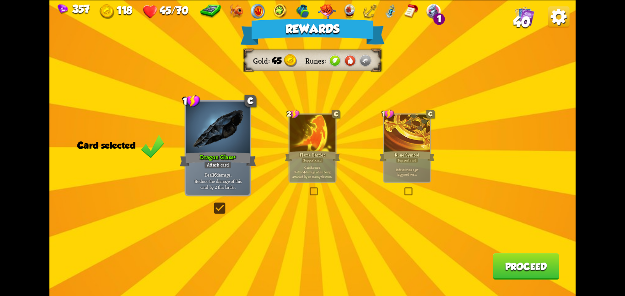
click at [535, 274] on button "Proceed" at bounding box center [526, 266] width 66 height 27
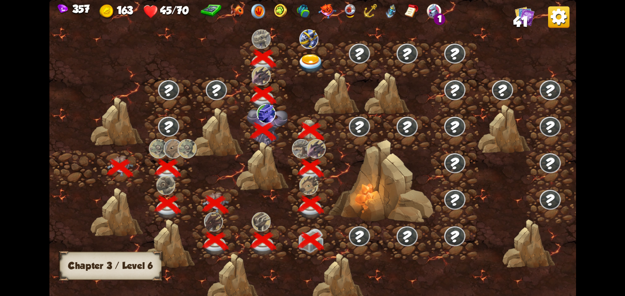
click at [308, 64] on img at bounding box center [311, 63] width 27 height 19
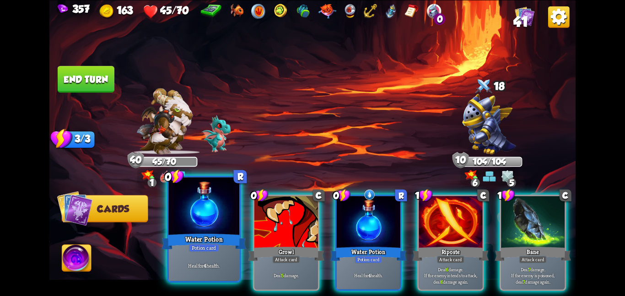
click at [211, 216] on div at bounding box center [203, 206] width 71 height 59
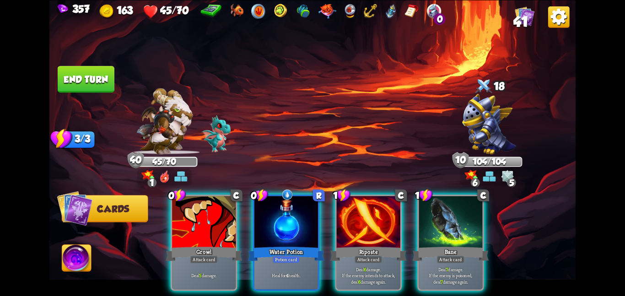
click at [211, 216] on div at bounding box center [204, 223] width 64 height 54
click at [211, 216] on div "0 C Growl Attack card Deal 5 damage. 0 R Water Potion Potion card Heal for 4 he…" at bounding box center [365, 230] width 421 height 132
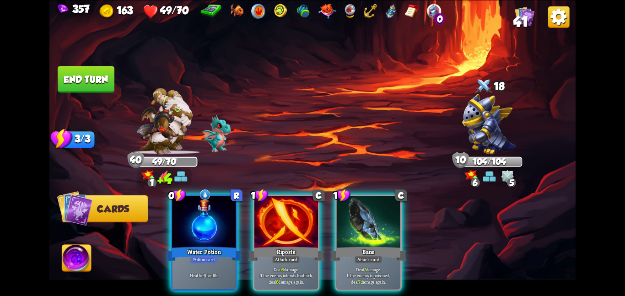
click at [211, 216] on div at bounding box center [204, 223] width 64 height 54
click at [211, 216] on div "0 R Water Potion Potion card Heal for 4 health. 1 C Riposte Attack card Deal 6 …" at bounding box center [365, 230] width 421 height 132
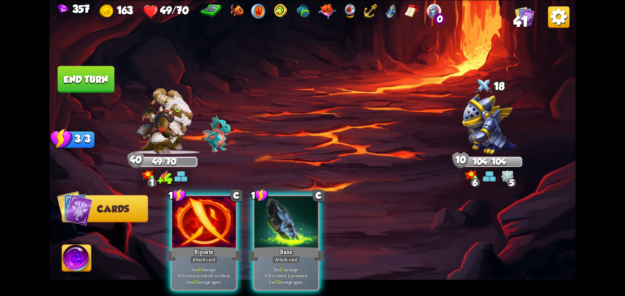
click at [211, 216] on div at bounding box center [204, 223] width 64 height 54
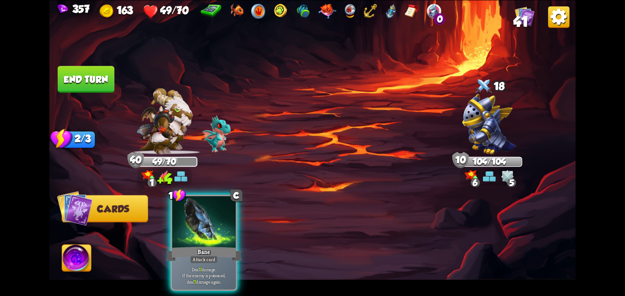
click at [211, 216] on div at bounding box center [204, 223] width 64 height 54
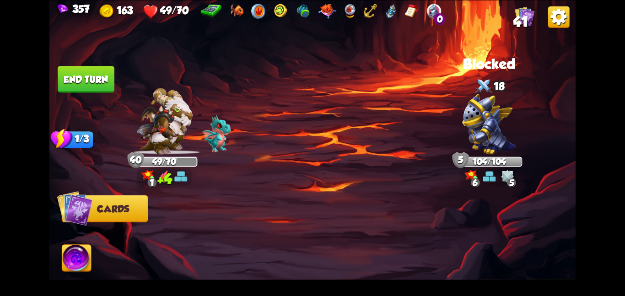
click at [211, 215] on div at bounding box center [365, 230] width 421 height 132
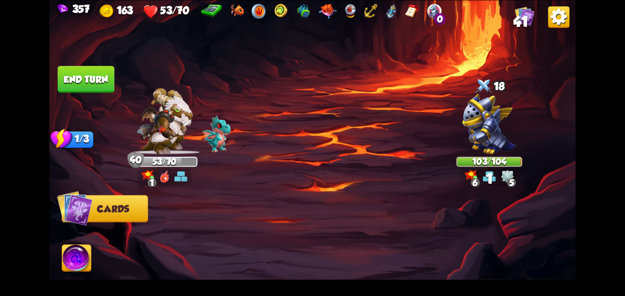
click at [75, 71] on button "End turn" at bounding box center [86, 79] width 57 height 27
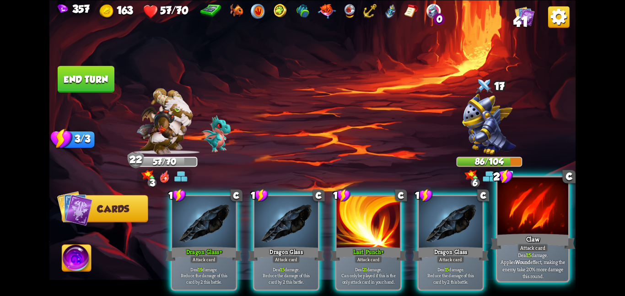
click at [566, 219] on div at bounding box center [532, 206] width 71 height 59
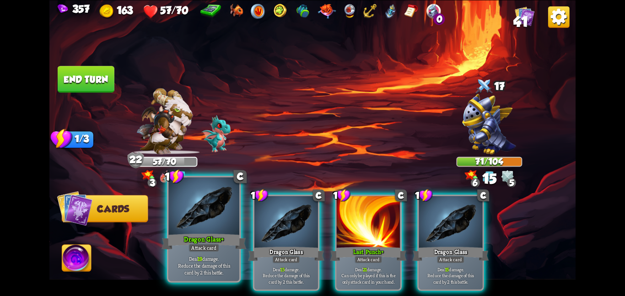
click at [224, 213] on div at bounding box center [203, 206] width 71 height 59
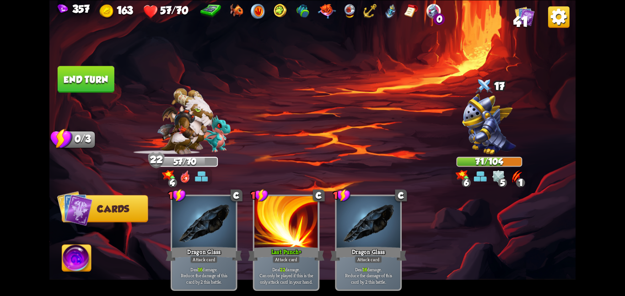
click at [72, 84] on button "End turn" at bounding box center [86, 79] width 57 height 27
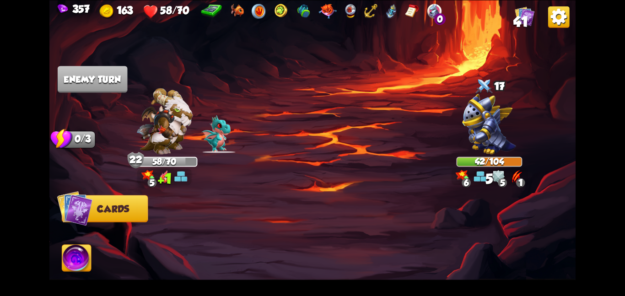
click at [265, 74] on img at bounding box center [312, 148] width 526 height 296
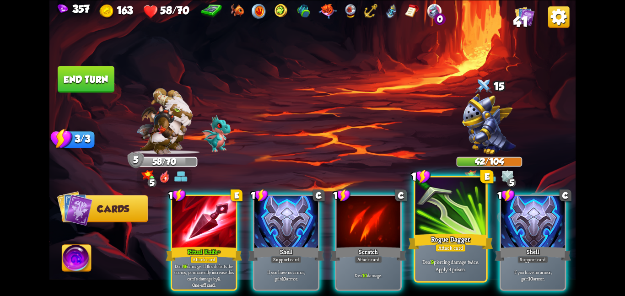
click at [449, 216] on div at bounding box center [450, 206] width 71 height 59
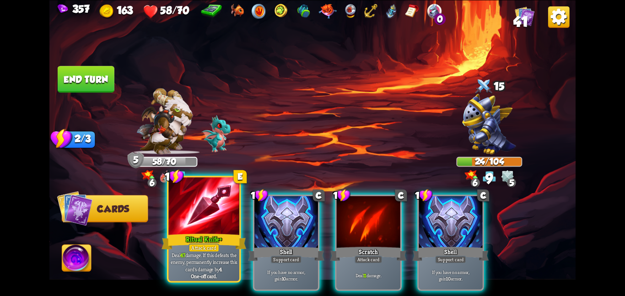
click at [208, 210] on div at bounding box center [203, 206] width 71 height 59
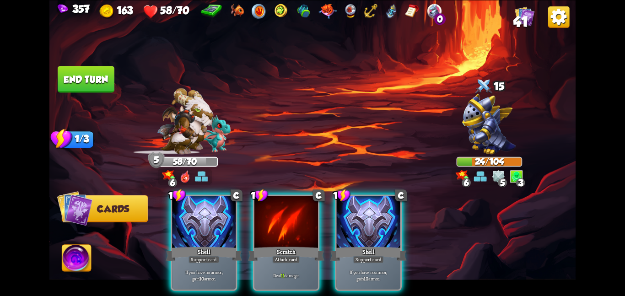
click at [91, 70] on button "End turn" at bounding box center [86, 79] width 57 height 27
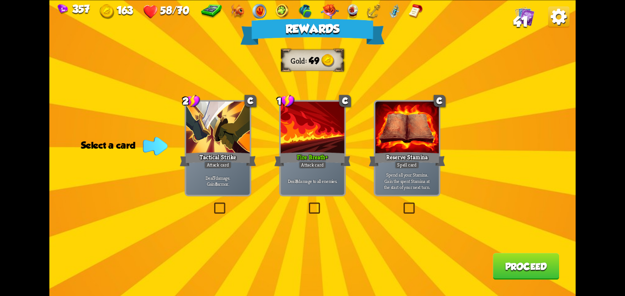
click at [299, 141] on div at bounding box center [313, 129] width 64 height 54
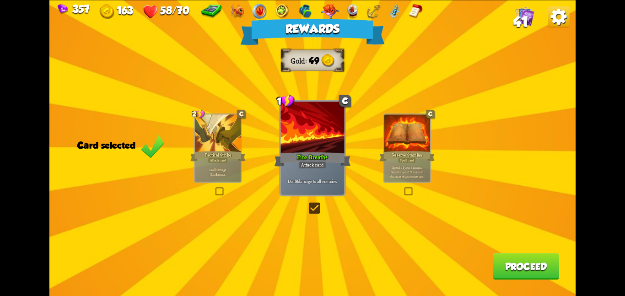
click at [504, 257] on button "Proceed" at bounding box center [526, 266] width 66 height 27
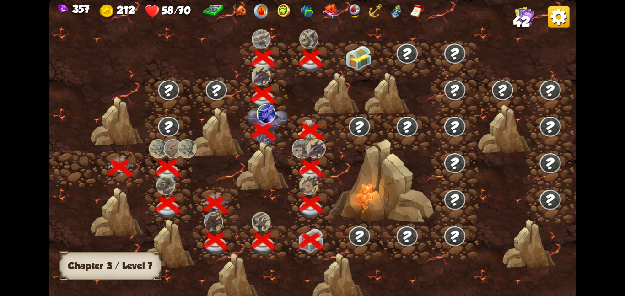
click at [372, 50] on div at bounding box center [359, 58] width 48 height 37
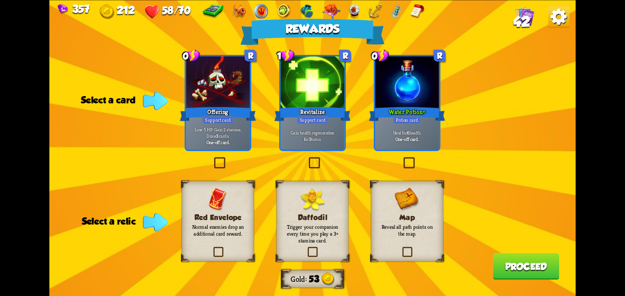
click at [382, 200] on div "Map Reveal all path points on the map." at bounding box center [407, 221] width 72 height 81
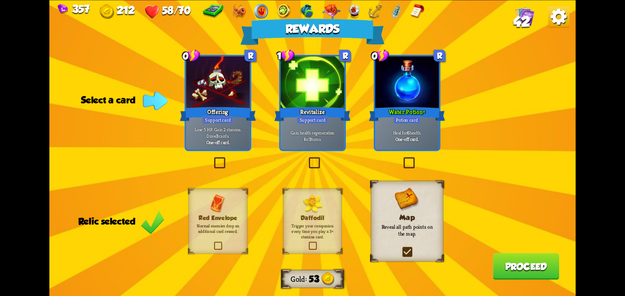
click at [378, 149] on div "Heal for 6 health. One-off card." at bounding box center [407, 136] width 64 height 28
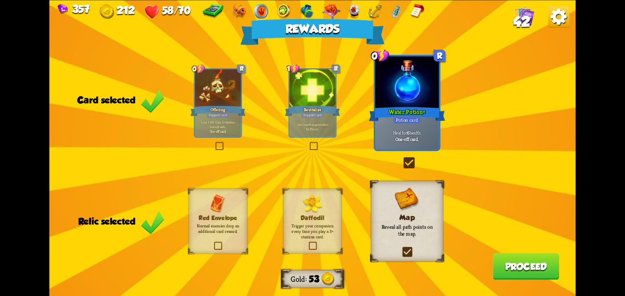
click at [501, 264] on button "Proceed" at bounding box center [526, 266] width 66 height 27
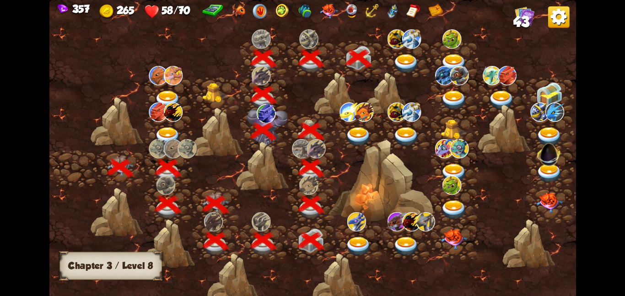
click at [394, 48] on div at bounding box center [407, 58] width 48 height 37
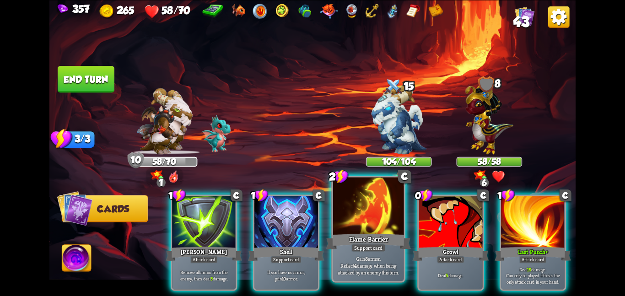
click at [349, 221] on div at bounding box center [368, 206] width 71 height 59
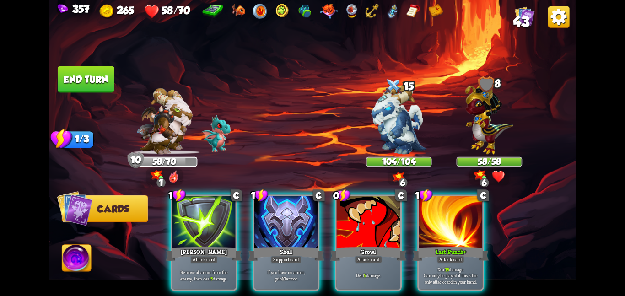
click at [349, 221] on div at bounding box center [369, 223] width 64 height 54
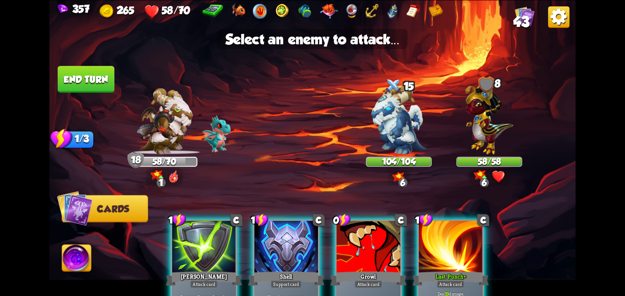
click at [349, 221] on div "0" at bounding box center [342, 219] width 18 height 13
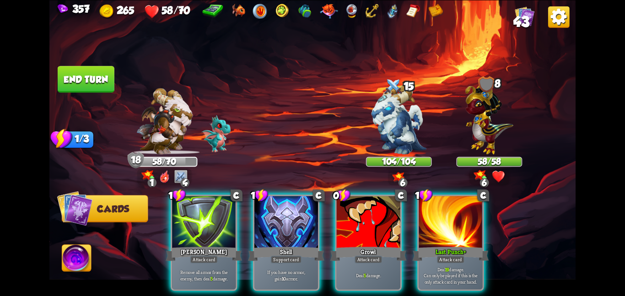
click at [349, 221] on div at bounding box center [369, 223] width 64 height 54
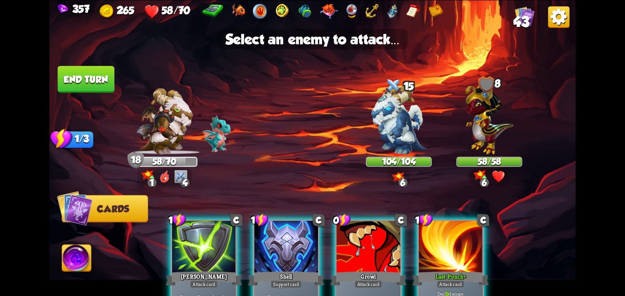
click at [349, 221] on div at bounding box center [369, 248] width 64 height 54
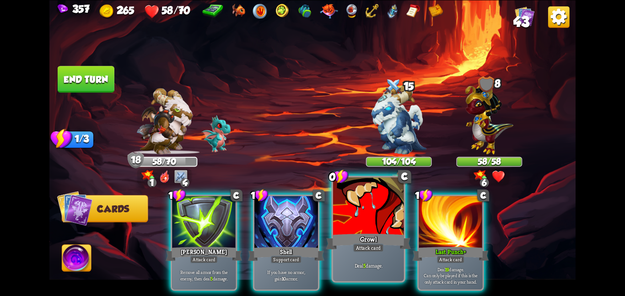
click at [350, 218] on div at bounding box center [368, 206] width 71 height 59
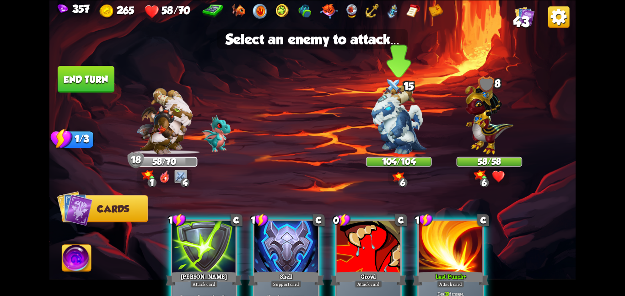
click at [383, 158] on div "104/104" at bounding box center [399, 161] width 64 height 8
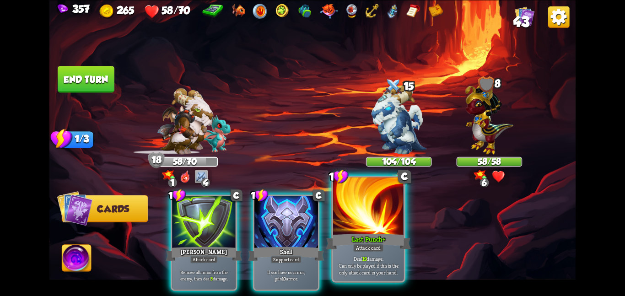
click at [368, 208] on div at bounding box center [368, 206] width 71 height 59
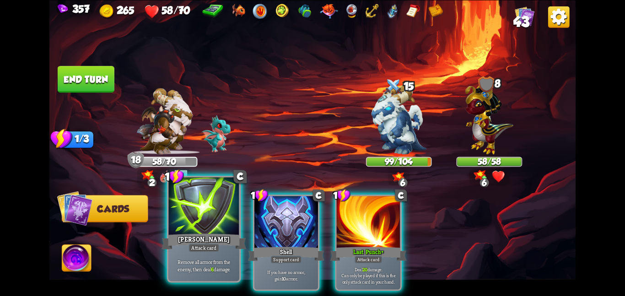
click at [164, 233] on div "[PERSON_NAME]" at bounding box center [204, 241] width 85 height 19
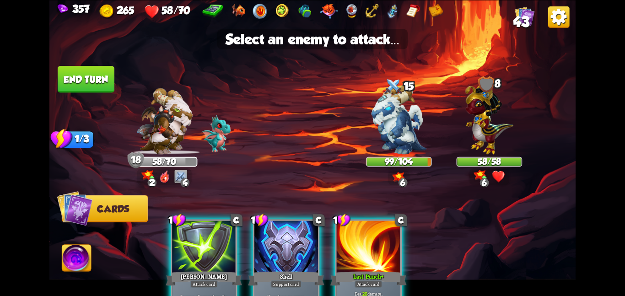
click at [356, 121] on img at bounding box center [312, 148] width 526 height 296
click at [374, 119] on img at bounding box center [399, 119] width 55 height 69
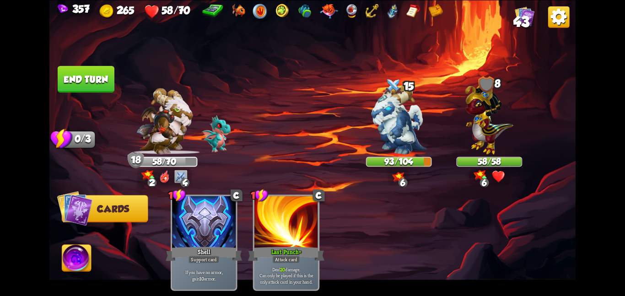
click at [85, 95] on img at bounding box center [312, 148] width 526 height 296
click at [88, 90] on button "End turn" at bounding box center [86, 79] width 57 height 27
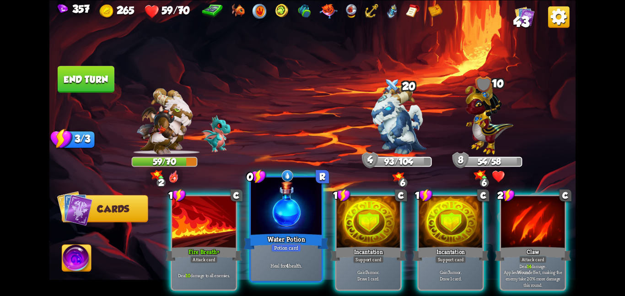
click at [260, 216] on div at bounding box center [286, 206] width 71 height 59
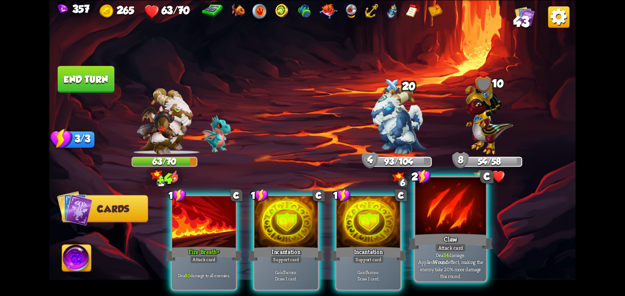
click at [467, 229] on div at bounding box center [450, 206] width 71 height 59
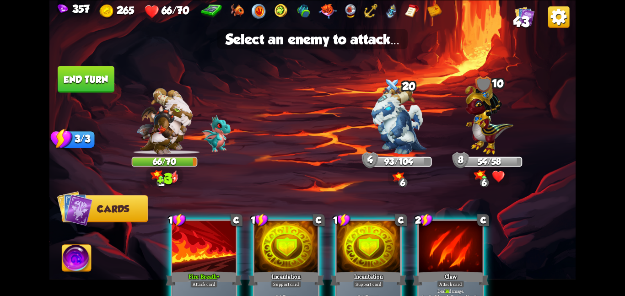
click at [438, 238] on div at bounding box center [451, 248] width 64 height 54
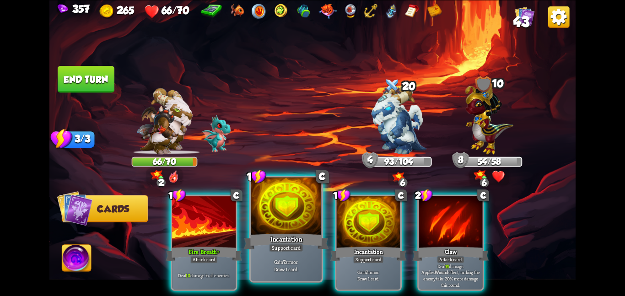
click at [293, 224] on div at bounding box center [286, 206] width 71 height 59
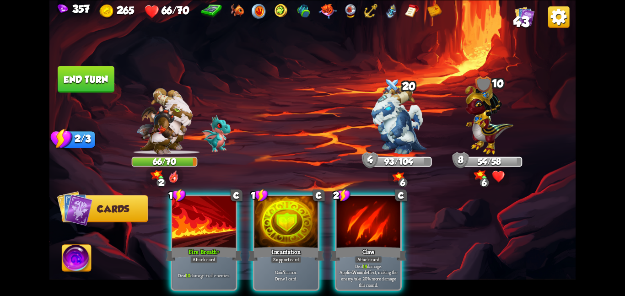
click at [293, 224] on div at bounding box center [286, 223] width 64 height 54
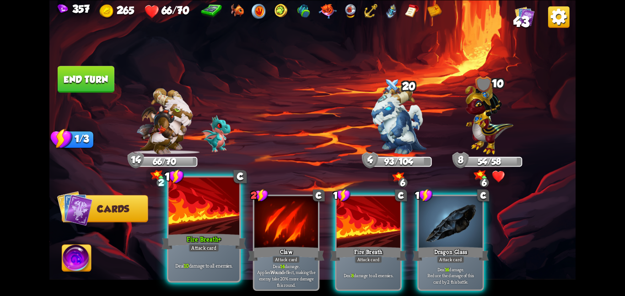
click at [205, 211] on div at bounding box center [203, 206] width 71 height 59
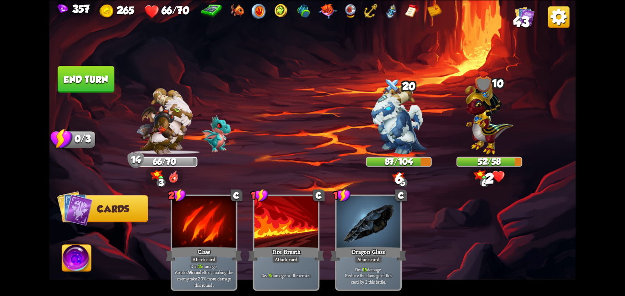
click at [107, 83] on button "End turn" at bounding box center [86, 79] width 57 height 27
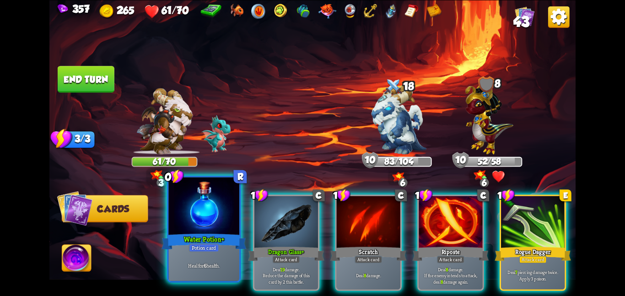
click at [195, 216] on div at bounding box center [203, 206] width 71 height 59
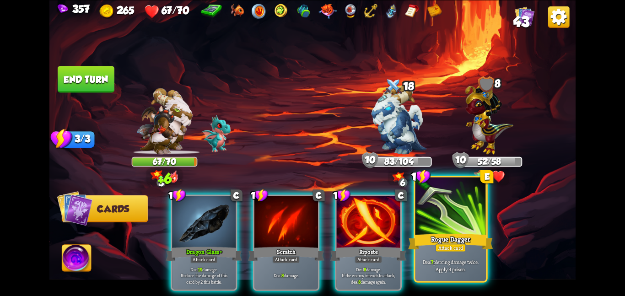
click at [428, 225] on div at bounding box center [450, 206] width 71 height 59
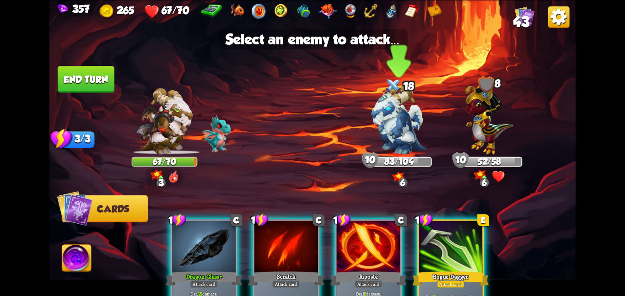
click at [389, 131] on img at bounding box center [399, 119] width 55 height 69
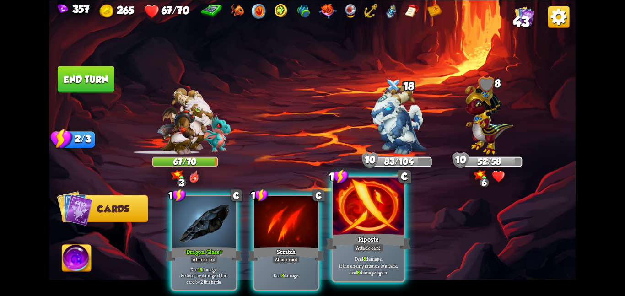
click at [356, 235] on div "Riposte" at bounding box center [368, 241] width 85 height 19
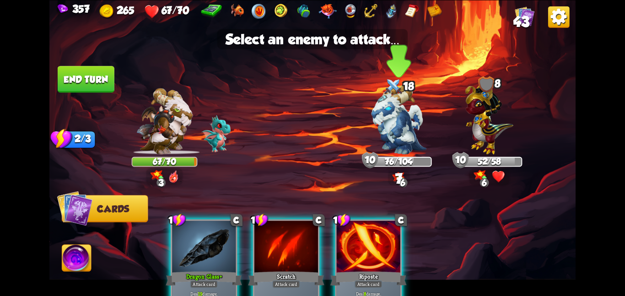
click at [377, 134] on img at bounding box center [399, 119] width 55 height 69
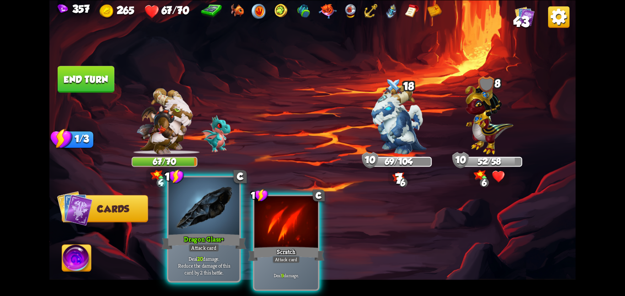
click at [231, 231] on div at bounding box center [203, 206] width 71 height 59
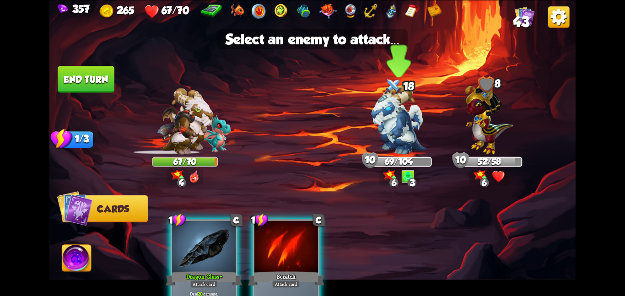
click at [388, 145] on img at bounding box center [399, 119] width 55 height 69
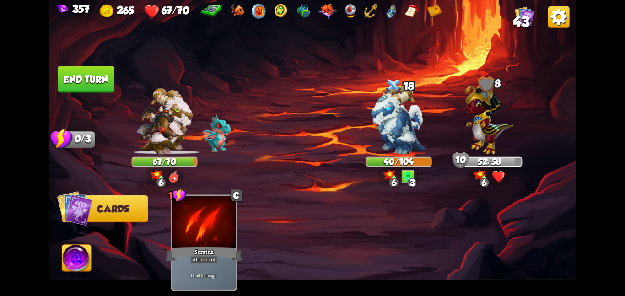
click at [111, 81] on button "End turn" at bounding box center [86, 79] width 57 height 27
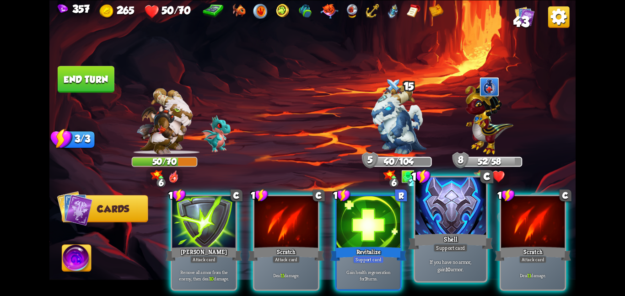
click at [449, 218] on div at bounding box center [450, 206] width 71 height 59
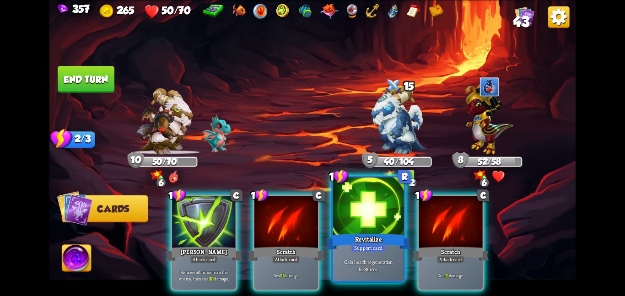
click at [350, 210] on div at bounding box center [368, 206] width 71 height 59
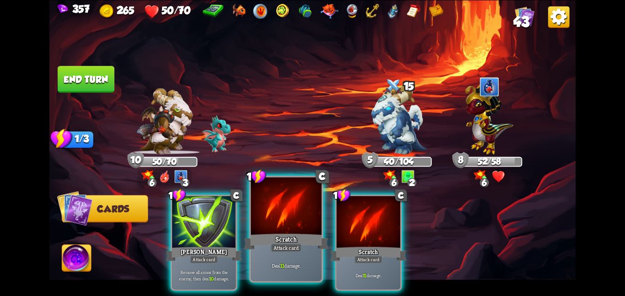
click at [266, 228] on div at bounding box center [286, 206] width 71 height 59
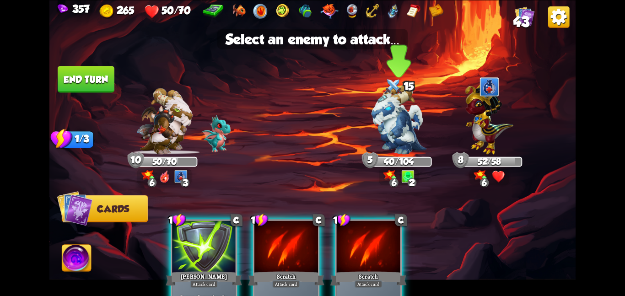
click at [369, 158] on div "5" at bounding box center [370, 160] width 16 height 16
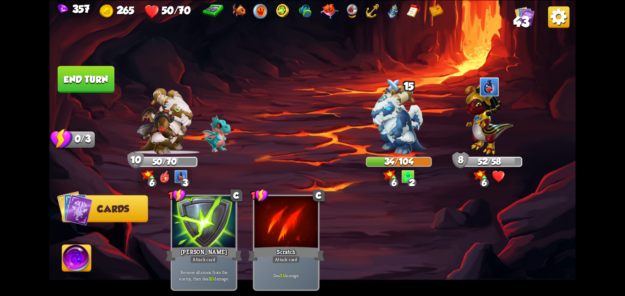
click at [113, 86] on button "End turn" at bounding box center [86, 79] width 57 height 27
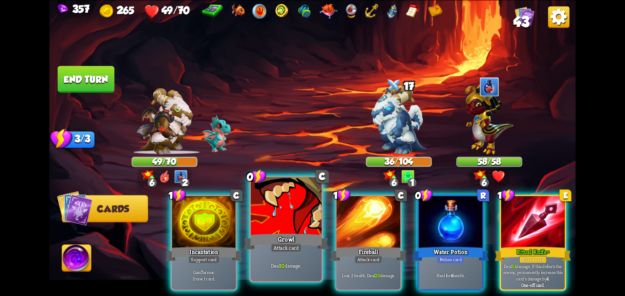
click at [283, 210] on div at bounding box center [286, 206] width 71 height 59
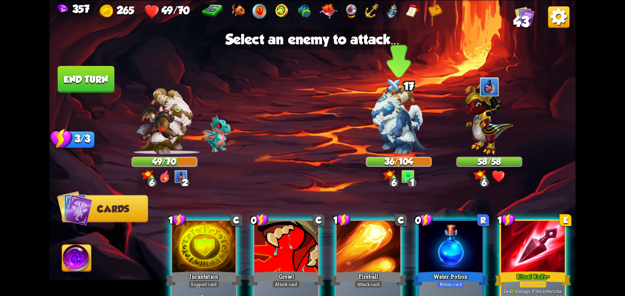
click at [379, 133] on img at bounding box center [399, 119] width 55 height 69
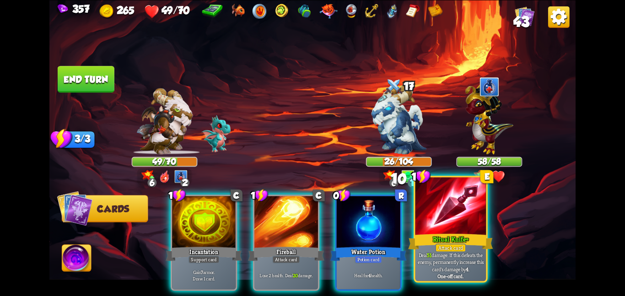
click at [429, 230] on div at bounding box center [450, 206] width 71 height 59
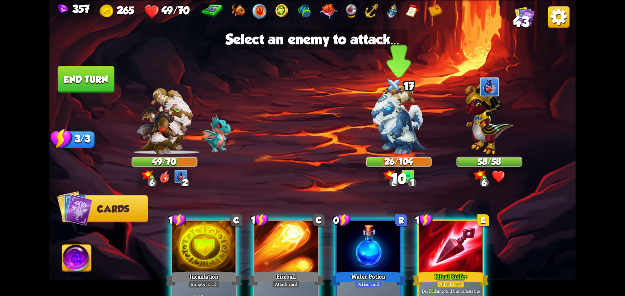
click at [395, 115] on img at bounding box center [399, 119] width 55 height 69
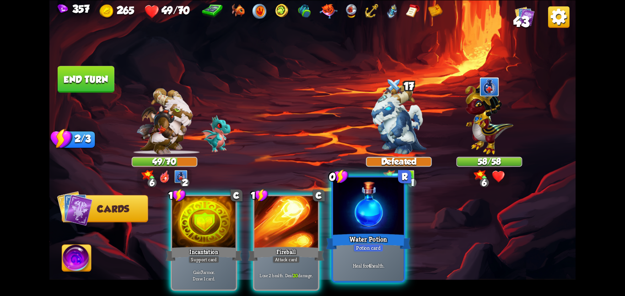
click at [366, 212] on div at bounding box center [368, 206] width 71 height 59
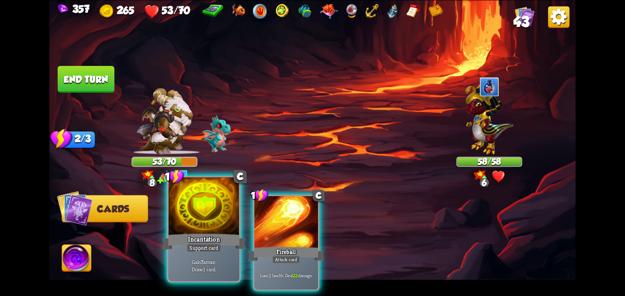
click at [207, 225] on div at bounding box center [203, 206] width 71 height 59
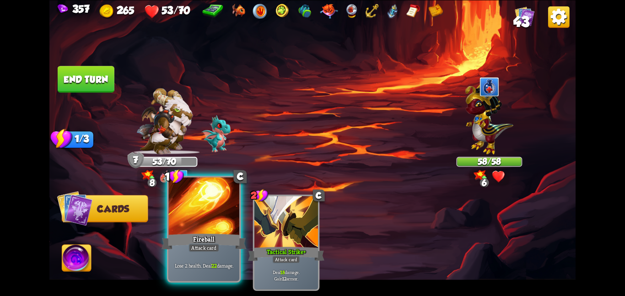
click at [214, 223] on div at bounding box center [203, 206] width 71 height 59
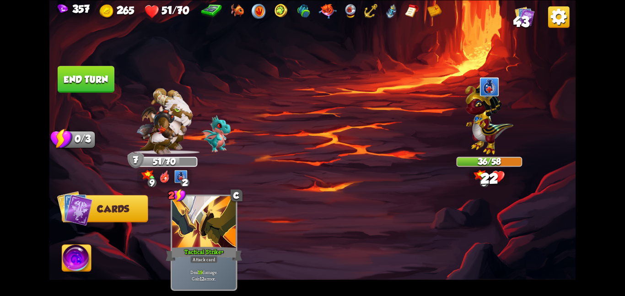
click at [113, 79] on button "End turn" at bounding box center [86, 79] width 57 height 27
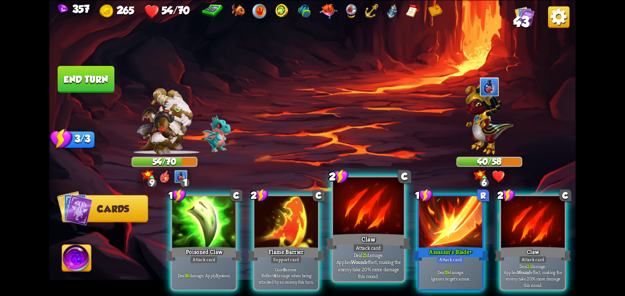
click at [368, 216] on div at bounding box center [368, 206] width 71 height 59
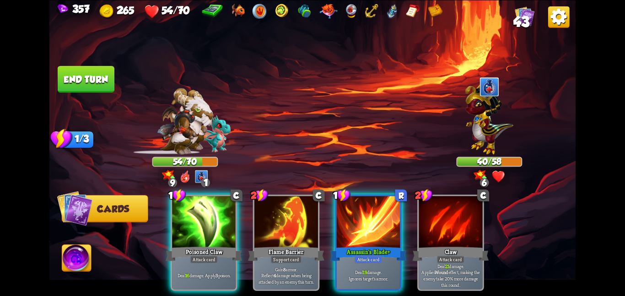
click at [368, 216] on div at bounding box center [369, 223] width 64 height 54
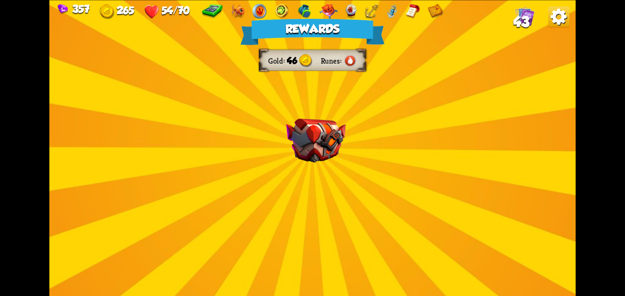
click at [317, 181] on div "Rewards Gold 46 Runes Select a card 0 C Deflect Support card Gain 4 armor. 1 C …" at bounding box center [312, 148] width 526 height 296
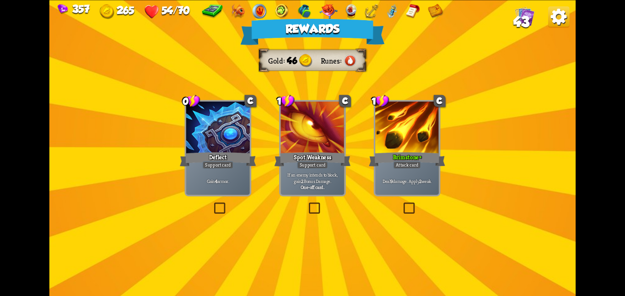
click at [206, 162] on div "Support card" at bounding box center [217, 165] width 31 height 8
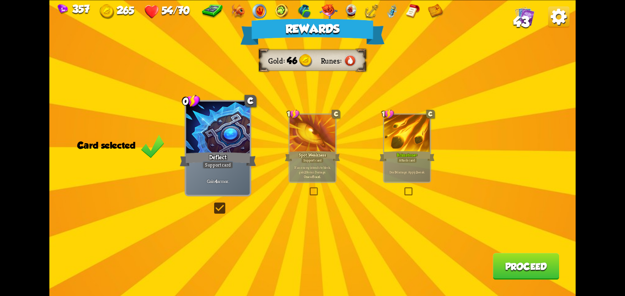
click at [544, 281] on div "Rewards Gold 46 Runes Card selected 0 C Deflect Support card Gain 4 armor. 1 C …" at bounding box center [312, 148] width 526 height 296
click at [535, 275] on button "Proceed" at bounding box center [526, 266] width 66 height 27
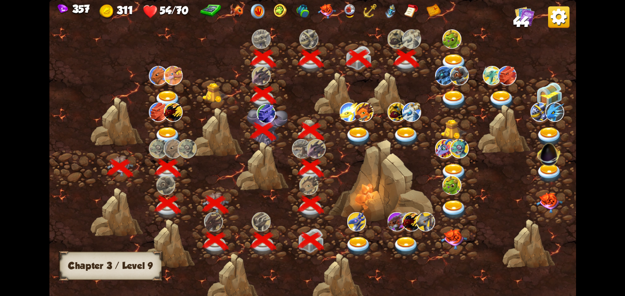
click at [464, 54] on img at bounding box center [454, 63] width 27 height 19
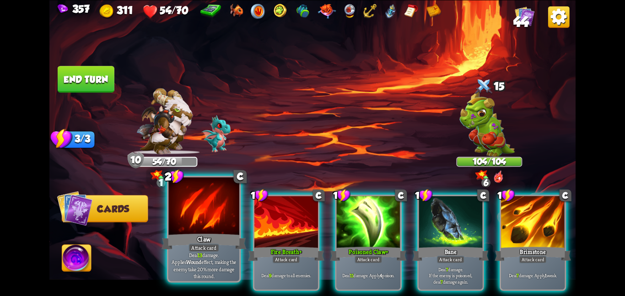
click at [205, 194] on div at bounding box center [203, 206] width 71 height 59
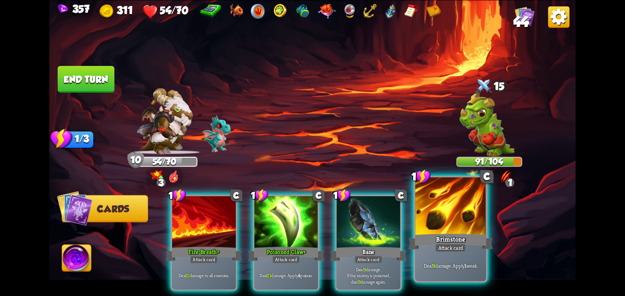
click at [420, 225] on div at bounding box center [450, 206] width 71 height 59
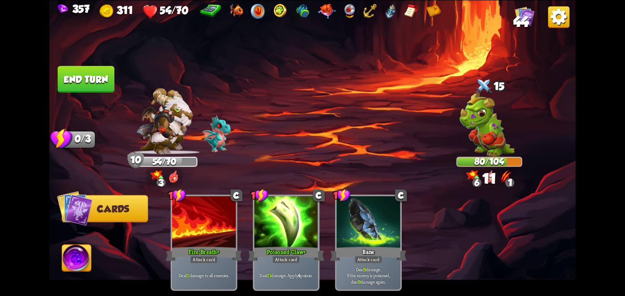
click at [96, 82] on button "End turn" at bounding box center [85, 78] width 57 height 27
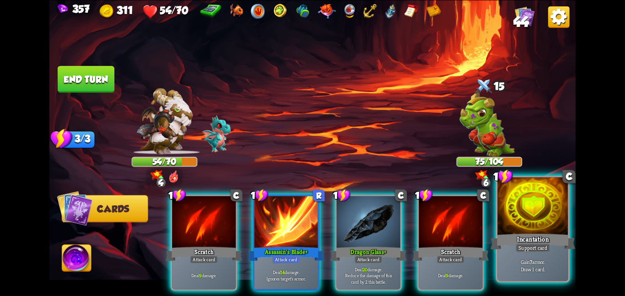
click at [526, 208] on div at bounding box center [532, 206] width 71 height 59
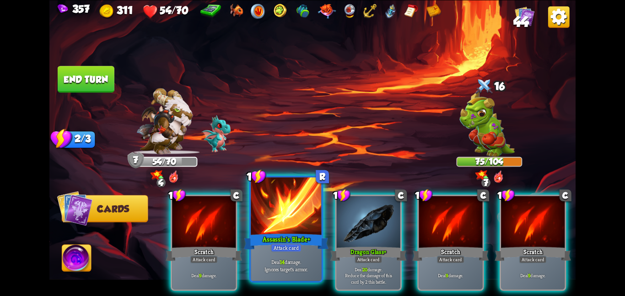
click at [289, 203] on div at bounding box center [286, 206] width 71 height 59
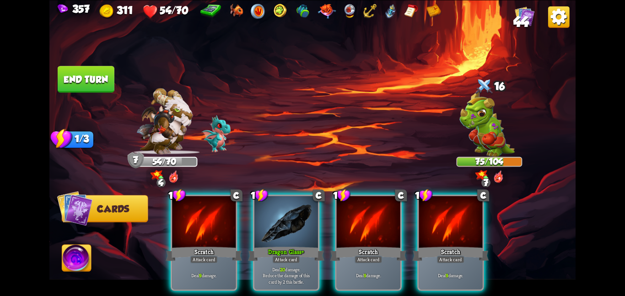
click at [289, 203] on div at bounding box center [286, 223] width 64 height 54
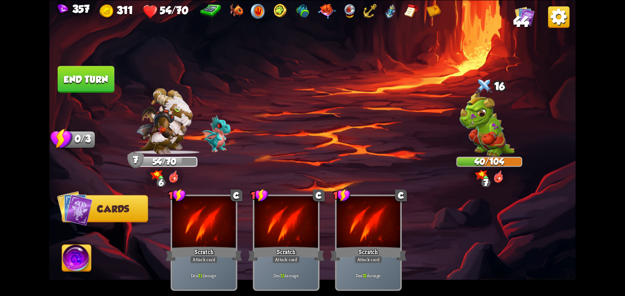
click at [94, 86] on button "End turn" at bounding box center [86, 79] width 57 height 27
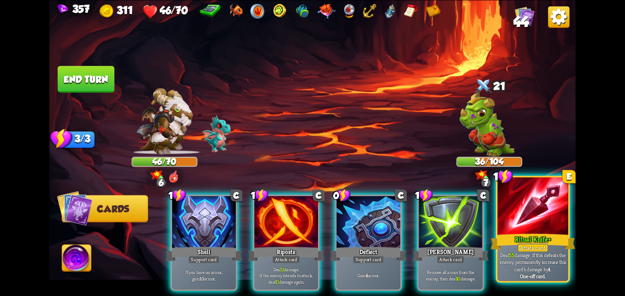
click at [515, 229] on div at bounding box center [532, 206] width 71 height 59
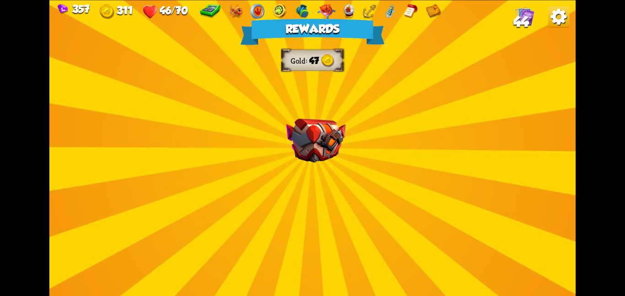
click at [329, 164] on div "Rewards Gold 47 Select a card 1 C Burst+ Support card The next Support card you…" at bounding box center [312, 148] width 526 height 296
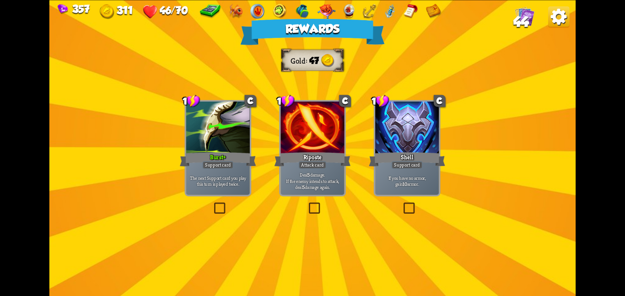
click at [303, 149] on div at bounding box center [313, 129] width 64 height 54
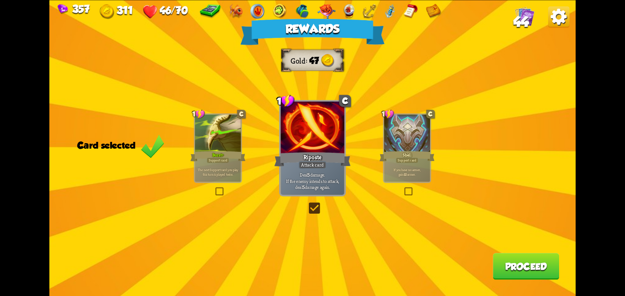
click at [507, 264] on button "Proceed" at bounding box center [526, 266] width 66 height 27
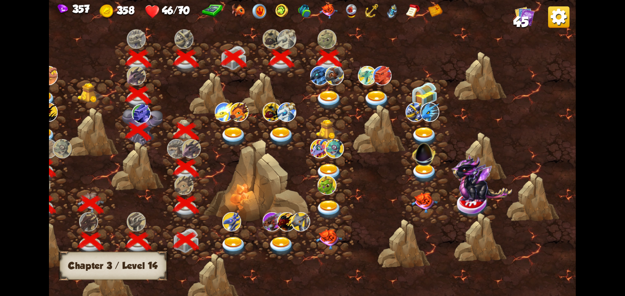
click at [339, 81] on img at bounding box center [334, 74] width 19 height 19
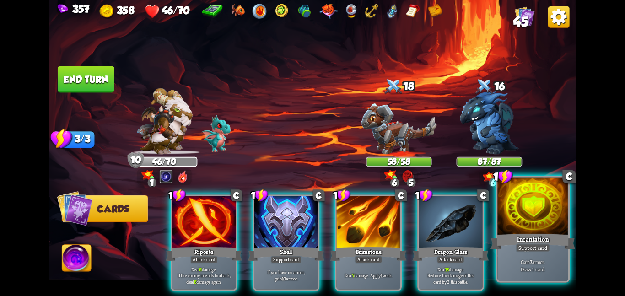
click at [503, 217] on div at bounding box center [532, 206] width 71 height 59
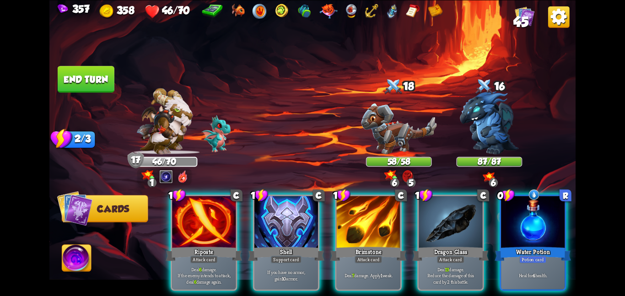
click at [503, 217] on div at bounding box center [533, 223] width 64 height 54
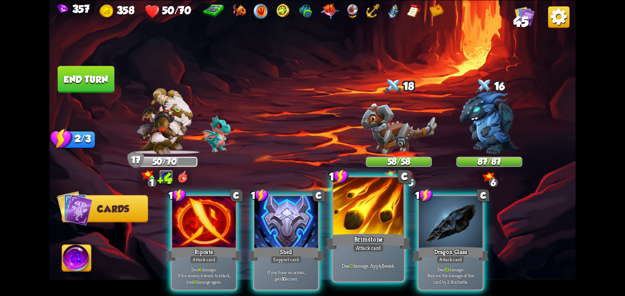
click at [383, 220] on div at bounding box center [368, 206] width 71 height 59
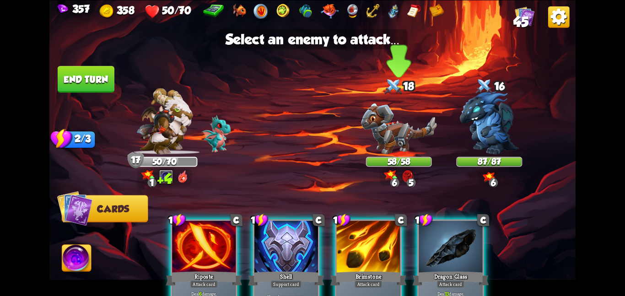
click at [384, 140] on img at bounding box center [399, 128] width 76 height 51
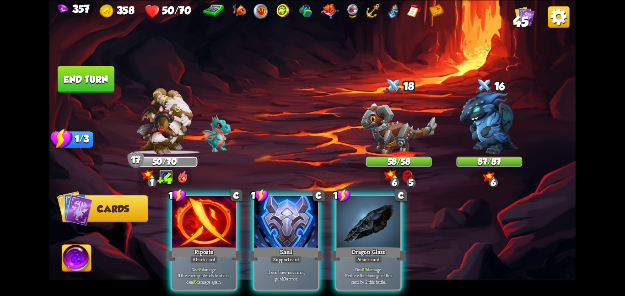
click at [384, 140] on img at bounding box center [399, 128] width 76 height 51
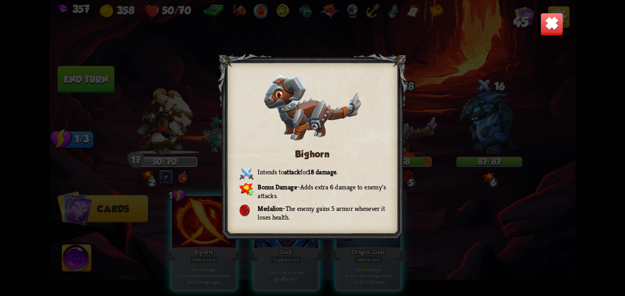
click at [547, 31] on img at bounding box center [551, 23] width 23 height 23
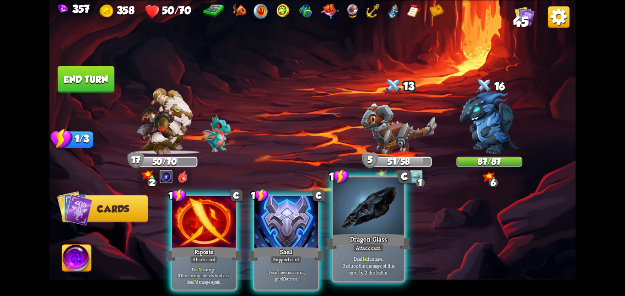
click at [343, 216] on div at bounding box center [368, 206] width 71 height 59
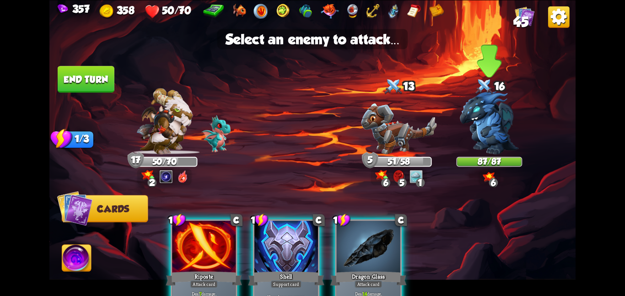
click at [486, 144] on img at bounding box center [489, 122] width 59 height 63
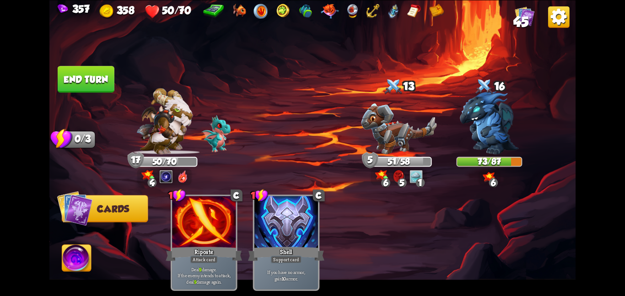
click at [80, 89] on button "End turn" at bounding box center [86, 79] width 57 height 27
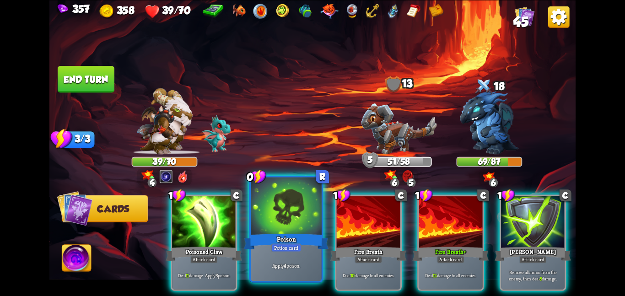
click at [286, 208] on div at bounding box center [286, 206] width 71 height 59
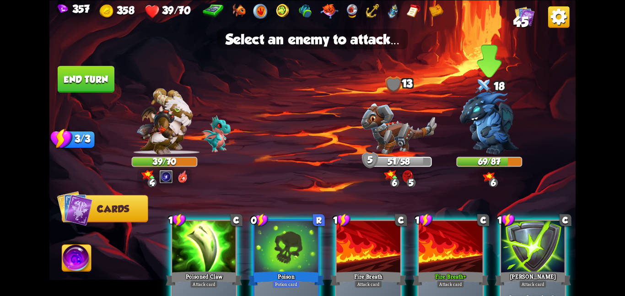
click at [481, 120] on img at bounding box center [489, 122] width 59 height 63
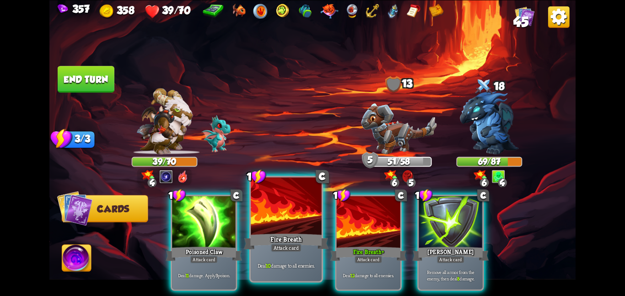
click at [291, 232] on div at bounding box center [286, 206] width 71 height 59
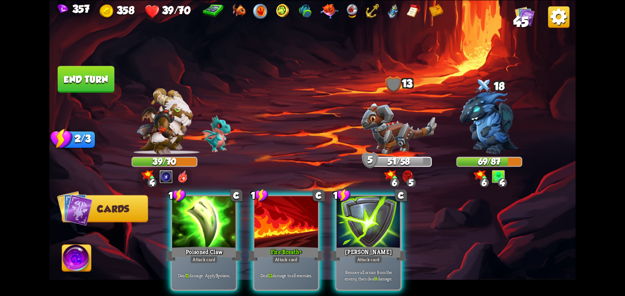
click at [291, 232] on div at bounding box center [286, 223] width 64 height 54
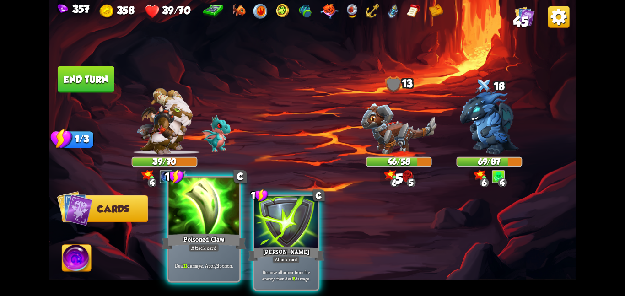
click at [232, 229] on div at bounding box center [203, 206] width 71 height 59
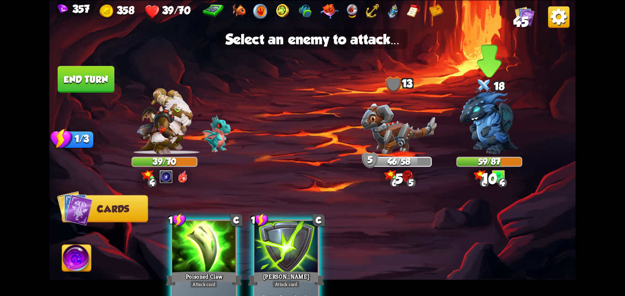
click at [464, 143] on img at bounding box center [489, 122] width 59 height 63
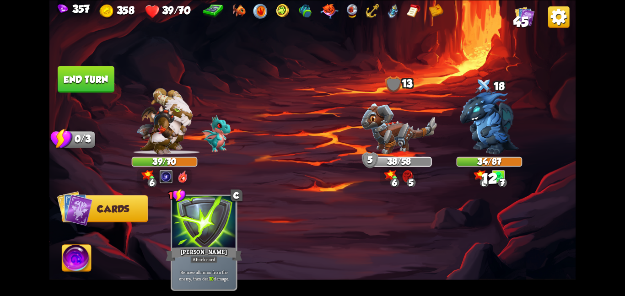
click at [101, 76] on button "End turn" at bounding box center [86, 79] width 57 height 27
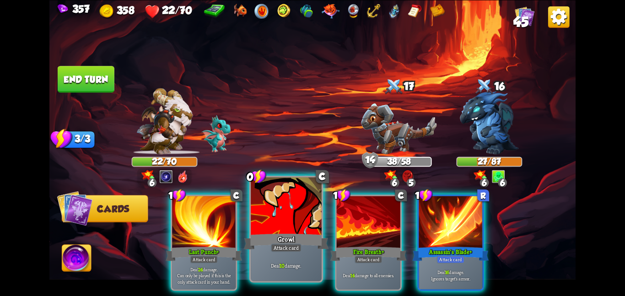
click at [308, 236] on div "Growl" at bounding box center [286, 241] width 85 height 19
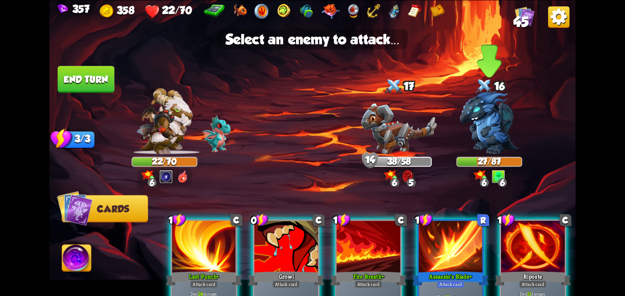
click at [466, 157] on div "27/87" at bounding box center [489, 161] width 64 height 8
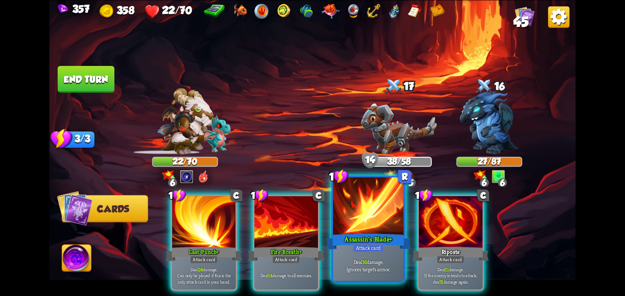
click at [369, 228] on div at bounding box center [368, 206] width 71 height 59
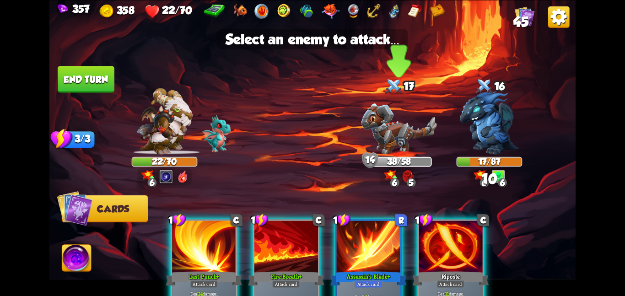
click at [379, 144] on img at bounding box center [399, 128] width 76 height 51
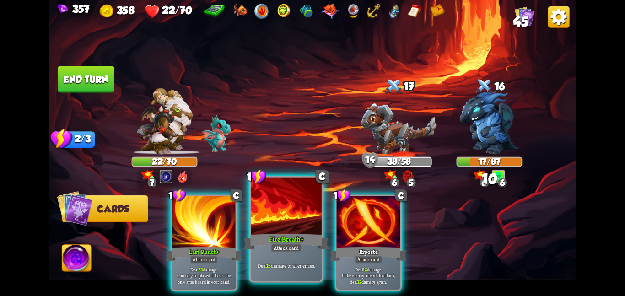
click at [285, 206] on div at bounding box center [286, 206] width 71 height 59
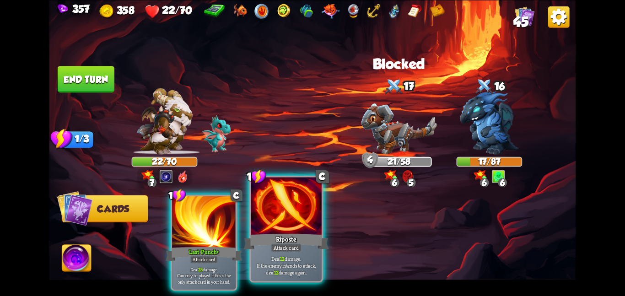
click at [284, 209] on div at bounding box center [286, 206] width 71 height 59
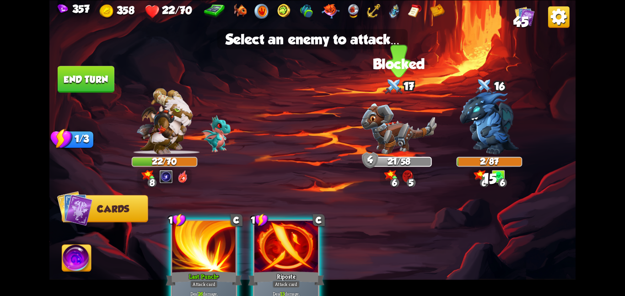
click at [373, 134] on img at bounding box center [399, 128] width 76 height 51
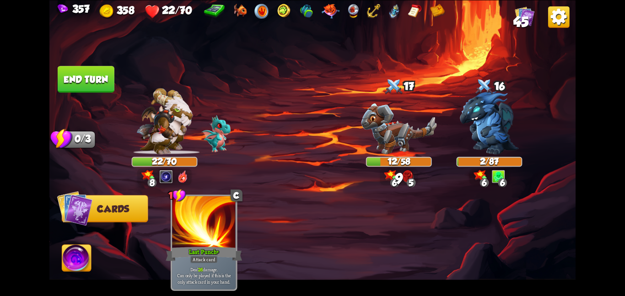
click at [80, 253] on img at bounding box center [76, 260] width 29 height 30
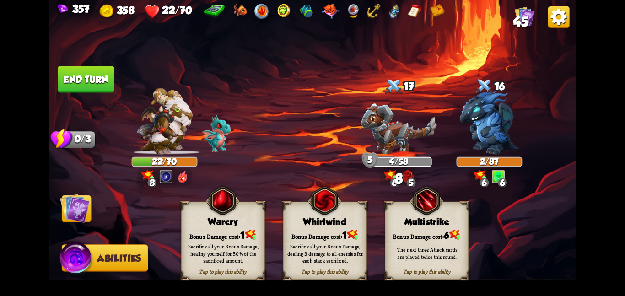
click at [69, 207] on img at bounding box center [75, 208] width 30 height 30
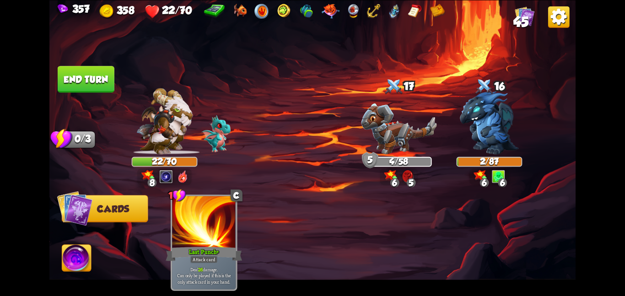
click at [66, 261] on img at bounding box center [76, 260] width 29 height 30
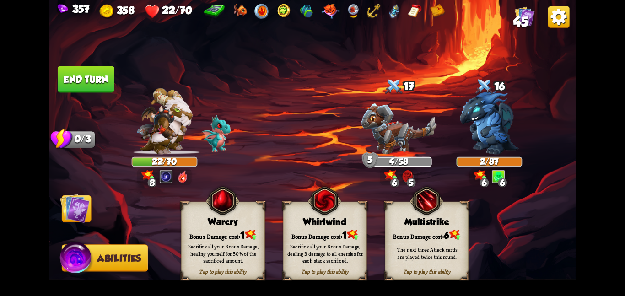
click at [334, 232] on div "Bonus Damage cost: 1" at bounding box center [324, 235] width 83 height 12
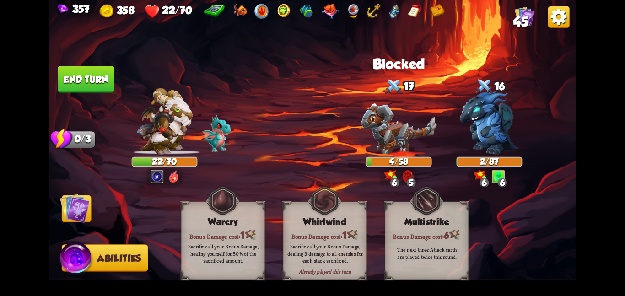
click at [76, 215] on img at bounding box center [75, 208] width 30 height 30
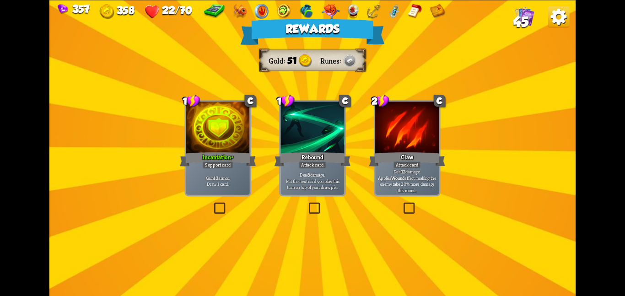
click at [215, 143] on div at bounding box center [218, 129] width 64 height 54
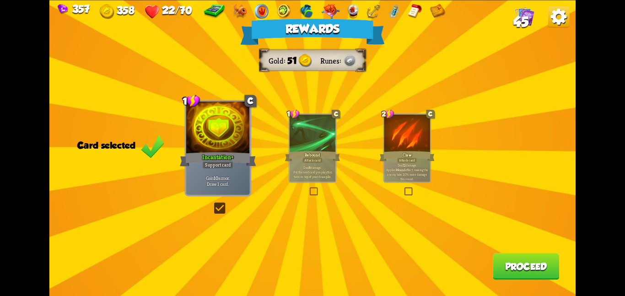
click at [527, 272] on button "Proceed" at bounding box center [526, 266] width 66 height 27
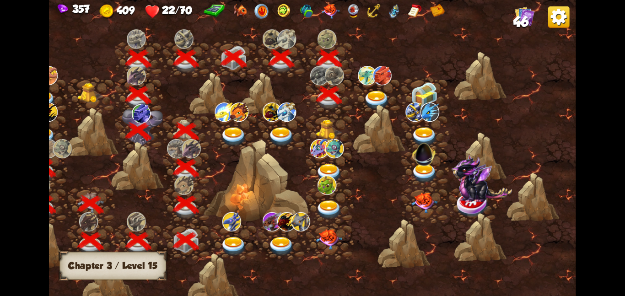
click at [369, 94] on img at bounding box center [376, 99] width 27 height 19
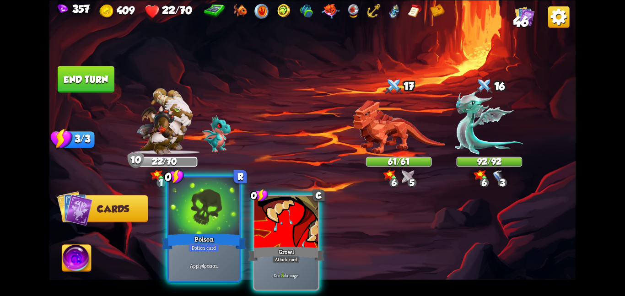
click at [220, 210] on div at bounding box center [203, 206] width 71 height 59
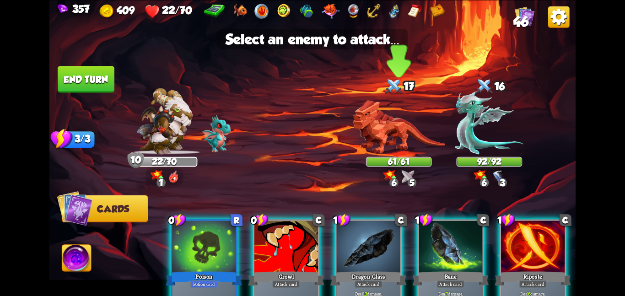
click at [390, 147] on img at bounding box center [399, 127] width 92 height 54
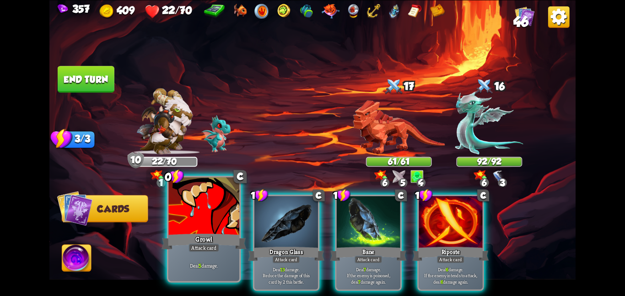
click at [227, 225] on div at bounding box center [203, 206] width 71 height 59
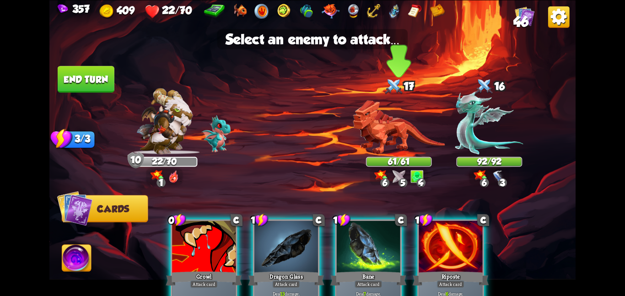
click at [392, 126] on img at bounding box center [399, 127] width 92 height 54
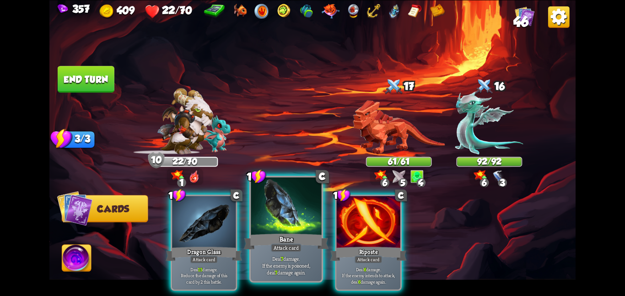
click at [301, 218] on div at bounding box center [286, 206] width 71 height 59
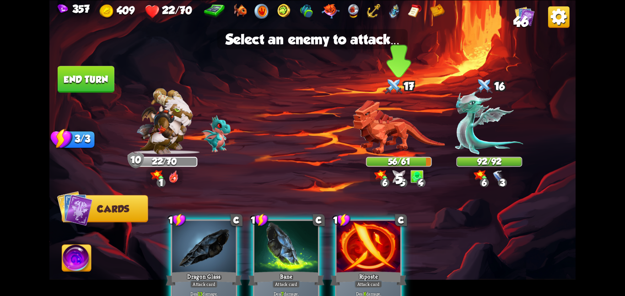
click at [369, 129] on img at bounding box center [399, 127] width 92 height 54
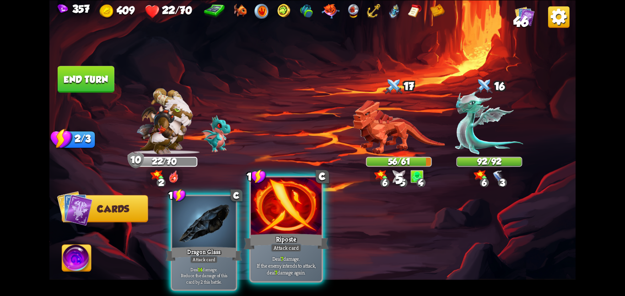
click at [317, 203] on div at bounding box center [286, 206] width 71 height 59
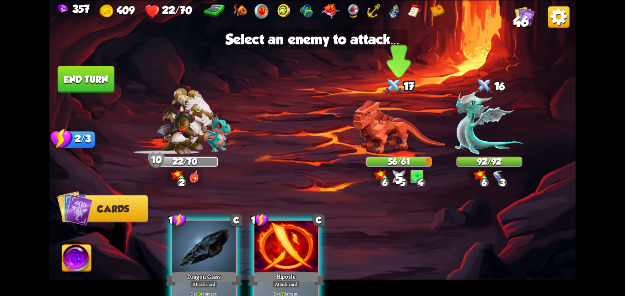
click at [410, 110] on img at bounding box center [399, 127] width 92 height 54
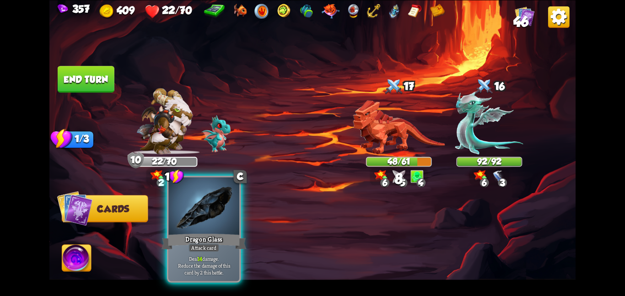
click at [196, 221] on div at bounding box center [203, 206] width 71 height 59
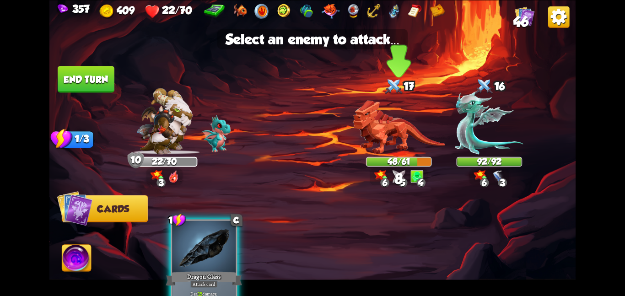
click at [360, 148] on img at bounding box center [399, 127] width 92 height 54
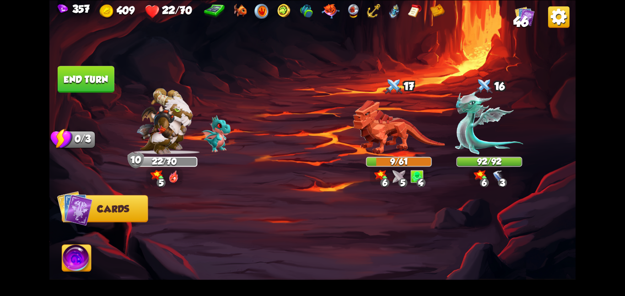
click at [80, 260] on img at bounding box center [76, 260] width 29 height 30
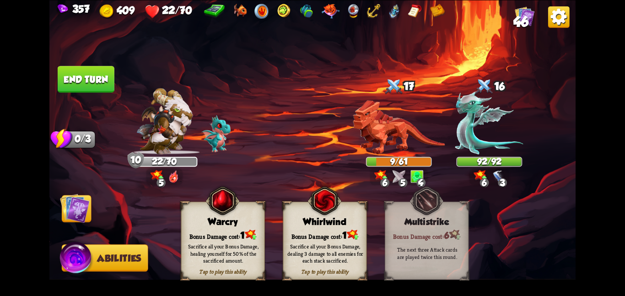
click at [302, 215] on div "Tap to play this ability Whirlwind Bonus Damage cost: 1 Sacrifice all your Bonu…" at bounding box center [325, 240] width 84 height 78
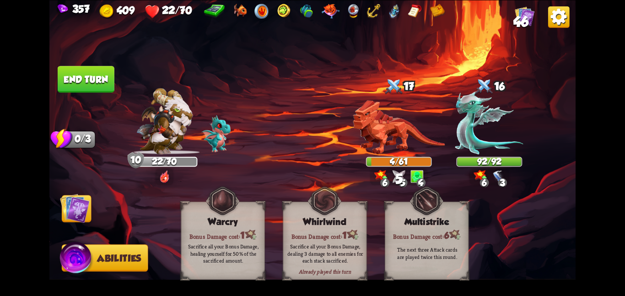
click at [77, 208] on img at bounding box center [75, 208] width 30 height 30
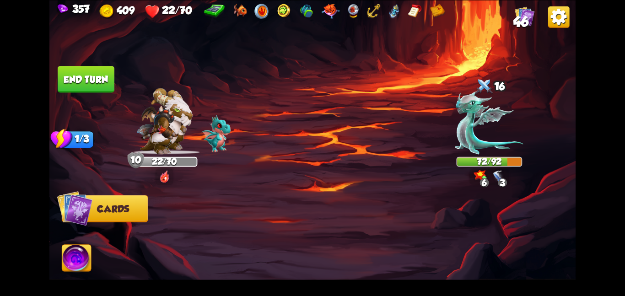
click at [72, 74] on button "End turn" at bounding box center [86, 79] width 57 height 27
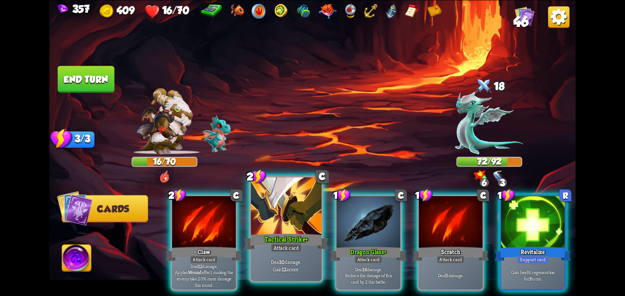
click at [257, 204] on div at bounding box center [286, 206] width 71 height 59
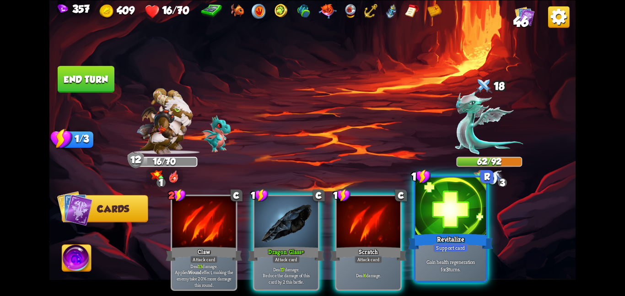
click at [437, 201] on div at bounding box center [450, 206] width 71 height 59
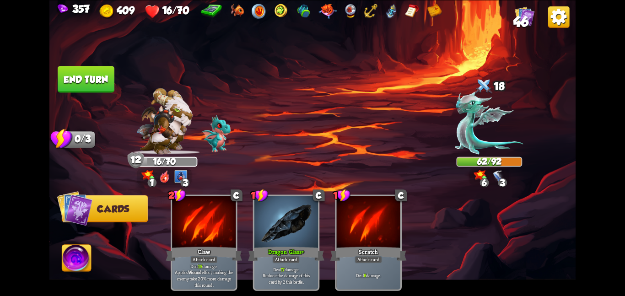
click at [83, 87] on button "End turn" at bounding box center [86, 79] width 57 height 27
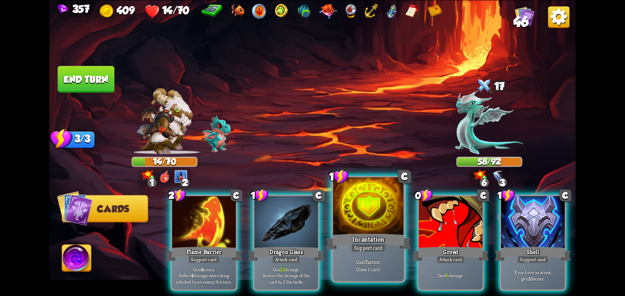
click at [342, 216] on div at bounding box center [368, 206] width 71 height 59
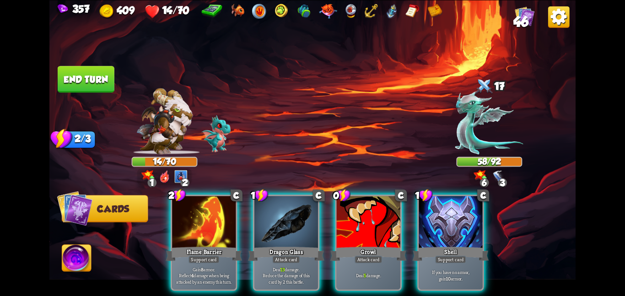
click at [342, 216] on div at bounding box center [369, 223] width 64 height 54
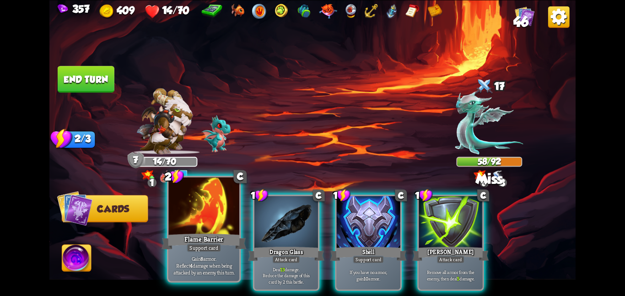
click at [216, 238] on div "Flame Barrier" at bounding box center [204, 241] width 85 height 19
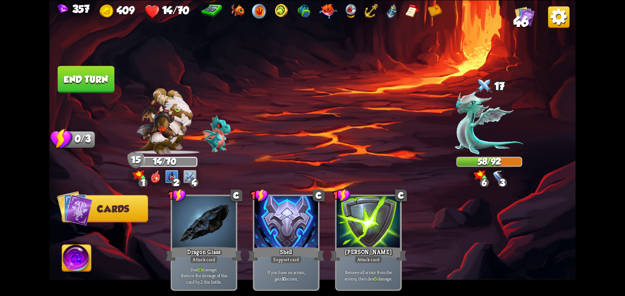
click at [108, 85] on button "End turn" at bounding box center [86, 79] width 57 height 27
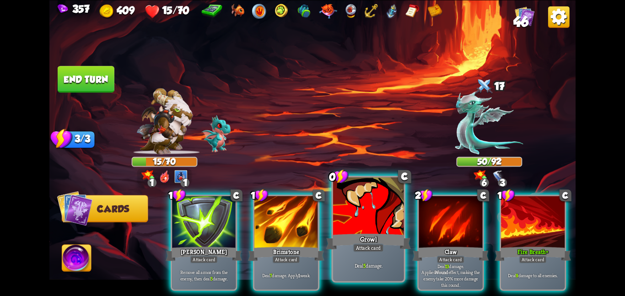
click at [334, 261] on div "Deal 5 damage." at bounding box center [368, 265] width 71 height 31
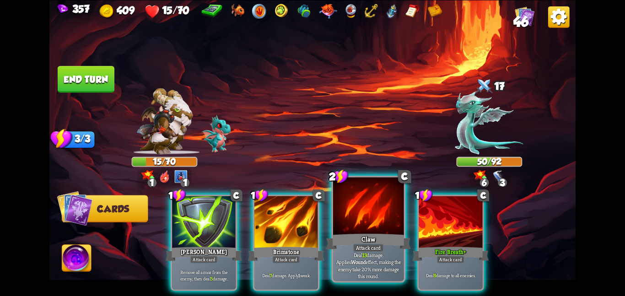
click at [374, 234] on div "Claw" at bounding box center [368, 241] width 85 height 19
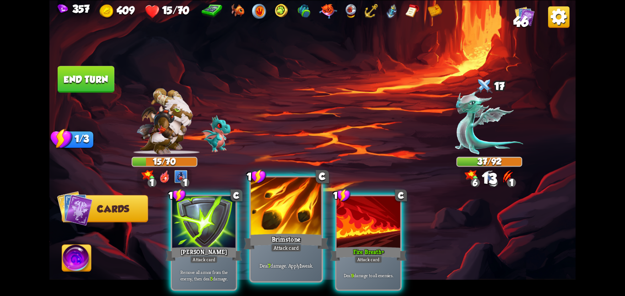
click at [296, 211] on div at bounding box center [286, 206] width 71 height 59
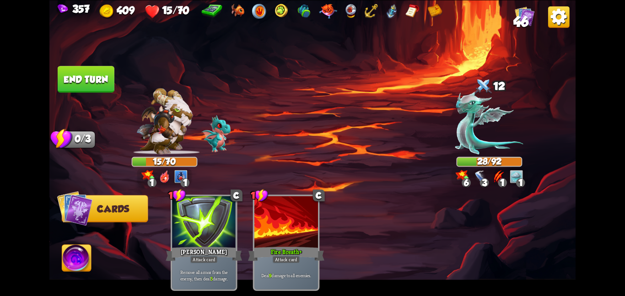
click at [94, 82] on button "End turn" at bounding box center [86, 79] width 57 height 27
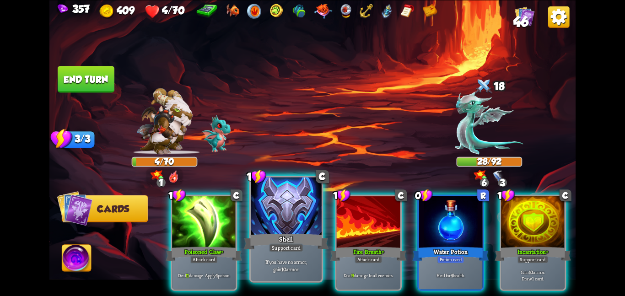
click at [267, 221] on div at bounding box center [286, 206] width 71 height 59
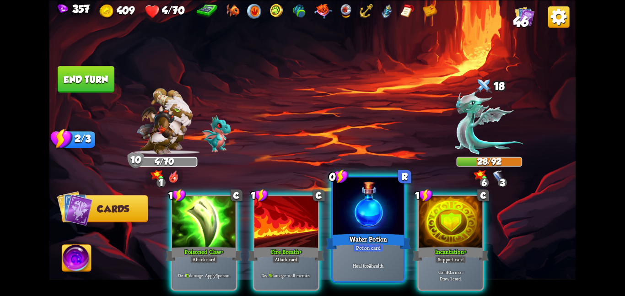
click at [350, 222] on div at bounding box center [368, 206] width 71 height 59
click at [350, 222] on div "1 C Poisoned Claw+ Attack card Deal 11 damage. Apply 4 poison. 1 C Fire Breath+…" at bounding box center [365, 230] width 421 height 132
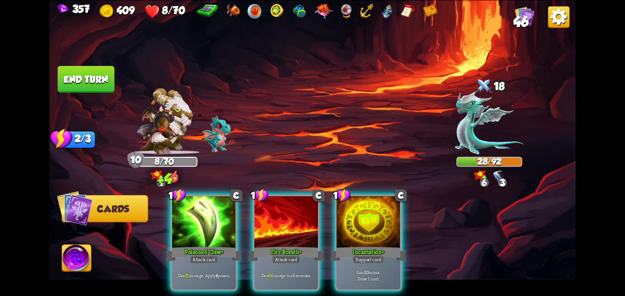
click at [350, 222] on div at bounding box center [369, 223] width 64 height 54
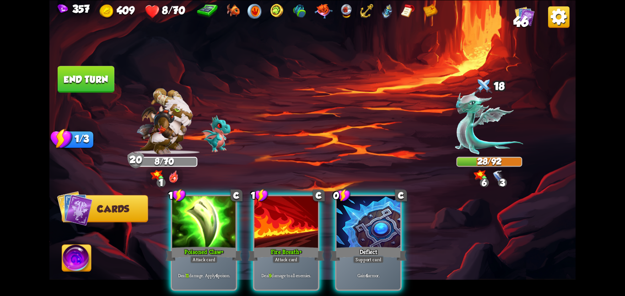
click at [350, 222] on div at bounding box center [369, 223] width 64 height 54
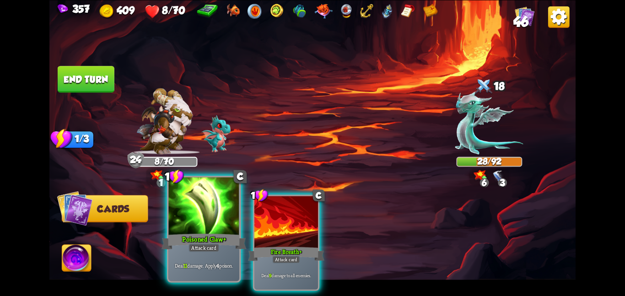
click at [215, 229] on div at bounding box center [203, 206] width 71 height 59
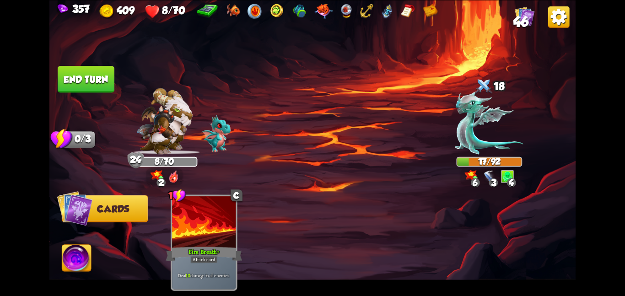
click at [83, 88] on button "End turn" at bounding box center [86, 79] width 57 height 27
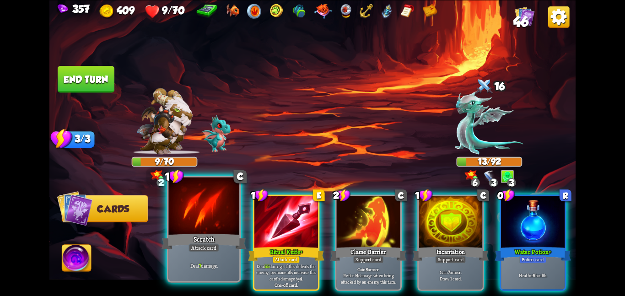
click at [183, 224] on div at bounding box center [203, 206] width 71 height 59
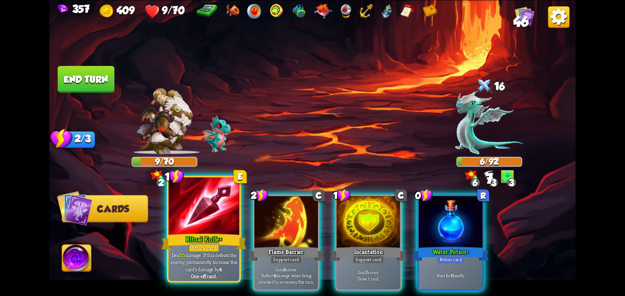
click at [183, 227] on div at bounding box center [203, 206] width 71 height 59
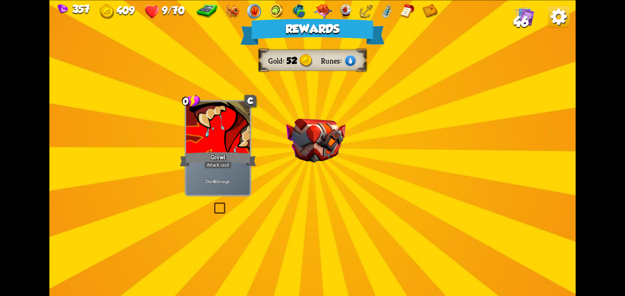
click at [317, 98] on div "Rewards Gold 52 Runes Select a card 0 C Growl Attack card Deal 4 damage. 1 C Pi…" at bounding box center [312, 148] width 526 height 296
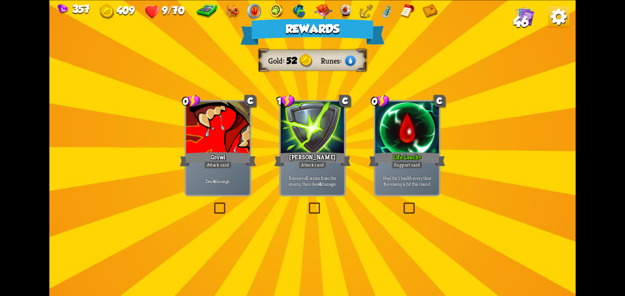
click at [229, 151] on div "Growl" at bounding box center [218, 159] width 76 height 17
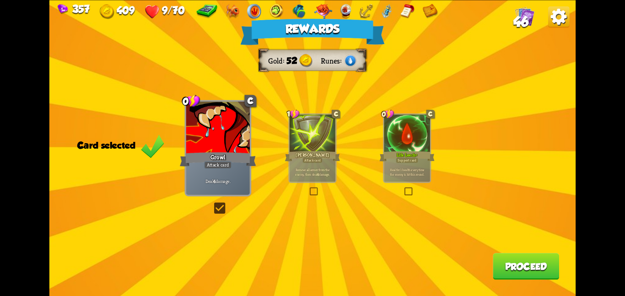
click at [419, 162] on div "Life Leech+" at bounding box center [406, 156] width 55 height 12
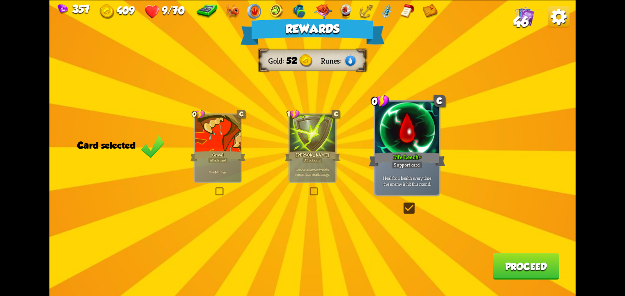
click at [521, 267] on button "Proceed" at bounding box center [526, 266] width 66 height 27
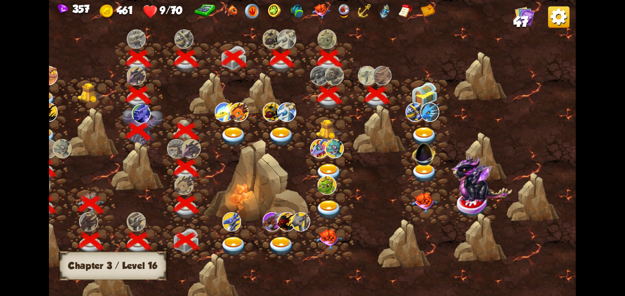
click at [421, 97] on img at bounding box center [424, 94] width 27 height 25
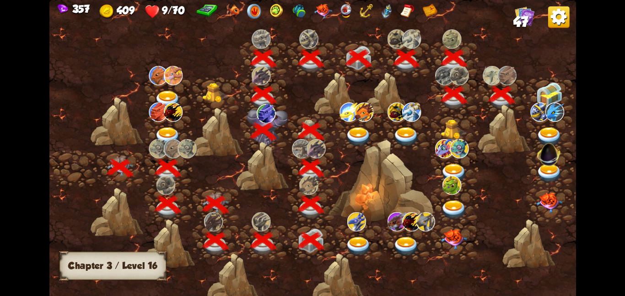
scroll to position [0, 139]
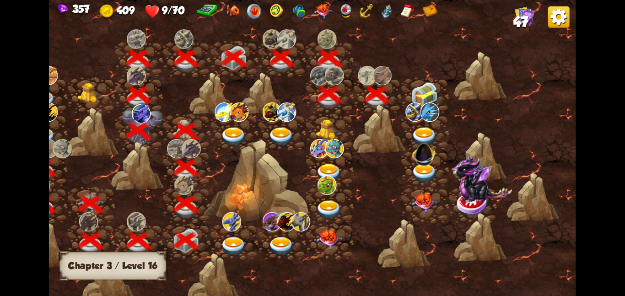
click at [426, 100] on img at bounding box center [424, 94] width 27 height 25
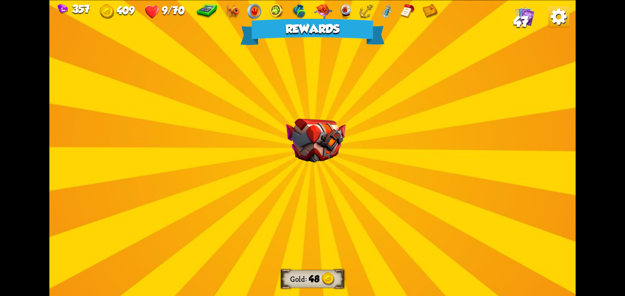
click at [355, 125] on div "Rewards Gold 48 Select a card 1 R Double Tap Support card The next Attack card …" at bounding box center [312, 148] width 526 height 296
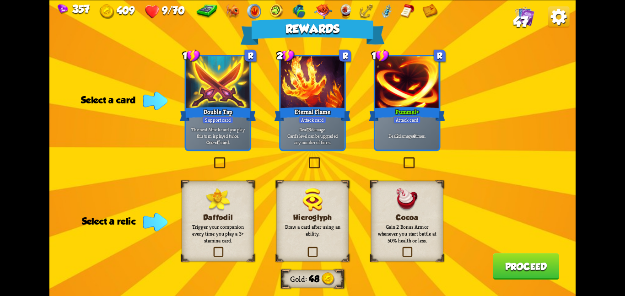
click at [383, 112] on div "Pummel+" at bounding box center [407, 113] width 76 height 17
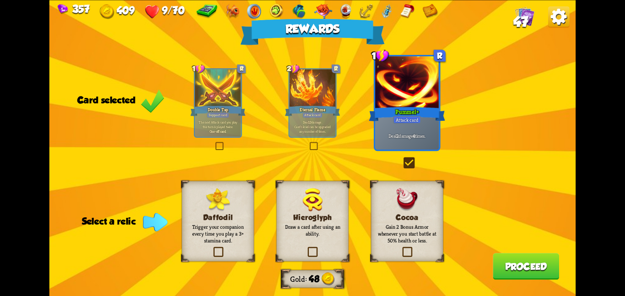
click at [324, 202] on div "Hieroglyph Draw a card after using an ability." at bounding box center [312, 221] width 72 height 81
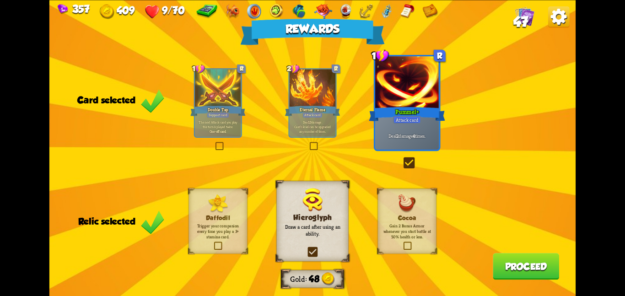
click at [527, 262] on button "Proceed" at bounding box center [526, 266] width 66 height 27
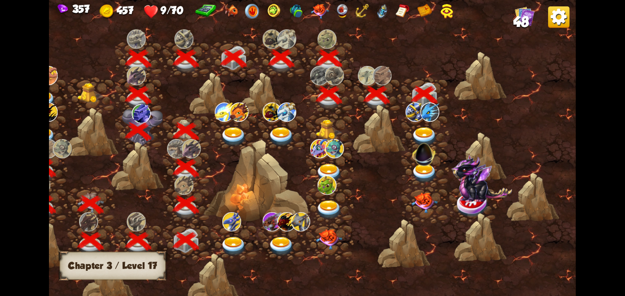
click at [419, 133] on img at bounding box center [424, 136] width 27 height 19
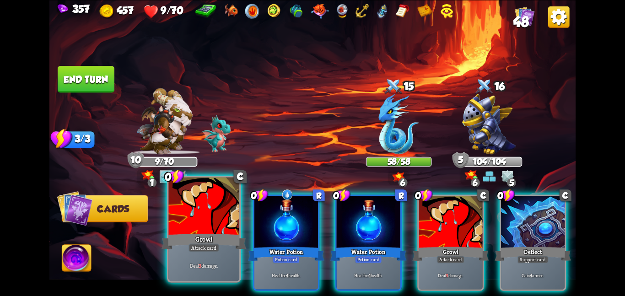
click at [217, 223] on div at bounding box center [203, 206] width 71 height 59
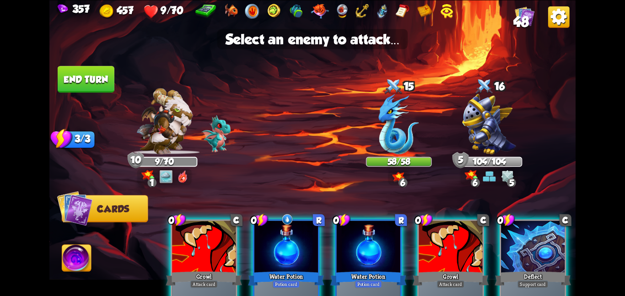
click at [217, 223] on div at bounding box center [204, 248] width 64 height 54
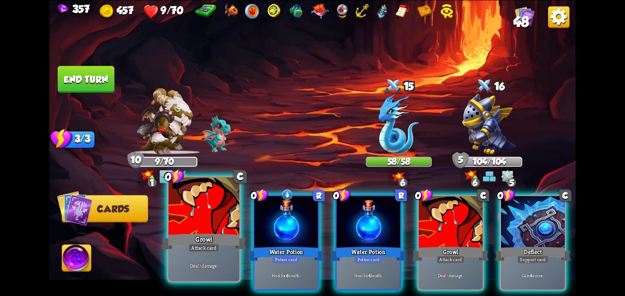
click at [217, 223] on div at bounding box center [203, 206] width 71 height 59
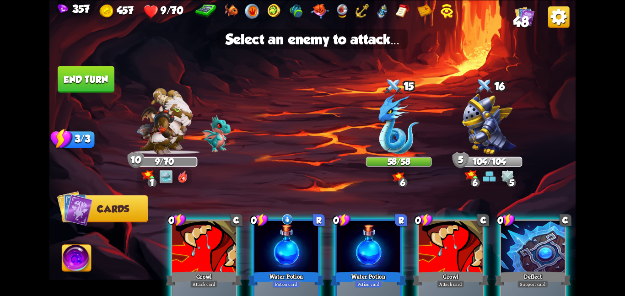
click at [217, 223] on div at bounding box center [204, 248] width 64 height 54
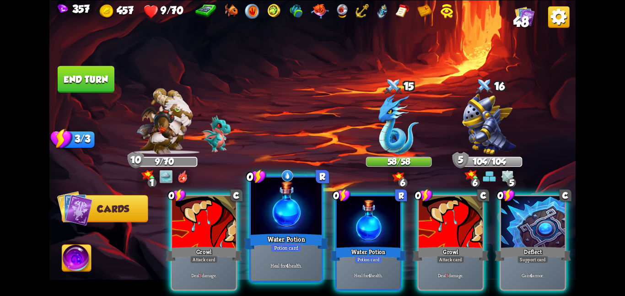
click at [262, 221] on div at bounding box center [286, 206] width 71 height 59
click at [262, 221] on div "0 C Growl Attack card Deal 3 damage. 0 R Water Potion Potion card Heal for 4 he…" at bounding box center [365, 230] width 421 height 132
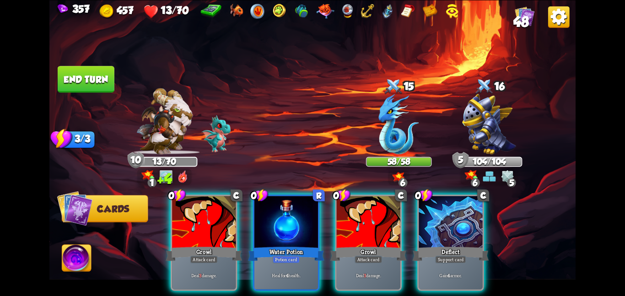
click at [262, 221] on div at bounding box center [286, 223] width 64 height 54
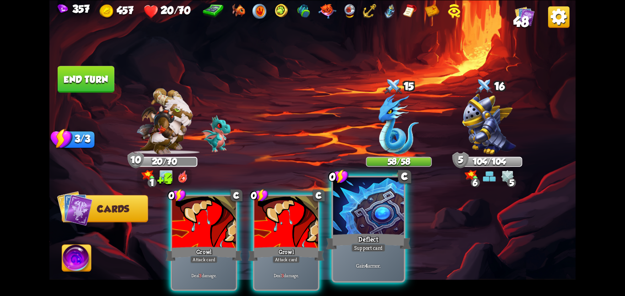
click at [361, 220] on div at bounding box center [368, 206] width 71 height 59
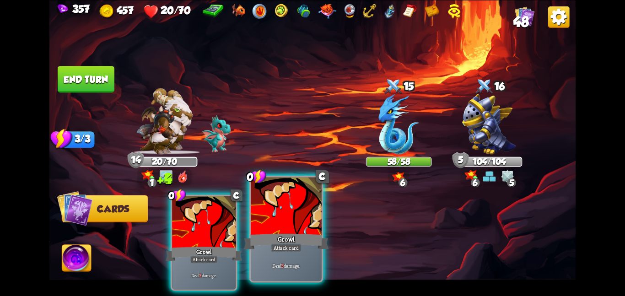
click at [291, 218] on div at bounding box center [286, 206] width 71 height 59
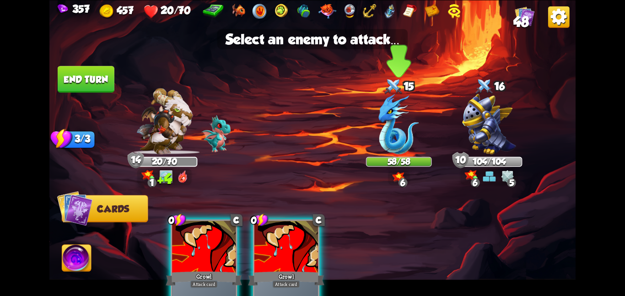
click at [367, 151] on div at bounding box center [399, 126] width 66 height 58
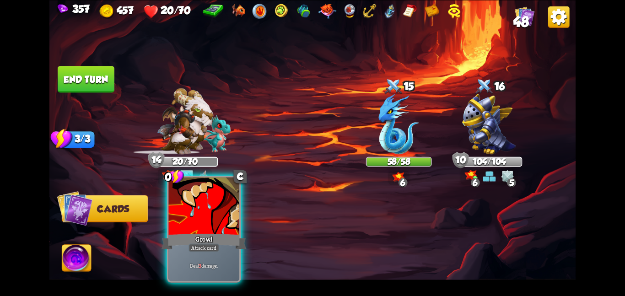
click at [222, 237] on div "Growl" at bounding box center [204, 241] width 85 height 19
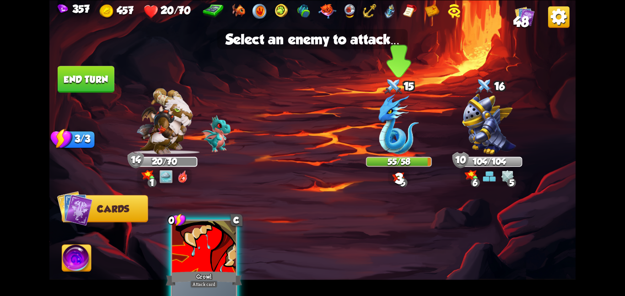
click at [418, 117] on img at bounding box center [399, 124] width 40 height 60
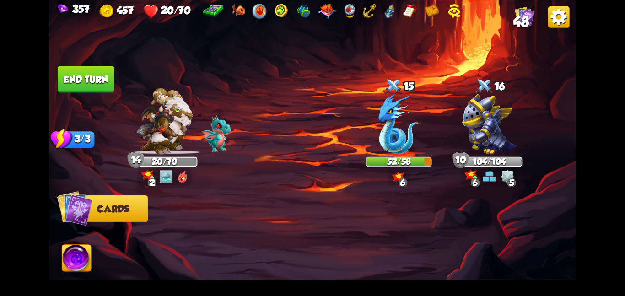
click at [81, 76] on button "End turn" at bounding box center [86, 79] width 57 height 27
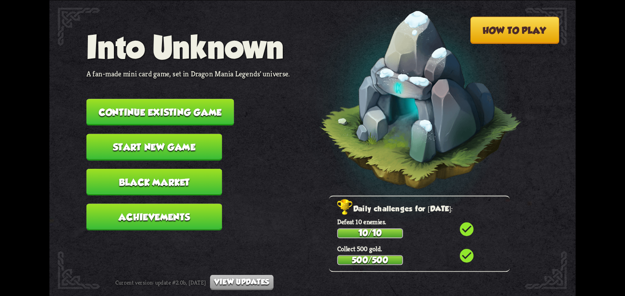
click at [175, 90] on nav "Into Unknown A fan-made mini card game, set in Dragon Mania Legends' universe. …" at bounding box center [188, 134] width 204 height 210
click at [188, 103] on button "Continue existing game" at bounding box center [160, 112] width 148 height 27
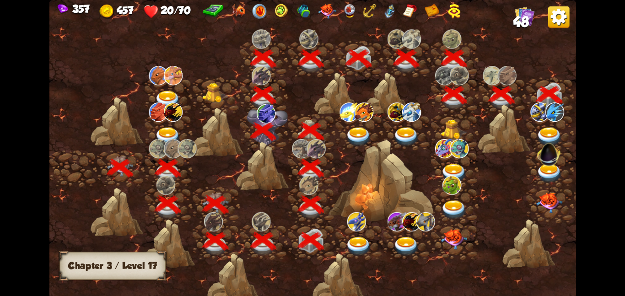
scroll to position [0, 139]
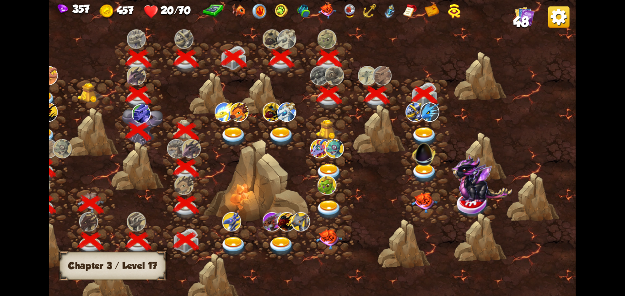
click at [421, 119] on img at bounding box center [429, 111] width 19 height 19
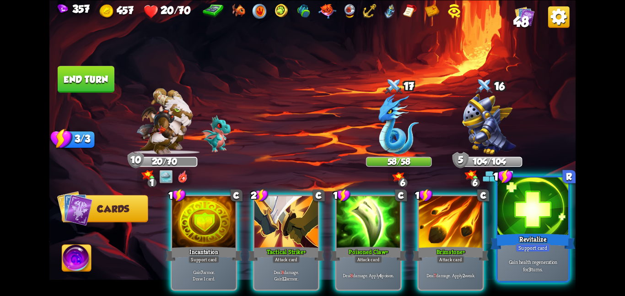
click at [556, 236] on div "Revitalize" at bounding box center [533, 241] width 85 height 19
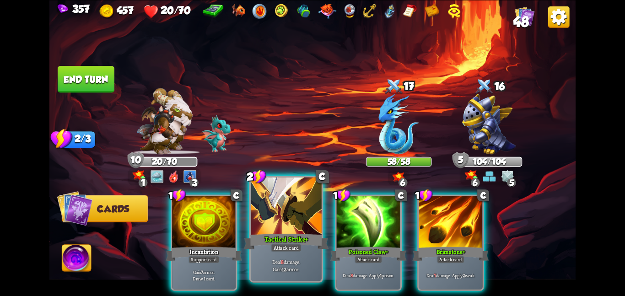
click at [278, 227] on div at bounding box center [286, 206] width 71 height 59
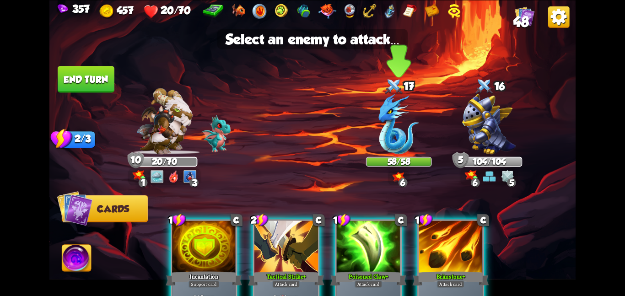
click at [375, 116] on div at bounding box center [399, 126] width 66 height 58
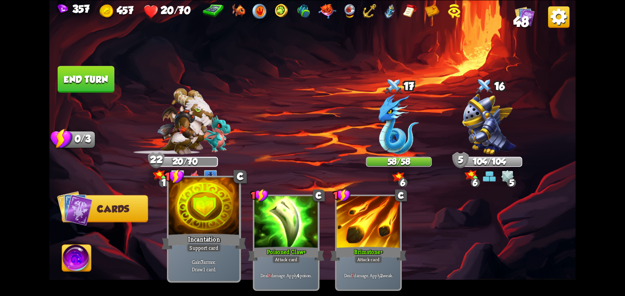
click at [205, 236] on div "Incantation" at bounding box center [204, 241] width 85 height 19
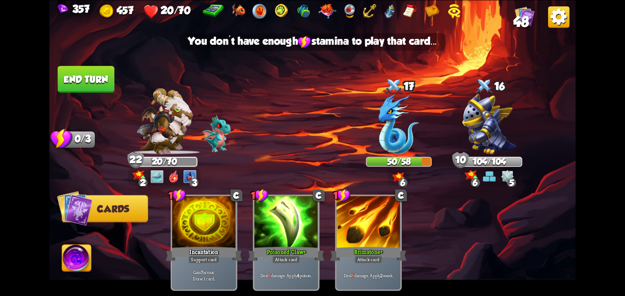
click at [86, 73] on button "End turn" at bounding box center [86, 79] width 57 height 27
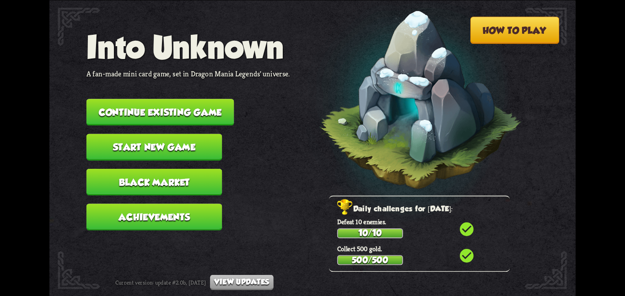
click at [182, 104] on button "Continue existing game" at bounding box center [160, 112] width 148 height 27
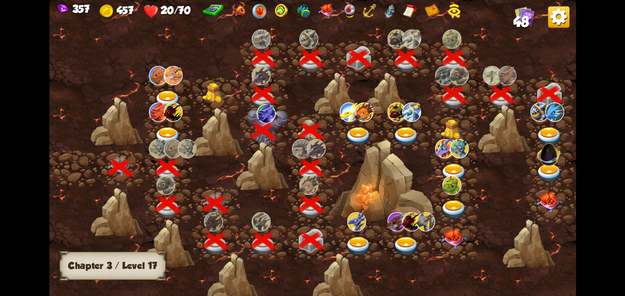
scroll to position [0, 139]
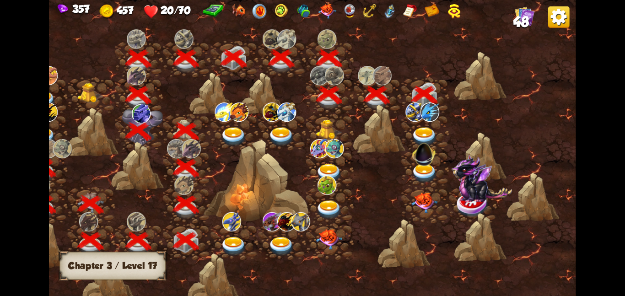
click at [424, 122] on div at bounding box center [425, 131] width 48 height 37
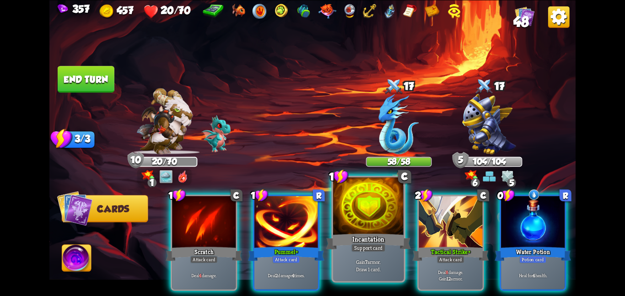
click at [388, 222] on div at bounding box center [368, 206] width 71 height 59
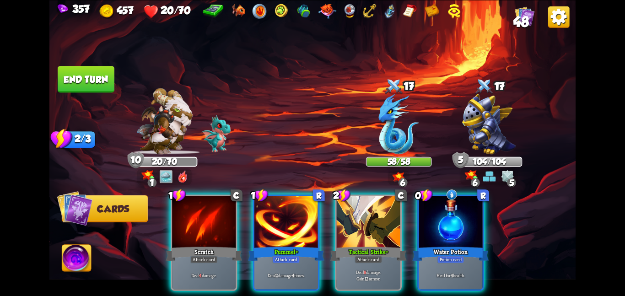
click at [388, 222] on div at bounding box center [369, 223] width 64 height 54
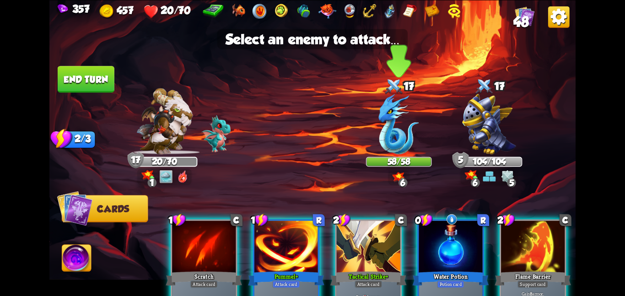
click at [381, 142] on img at bounding box center [399, 124] width 40 height 60
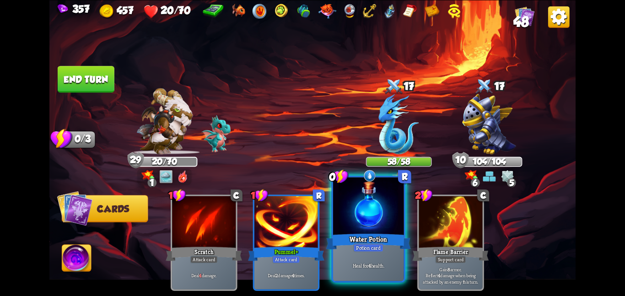
click at [356, 225] on div at bounding box center [368, 206] width 71 height 59
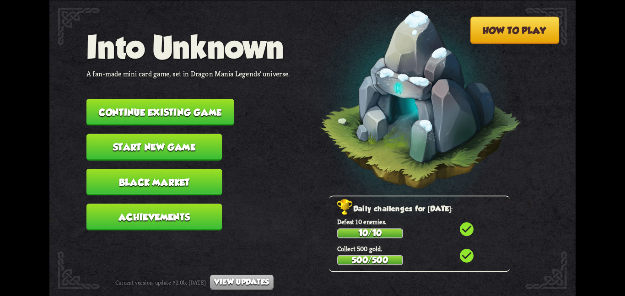
click at [136, 91] on nav "Into Unknown A fan-made mini card game, set in Dragon Mania Legends' universe. …" at bounding box center [188, 134] width 204 height 210
click at [150, 99] on button "Continue existing game" at bounding box center [160, 112] width 148 height 27
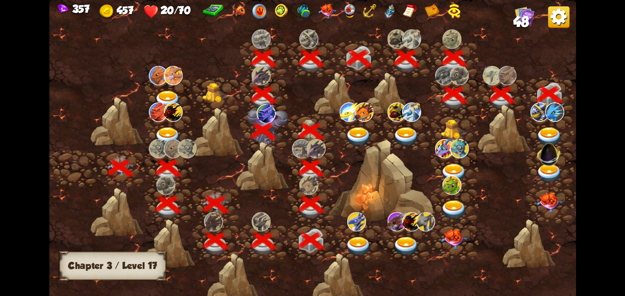
scroll to position [0, 139]
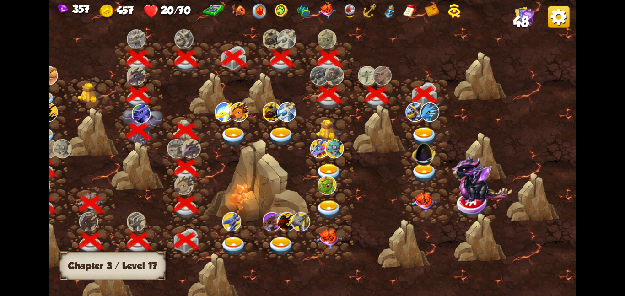
click at [420, 127] on img at bounding box center [424, 136] width 27 height 19
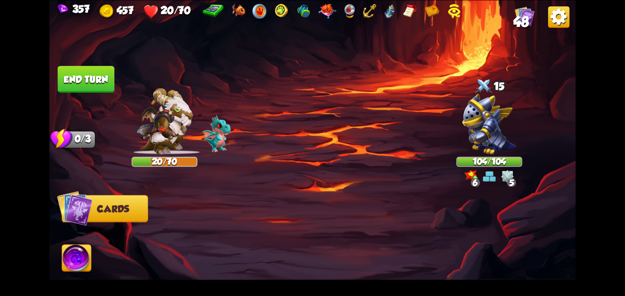
click at [420, 127] on img at bounding box center [312, 148] width 526 height 296
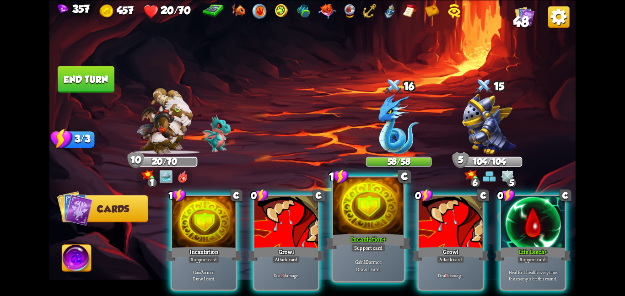
click at [342, 204] on div at bounding box center [368, 206] width 71 height 59
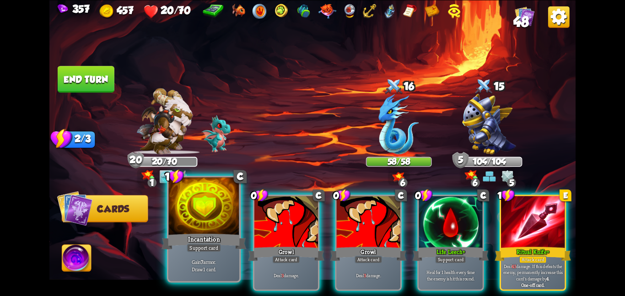
click at [217, 237] on div "Incantation" at bounding box center [204, 241] width 85 height 19
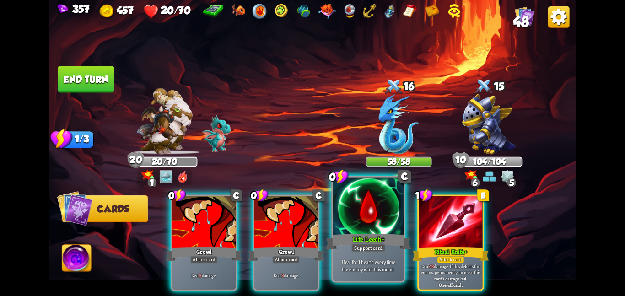
click at [349, 237] on div "Life Leech+" at bounding box center [368, 241] width 85 height 19
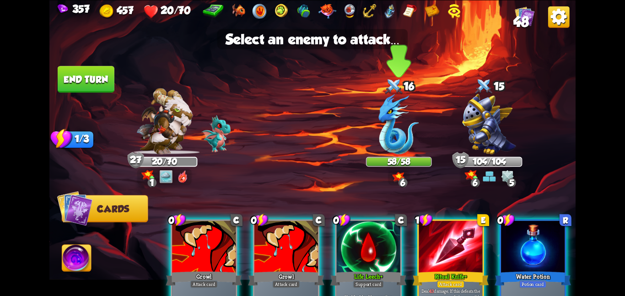
click at [389, 150] on img at bounding box center [399, 124] width 40 height 60
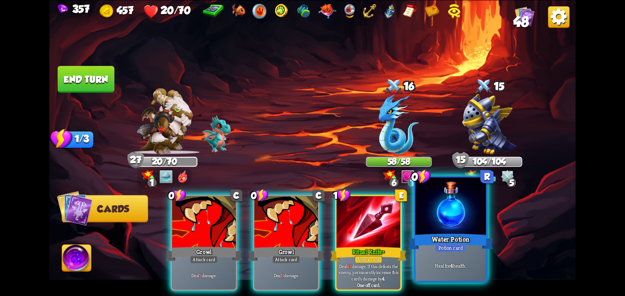
click at [440, 239] on div "Water Potion" at bounding box center [450, 241] width 85 height 19
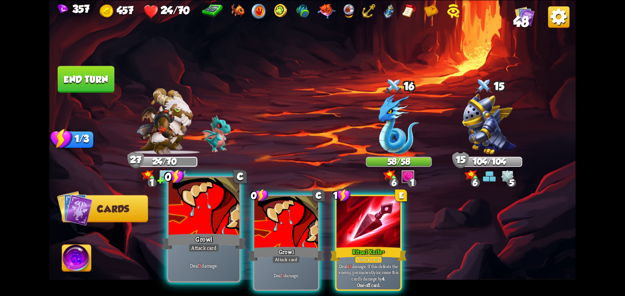
click at [224, 220] on div at bounding box center [203, 206] width 71 height 59
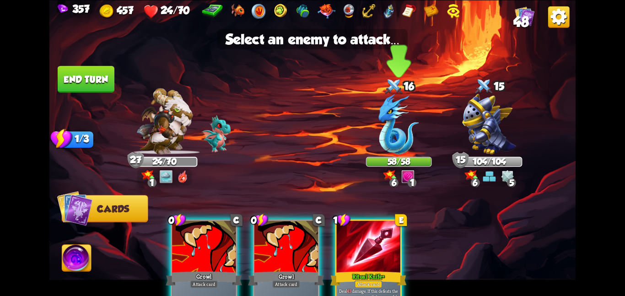
click at [393, 111] on img at bounding box center [399, 124] width 40 height 60
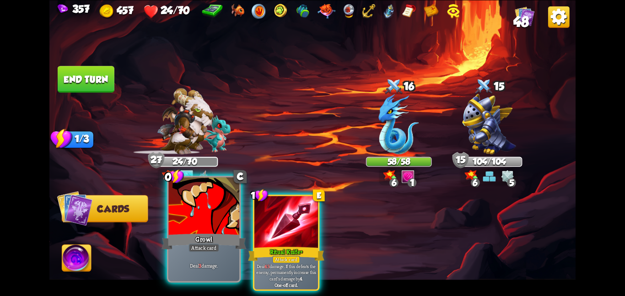
click at [173, 229] on div at bounding box center [203, 206] width 71 height 59
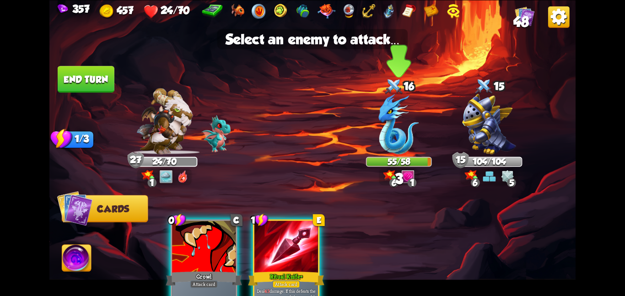
click at [389, 133] on img at bounding box center [399, 124] width 40 height 60
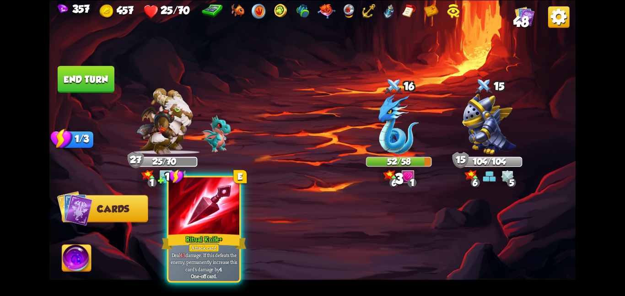
click at [185, 228] on div at bounding box center [203, 206] width 71 height 59
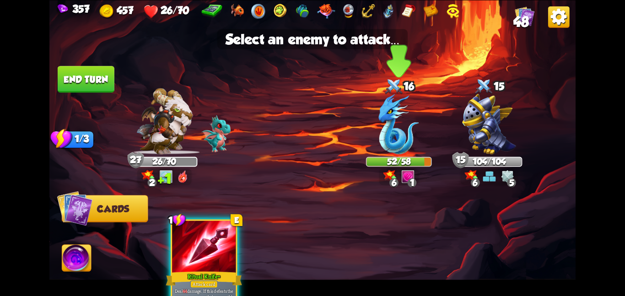
click at [371, 161] on div "52/58" at bounding box center [399, 161] width 64 height 8
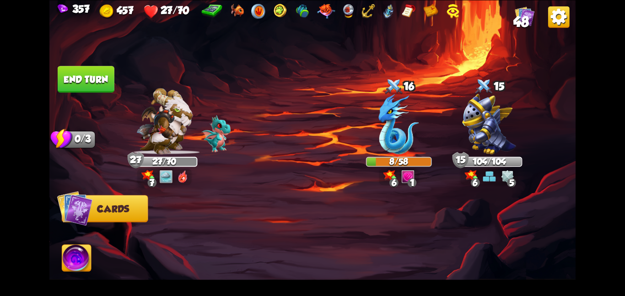
click at [85, 72] on button "End turn" at bounding box center [86, 79] width 57 height 27
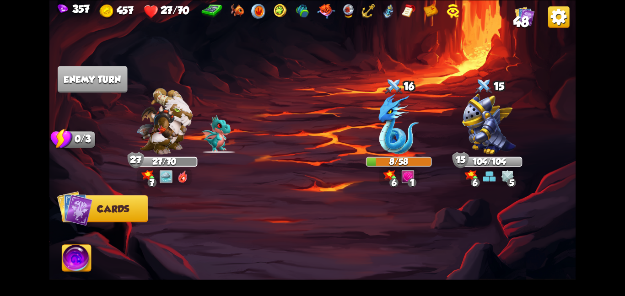
click at [78, 267] on img at bounding box center [76, 260] width 29 height 30
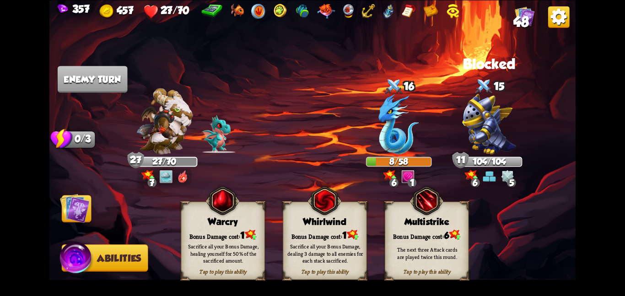
click at [332, 236] on div "Bonus Damage cost: 1" at bounding box center [324, 235] width 83 height 12
click at [76, 201] on img at bounding box center [75, 208] width 30 height 30
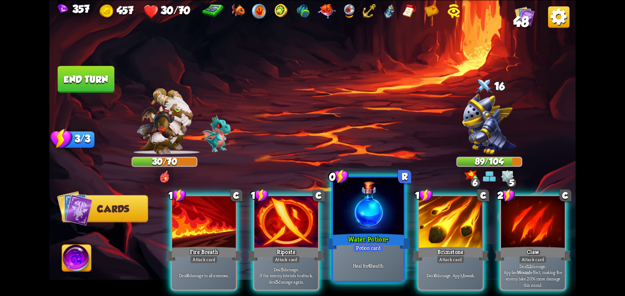
click at [374, 252] on div "Potion card" at bounding box center [368, 247] width 30 height 9
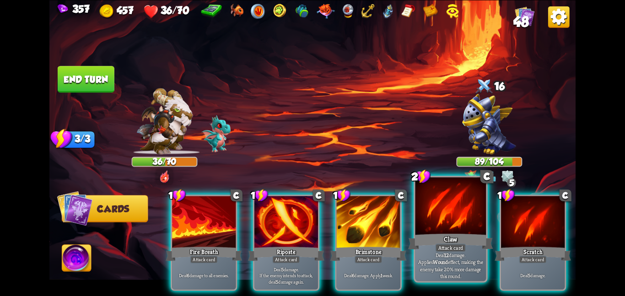
click at [457, 215] on div at bounding box center [450, 206] width 71 height 59
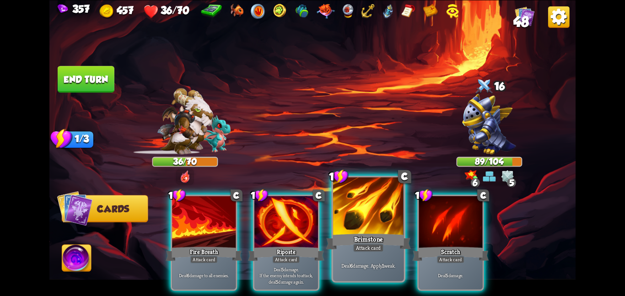
click at [375, 227] on div at bounding box center [368, 206] width 71 height 59
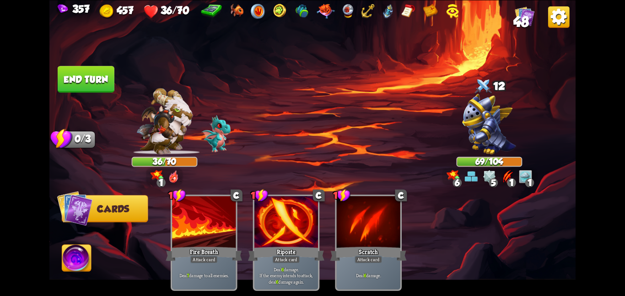
click at [73, 68] on button "End turn" at bounding box center [86, 79] width 57 height 27
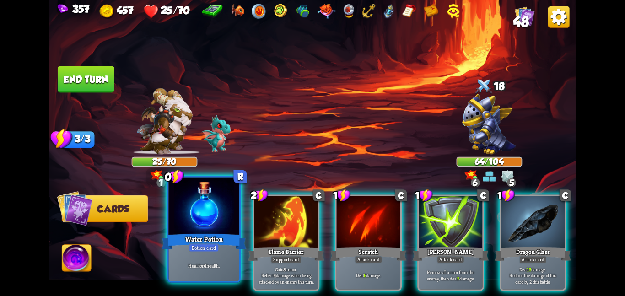
click at [232, 255] on div "Heal for 4 health." at bounding box center [203, 265] width 71 height 31
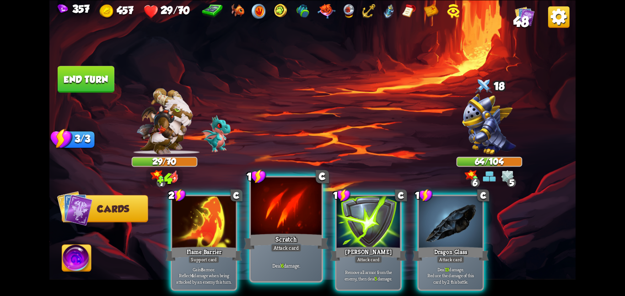
click at [293, 237] on div "Scratch" at bounding box center [286, 241] width 85 height 19
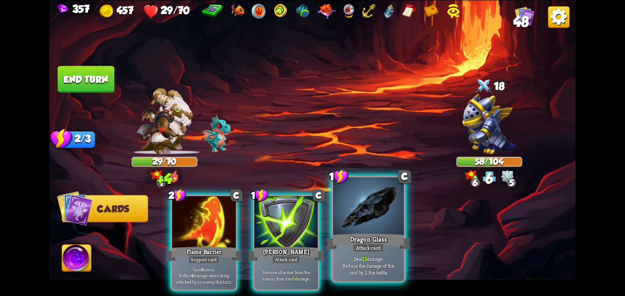
click at [335, 231] on div at bounding box center [368, 206] width 71 height 59
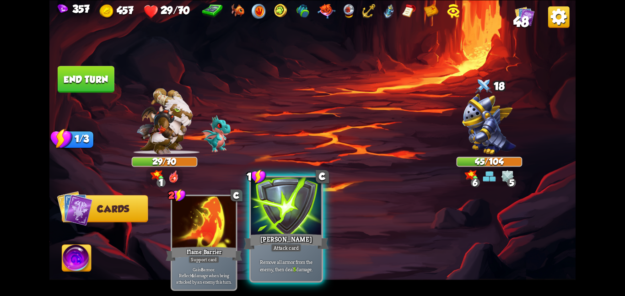
click at [293, 227] on div at bounding box center [286, 206] width 71 height 59
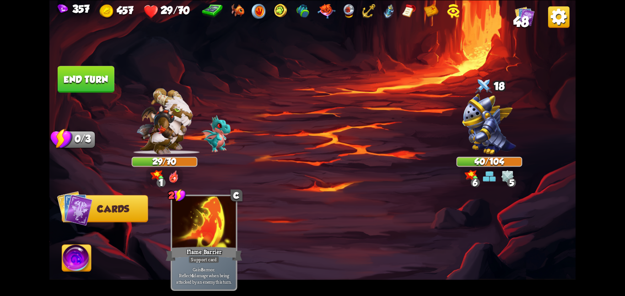
click at [54, 68] on img at bounding box center [312, 148] width 526 height 296
click at [62, 70] on button "End turn" at bounding box center [86, 78] width 58 height 27
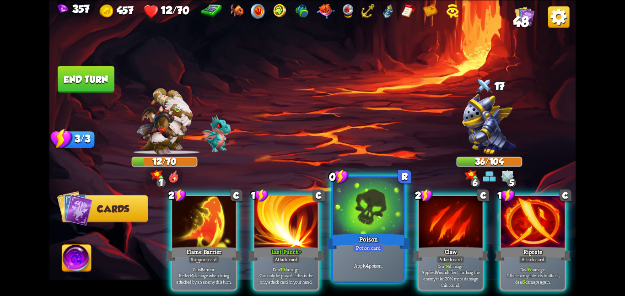
click at [374, 226] on div at bounding box center [368, 206] width 71 height 59
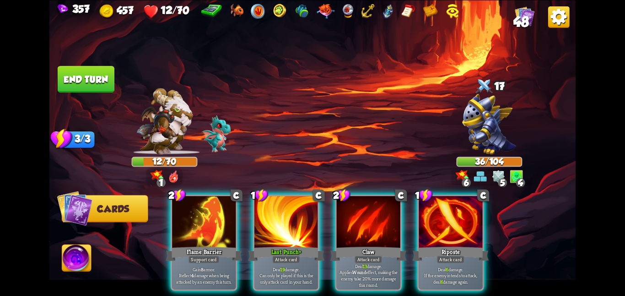
click at [374, 226] on div at bounding box center [369, 223] width 64 height 54
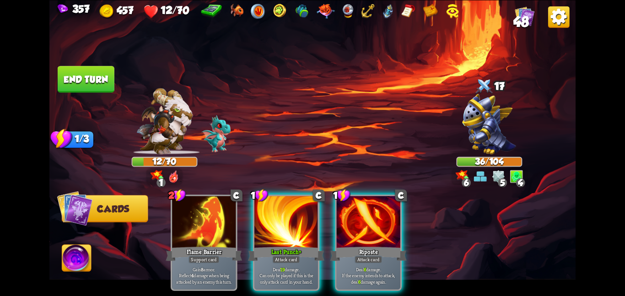
click at [374, 226] on div at bounding box center [369, 223] width 64 height 54
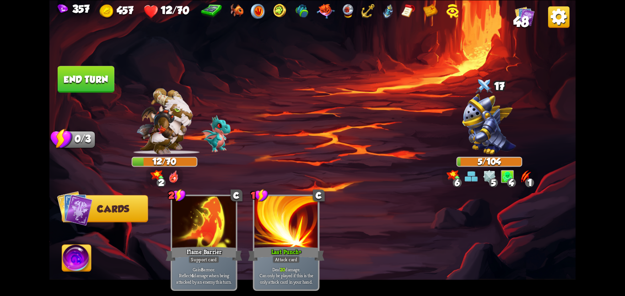
click at [100, 87] on button "End turn" at bounding box center [86, 78] width 58 height 27
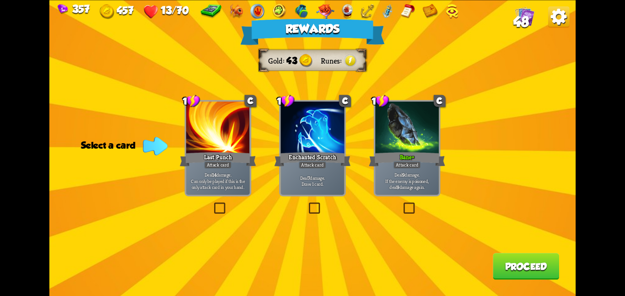
click at [396, 133] on div at bounding box center [407, 129] width 64 height 54
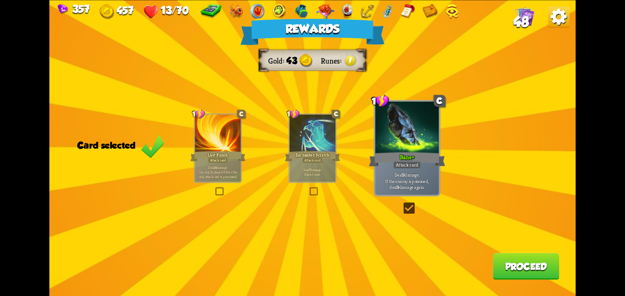
click at [532, 262] on button "Proceed" at bounding box center [526, 266] width 66 height 27
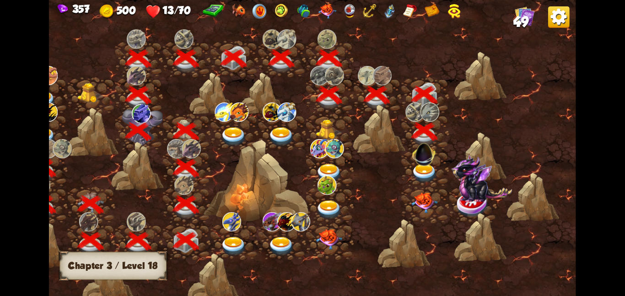
click at [415, 158] on img at bounding box center [424, 152] width 28 height 28
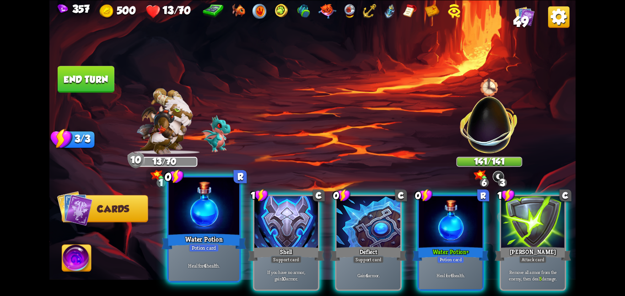
click at [184, 220] on div at bounding box center [203, 206] width 71 height 59
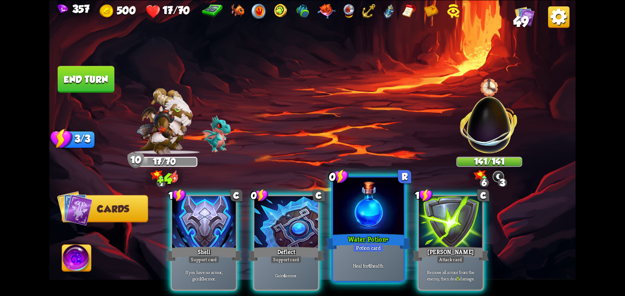
click at [352, 230] on div at bounding box center [368, 206] width 71 height 59
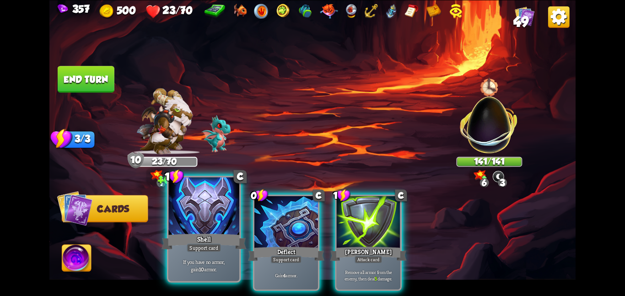
click at [201, 231] on div at bounding box center [203, 206] width 71 height 59
click at [254, 231] on div at bounding box center [286, 223] width 64 height 54
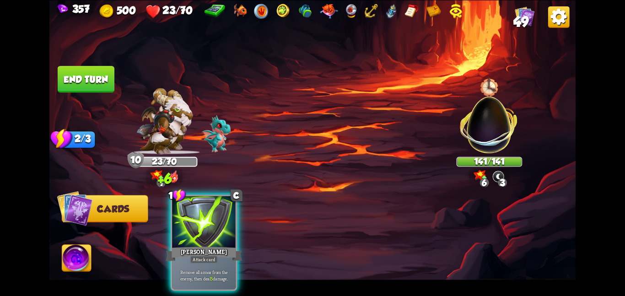
click at [201, 231] on div "1 C Pierce Attack card Remove all armor from the enemy, then deal 5 damage." at bounding box center [365, 230] width 421 height 132
click at [201, 231] on div at bounding box center [204, 223] width 64 height 54
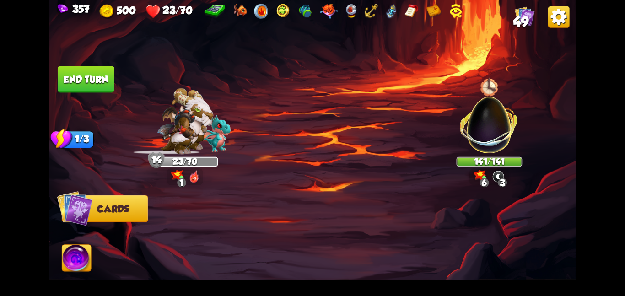
click at [82, 67] on button "End turn" at bounding box center [86, 79] width 57 height 27
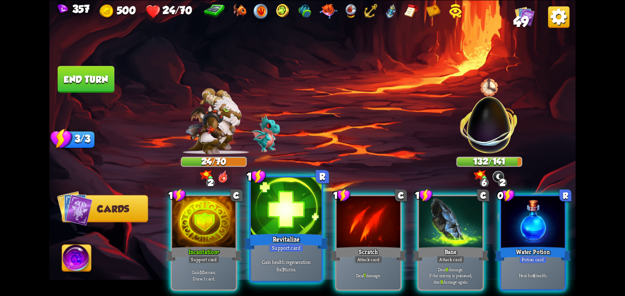
click at [279, 215] on div at bounding box center [286, 206] width 71 height 59
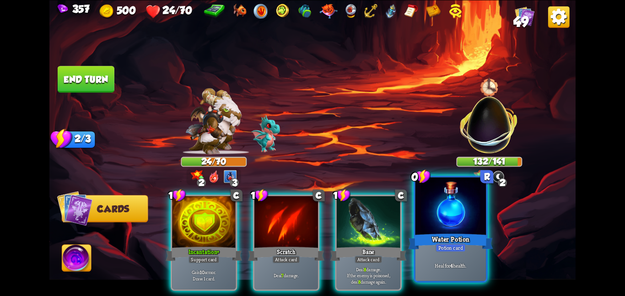
click at [428, 220] on div at bounding box center [450, 206] width 71 height 59
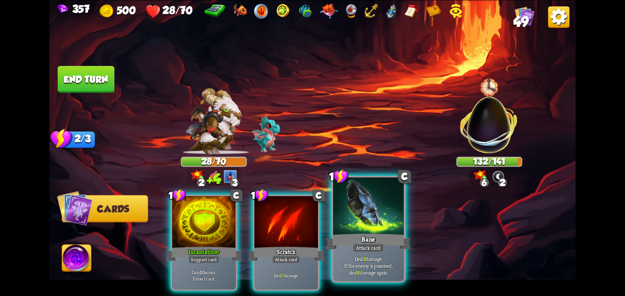
click at [378, 228] on div at bounding box center [368, 206] width 71 height 59
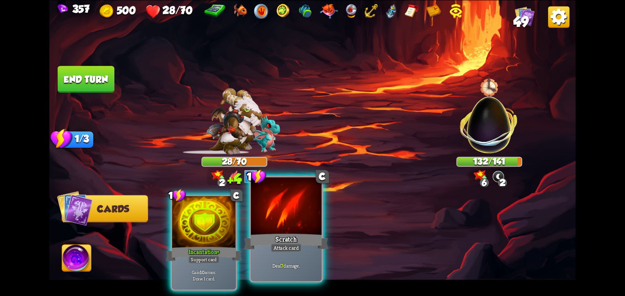
click at [289, 227] on div at bounding box center [286, 206] width 71 height 59
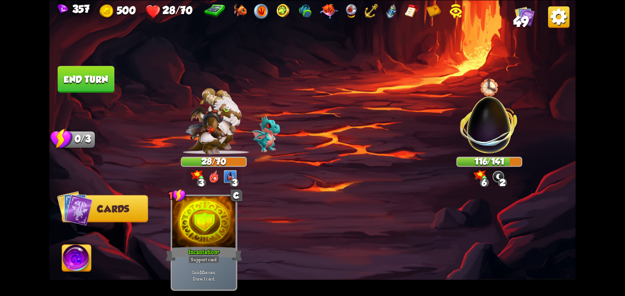
click at [107, 79] on button "End turn" at bounding box center [86, 79] width 57 height 27
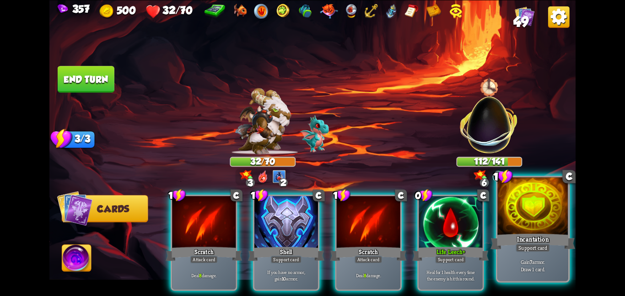
click at [550, 238] on div "Incantation" at bounding box center [533, 241] width 85 height 19
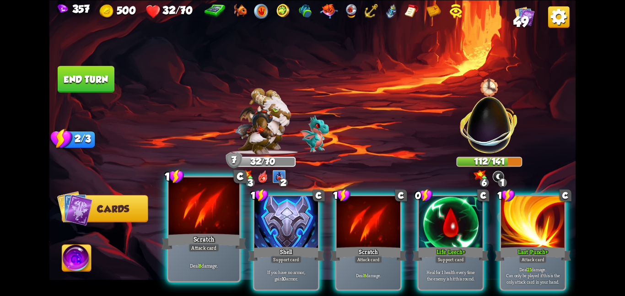
click at [227, 218] on div at bounding box center [203, 206] width 71 height 59
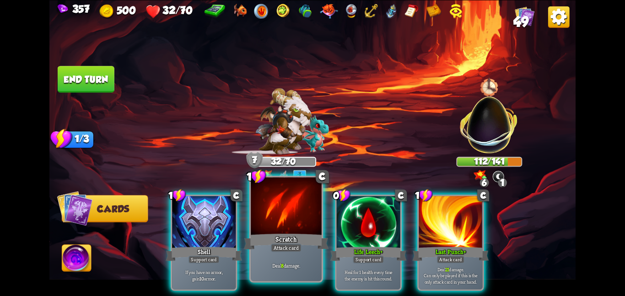
click at [258, 215] on div at bounding box center [286, 206] width 71 height 59
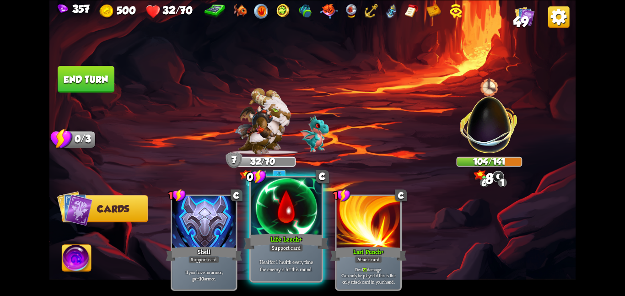
click at [259, 215] on div at bounding box center [286, 206] width 71 height 59
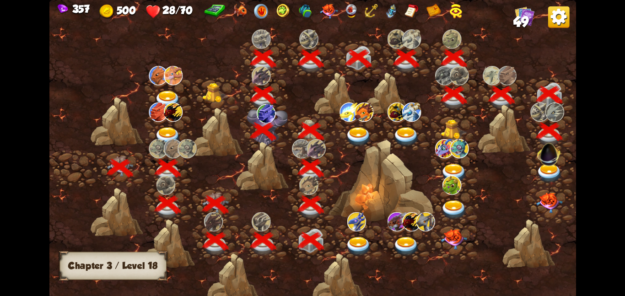
scroll to position [0, 139]
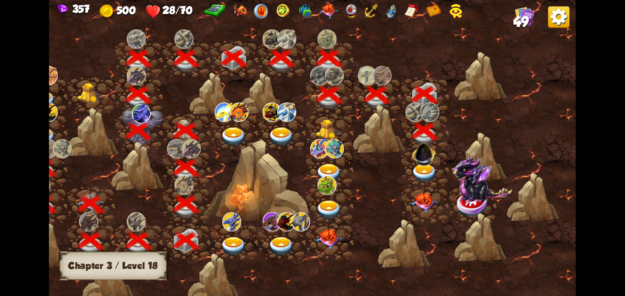
click at [417, 151] on img at bounding box center [424, 152] width 28 height 28
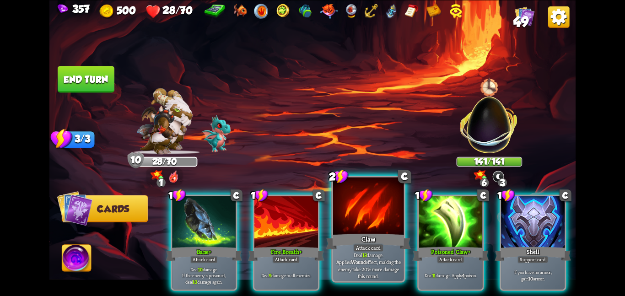
click at [341, 203] on div at bounding box center [368, 206] width 71 height 59
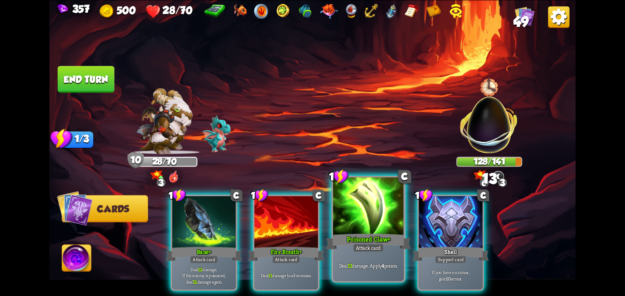
click at [364, 204] on div at bounding box center [368, 206] width 71 height 59
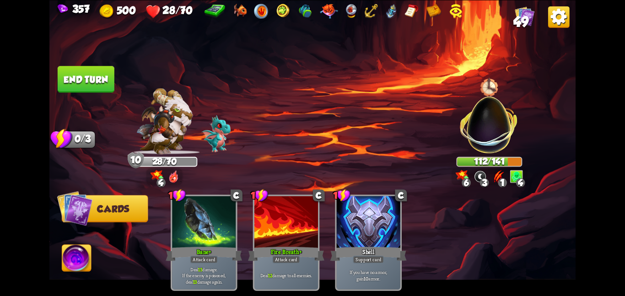
click at [58, 78] on button "End turn" at bounding box center [86, 79] width 57 height 27
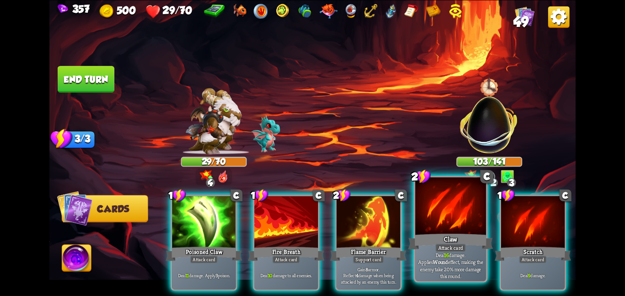
click at [449, 210] on div at bounding box center [450, 206] width 71 height 59
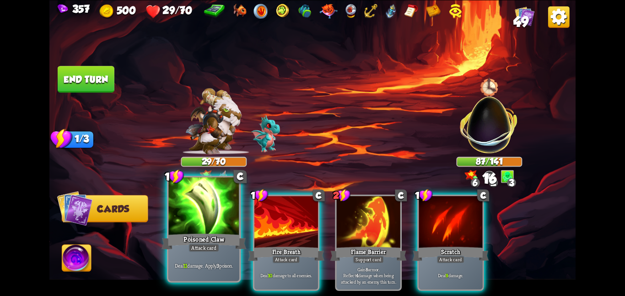
click at [183, 227] on div at bounding box center [203, 206] width 71 height 59
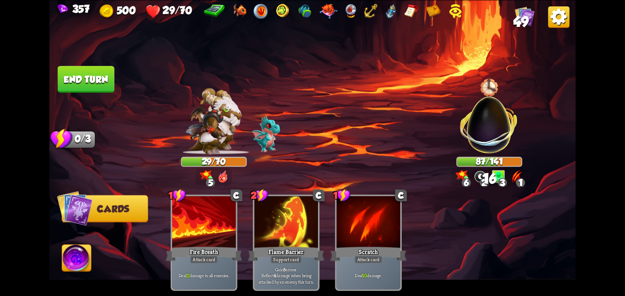
click at [79, 88] on button "End turn" at bounding box center [86, 79] width 57 height 27
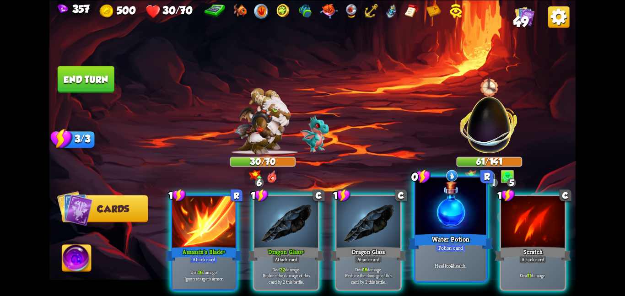
click at [463, 237] on div "Water Potion" at bounding box center [450, 241] width 85 height 19
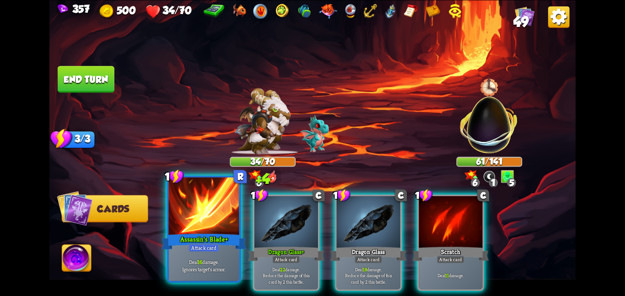
click at [190, 236] on div "Assassin's Blade+" at bounding box center [204, 241] width 85 height 19
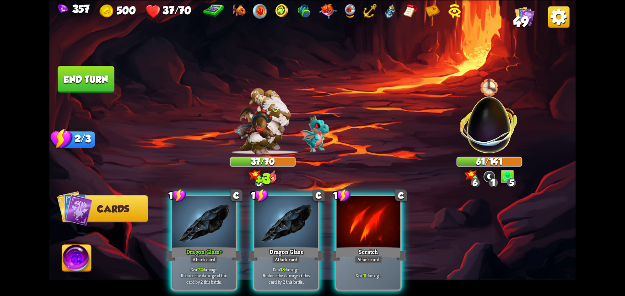
click at [190, 245] on div "Dragon Glass+" at bounding box center [204, 253] width 76 height 17
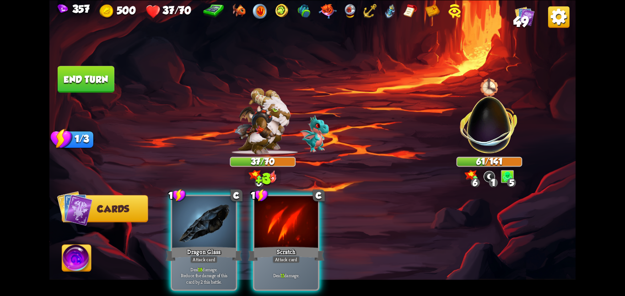
click at [190, 236] on div "1 C Dragon Glass Attack card Deal 18 damage. Reduce the damage of this card by …" at bounding box center [365, 230] width 421 height 132
click at [190, 245] on div "Dragon Glass" at bounding box center [204, 253] width 76 height 17
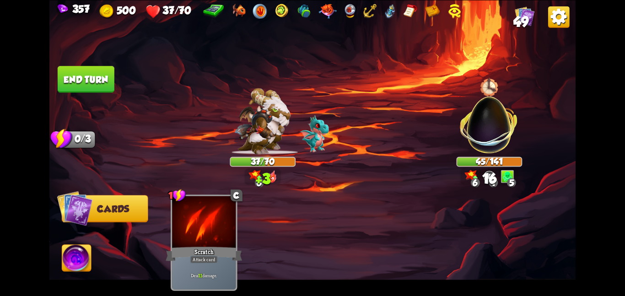
click at [73, 83] on button "End turn" at bounding box center [86, 79] width 57 height 27
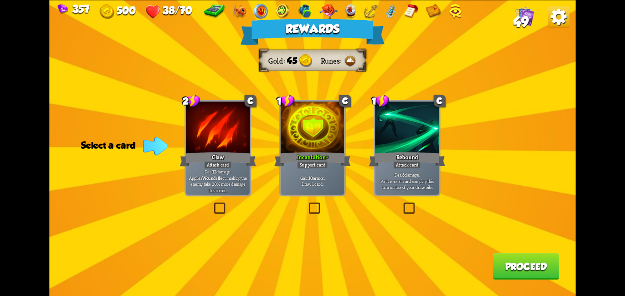
click at [289, 142] on div at bounding box center [313, 129] width 64 height 54
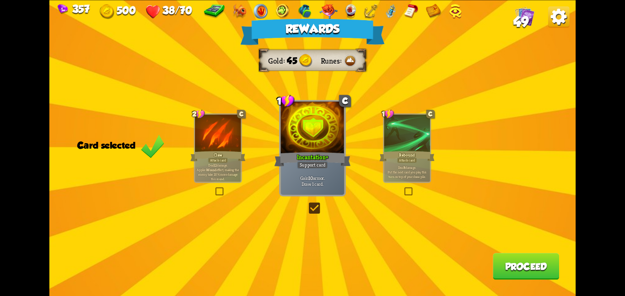
click at [503, 258] on button "Proceed" at bounding box center [526, 266] width 66 height 27
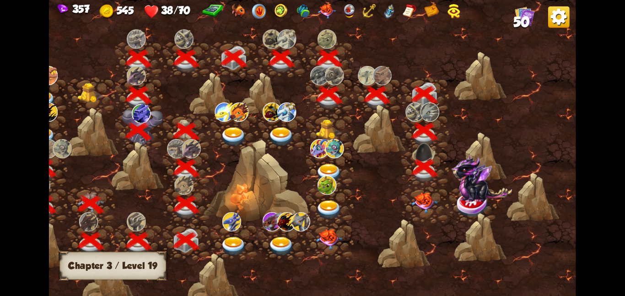
click at [423, 210] on img at bounding box center [424, 202] width 27 height 21
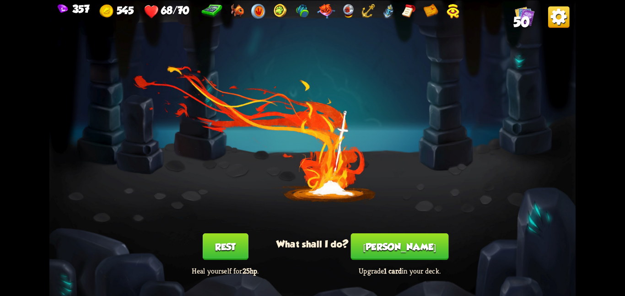
click at [393, 237] on button "[PERSON_NAME]" at bounding box center [400, 246] width 98 height 27
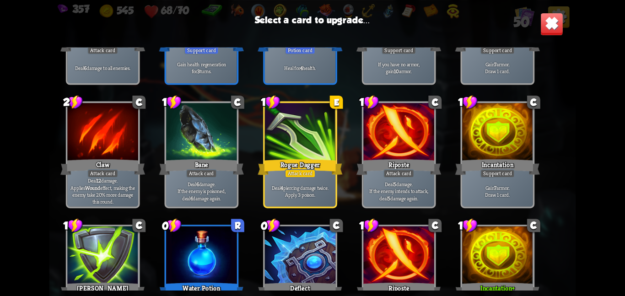
scroll to position [656, 0]
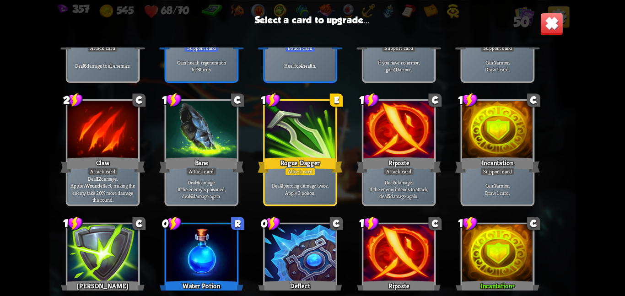
click at [306, 156] on div "Rogue Dagger" at bounding box center [300, 165] width 85 height 19
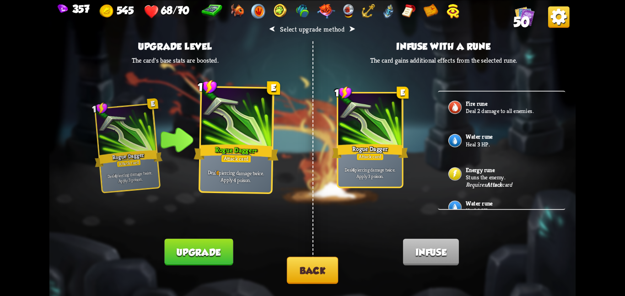
click at [309, 275] on button "Back" at bounding box center [312, 270] width 51 height 27
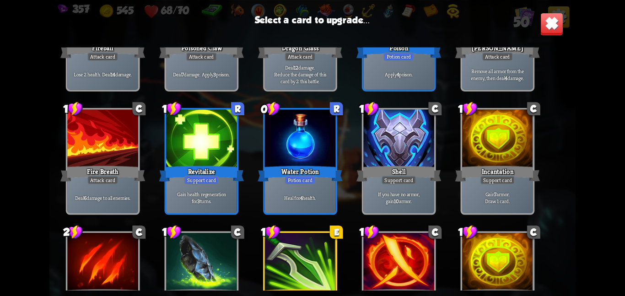
scroll to position [535, 0]
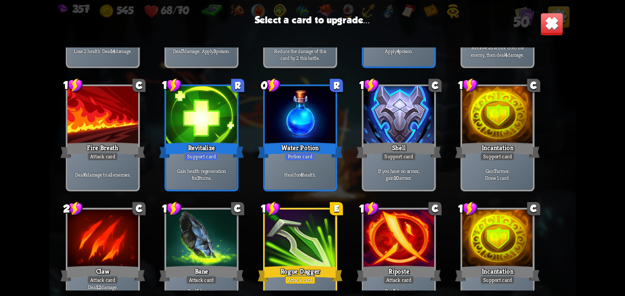
click at [215, 127] on div at bounding box center [201, 115] width 71 height 59
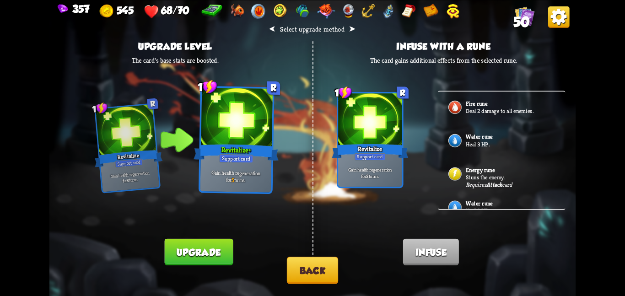
click at [290, 262] on button "Back" at bounding box center [312, 270] width 51 height 27
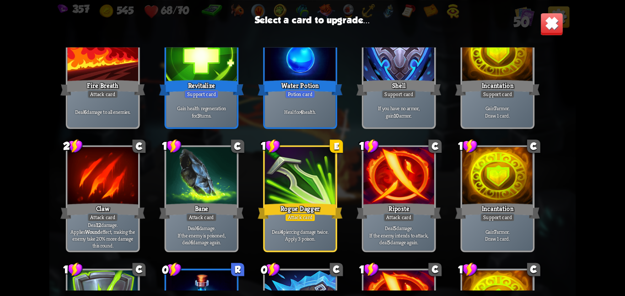
scroll to position [612, 0]
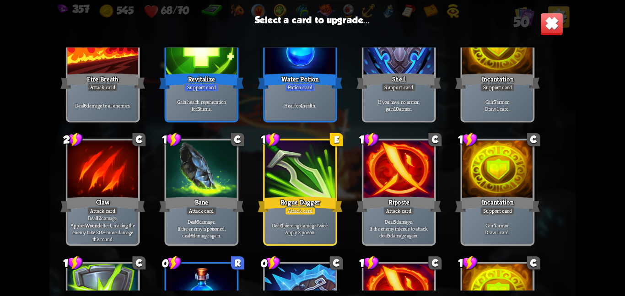
click at [293, 214] on div "Attack card" at bounding box center [300, 210] width 31 height 9
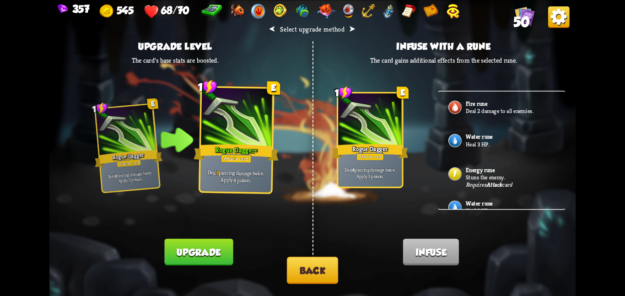
click at [305, 267] on button "Back" at bounding box center [312, 270] width 51 height 27
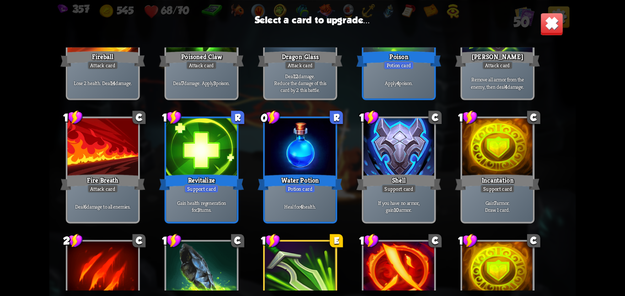
scroll to position [501, 0]
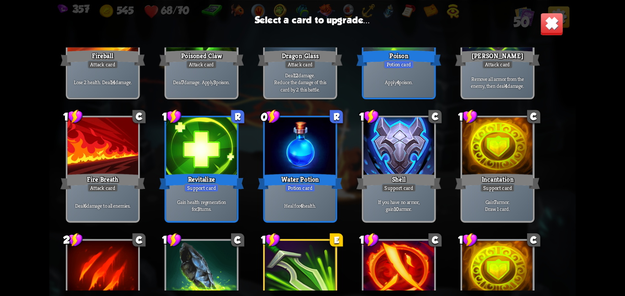
click at [202, 179] on div "Revitalize" at bounding box center [201, 181] width 85 height 19
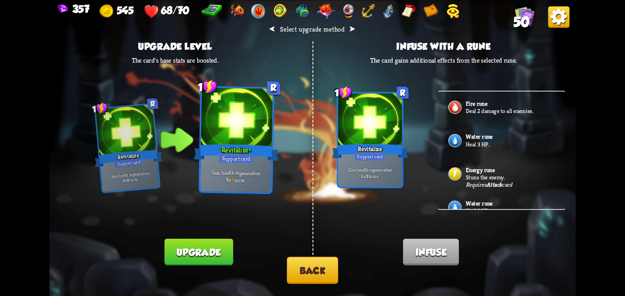
click at [204, 241] on button "Upgrade" at bounding box center [199, 251] width 69 height 27
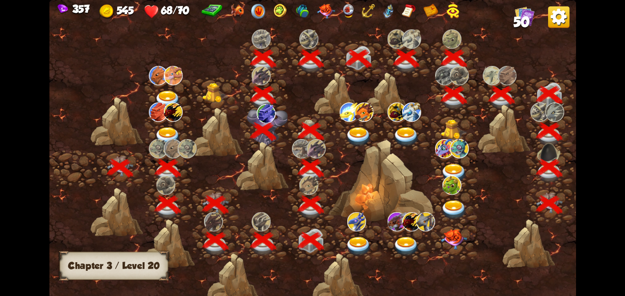
scroll to position [0, 139]
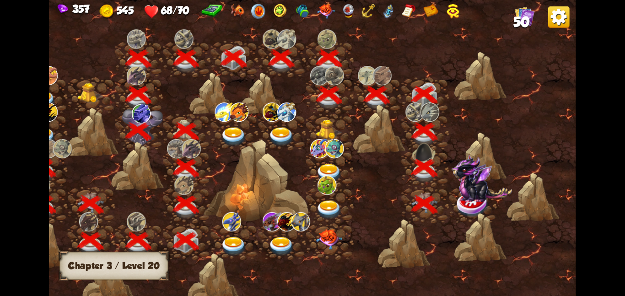
click at [273, 198] on div at bounding box center [255, 180] width 105 height 83
click at [470, 194] on img at bounding box center [481, 178] width 61 height 48
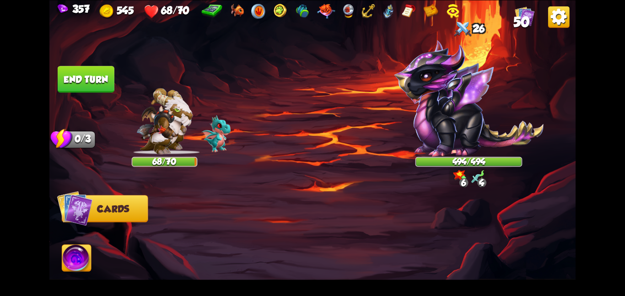
click at [505, 141] on img at bounding box center [469, 98] width 150 height 117
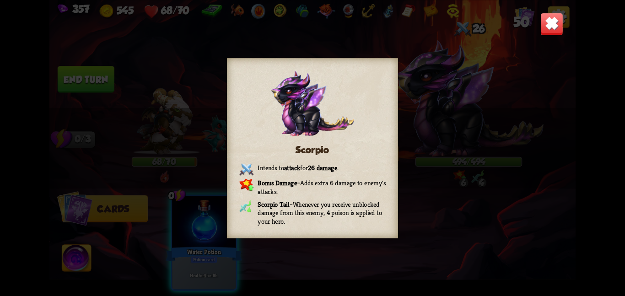
click at [551, 27] on img at bounding box center [551, 23] width 23 height 23
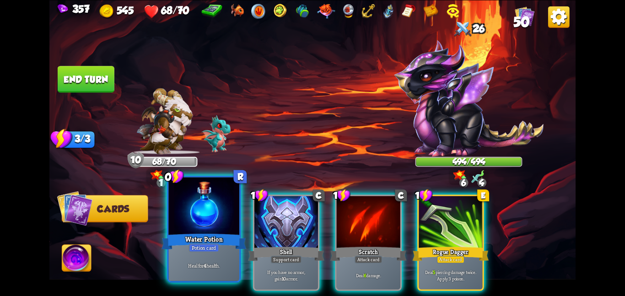
click at [223, 216] on div at bounding box center [203, 206] width 71 height 59
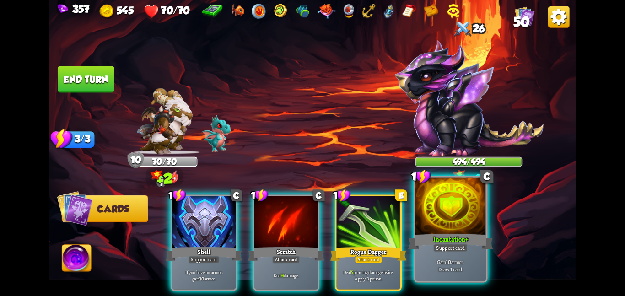
click at [437, 222] on div at bounding box center [450, 206] width 71 height 59
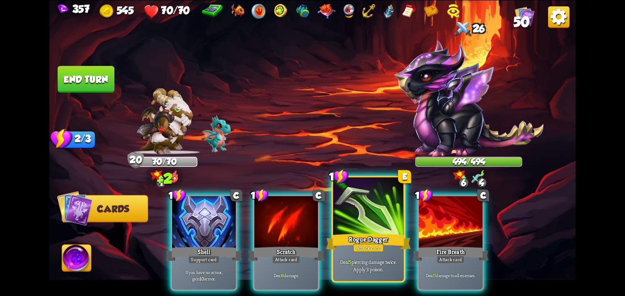
click at [376, 225] on div at bounding box center [368, 206] width 71 height 59
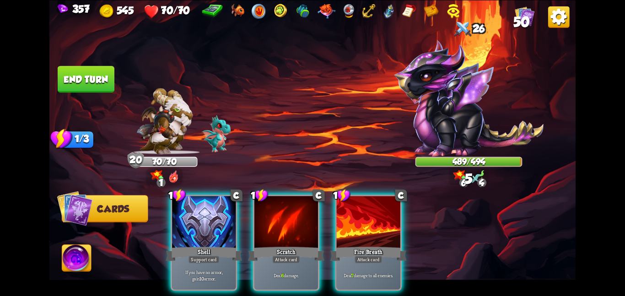
click at [376, 225] on div at bounding box center [369, 223] width 64 height 54
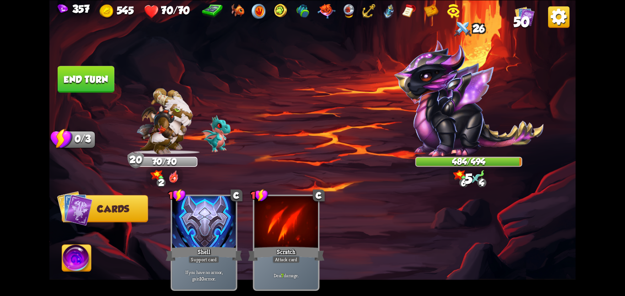
click at [106, 89] on button "End turn" at bounding box center [86, 79] width 57 height 27
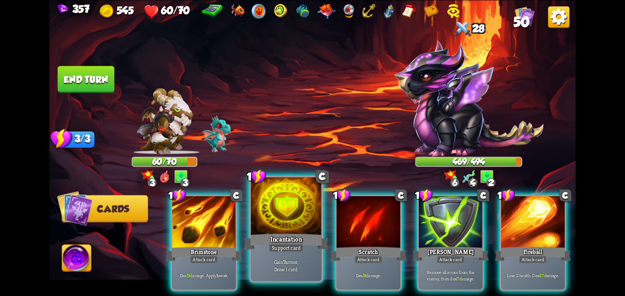
click at [285, 223] on div at bounding box center [286, 206] width 71 height 59
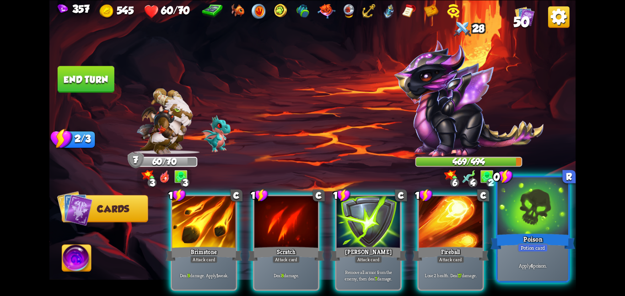
click at [525, 200] on div at bounding box center [532, 206] width 71 height 59
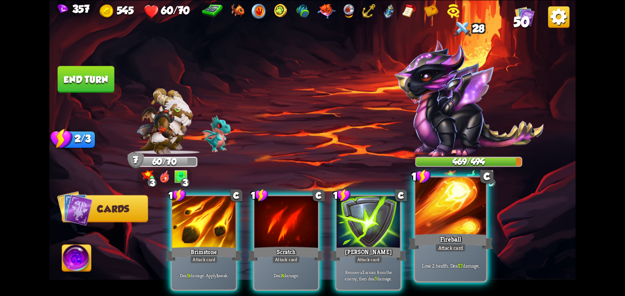
click at [448, 213] on div at bounding box center [450, 206] width 71 height 59
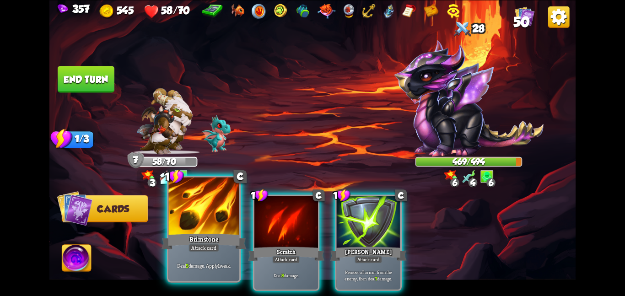
click at [181, 217] on div at bounding box center [203, 206] width 71 height 59
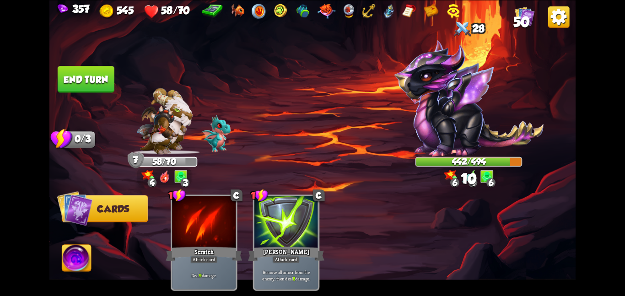
click at [96, 72] on button "End turn" at bounding box center [86, 79] width 57 height 27
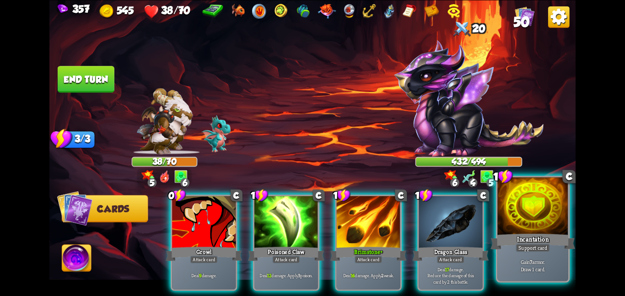
click at [538, 244] on div "Support card" at bounding box center [533, 247] width 34 height 9
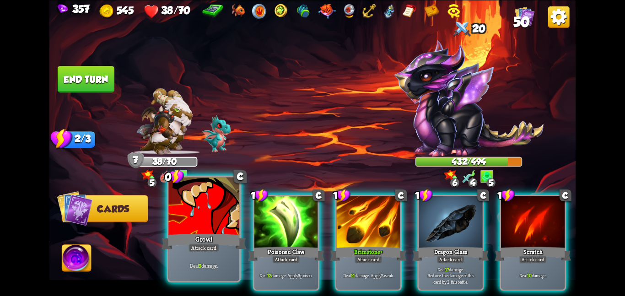
click at [228, 222] on div at bounding box center [203, 206] width 71 height 59
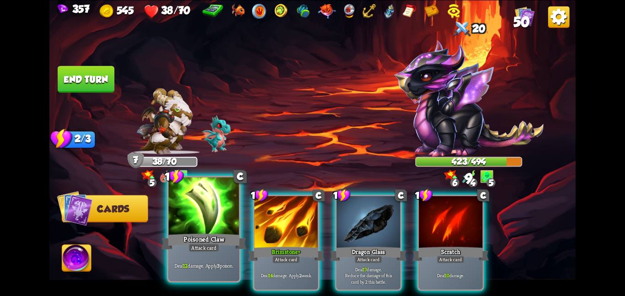
click at [231, 218] on div at bounding box center [203, 206] width 71 height 59
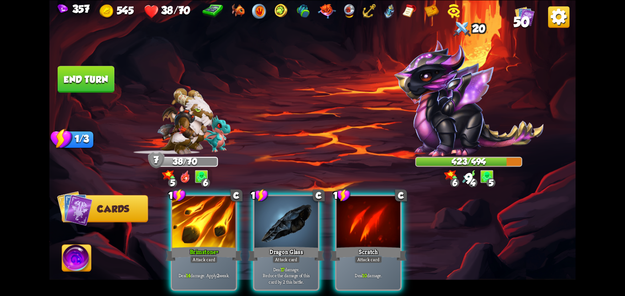
click at [231, 218] on div at bounding box center [204, 223] width 64 height 54
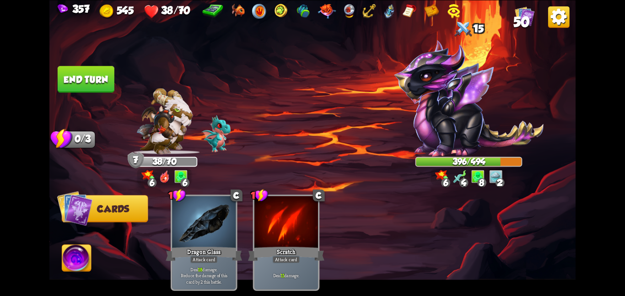
click at [92, 81] on button "End turn" at bounding box center [86, 79] width 57 height 27
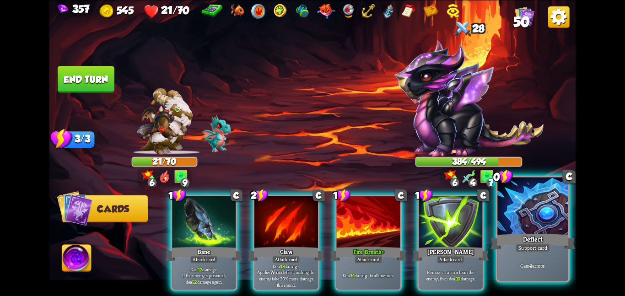
click at [554, 234] on div "Deflect" at bounding box center [533, 241] width 85 height 19
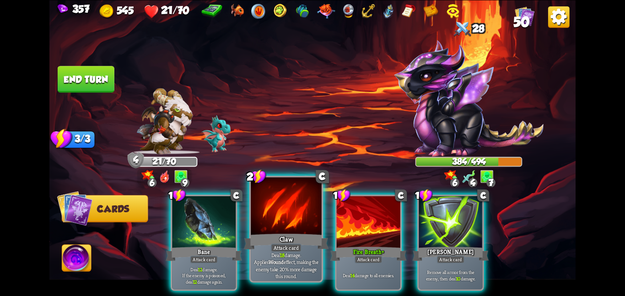
click at [265, 217] on div at bounding box center [286, 206] width 71 height 59
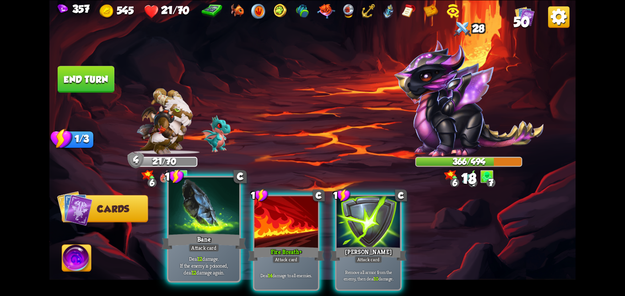
click at [205, 216] on div at bounding box center [203, 206] width 71 height 59
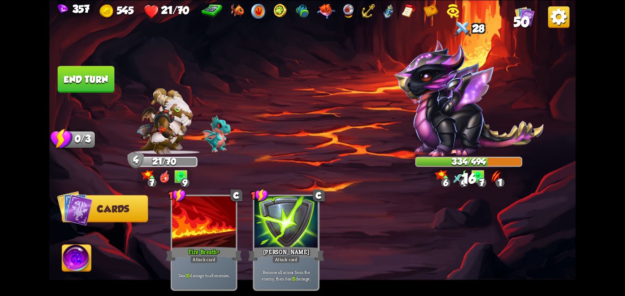
click at [75, 264] on img at bounding box center [76, 260] width 29 height 30
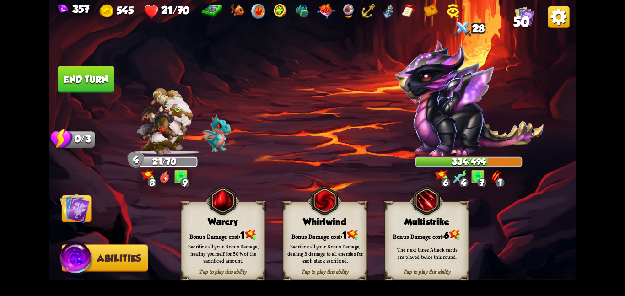
click at [243, 235] on span "1" at bounding box center [242, 235] width 5 height 11
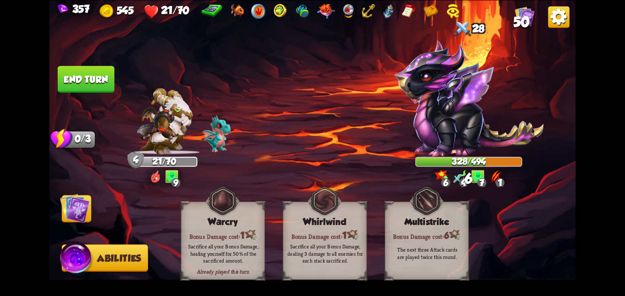
click at [66, 200] on img at bounding box center [75, 208] width 30 height 30
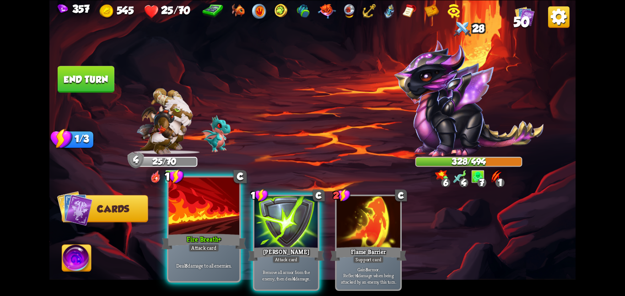
click at [183, 218] on div at bounding box center [203, 206] width 71 height 59
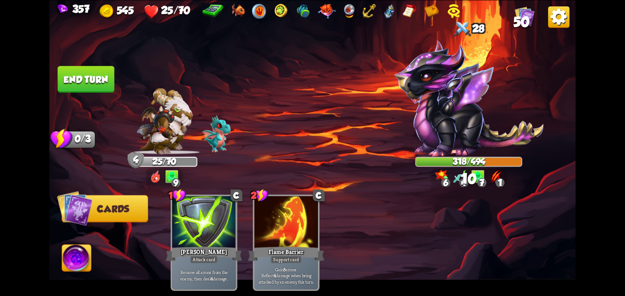
click at [104, 72] on button "End turn" at bounding box center [86, 79] width 57 height 27
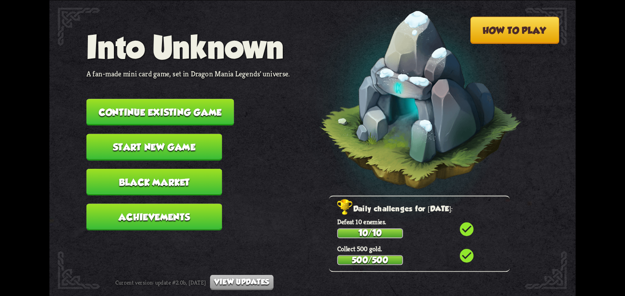
click at [169, 99] on button "Continue existing game" at bounding box center [160, 112] width 148 height 27
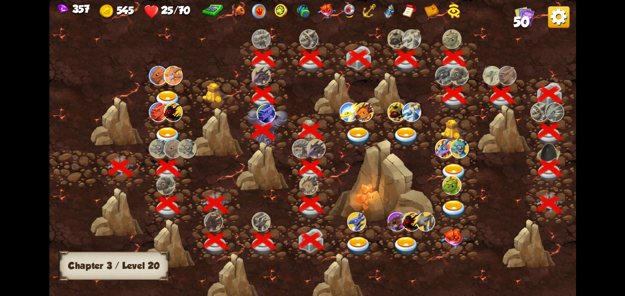
scroll to position [0, 139]
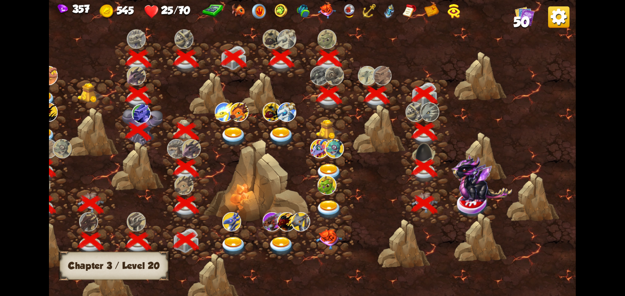
click at [471, 200] on img at bounding box center [481, 178] width 61 height 48
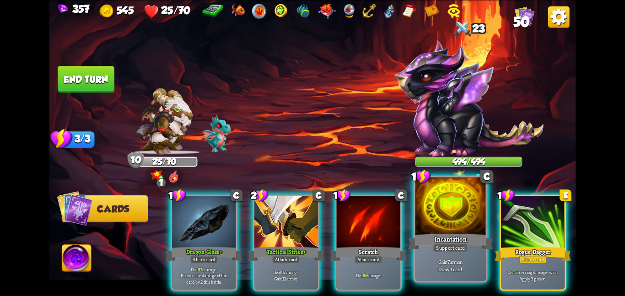
click at [444, 218] on div at bounding box center [450, 206] width 71 height 59
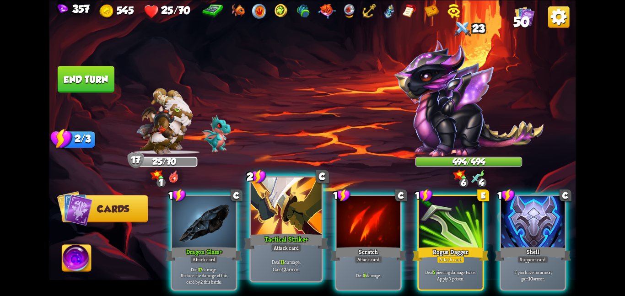
click at [297, 219] on div at bounding box center [286, 206] width 71 height 59
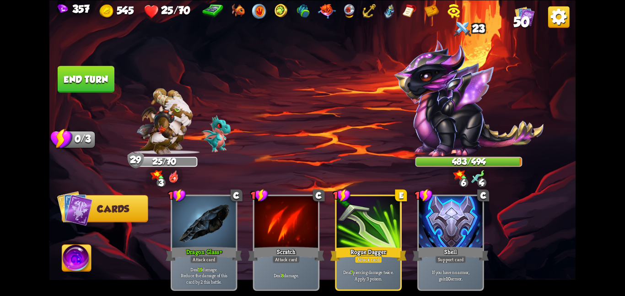
click at [79, 75] on button "End turn" at bounding box center [85, 78] width 57 height 27
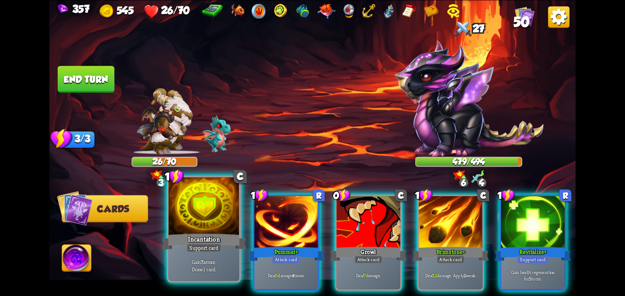
click at [216, 205] on div at bounding box center [203, 206] width 71 height 59
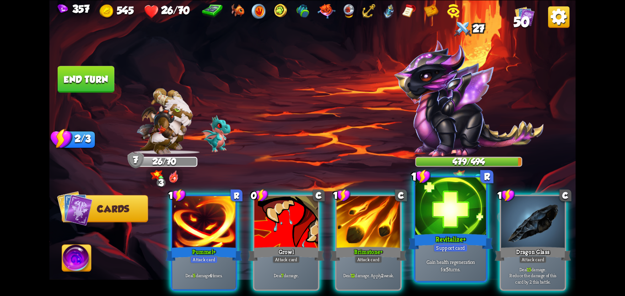
click at [435, 202] on div at bounding box center [450, 206] width 71 height 59
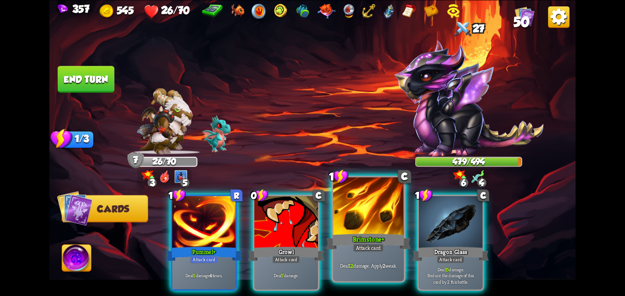
click at [339, 228] on div at bounding box center [368, 206] width 71 height 59
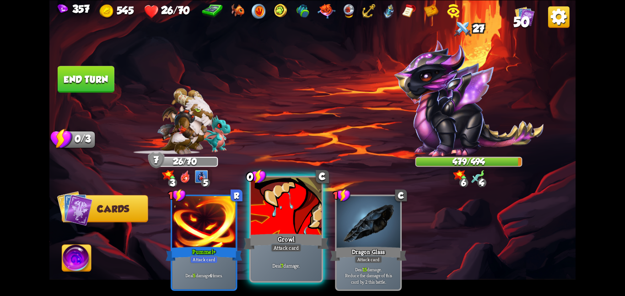
click at [294, 229] on div at bounding box center [286, 206] width 71 height 59
